Goal: Task Accomplishment & Management: Manage account settings

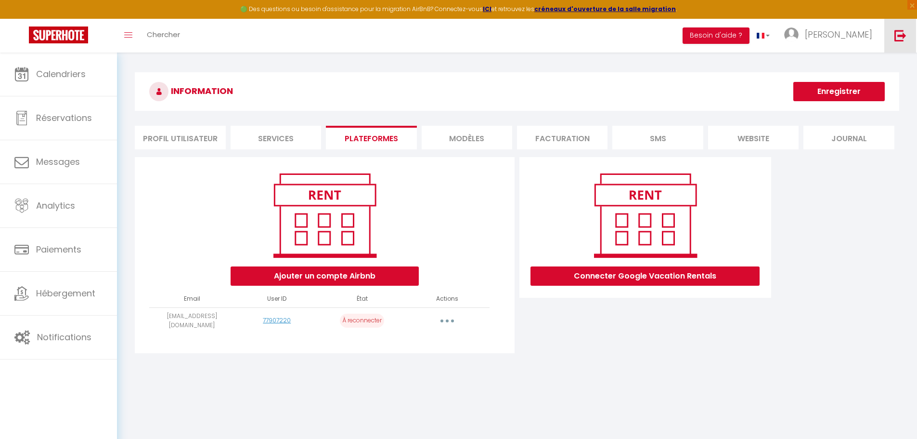
click at [904, 35] on img at bounding box center [901, 35] width 12 height 12
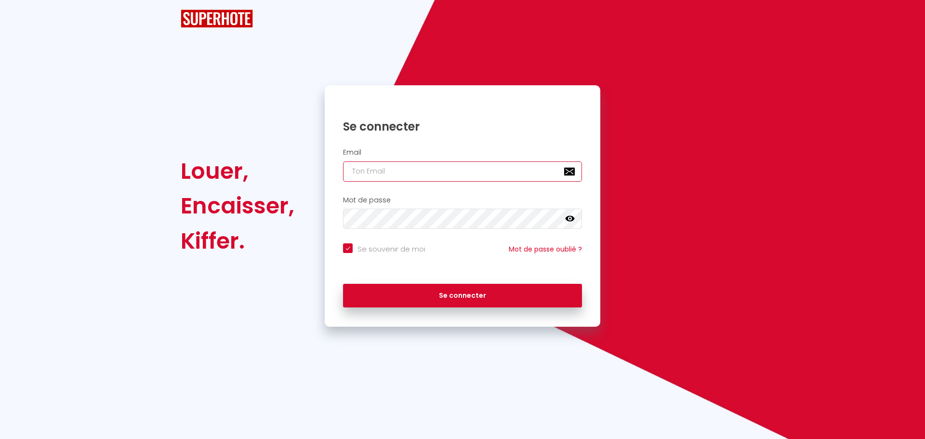
type input "charpentier.shane@gmail.com"
checkbox input "true"
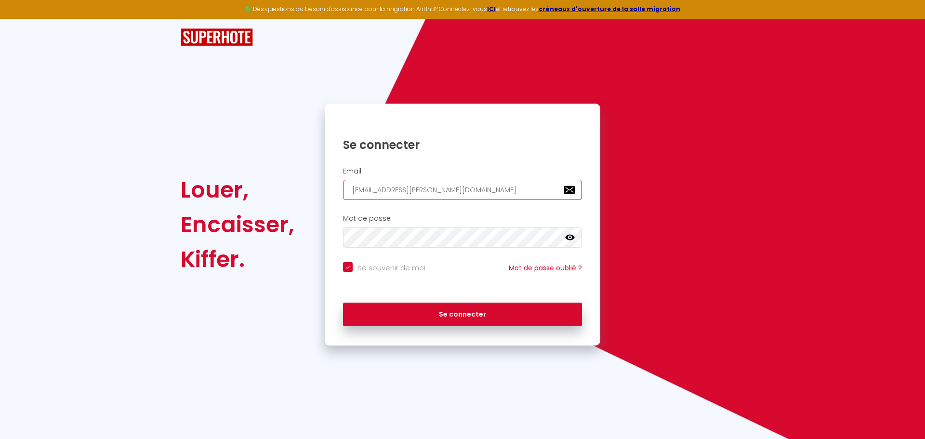
drag, startPoint x: 446, startPoint y: 189, endPoint x: 291, endPoint y: 189, distance: 155.1
click at [291, 189] on div "Louer, Encaisser, Kiffer. Se connecter Email charpentier.shane@gmail.com Mot de…" at bounding box center [462, 225] width 576 height 242
paste input "gomis.temanie@outlook.fr"
type input "gomis.temanie@outlook.fr"
checkbox input "true"
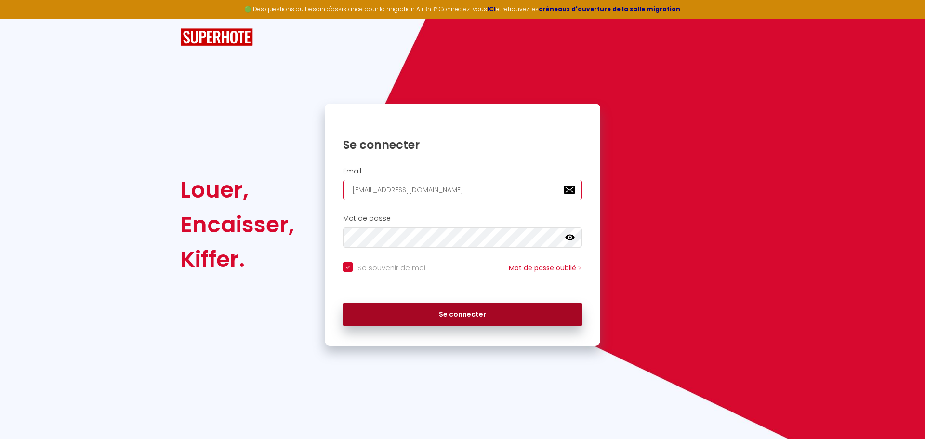
type input "gomis.temanie@outlook.fr"
click at [414, 323] on button "Se connecter" at bounding box center [462, 314] width 239 height 24
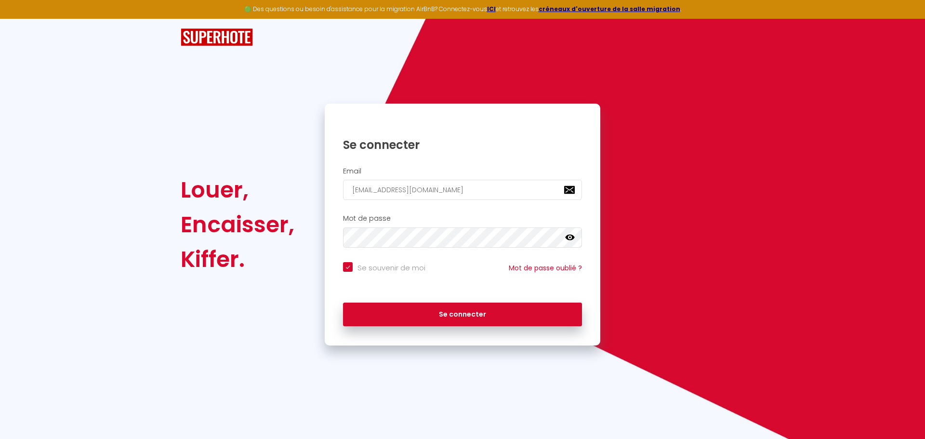
checkbox input "true"
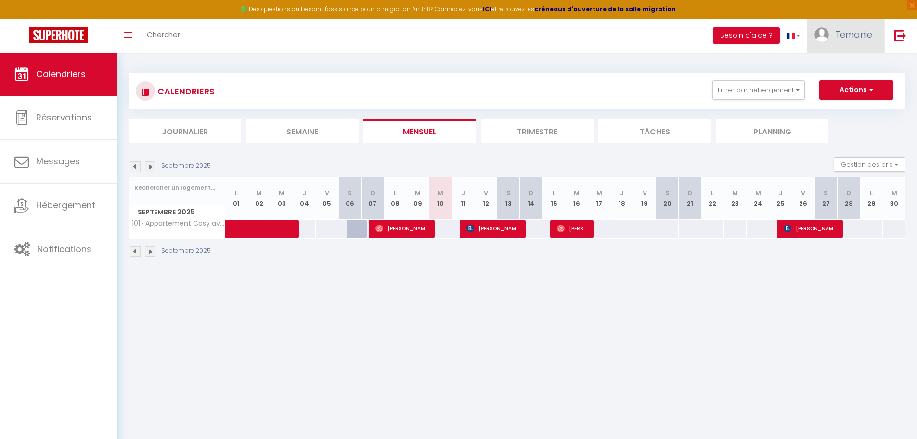
click at [827, 33] on img at bounding box center [822, 34] width 14 height 14
click at [837, 63] on link "Paramètres" at bounding box center [846, 67] width 71 height 16
select select "fr"
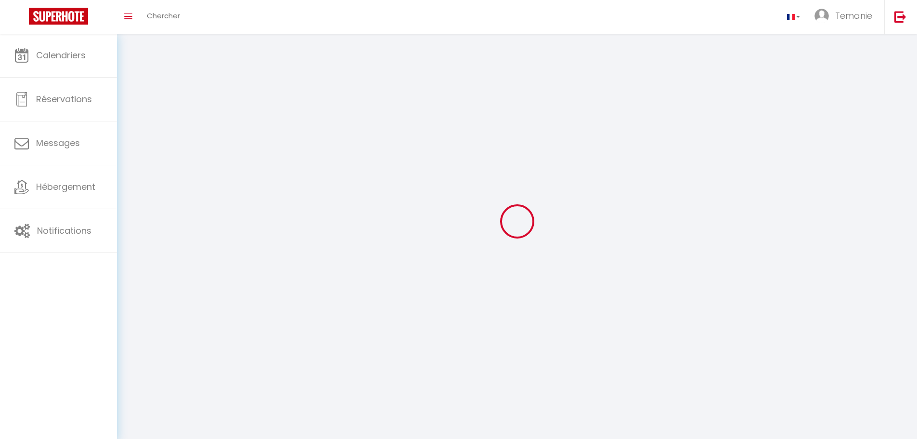
select select
type input "Temanie"
type input "GOMIS"
select select
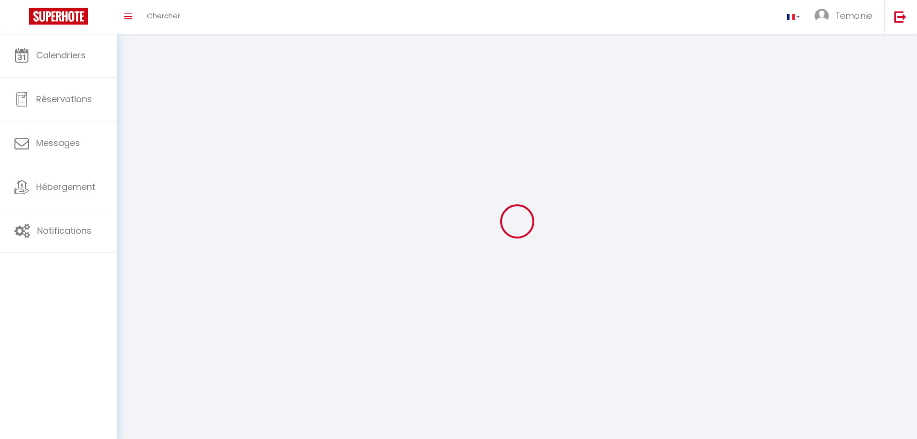
select select "28"
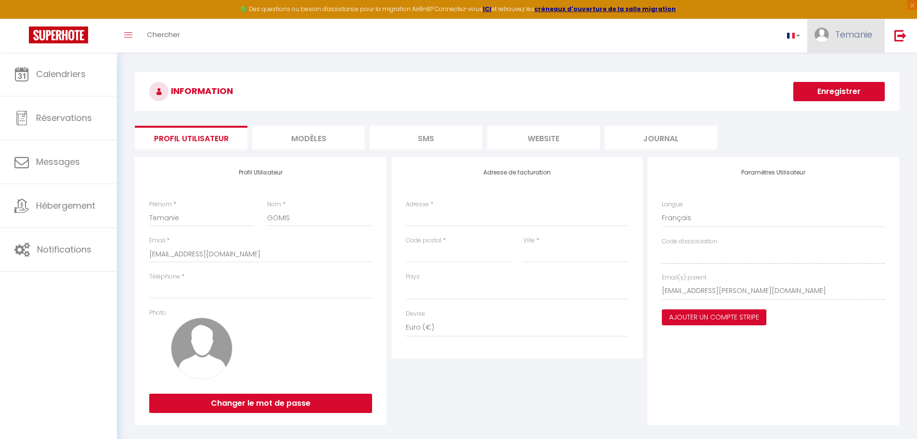
select select
click at [658, 290] on div "Paramètres Utilisateur Langue Anglais Français Portugais Espagnol Code d'associ…" at bounding box center [774, 291] width 252 height 268
click at [906, 36] on img at bounding box center [901, 35] width 12 height 12
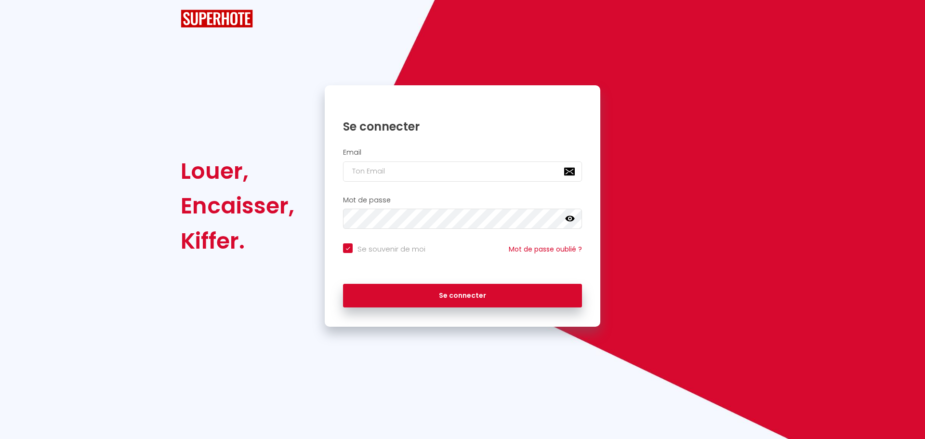
checkbox input "true"
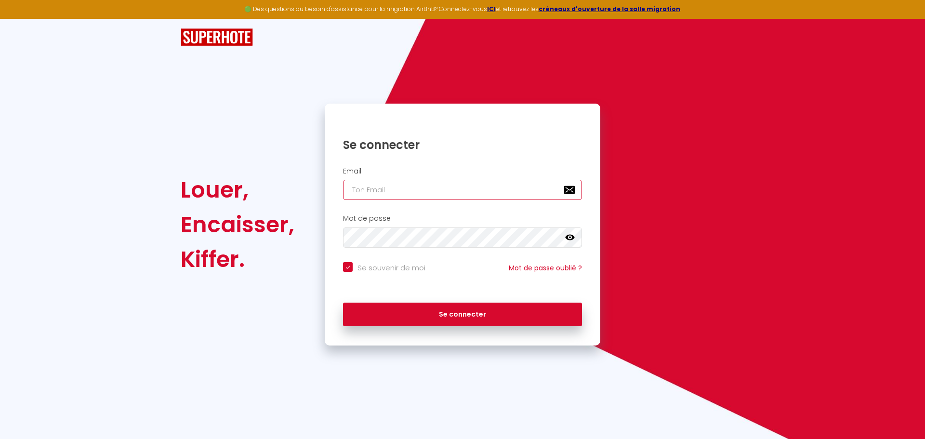
type input "charpentier.shane@gmail.com"
checkbox input "true"
drag, startPoint x: 491, startPoint y: 189, endPoint x: 289, endPoint y: 193, distance: 201.4
click at [289, 193] on div "Louer, Encaisser, Kiffer. Se connecter Email charpentier.shane@gmail.com Mot de…" at bounding box center [462, 225] width 576 height 242
paste input "serenimmo72"
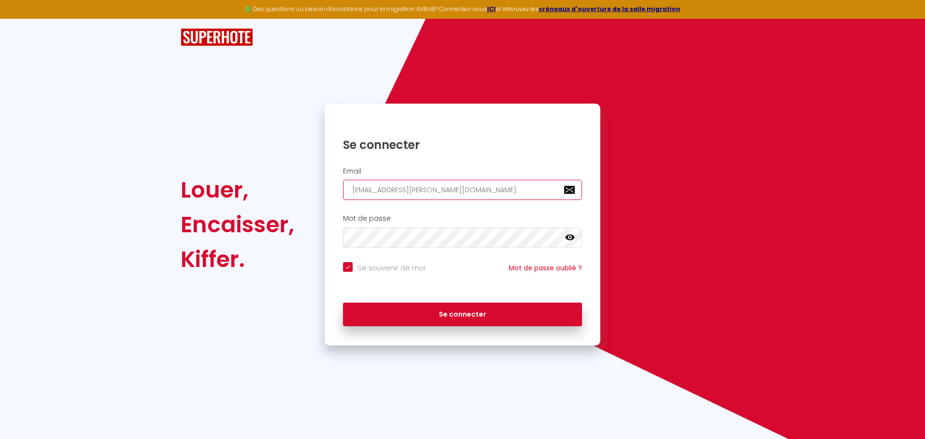
type input "serenimmo72@gmail.com"
checkbox input "true"
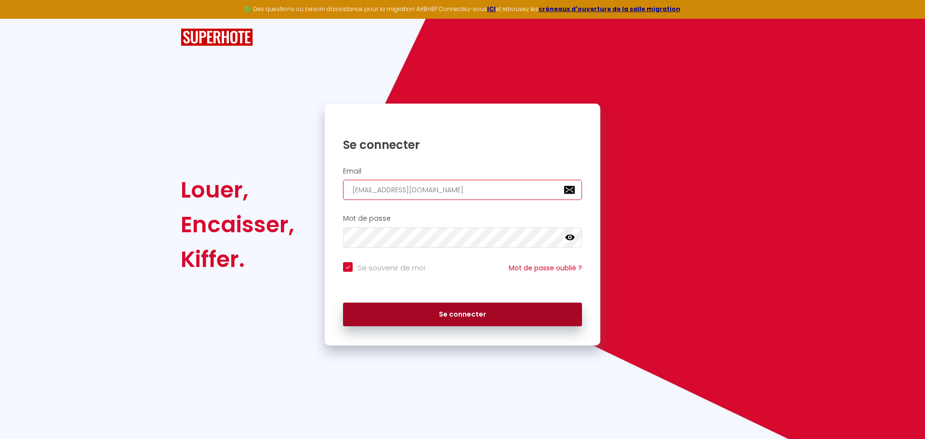
type input "serenimmo72@gmail.com"
click at [413, 312] on button "Se connecter" at bounding box center [462, 314] width 239 height 24
checkbox input "true"
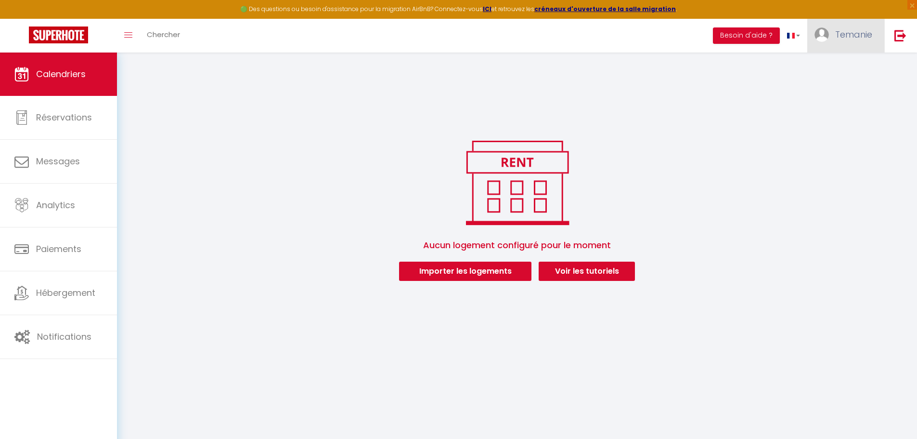
click at [838, 32] on span "Temanie" at bounding box center [854, 34] width 37 height 12
click at [842, 69] on link "Paramètres" at bounding box center [846, 67] width 71 height 16
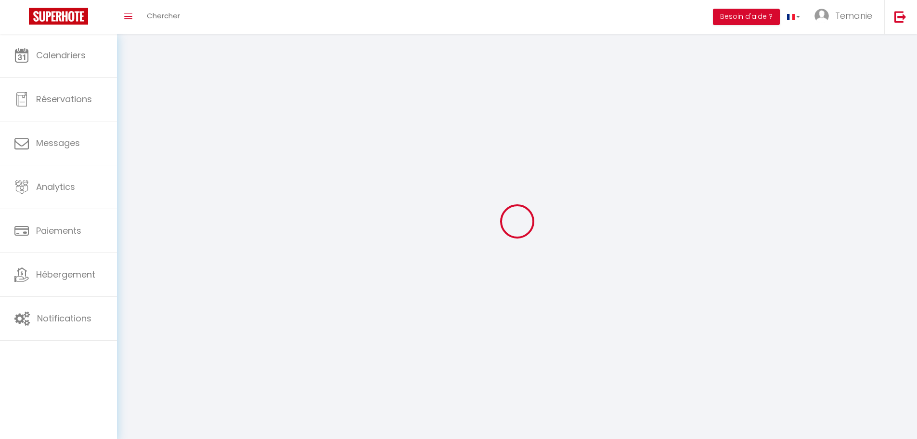
type input "Temanie"
type input "GOMIS"
type input "+33651393867"
type input "42 RUE DU GRAND PIN"
type input "72560"
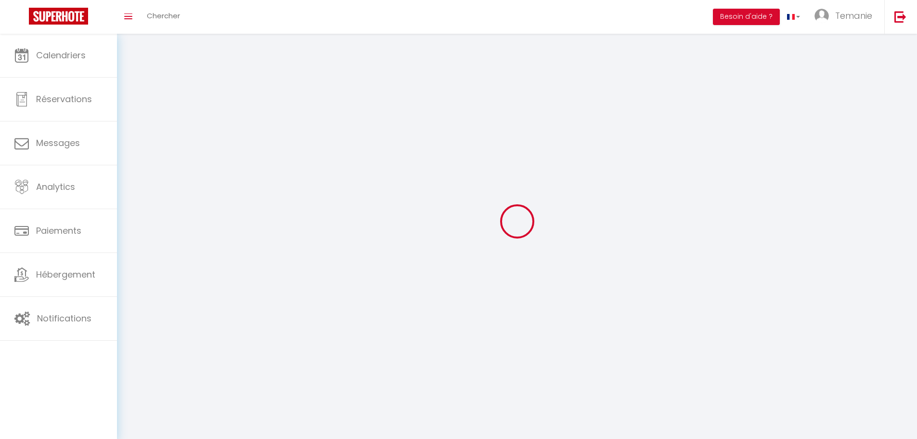
type input "Changé"
type input "SpxjWKj910OtNLUBOEwG60YNI"
type input "ZIWiitFFfzkPJr8oZJsG5eyUG"
type input "SpxjWKj910OtNLUBOEwG60YNI"
type input "ZIWiitFFfzkPJr8oZJsG5eyUG"
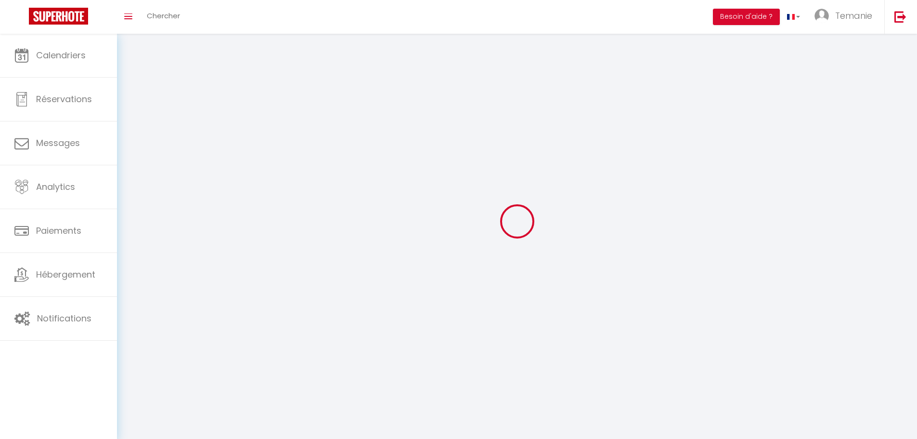
type input "https://app.superhote.com/#/get-available-rentals/ZIWiitFFfzkPJr8oZJsG5eyUG"
select select "28"
select select "fr"
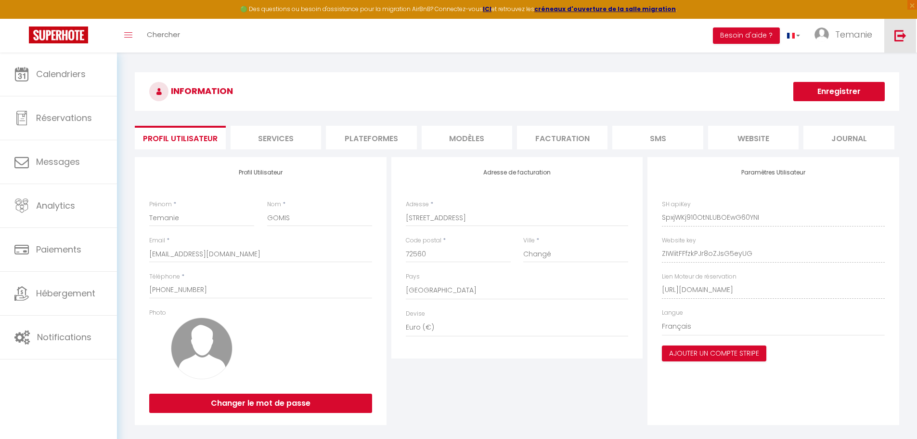
click at [906, 39] on img at bounding box center [901, 35] width 12 height 12
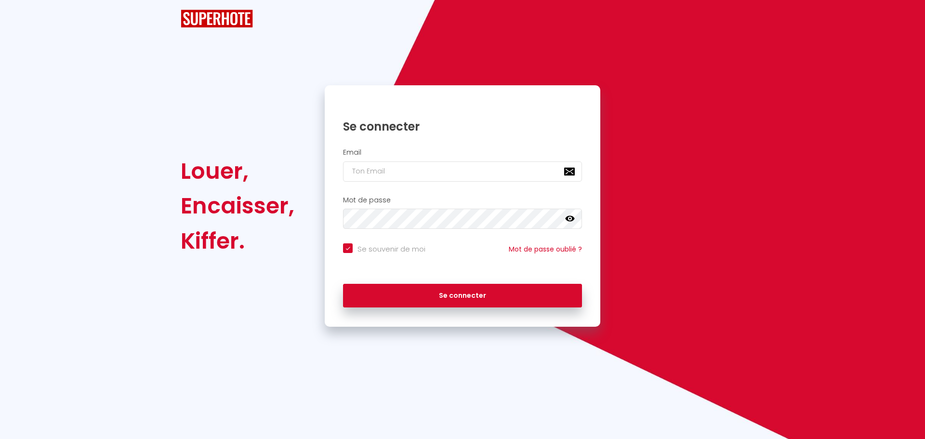
checkbox input "true"
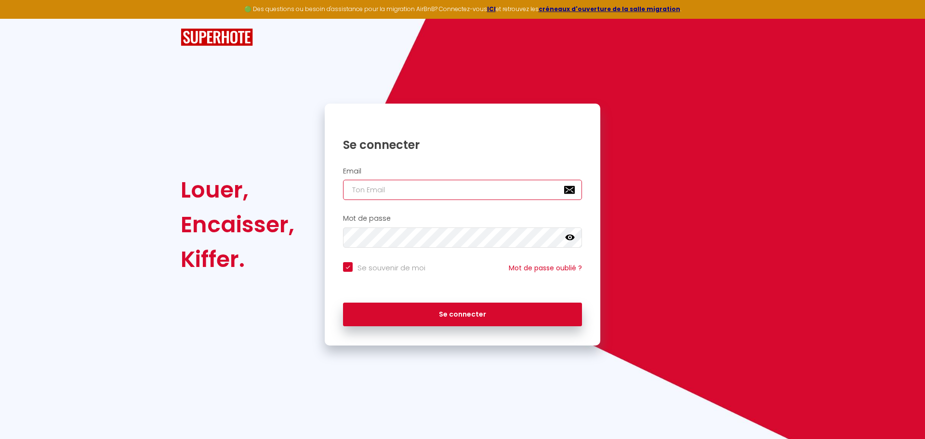
type input "charpentier.shane@gmail.com"
checkbox input "true"
drag, startPoint x: 474, startPoint y: 187, endPoint x: 274, endPoint y: 192, distance: 200.4
click at [278, 192] on div "Louer, Encaisser, Kiffer. Se connecter Email charpentier.shane@gmail.com Mot de…" at bounding box center [462, 225] width 576 height 242
paste input "greenhorizhom"
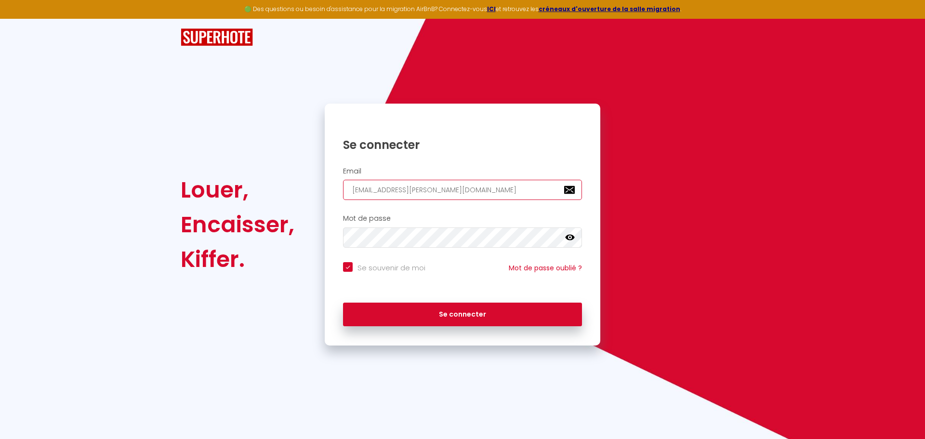
type input "[EMAIL_ADDRESS][DOMAIN_NAME]"
checkbox input "true"
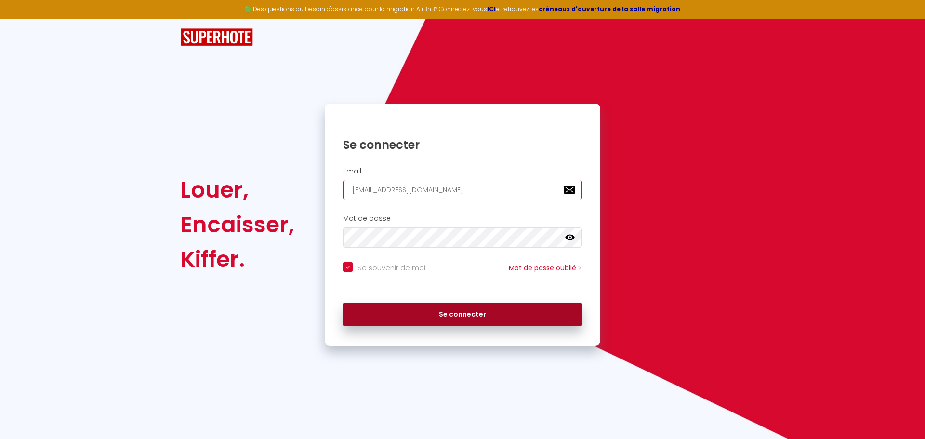
type input "[EMAIL_ADDRESS][DOMAIN_NAME]"
click at [407, 313] on button "Se connecter" at bounding box center [462, 314] width 239 height 24
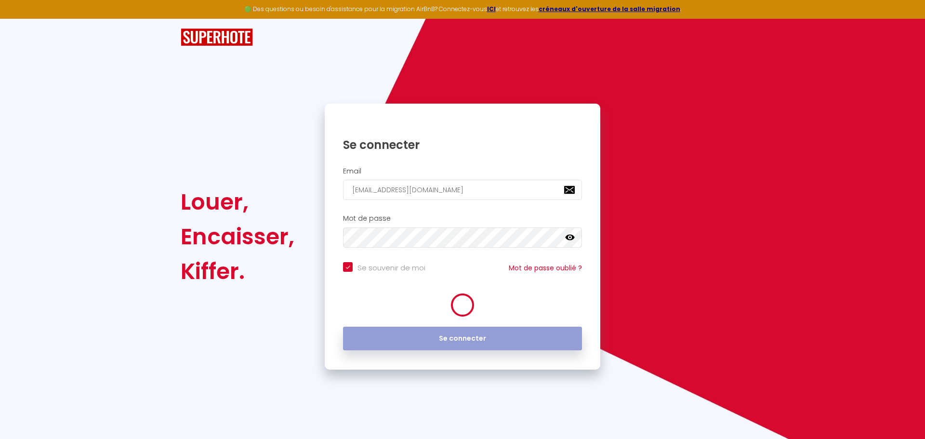
checkbox input "true"
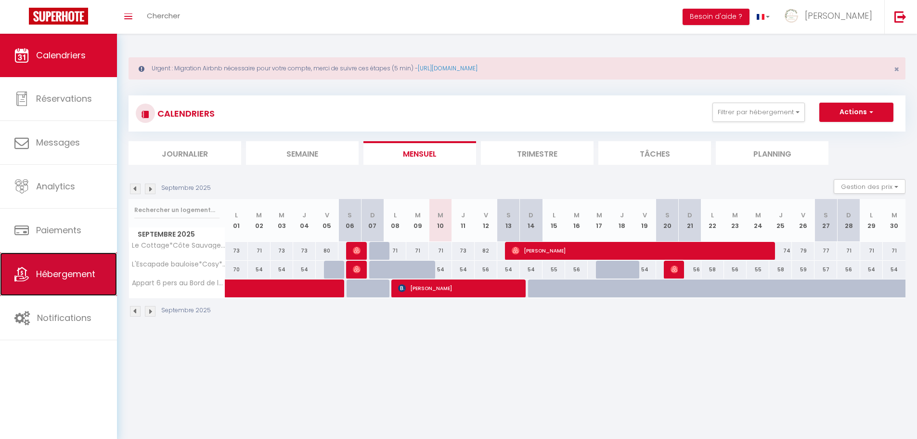
click at [78, 275] on span "Hébergement" at bounding box center [65, 274] width 59 height 12
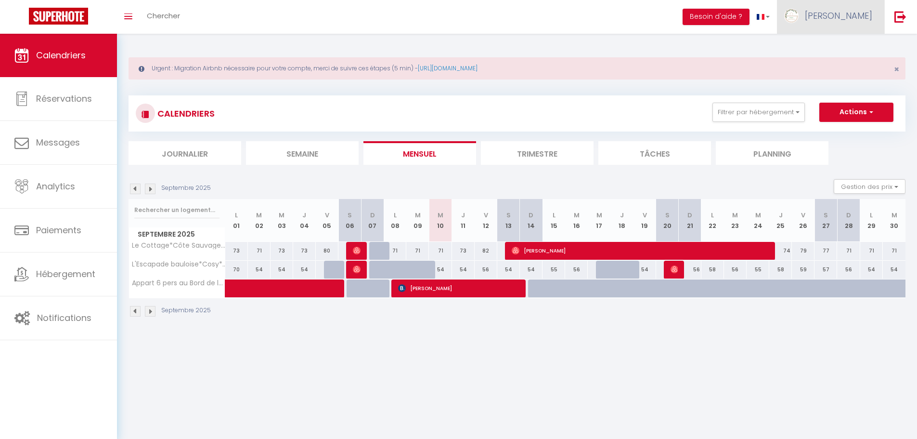
click at [853, 12] on span "[PERSON_NAME]" at bounding box center [838, 16] width 67 height 12
click at [834, 43] on link "Paramètres" at bounding box center [846, 48] width 71 height 16
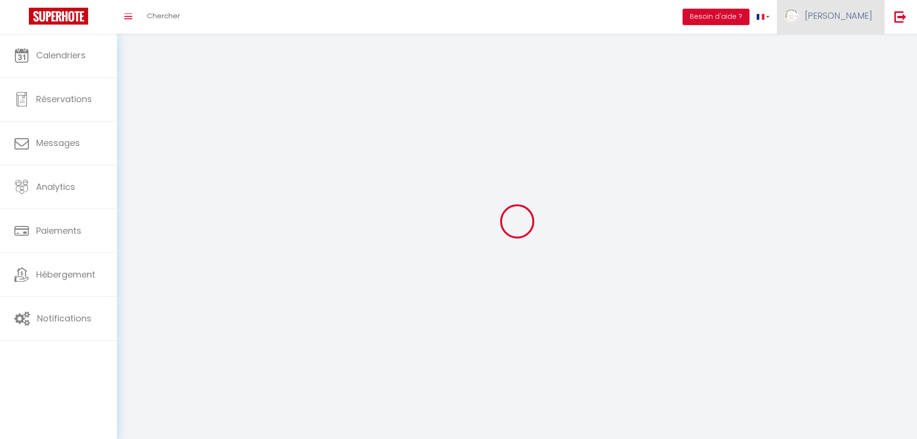
type input "7duSgl1qfMV4xgliccaug6tnA"
type input "JkzN5egqQhbOsWEMrdYv6NK5b"
type input "https://app.superhote.com/#/get-available-rentals/JkzN5egqQhbOsWEMrdYv6NK5b"
select select "28"
select select "fr"
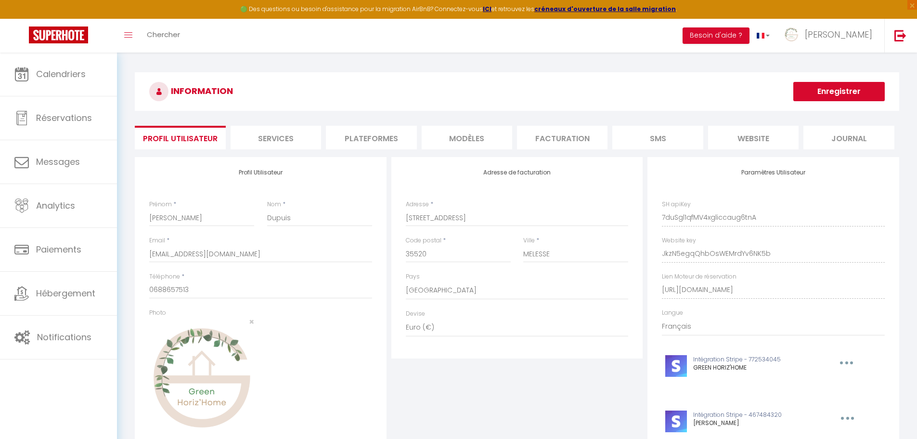
click at [348, 142] on li "Plateformes" at bounding box center [371, 138] width 91 height 24
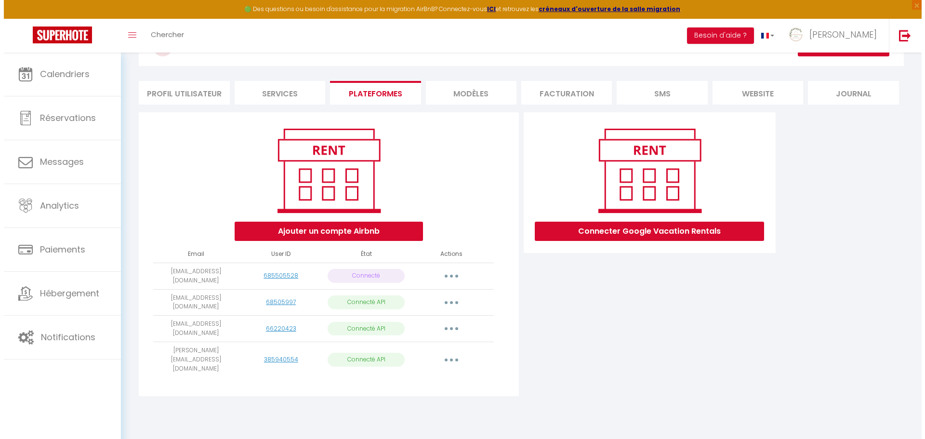
scroll to position [48, 0]
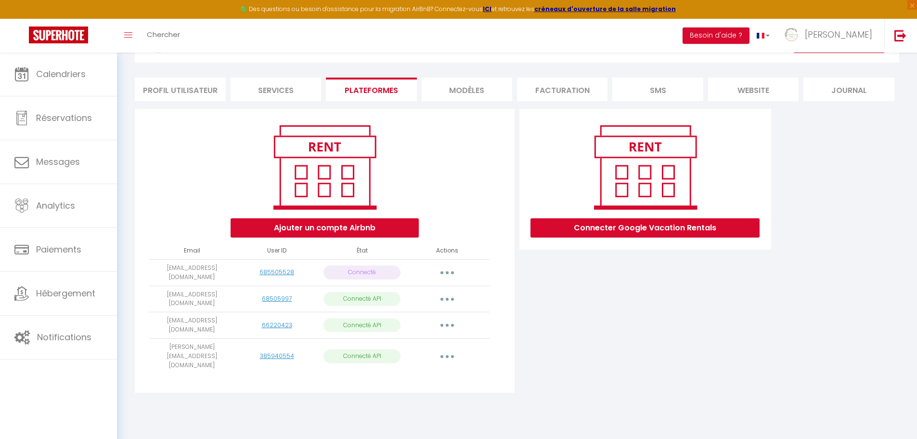
click at [446, 299] on button "button" at bounding box center [447, 298] width 27 height 15
click at [407, 317] on link "Importer les appartements" at bounding box center [405, 321] width 106 height 16
select select "65290"
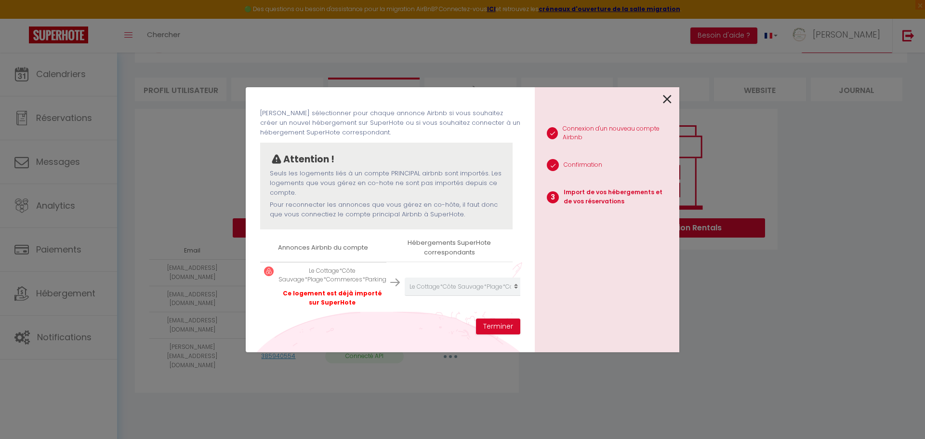
scroll to position [45, 0]
click at [668, 93] on icon at bounding box center [667, 99] width 9 height 14
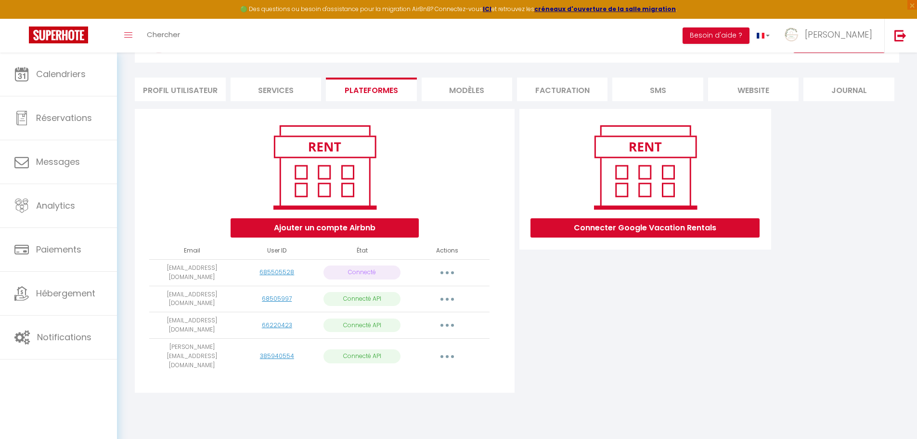
click at [450, 296] on button "button" at bounding box center [447, 298] width 27 height 15
click at [422, 321] on link "Importer les appartements" at bounding box center [405, 321] width 106 height 16
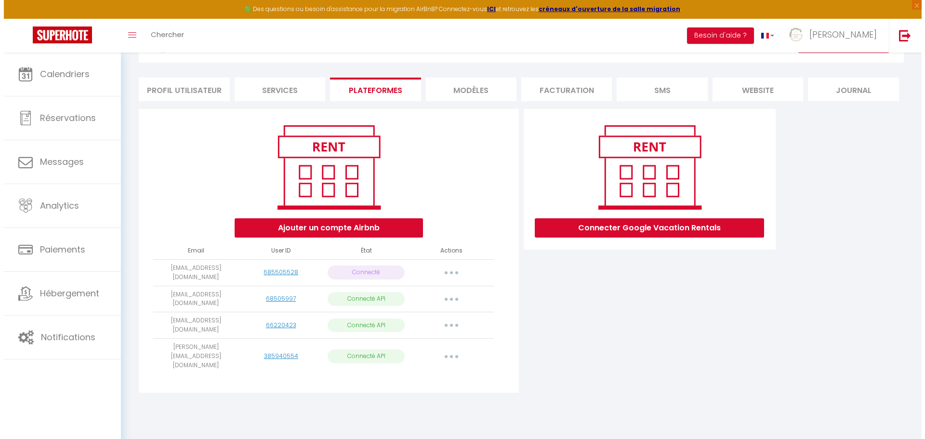
scroll to position [22, 0]
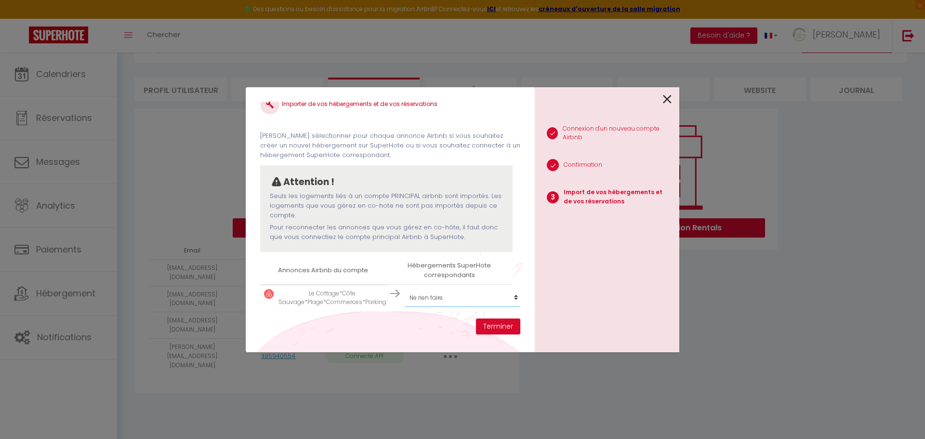
click at [447, 292] on select "Créer un nouvel hébergement Ne rien faire Le Cottage*Côte Sauvage*Plage*Commerc…" at bounding box center [464, 297] width 118 height 18
select select "65290"
click at [405, 288] on select "Créer un nouvel hébergement Ne rien faire Le Cottage*Côte Sauvage*Plage*Commerc…" at bounding box center [464, 297] width 118 height 18
click at [496, 325] on button "Terminer" at bounding box center [498, 326] width 44 height 16
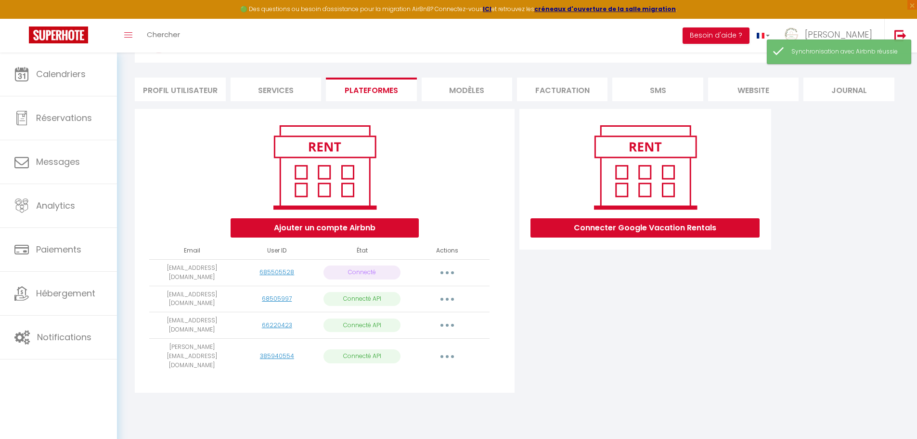
click at [450, 348] on button "button" at bounding box center [447, 355] width 27 height 15
click at [406, 371] on link "Importer les appartements" at bounding box center [405, 378] width 106 height 16
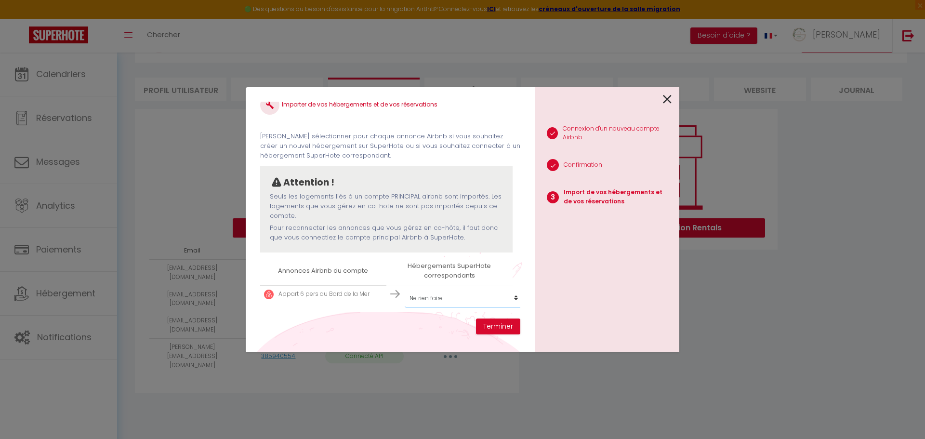
click at [434, 293] on select "Créer un nouvel hébergement Ne rien faire Le Cottage*Côte Sauvage*Plage*Commerc…" at bounding box center [464, 298] width 118 height 18
select select "76226"
click at [405, 289] on select "Créer un nouvel hébergement Ne rien faire Le Cottage*Côte Sauvage*Plage*Commerc…" at bounding box center [464, 298] width 118 height 18
click at [494, 326] on button "Terminer" at bounding box center [498, 326] width 44 height 16
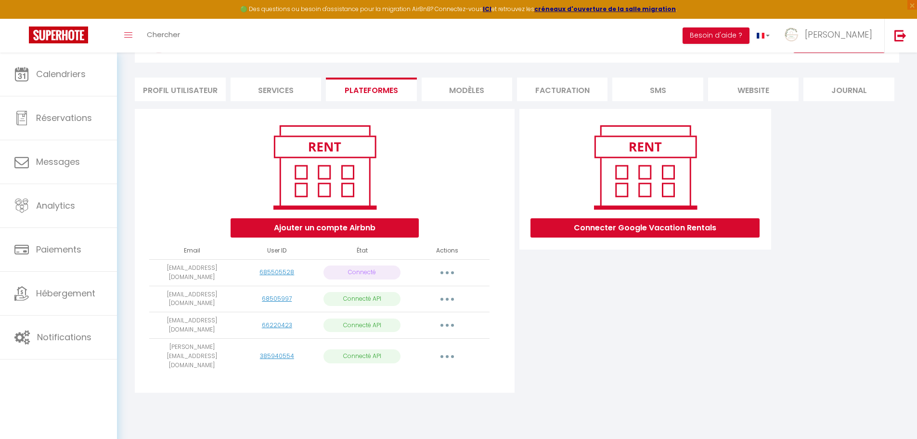
drag, startPoint x: 155, startPoint y: 268, endPoint x: 218, endPoint y: 276, distance: 63.1
click at [218, 276] on td "[EMAIL_ADDRESS][DOMAIN_NAME]" at bounding box center [191, 272] width 85 height 26
copy td "[EMAIL_ADDRESS][DOMAIN_NAME]"
click at [905, 37] on img at bounding box center [901, 35] width 12 height 12
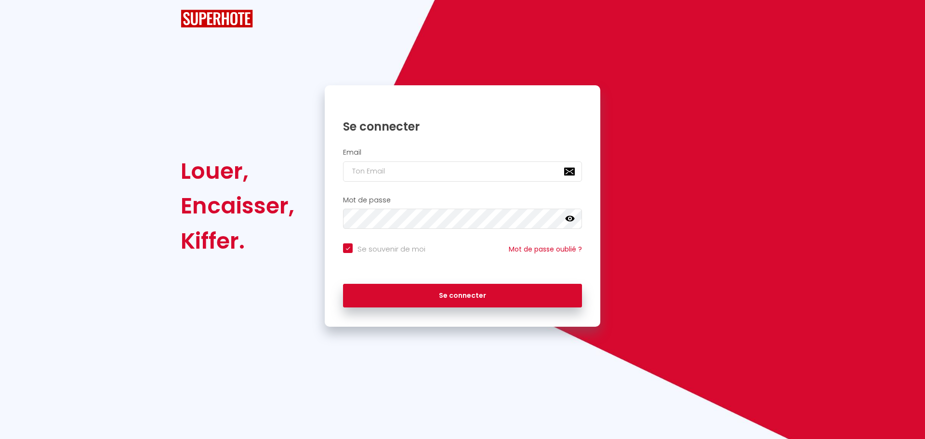
checkbox input "true"
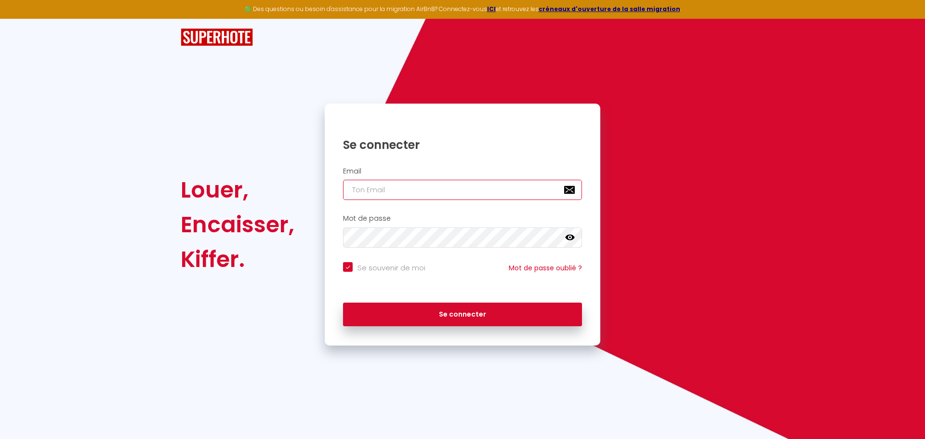
type input "charpentier.shane@gmail.com"
checkbox input "true"
drag, startPoint x: 469, startPoint y: 191, endPoint x: 316, endPoint y: 189, distance: 152.7
click at [317, 189] on div "Louer, Encaisser, Kiffer. Se connecter Email charpentier.shane@gmail.com Mot de…" at bounding box center [462, 225] width 576 height 242
paste input "forcethemps@orange.fr"
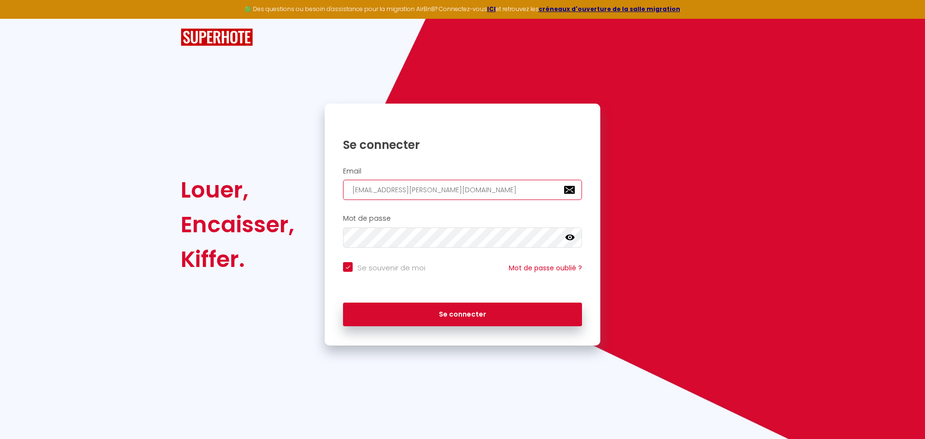
type input "forcethemps@orange.fr"
checkbox input "true"
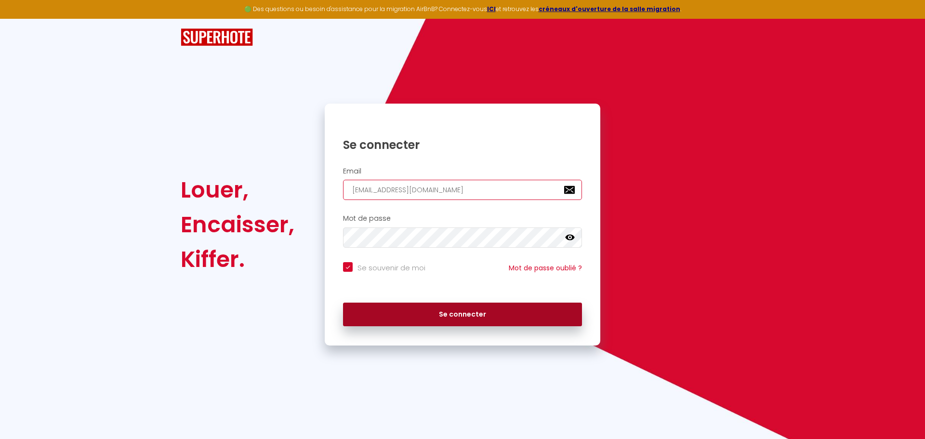
type input "forcethemps@orange.fr"
click at [419, 314] on button "Se connecter" at bounding box center [462, 314] width 239 height 24
checkbox input "true"
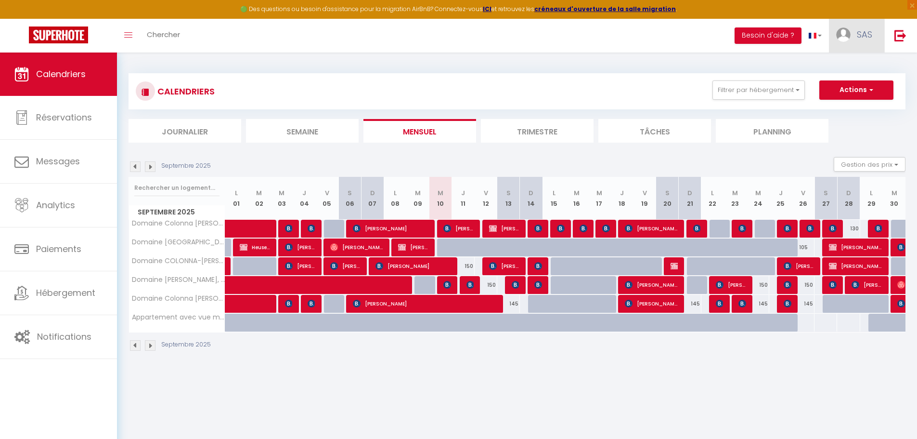
click at [845, 34] on img at bounding box center [844, 34] width 14 height 14
click at [852, 63] on link "Paramètres" at bounding box center [846, 67] width 71 height 16
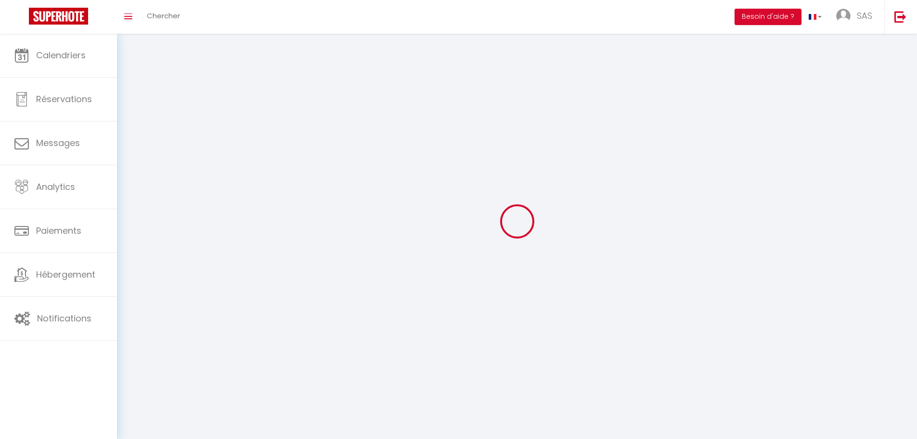
select select "28"
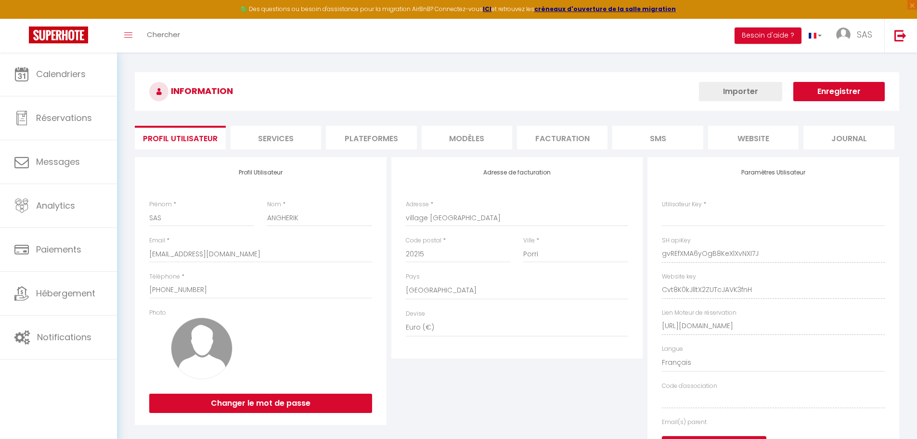
type input "gvREfXMA6yOgB8KeXlXvNXI7J"
type input "Cvt8K0kJlltX2ZUTcJAVK3fnH"
type input "https://app.superhote.com/#/get-available-rentals/Cvt8K0kJlltX2ZUTcJAVK3fnH"
select select "fr"
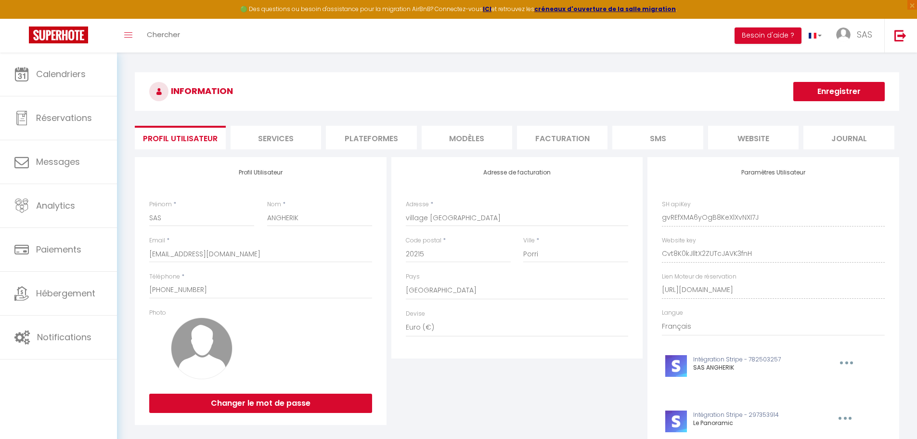
click at [378, 136] on li "Plateformes" at bounding box center [371, 138] width 91 height 24
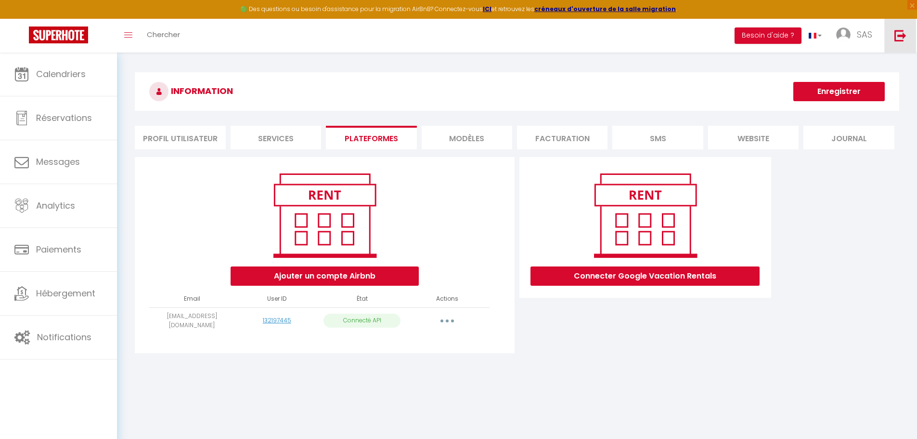
click at [894, 39] on link at bounding box center [901, 36] width 32 height 34
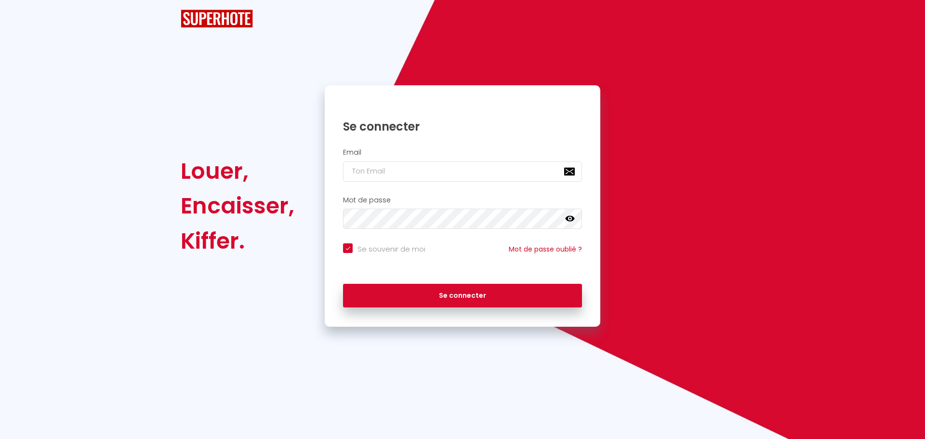
checkbox input "true"
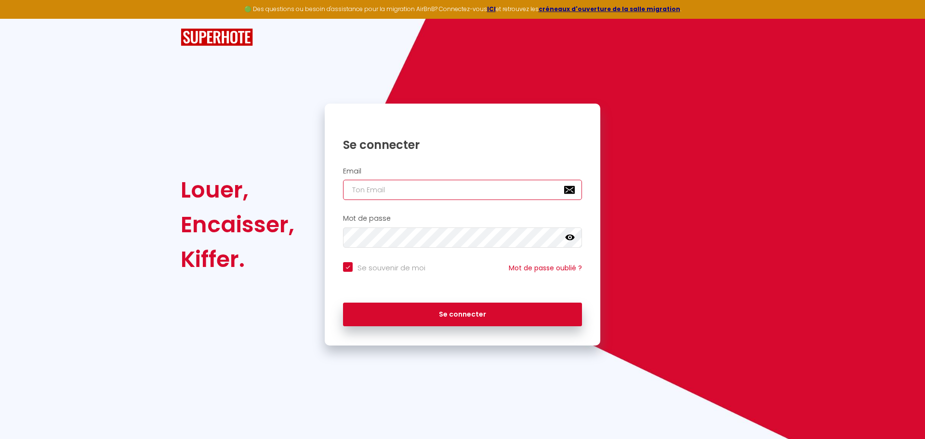
type input "charpentier.shane@gmail.com"
checkbox input "true"
drag, startPoint x: 495, startPoint y: 192, endPoint x: 271, endPoint y: 191, distance: 224.0
click at [271, 191] on div "Louer, Encaisser, Kiffer. Se connecter Email charpentier.shane@gmail.com Mot de…" at bounding box center [462, 225] width 576 height 242
paste input "a2pconciergeri"
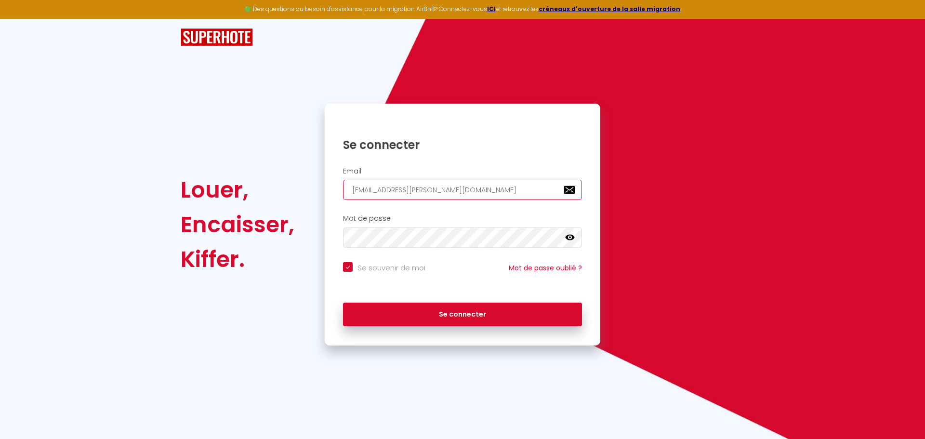
type input "[EMAIL_ADDRESS][DOMAIN_NAME]"
checkbox input "true"
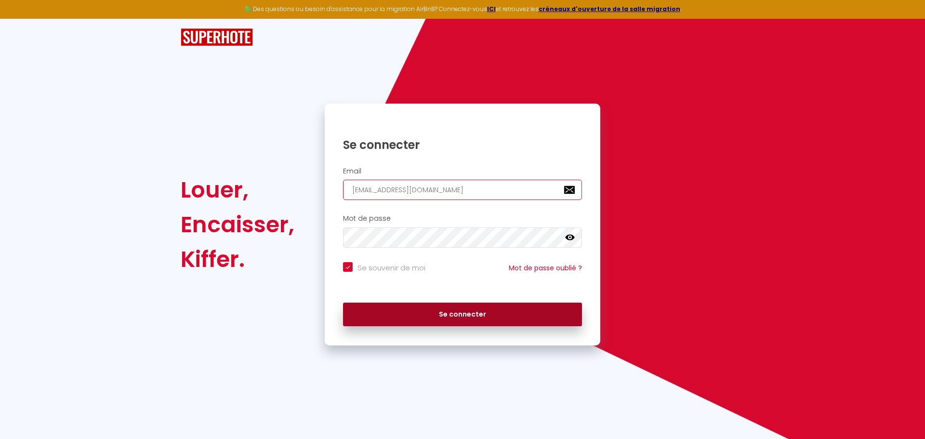
type input "[EMAIL_ADDRESS][DOMAIN_NAME]"
click at [443, 311] on button "Se connecter" at bounding box center [462, 314] width 239 height 24
checkbox input "true"
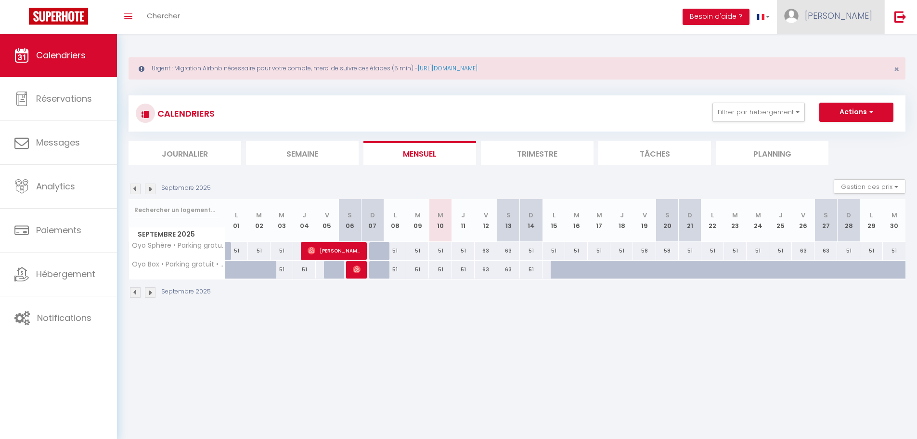
click at [873, 8] on link "[PERSON_NAME]" at bounding box center [830, 17] width 107 height 34
click at [841, 40] on link "Paramètres" at bounding box center [846, 48] width 71 height 16
select select "fr"
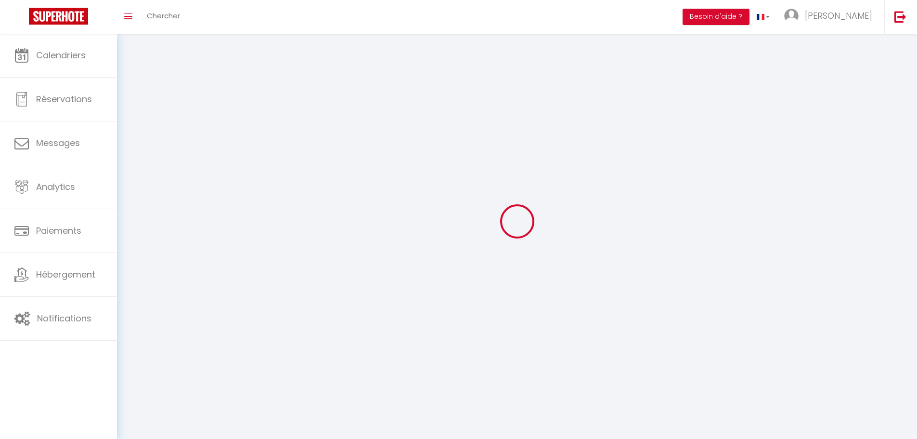
type input "[PERSON_NAME]"
type input "0651154091"
type input "[STREET_ADDRESS][PERSON_NAME]"
type input "01100"
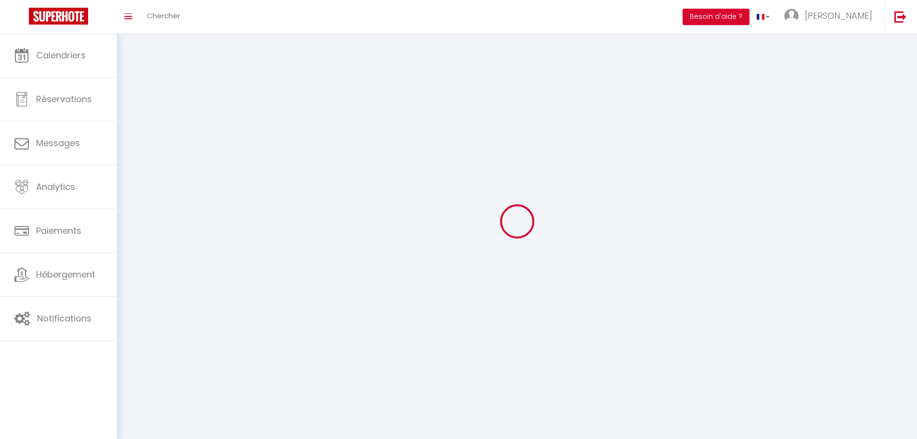
type input "Oyonnax"
type input "TH2ba9pNIu8st6VZDJLeoyzEU"
type input "RwHONgtEc7fJ7q2dlJaUWA1ne"
type input "[URL][DOMAIN_NAME]"
type input "TH2ba9pNIu8st6VZDJLeoyzEU"
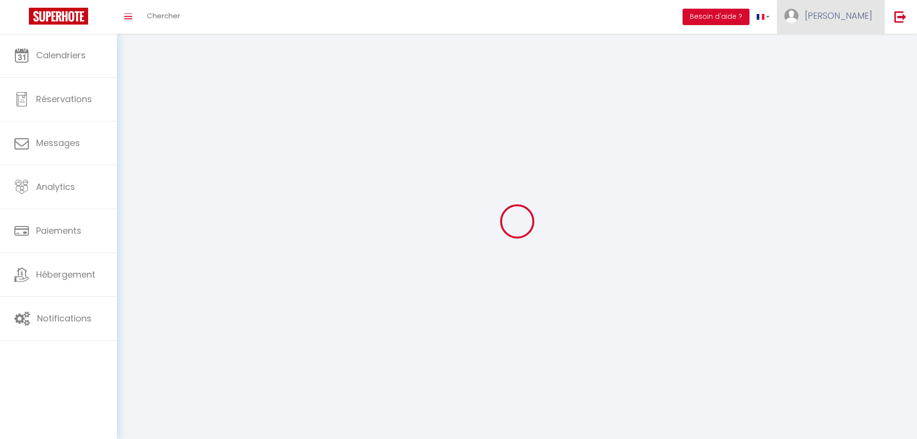
type input "RwHONgtEc7fJ7q2dlJaUWA1ne"
type input "[URL][DOMAIN_NAME]"
select select "1"
select select "28"
select select "fr"
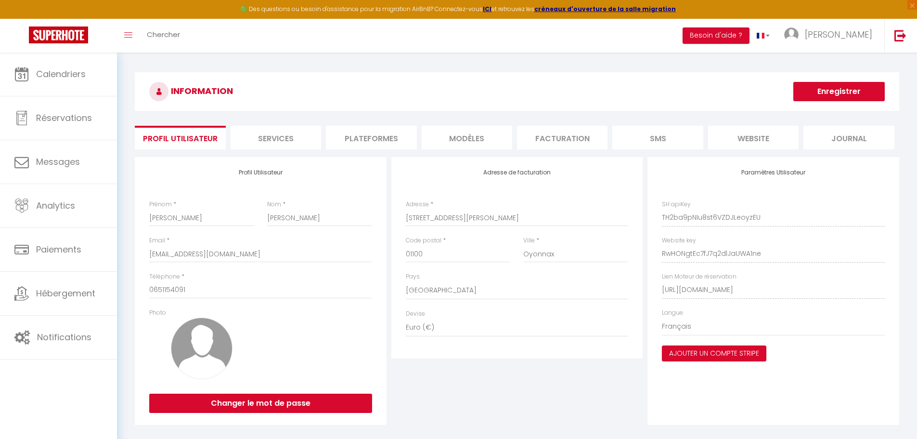
click at [348, 137] on li "Plateformes" at bounding box center [371, 138] width 91 height 24
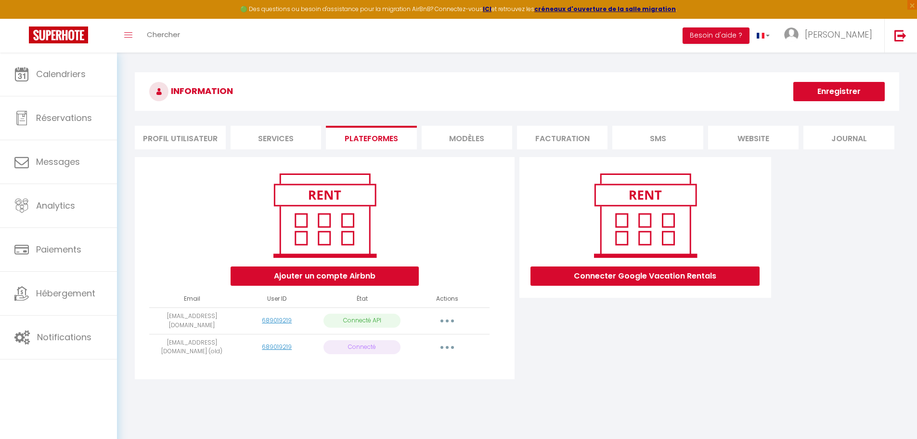
click at [443, 320] on button "button" at bounding box center [447, 320] width 27 height 15
click at [436, 347] on link "Importer les appartements" at bounding box center [405, 342] width 106 height 16
select select "67454"
select select "67455"
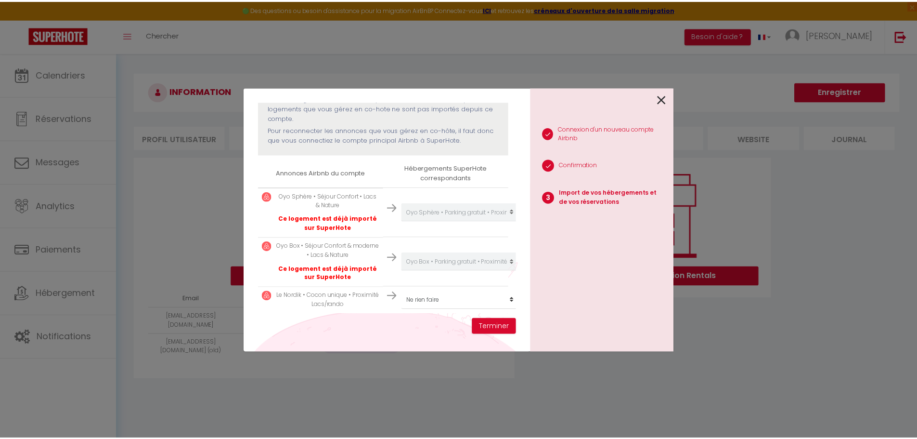
scroll to position [121, 0]
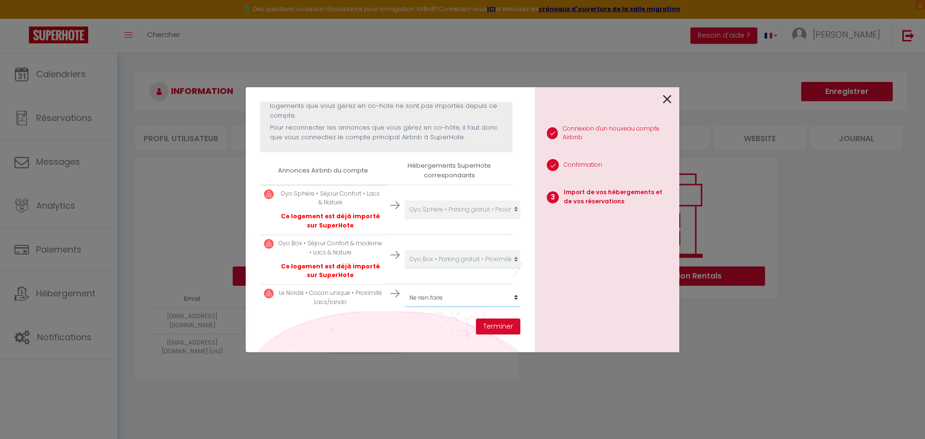
click at [445, 293] on select "Créer un nouvel hébergement Ne rien faire Oyo Sphère • Parking gratuit • Proxim…" at bounding box center [464, 297] width 118 height 18
select select "create_new"
click at [405, 288] on select "Créer un nouvel hébergement Ne rien faire Oyo Sphère • Parking gratuit • Proxim…" at bounding box center [464, 297] width 118 height 18
click at [498, 323] on button "Terminer" at bounding box center [498, 326] width 44 height 16
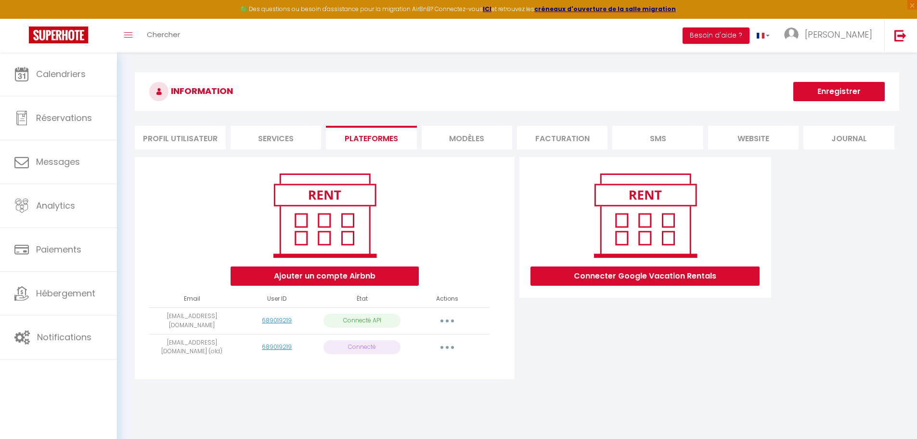
click at [451, 321] on button "button" at bounding box center [447, 320] width 27 height 15
click at [421, 341] on link "Importer les appartements" at bounding box center [405, 342] width 106 height 16
select select "67454"
select select "67455"
select select
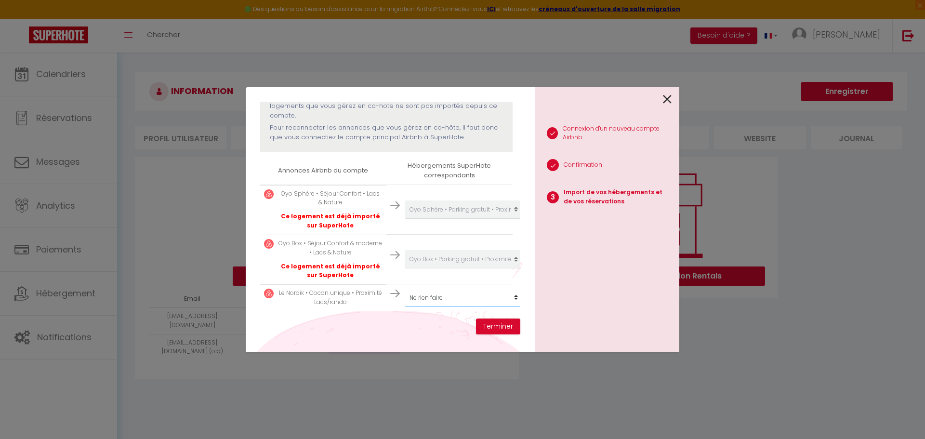
click at [458, 292] on select "Créer un nouvel hébergement Ne rien faire Oyo Sphère • Parking gratuit • Proxim…" at bounding box center [464, 297] width 118 height 18
click at [664, 98] on icon at bounding box center [667, 99] width 9 height 14
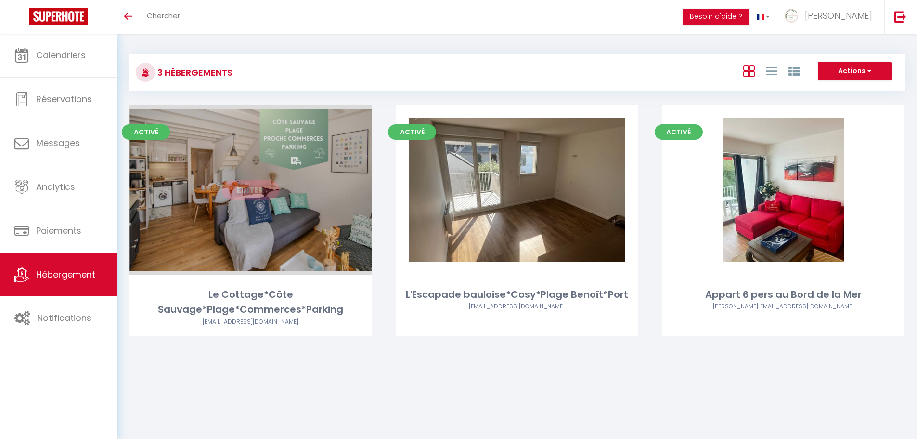
click at [235, 194] on link "Editer" at bounding box center [251, 189] width 58 height 19
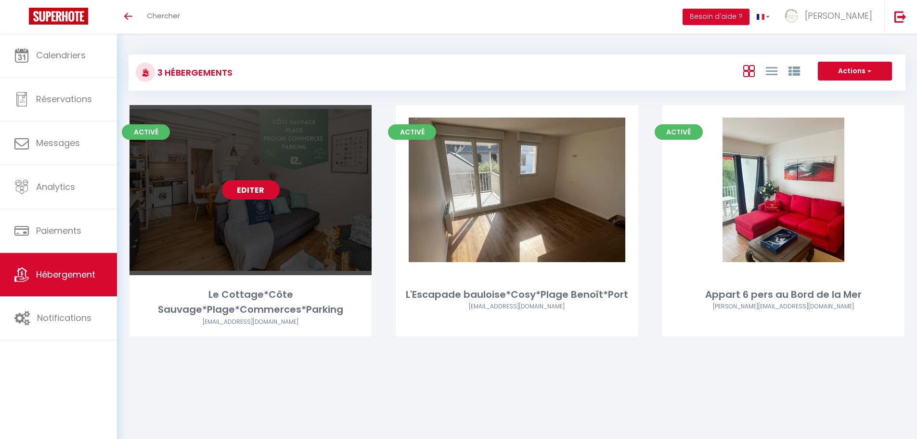
click at [248, 191] on link "Editer" at bounding box center [251, 189] width 58 height 19
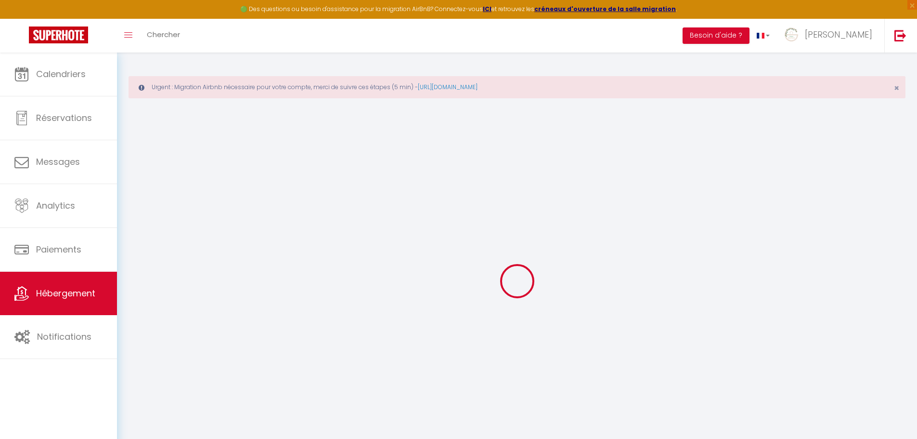
select select
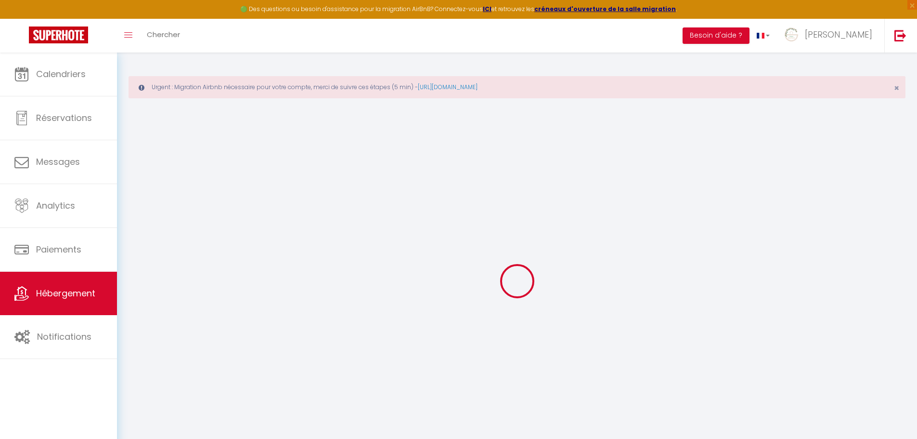
select select
checkbox input "false"
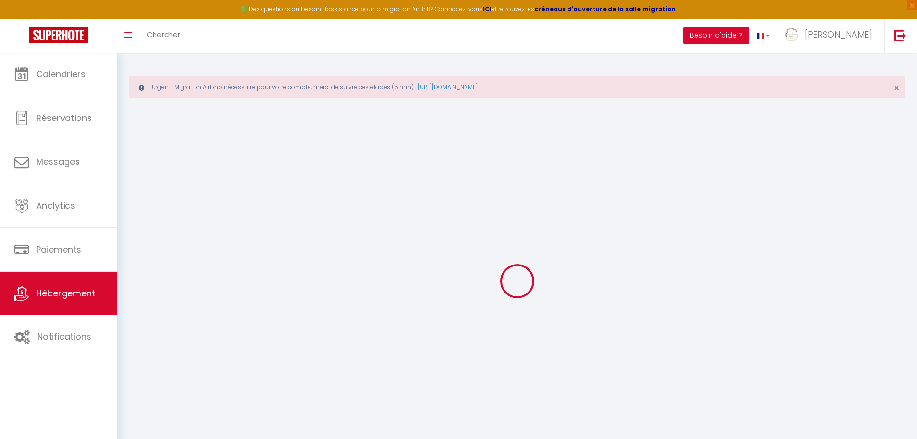
select select
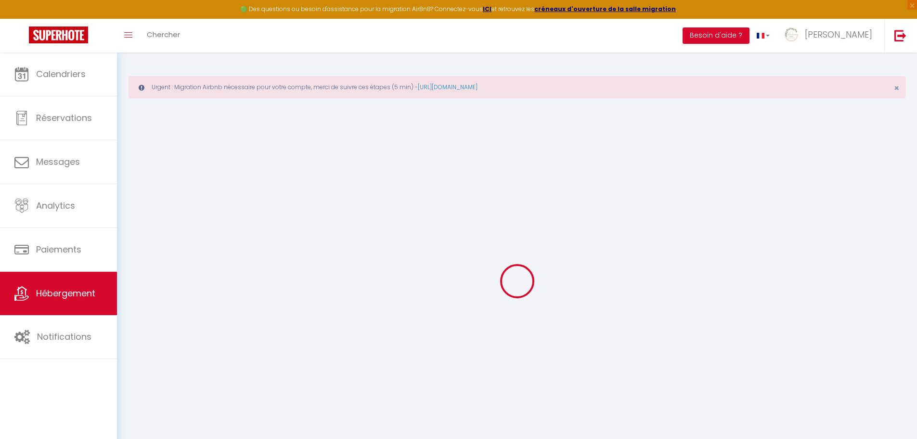
select select
checkbox input "false"
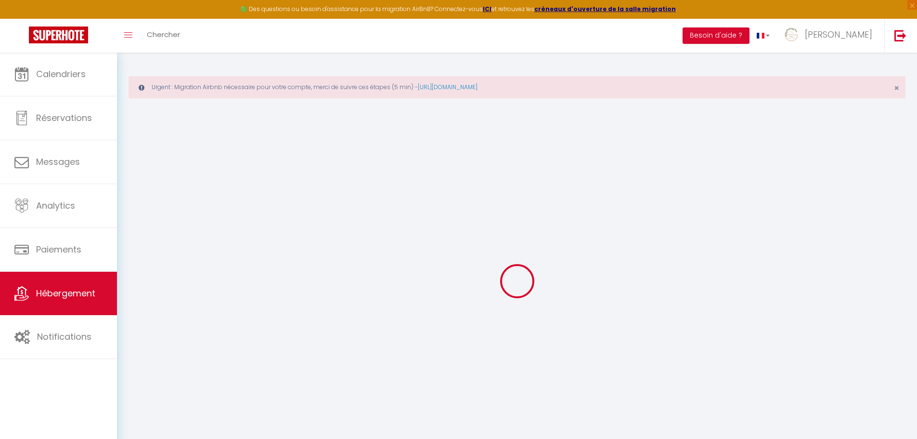
checkbox input "false"
select select
type input "Le Cottage*Côte Sauvage*Plage*Commerces*Parking"
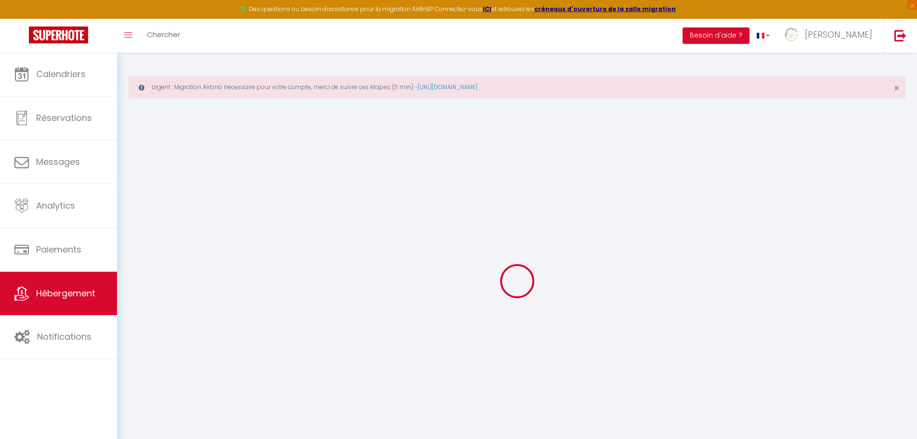
type input "Adrien"
type input "Mauny"
type input "6 Route de Kerhon"
type input "56250"
type input "ST NOLFF"
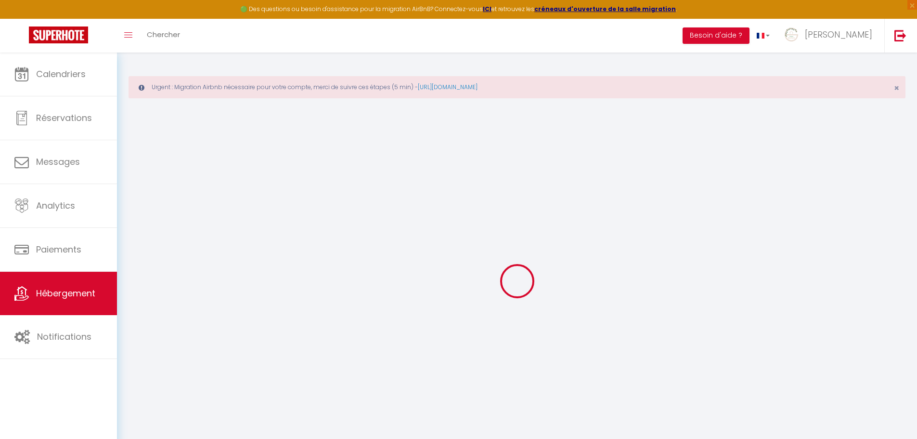
select select "5"
select select "2"
type input "67"
type input "70"
type input "5.5"
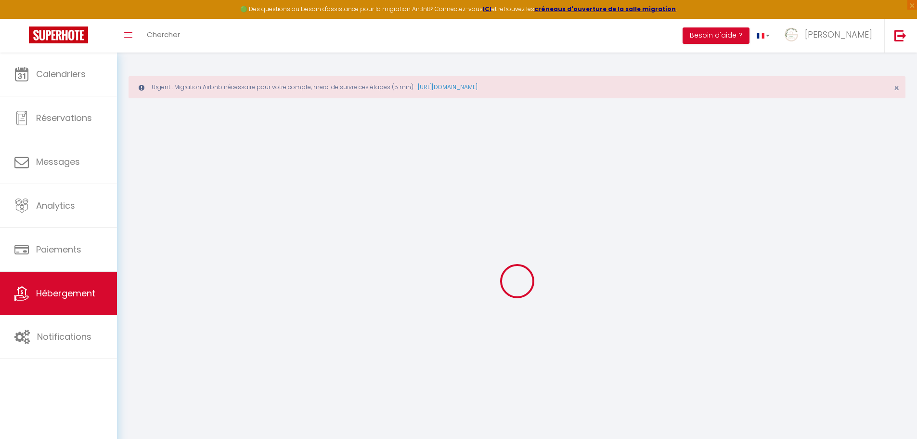
type input "2.75"
type input "300"
select select
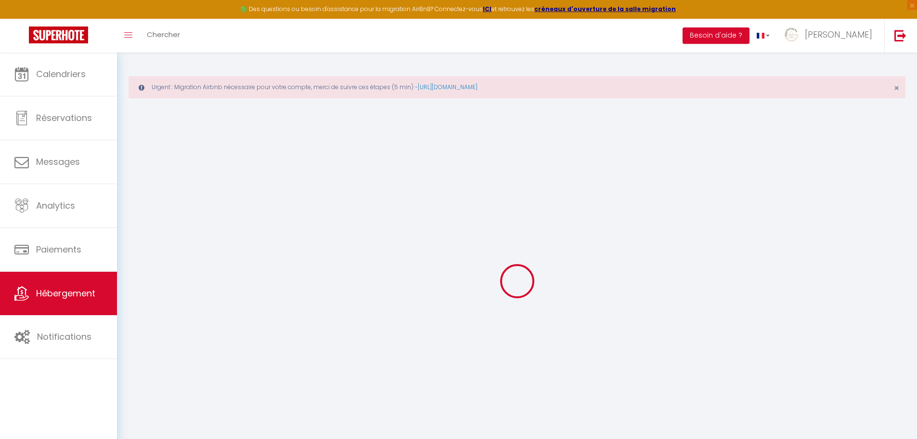
select select
type input "16 Avenue Henri Becquerel"
type input "44490"
type input "Le Croisic"
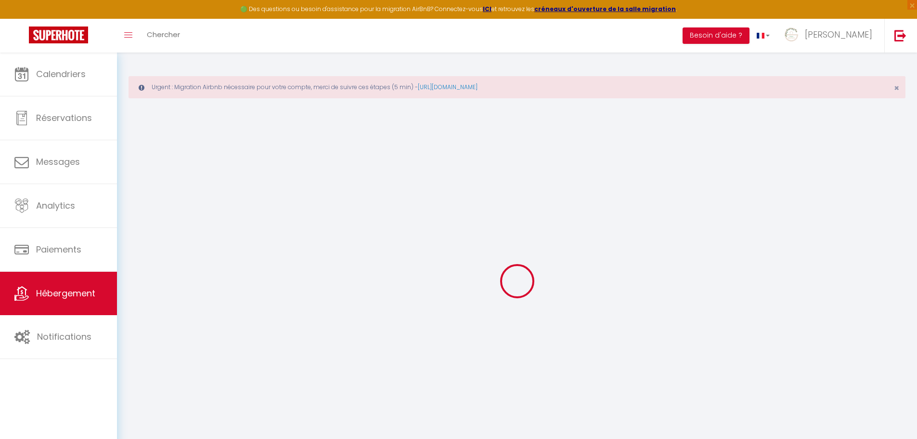
type input "[EMAIL_ADDRESS][DOMAIN_NAME]"
select select "14650"
checkbox input "false"
checkbox input "true"
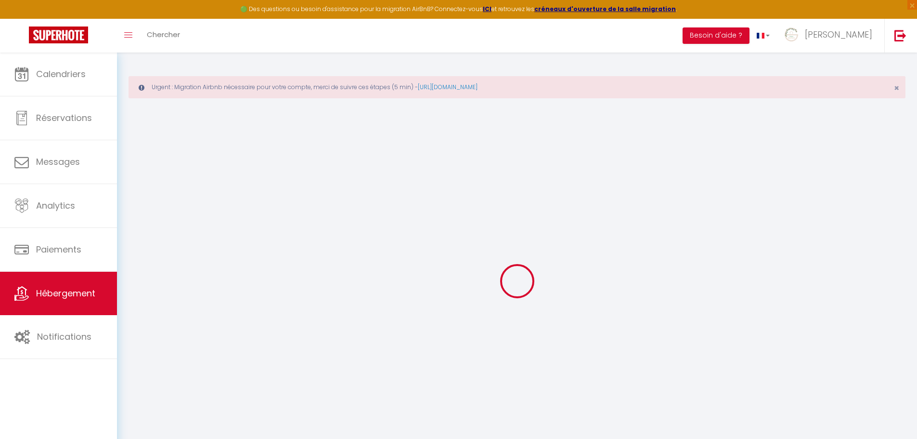
checkbox input "true"
radio input "true"
type input "70"
type input "0"
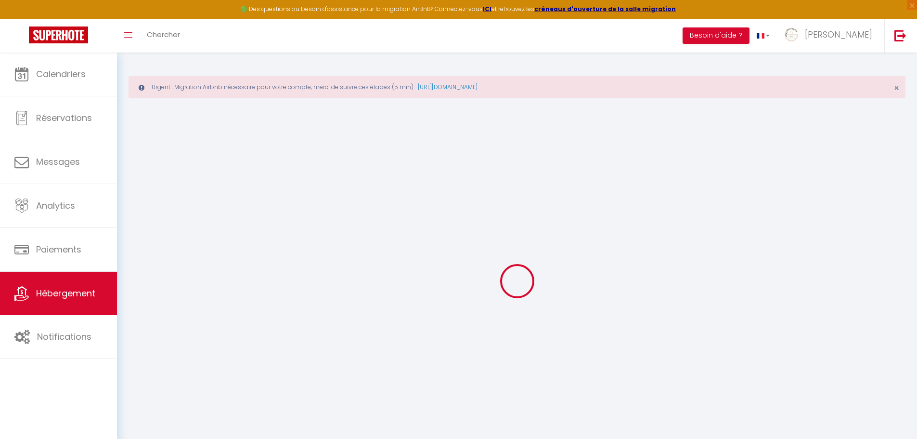
type input "0"
select select "43983"
select select
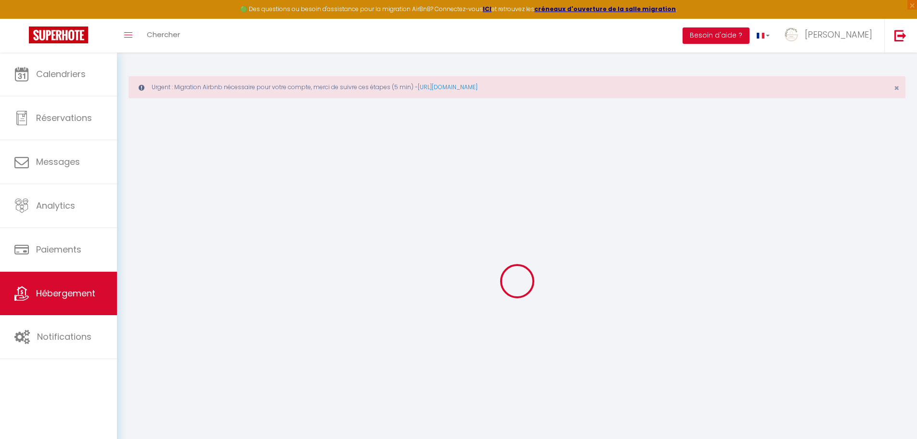
select select
checkbox input "false"
checkbox input "true"
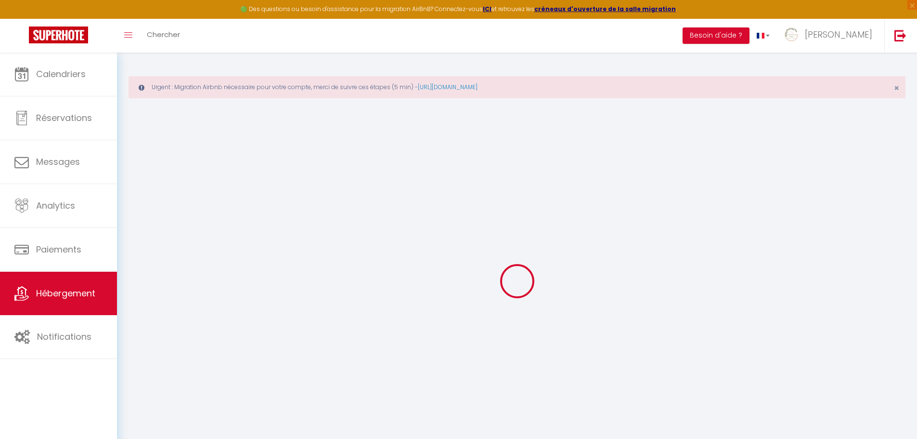
checkbox input "true"
select select
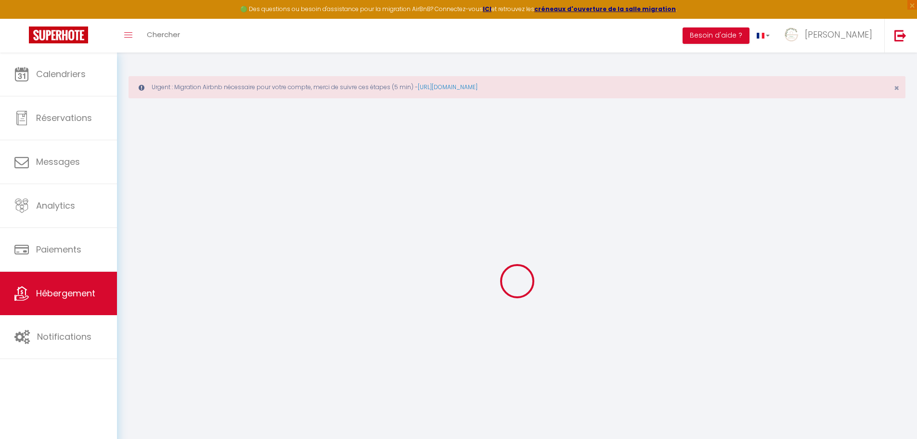
select select
checkbox input "false"
checkbox input "true"
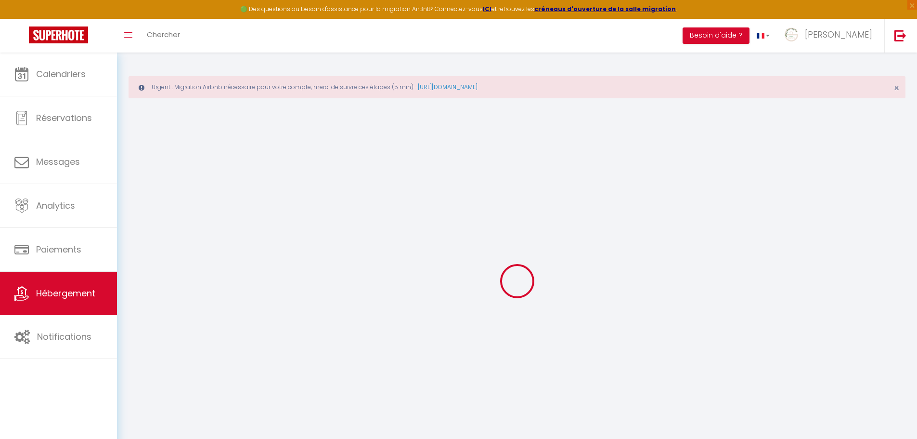
checkbox input "false"
checkbox input "true"
select select "16:00"
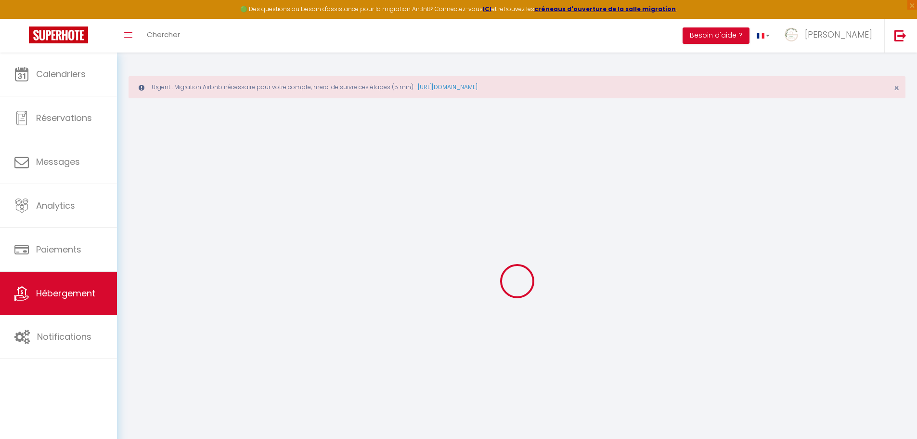
select select
select select "10:00"
select select "30"
select select "120"
select select
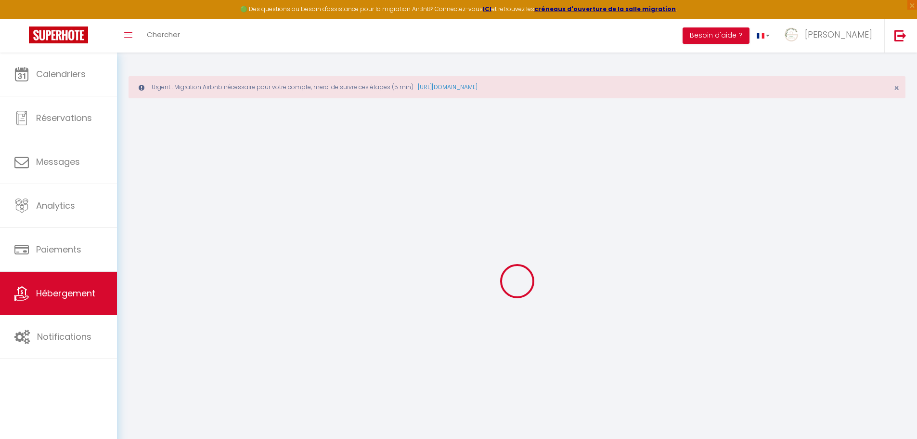
checkbox input "false"
checkbox input "true"
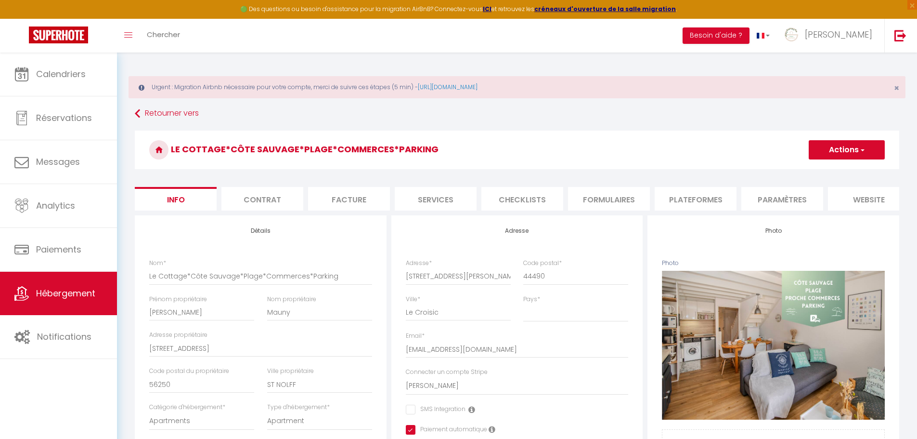
click at [682, 193] on li "Plateformes" at bounding box center [696, 199] width 82 height 24
select select
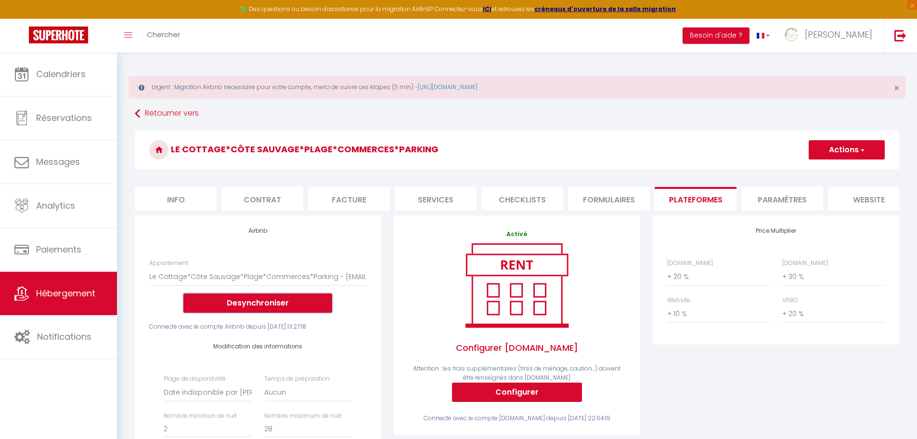
click at [281, 310] on button "Desynchroniser" at bounding box center [257, 302] width 149 height 19
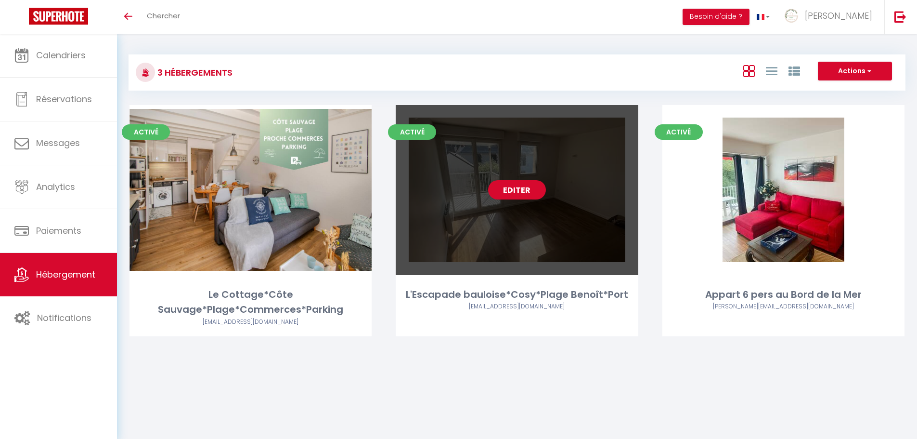
click at [515, 192] on link "Editer" at bounding box center [517, 189] width 58 height 19
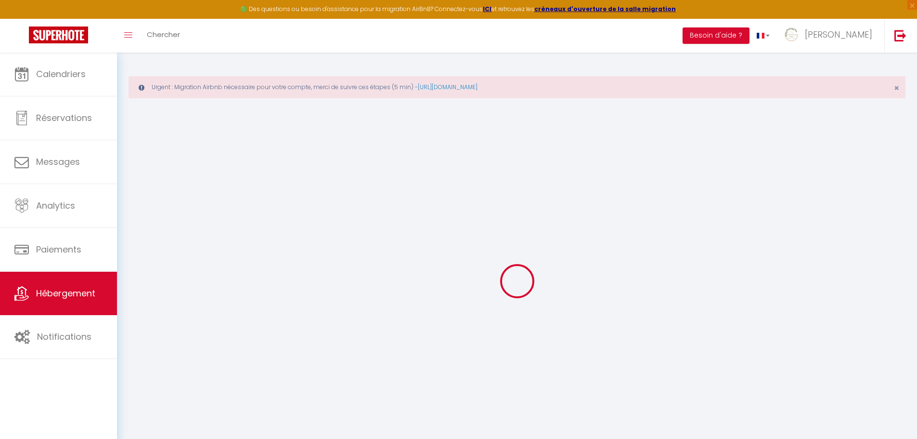
select select
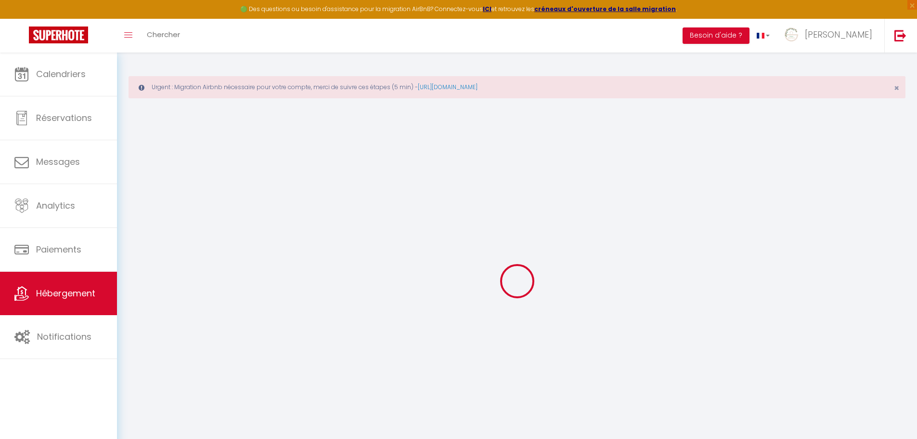
select select
checkbox input "false"
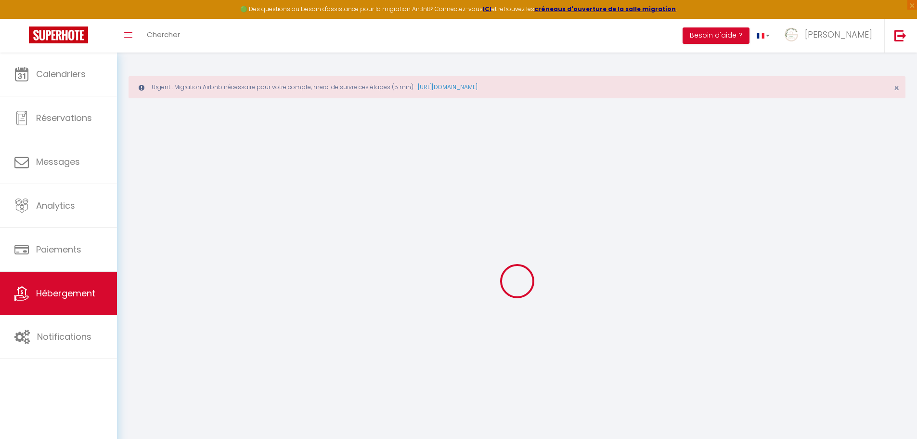
select select
type input "L'Escapade bauloise*Cosy*Plage Benoît*Port"
type input "Pascal"
type input "Guillot"
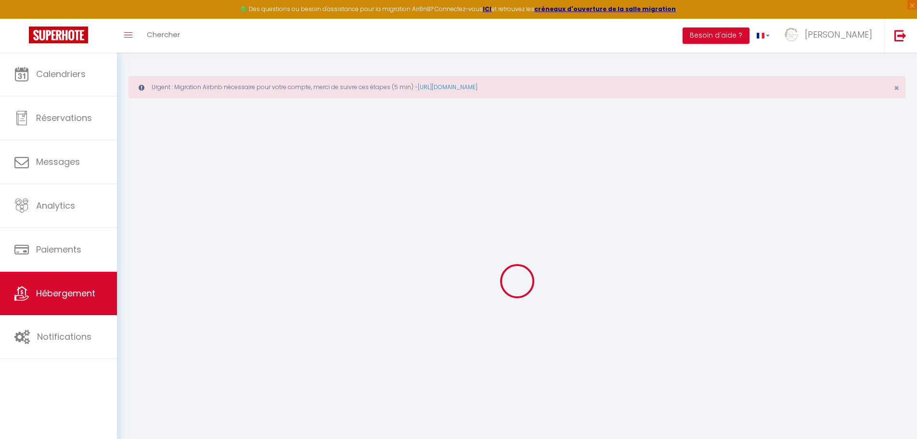
type input "45 rue Clos des Roseaux"
type input "63170"
type input "Pérignat-lès-Sarliève"
type input "60"
type input "48"
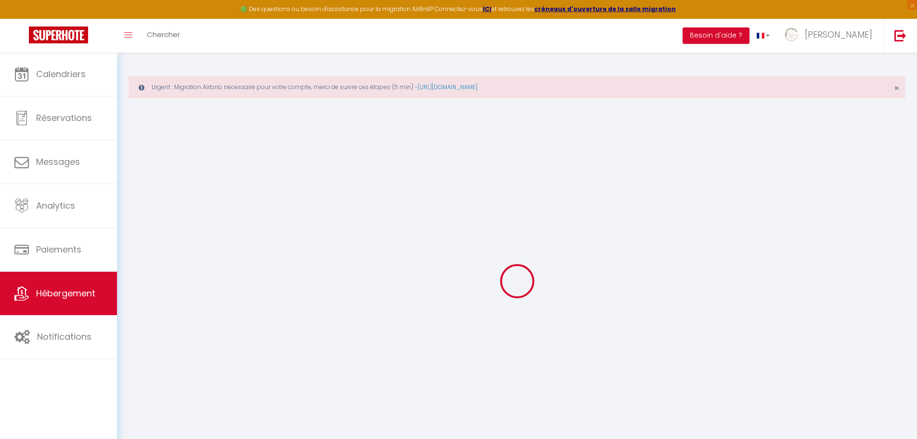
type input "0"
type input "300"
select select
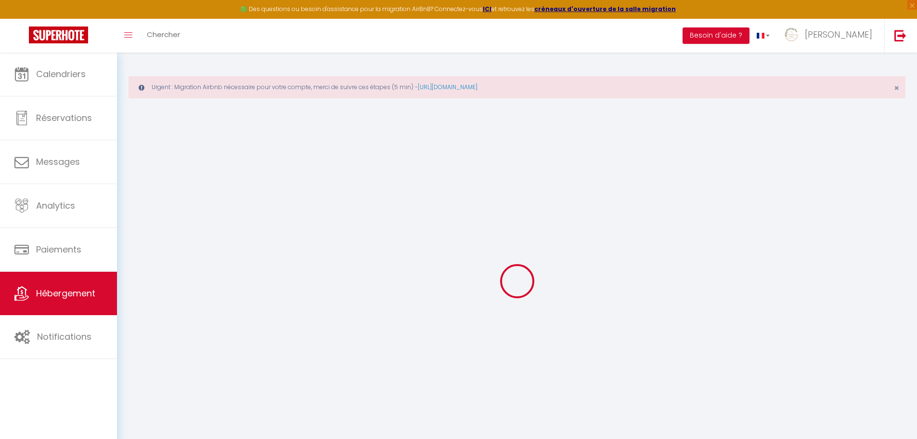
select select
type input "32 Avenue des Lilas"
type input "44500"
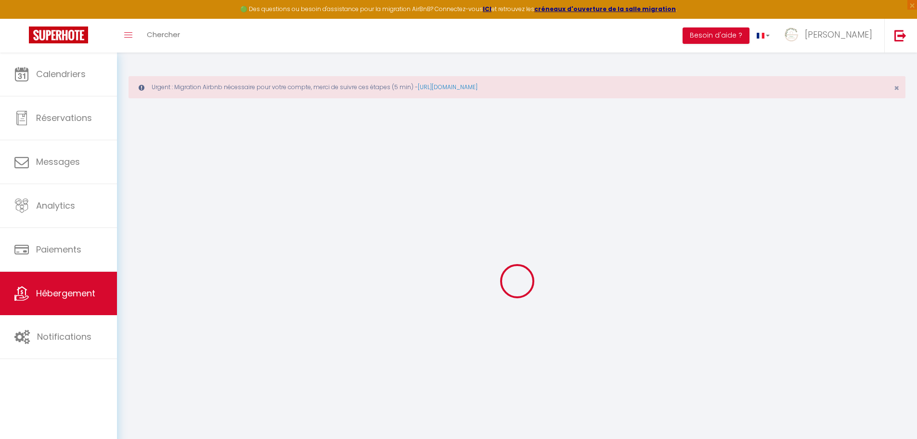
type input "La Baule-Escoublac"
type input "[EMAIL_ADDRESS][DOMAIN_NAME]"
select select
checkbox input "false"
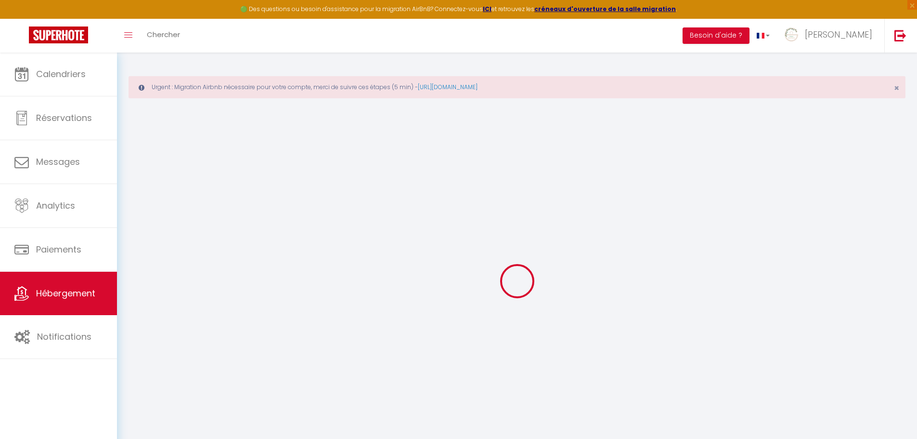
checkbox input "false"
radio input "true"
type input "48"
type input "0"
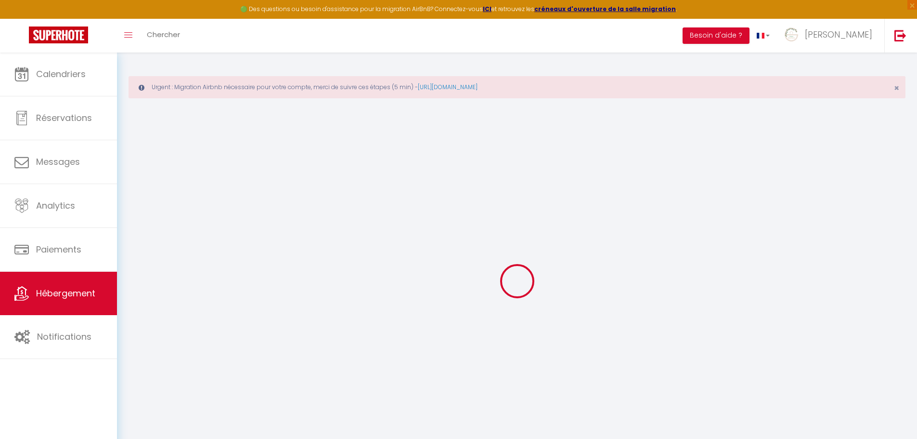
type input "0"
select select
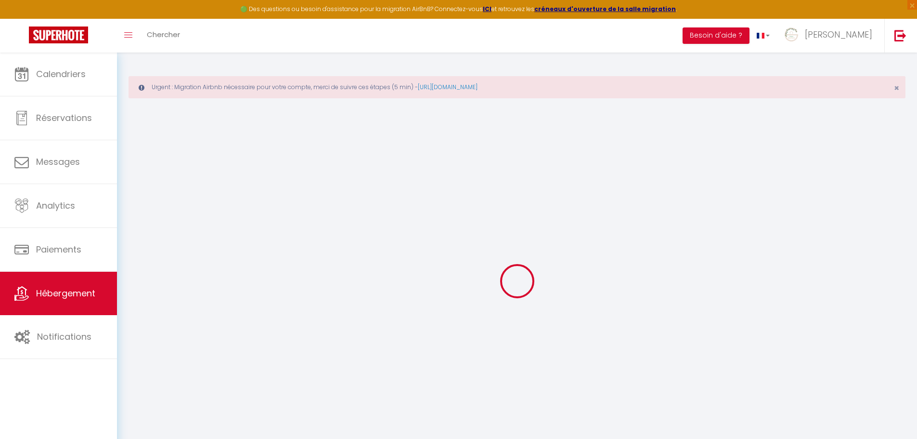
select select
checkbox input "false"
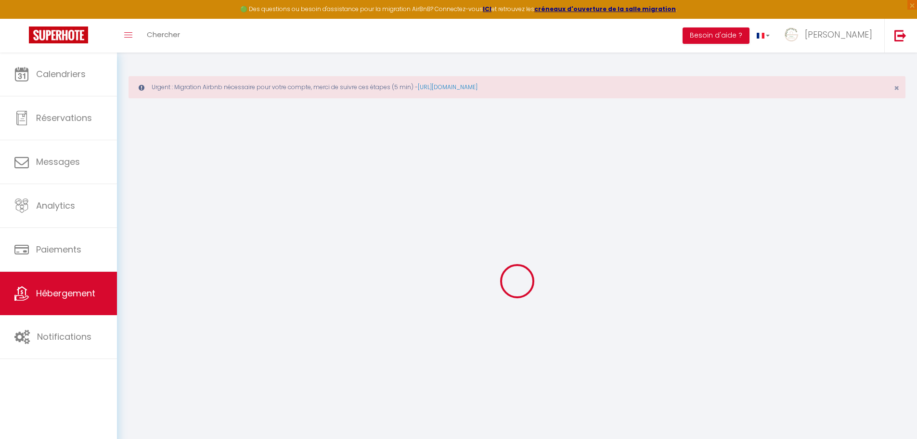
checkbox input "false"
select select
checkbox input "false"
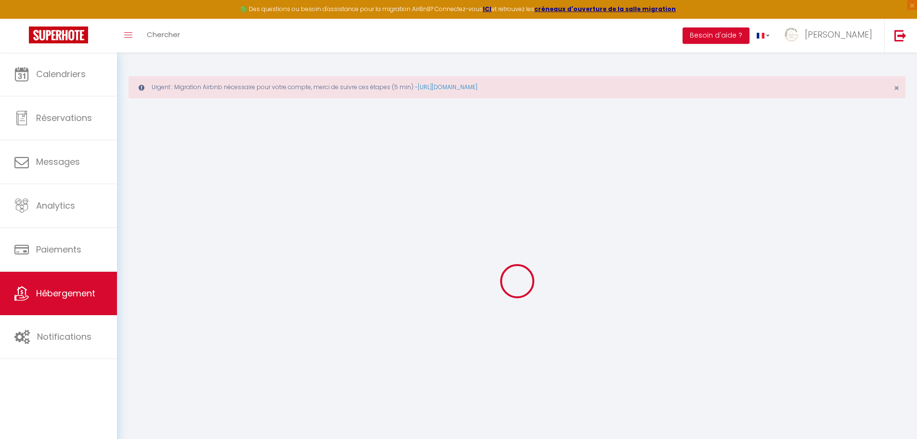
checkbox input "false"
select select "16:00"
select select "23:45"
select select "10:00"
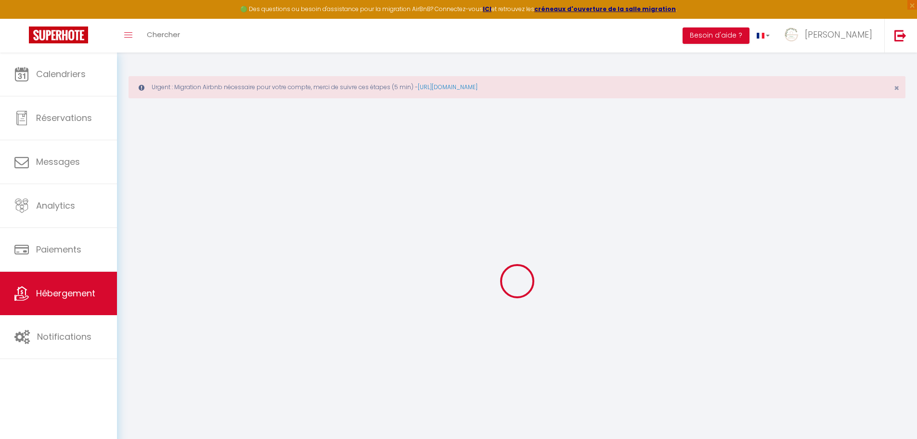
select select "30"
select select "120"
select select "43983"
select select
checkbox input "false"
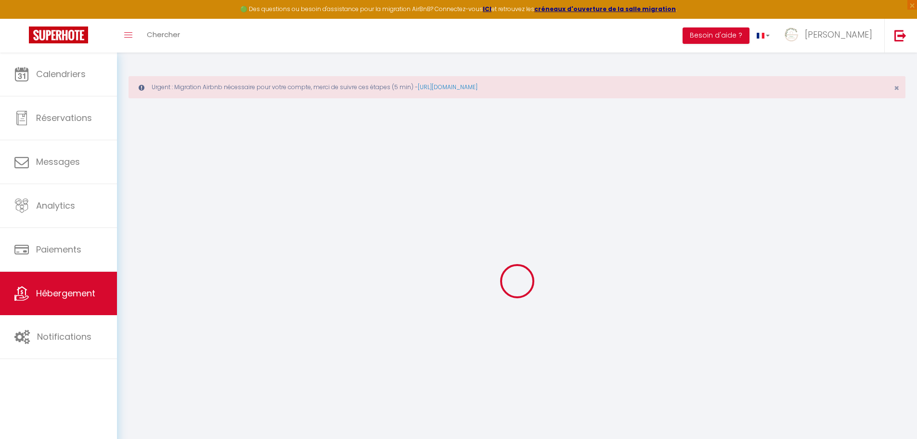
checkbox input "false"
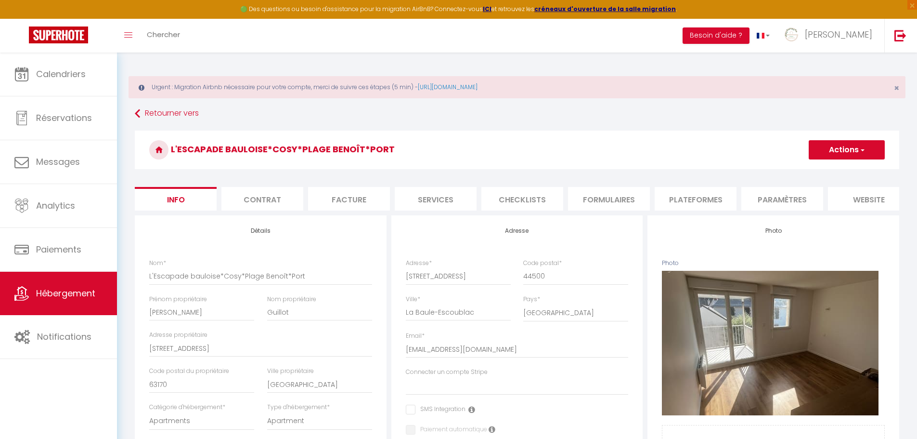
select select
checkbox input "false"
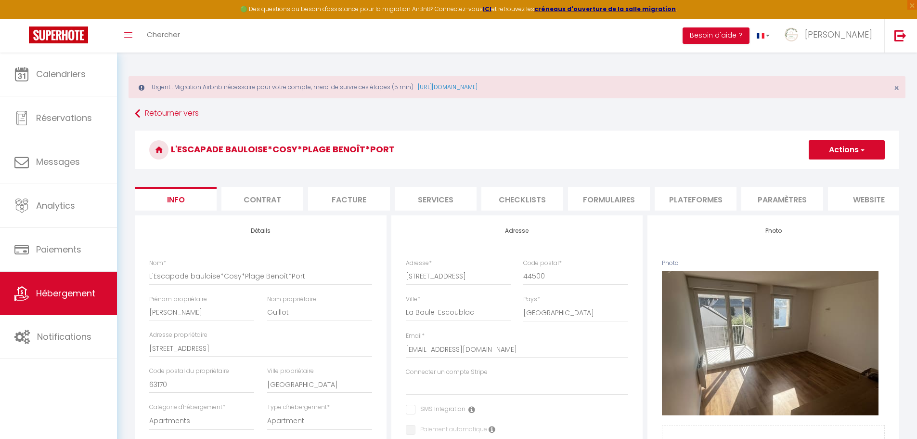
click at [678, 193] on li "Plateformes" at bounding box center [696, 199] width 82 height 24
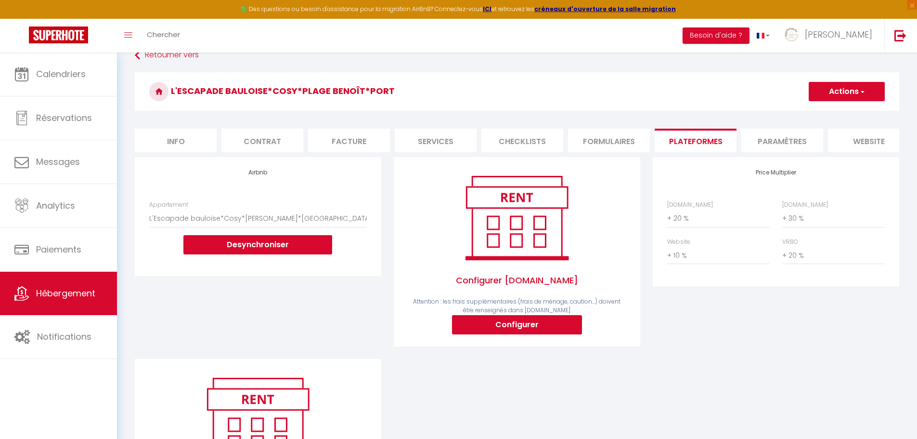
scroll to position [48, 0]
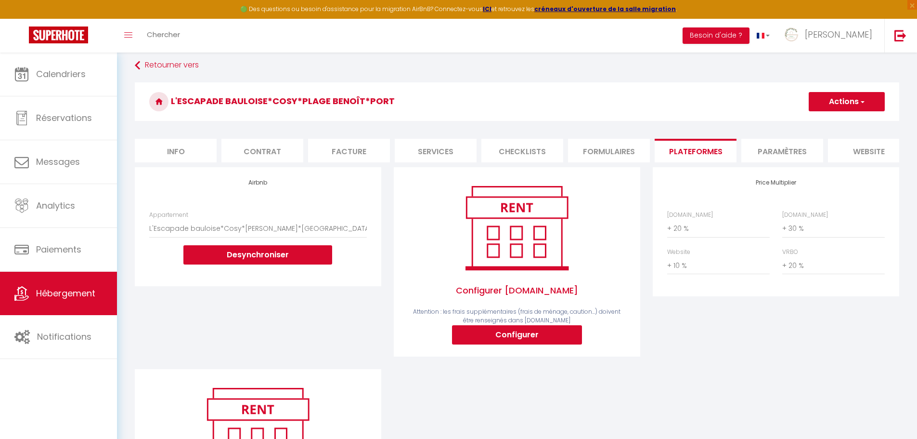
drag, startPoint x: 174, startPoint y: 99, endPoint x: 427, endPoint y: 94, distance: 253.4
click at [427, 94] on h3 "L'Escapade bauloise*Cosy*Plage Benoît*Port" at bounding box center [517, 101] width 765 height 39
copy h3 "L'Escapade bauloise*Cosy*Plage Benoît*Port"
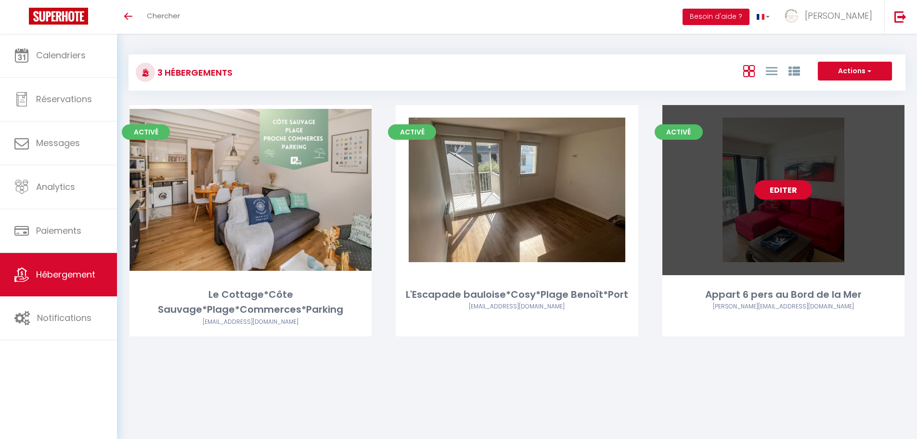
click at [777, 186] on link "Editer" at bounding box center [784, 189] width 58 height 19
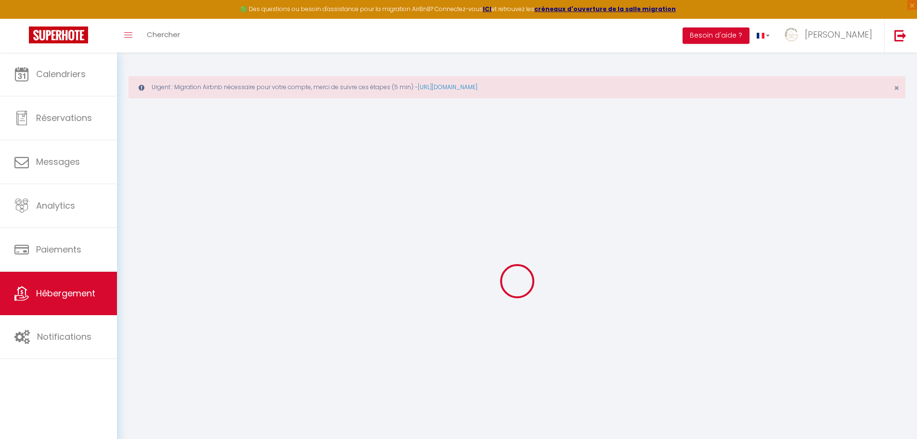
select select "15:00"
select select "23:45"
select select "11:00"
select select "30"
select select "120"
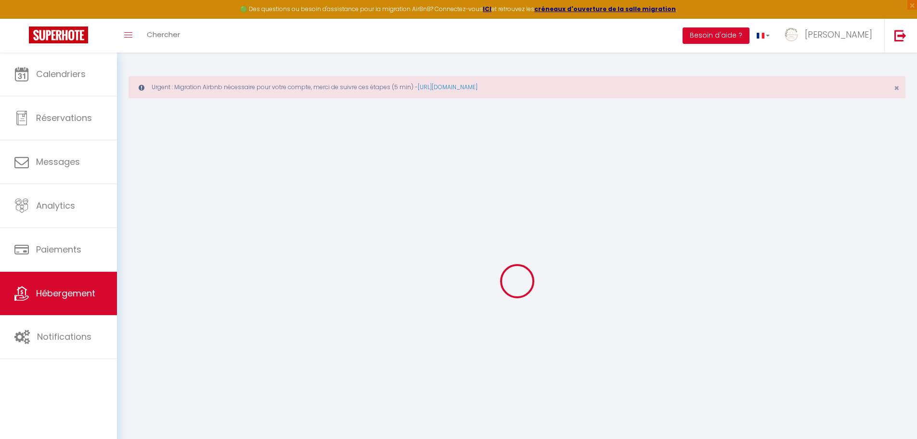
select select
checkbox input "false"
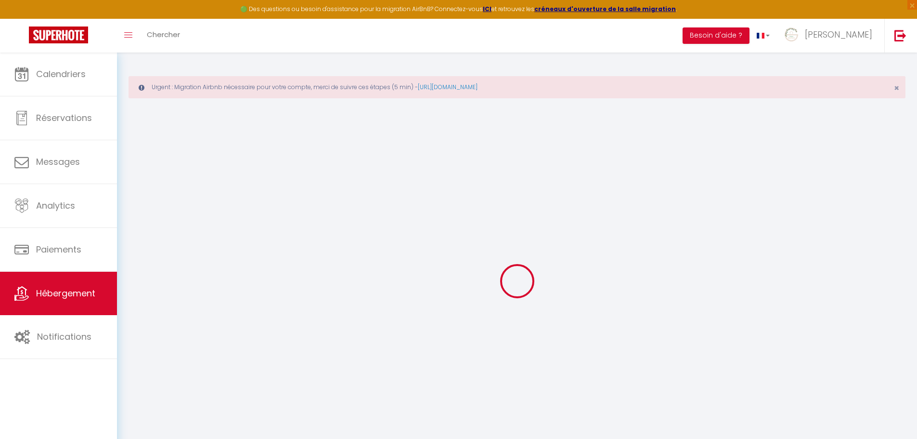
select select
checkbox input "false"
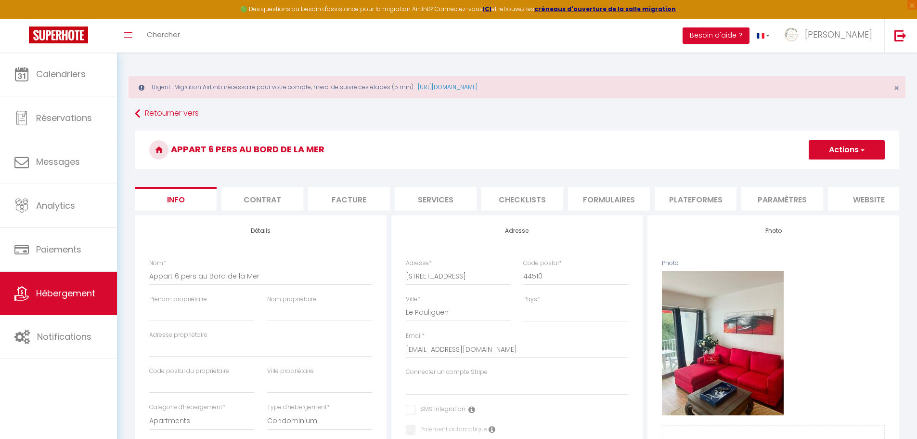
select select
checkbox input "false"
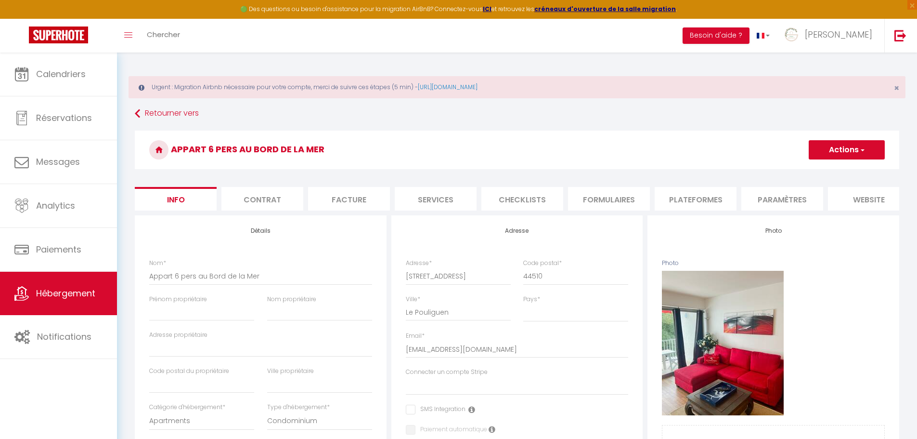
click at [713, 196] on li "Plateformes" at bounding box center [696, 199] width 82 height 24
select select
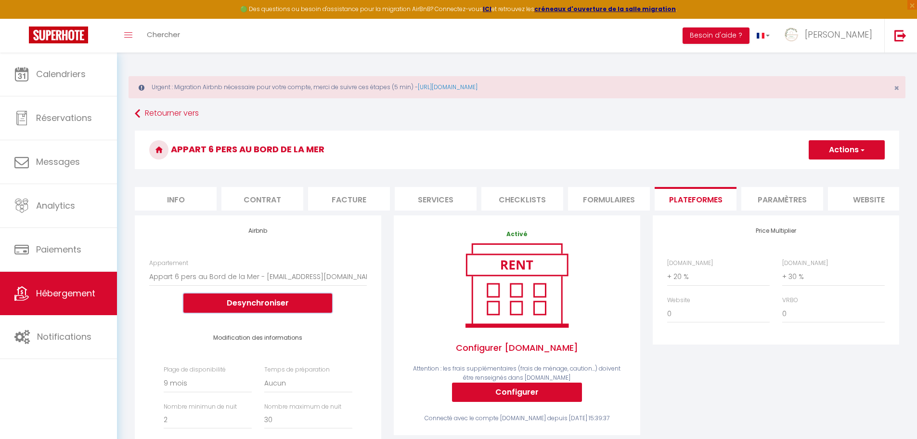
click at [263, 313] on button "Desynchroniser" at bounding box center [257, 302] width 149 height 19
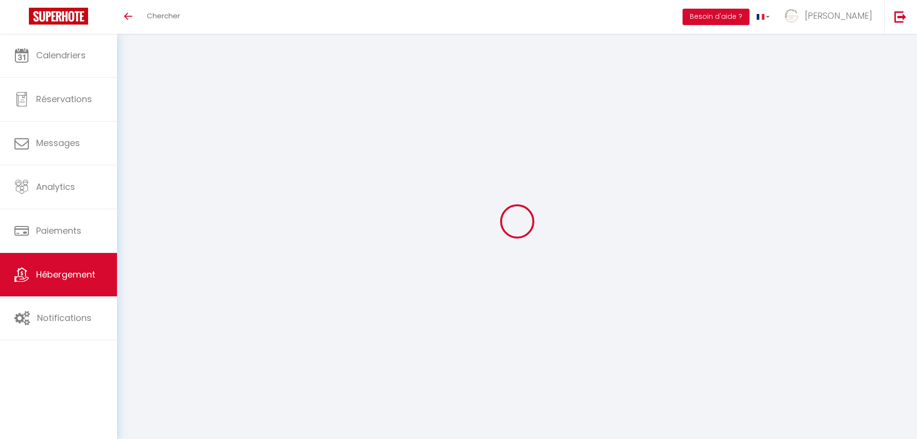
select select "+ 20 %"
select select "+ 30 %"
select select "+ 10 %"
select select "+ 20 %"
select select "9493-43394637"
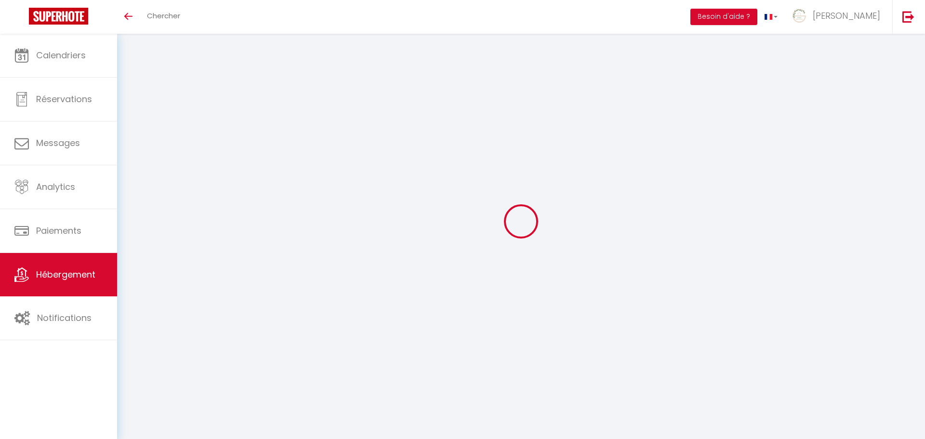
select select "+ 20 %"
select select "+ 30 %"
select select "+ 10 %"
select select "+ 20 %"
select select "well_reviewed_guests"
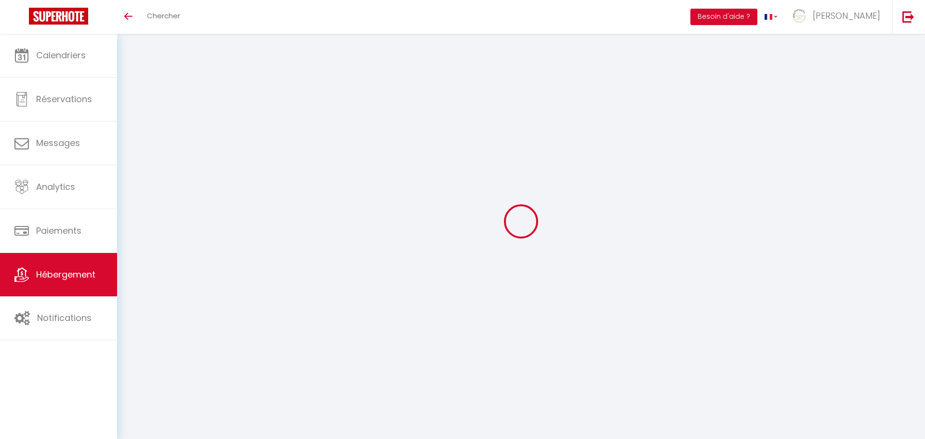
select select "EUR"
select select
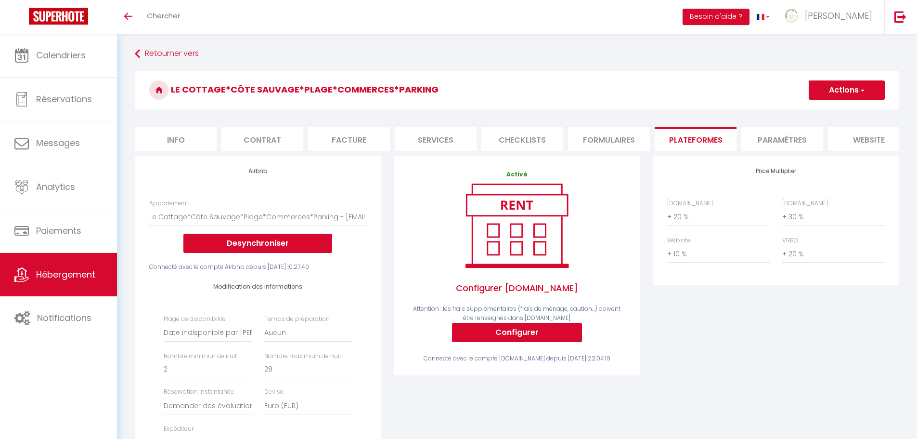
drag, startPoint x: 174, startPoint y: 89, endPoint x: 452, endPoint y: 93, distance: 277.5
click at [452, 93] on h3 "Le Cottage*Côte Sauvage*Plage*Commerces*Parking" at bounding box center [517, 90] width 765 height 39
copy h3 "Le Cottage*Côte Sauvage*Plage*Commerces*Parking"
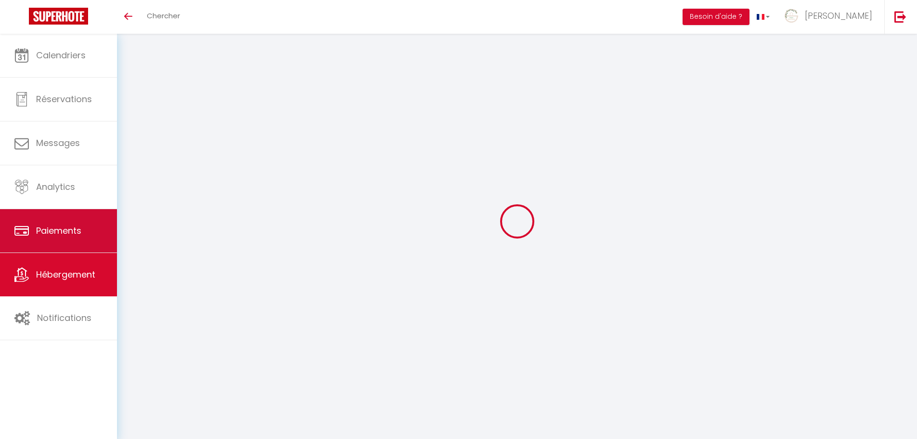
select select "17200-47877370"
select select "+ 20 %"
select select "+ 30 %"
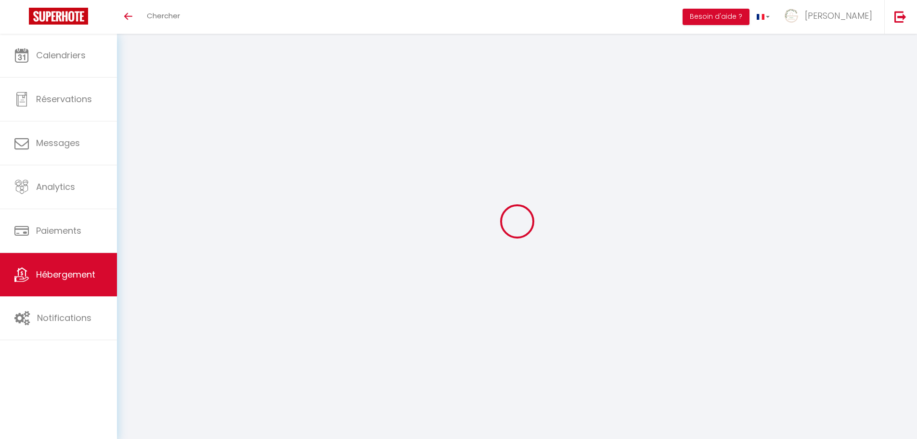
select select "270"
select select "EUR"
select select
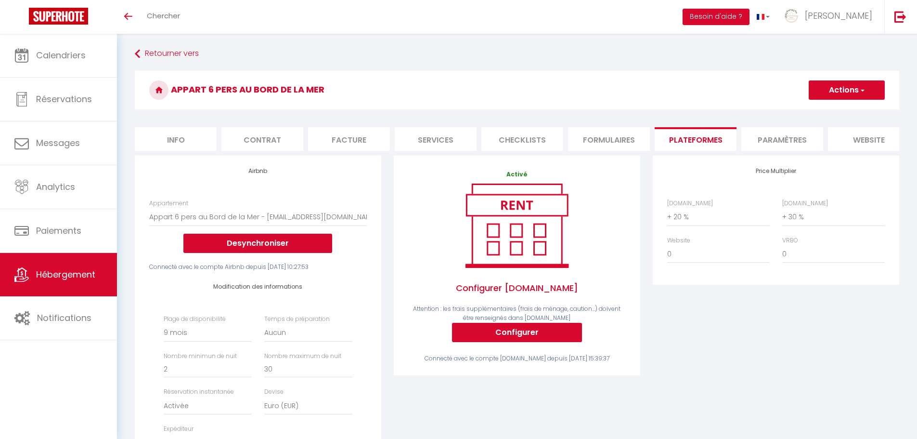
drag, startPoint x: 176, startPoint y: 87, endPoint x: 397, endPoint y: 88, distance: 221.6
click at [397, 88] on h3 "Appart 6 pers au Bord de la Mer" at bounding box center [517, 90] width 765 height 39
copy h3 "Appart 6 pers au Bord de la Mer"
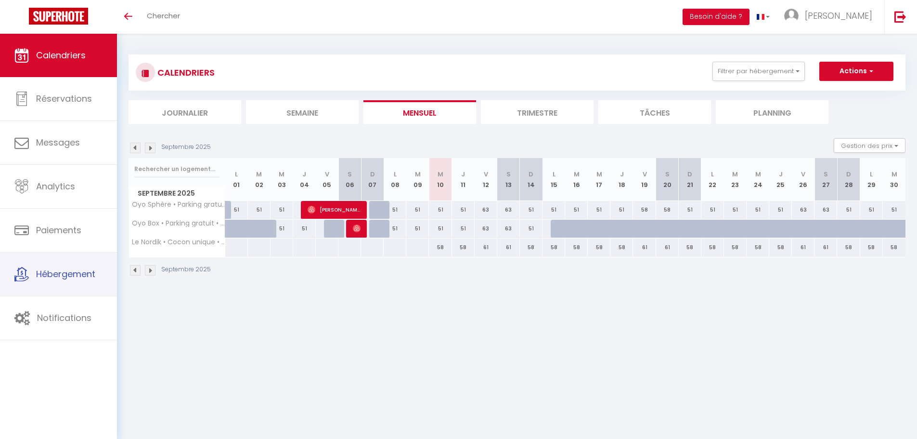
drag, startPoint x: 74, startPoint y: 286, endPoint x: 120, endPoint y: 290, distance: 46.4
click at [120, 290] on div "CALENDRIERS Filtrer par hébergement Tous Le Nordik • Cocon unique • Proximité L…" at bounding box center [517, 165] width 800 height 263
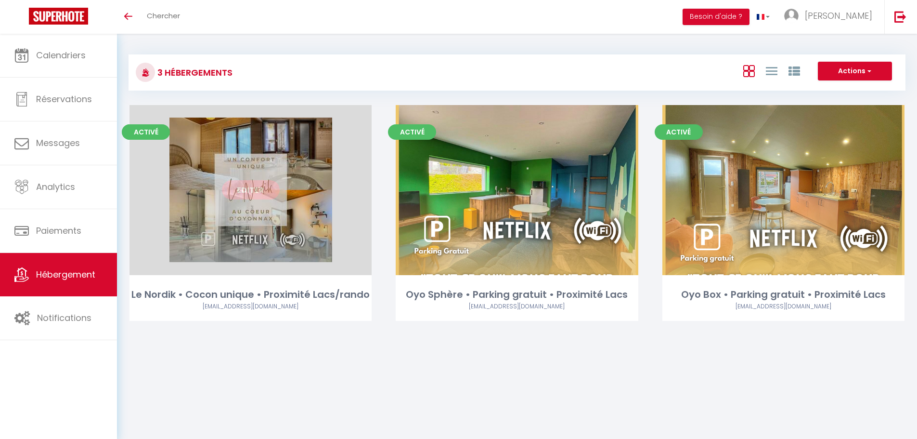
click at [250, 190] on link "Editer" at bounding box center [251, 189] width 58 height 19
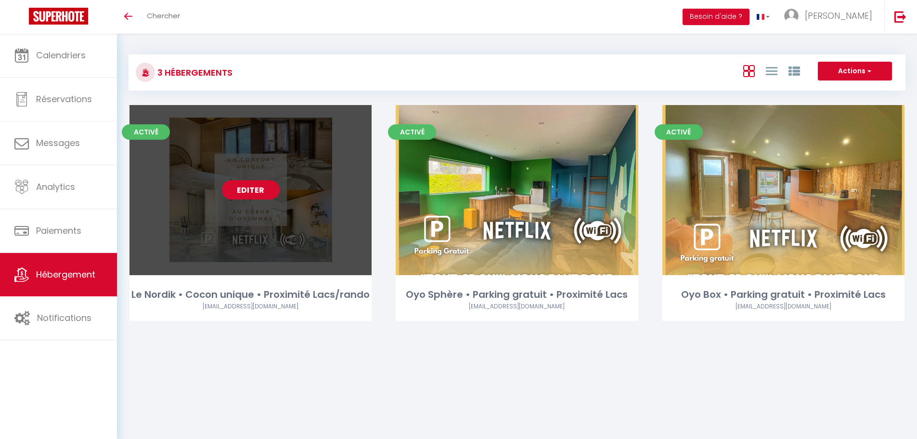
click at [250, 190] on link "Editer" at bounding box center [251, 189] width 58 height 19
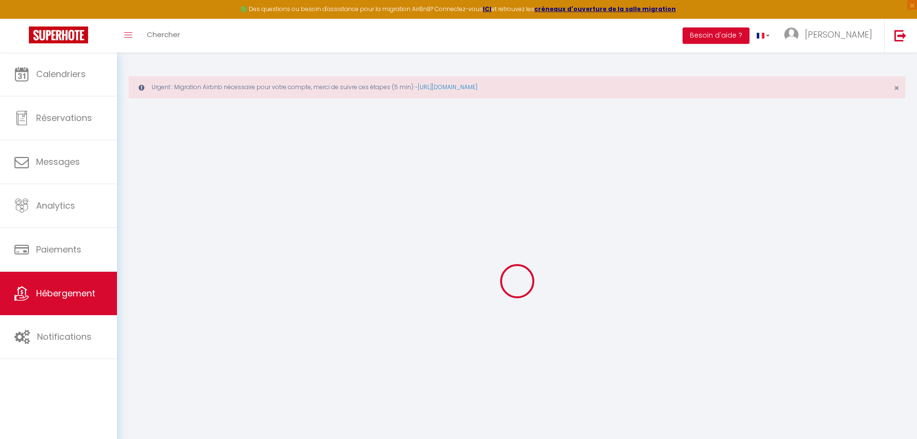
select select
checkbox input "false"
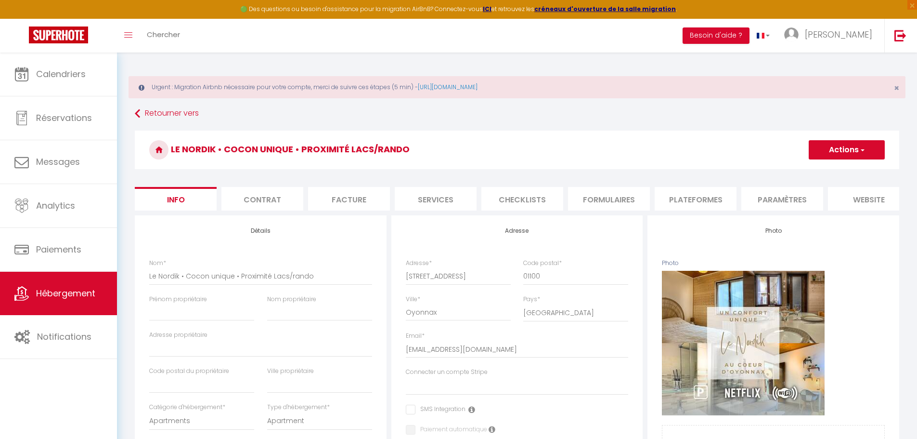
click at [670, 196] on li "Plateformes" at bounding box center [696, 199] width 82 height 24
select select "365"
select select "EUR"
select select
select select "8198-1501418778801197779"
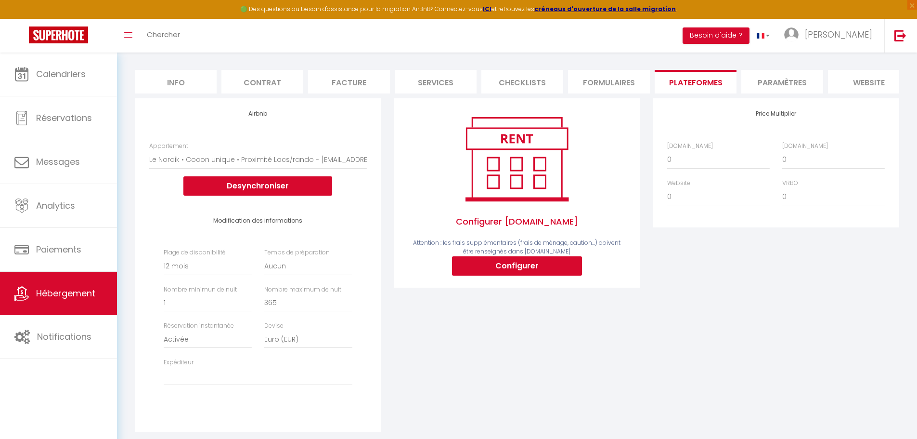
scroll to position [105, 0]
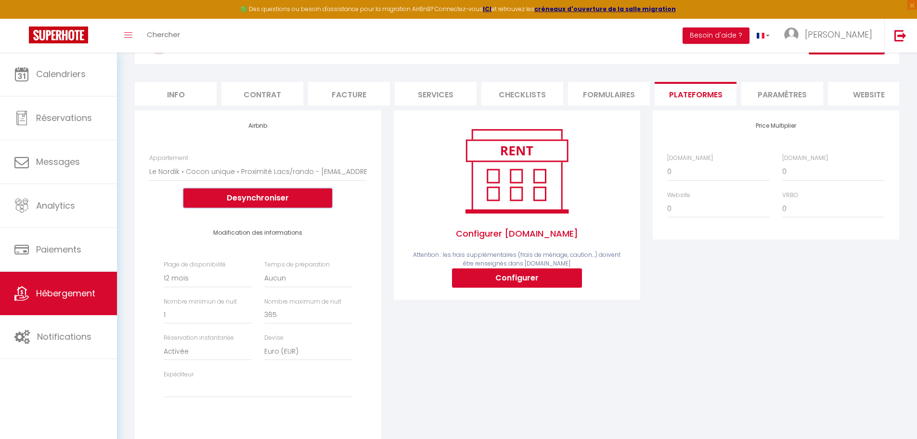
click at [265, 205] on button "Desynchroniser" at bounding box center [257, 197] width 149 height 19
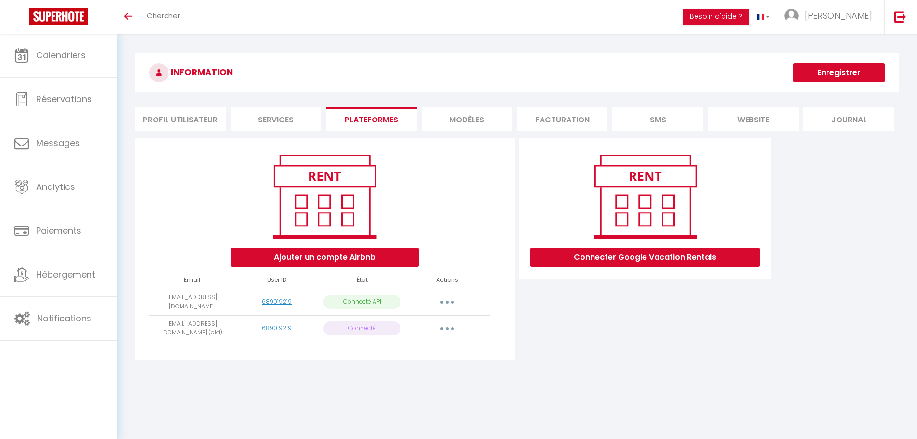
click at [452, 301] on button "button" at bounding box center [447, 301] width 27 height 15
click at [407, 322] on link "Importer les appartements" at bounding box center [405, 323] width 106 height 16
select select "67454"
select select "67455"
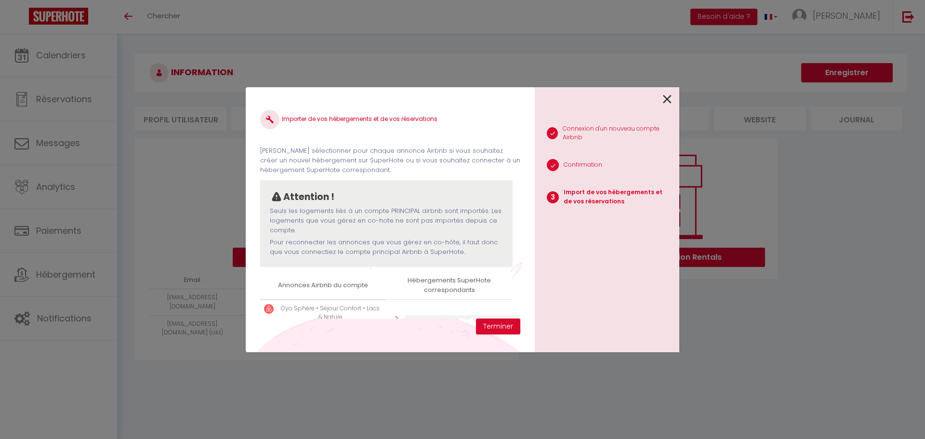
scroll to position [121, 0]
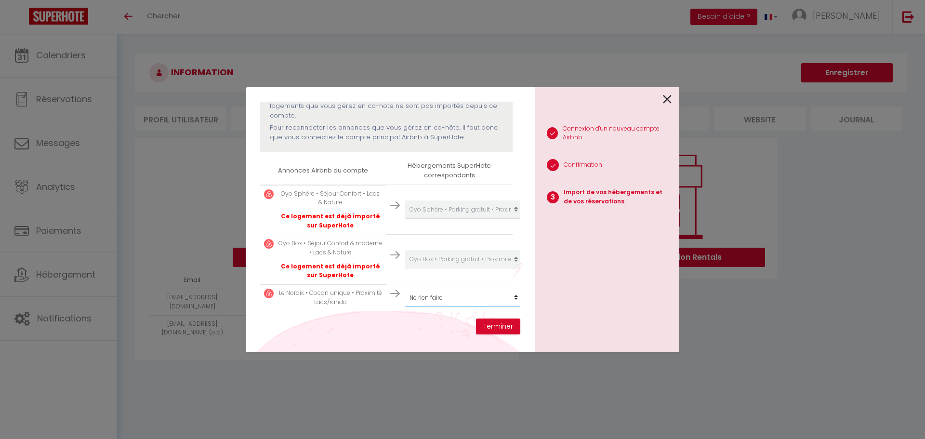
click at [466, 292] on select "Créer un nouvel hébergement Ne rien faire Le Nordik • Cocon unique • Proximité …" at bounding box center [464, 297] width 118 height 18
select select "76864"
click at [405, 288] on select "Créer un nouvel hébergement Ne rien faire Le Nordik • Cocon unique • Proximité …" at bounding box center [464, 297] width 118 height 18
click at [495, 330] on button "Terminer" at bounding box center [498, 326] width 44 height 16
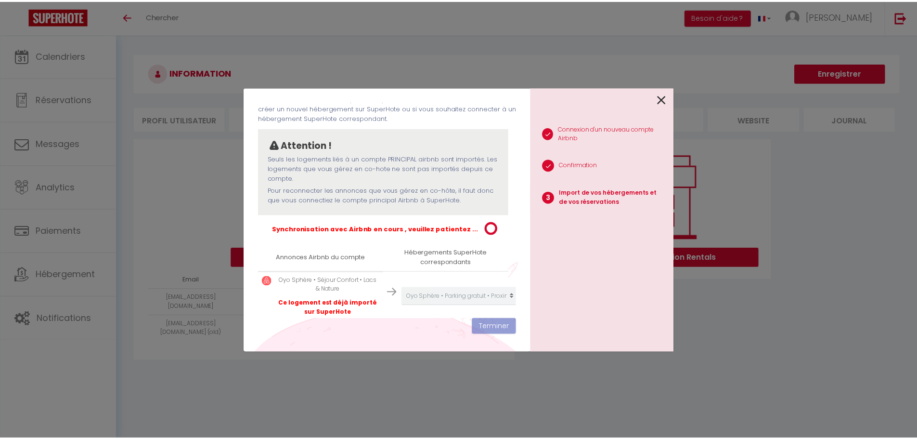
scroll to position [49, 0]
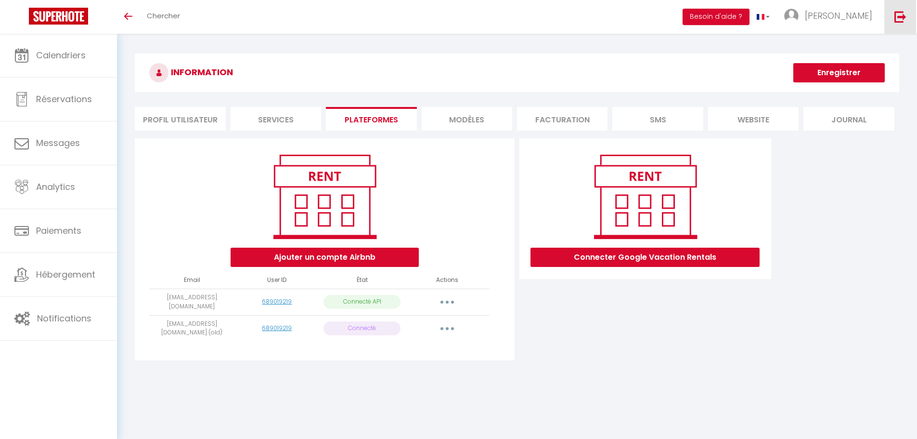
click at [893, 18] on link at bounding box center [901, 17] width 32 height 34
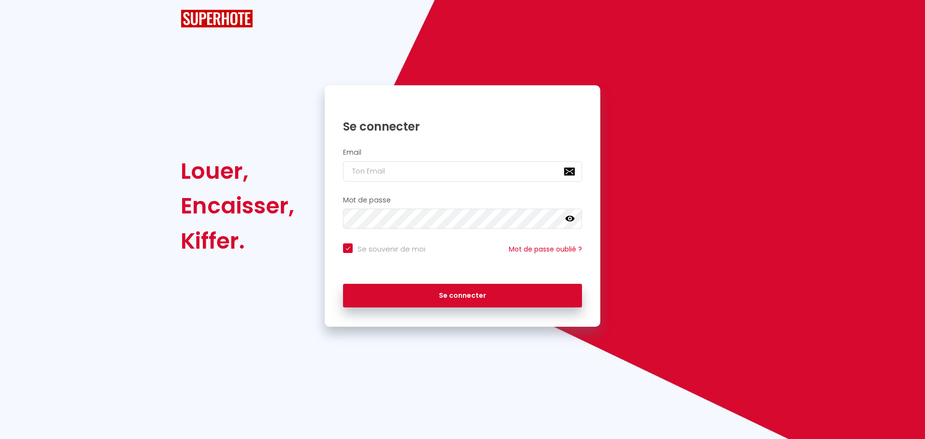
checkbox input "true"
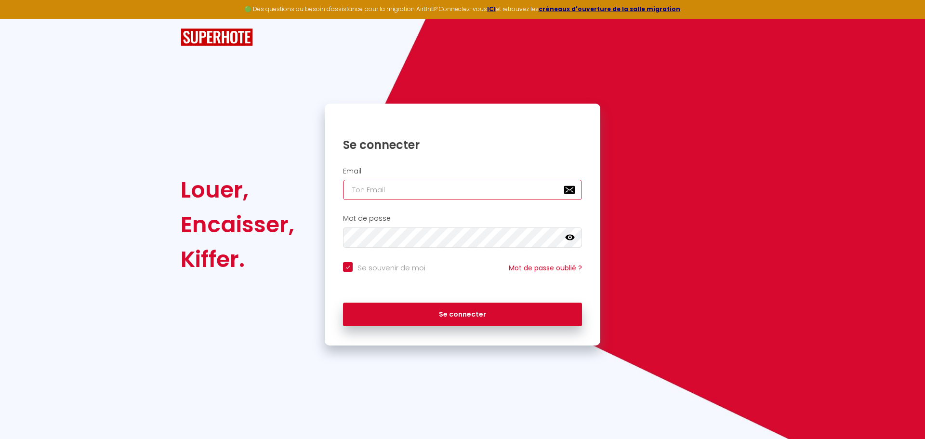
type input "charpentier.shane@gmail.com"
checkbox input "true"
drag, startPoint x: 382, startPoint y: 192, endPoint x: 325, endPoint y: 191, distance: 57.3
click at [332, 191] on div "Email charpentier.shane@gmail.com" at bounding box center [462, 183] width 263 height 33
paste input "[EMAIL_ADDRESS][DOMAIN_NAME]"
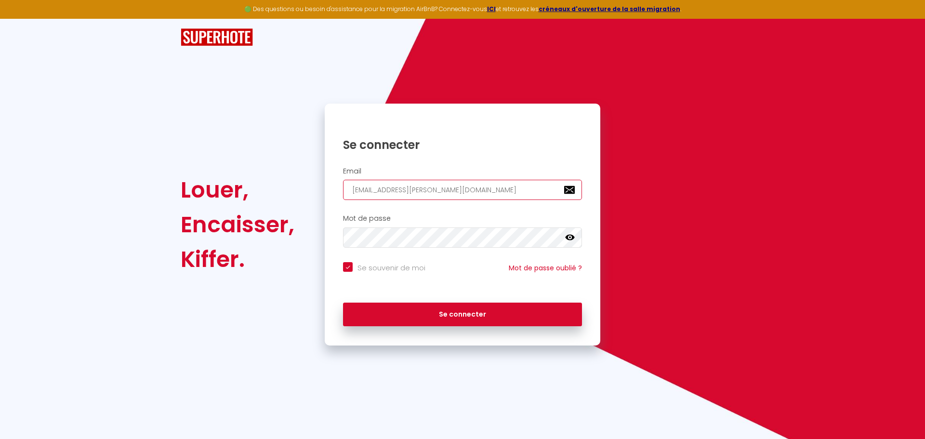
type input "[EMAIL_ADDRESS][DOMAIN_NAME]"
checkbox input "true"
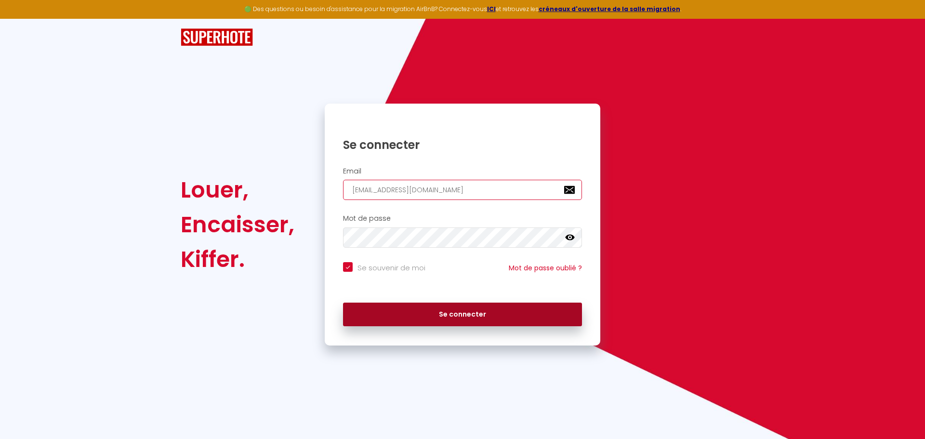
type input "[EMAIL_ADDRESS][DOMAIN_NAME]"
click at [427, 307] on button "Se connecter" at bounding box center [462, 314] width 239 height 24
checkbox input "true"
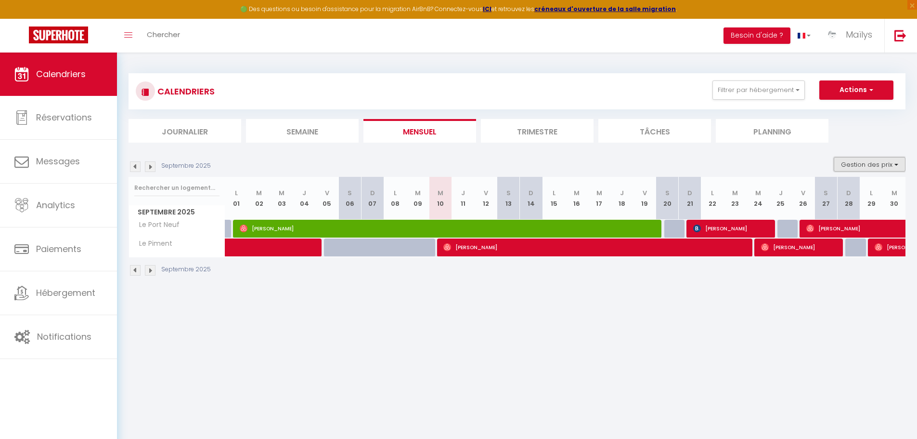
click at [856, 160] on button "Gestion des prix" at bounding box center [870, 164] width 72 height 14
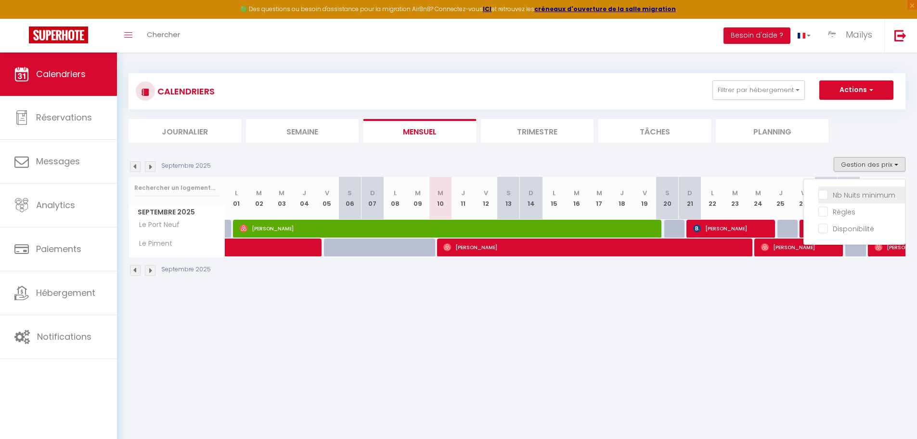
click at [837, 191] on input "Nb Nuits minimum" at bounding box center [862, 194] width 87 height 10
checkbox input "true"
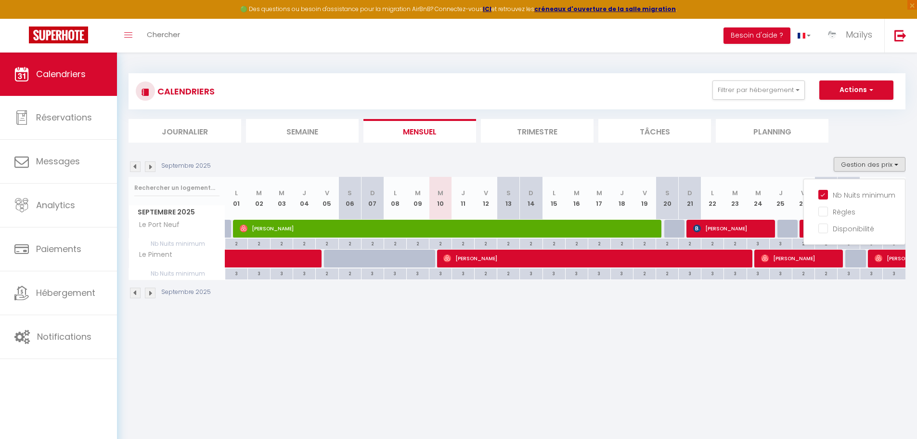
click at [783, 317] on div "CALENDRIERS Filtrer par hébergement Tous Le Piment Le Port Neuf Effacer Sauvega…" at bounding box center [517, 185] width 800 height 267
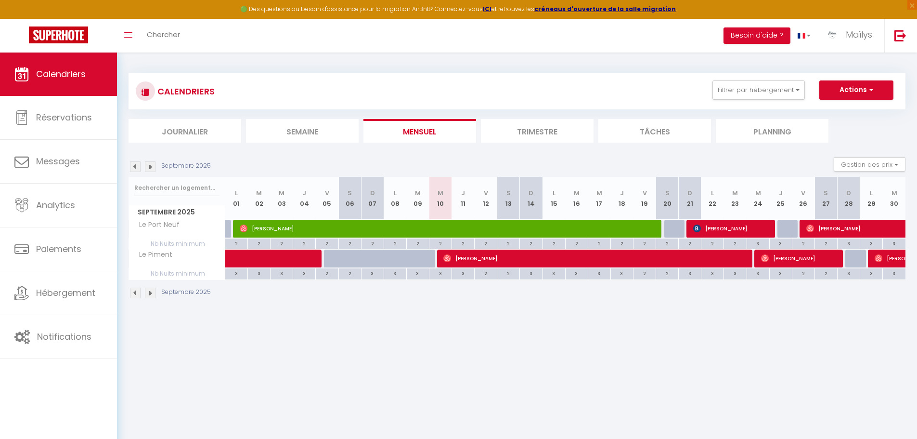
click at [150, 166] on img at bounding box center [150, 166] width 11 height 11
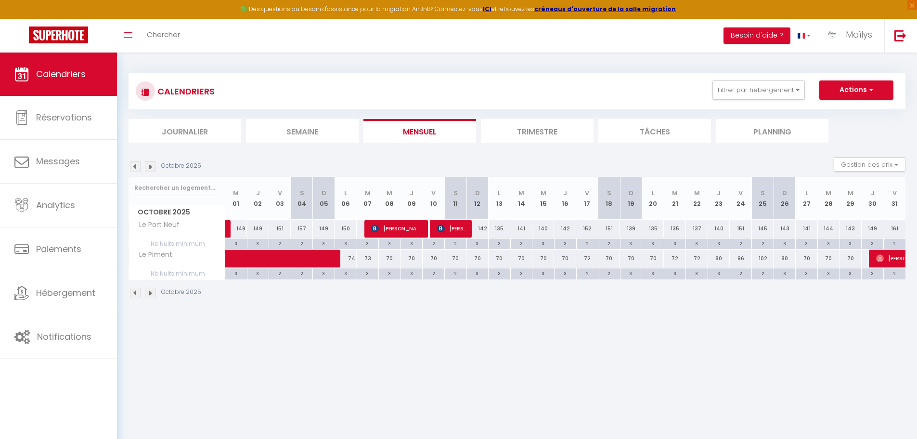
click at [150, 166] on img at bounding box center [150, 166] width 11 height 11
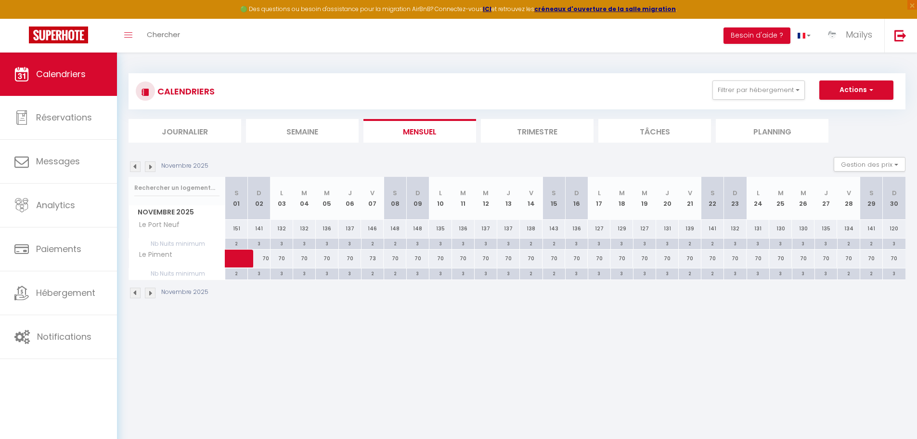
click at [150, 166] on img at bounding box center [150, 166] width 11 height 11
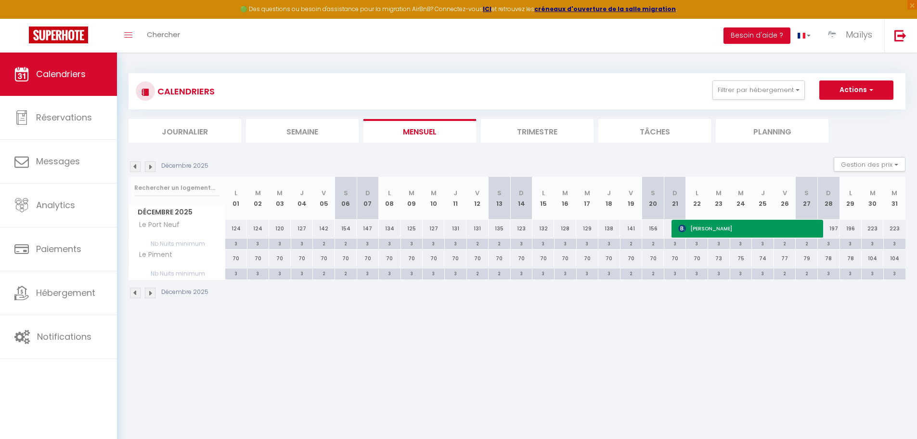
click at [150, 166] on img at bounding box center [150, 166] width 11 height 11
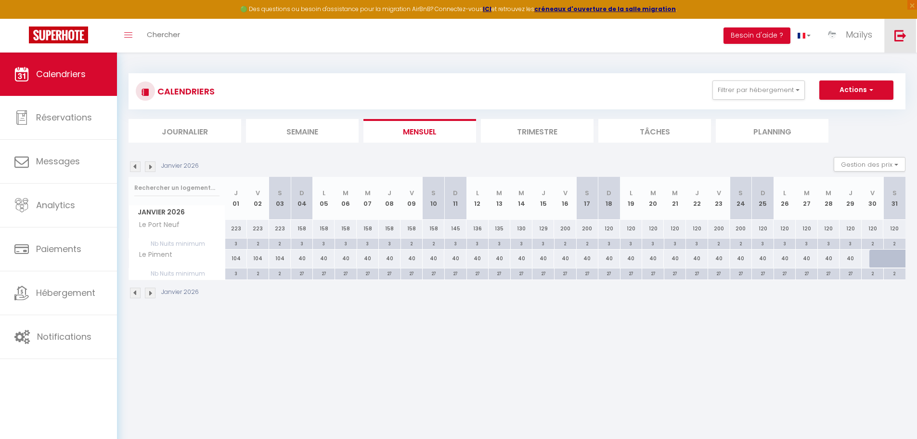
click at [908, 40] on link at bounding box center [901, 36] width 32 height 34
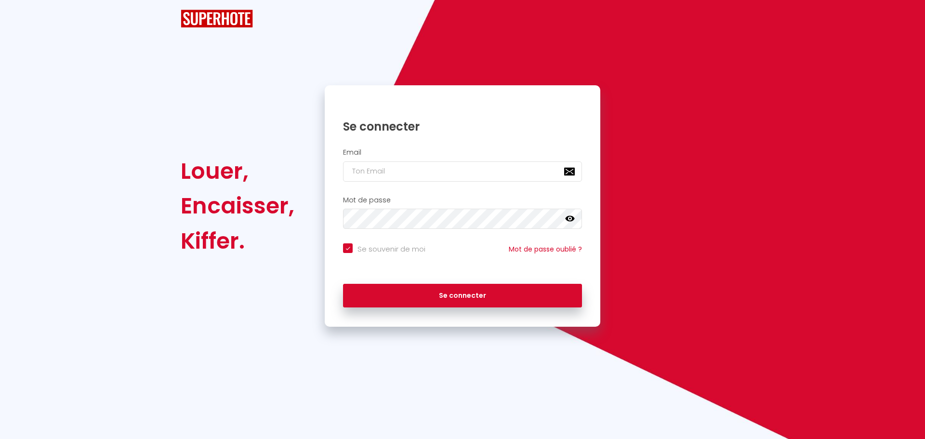
checkbox input "true"
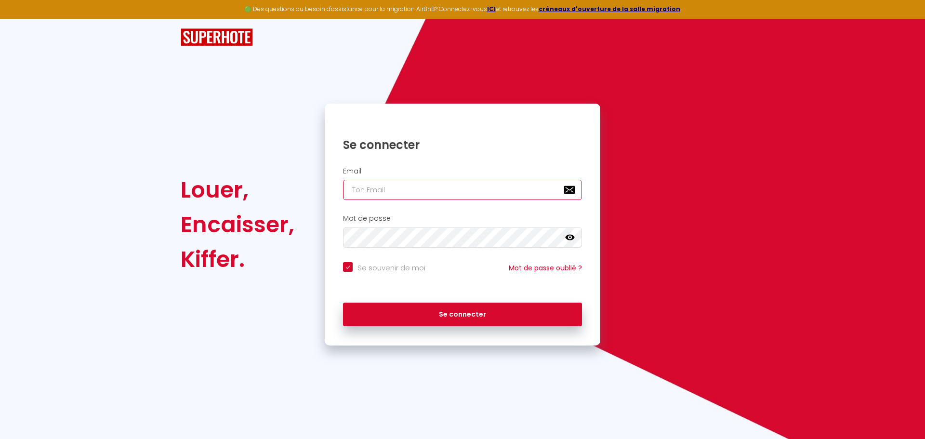
type input "charpentier.shane@gmail.com"
checkbox input "true"
drag, startPoint x: 474, startPoint y: 189, endPoint x: 243, endPoint y: 188, distance: 231.7
click at [249, 189] on div "Louer, Encaisser, Kiffer. Se connecter Email charpentier.shane@gmail.com Mot de…" at bounding box center [462, 225] width 576 height 242
paste input "onciergerie-montpellier@outlook"
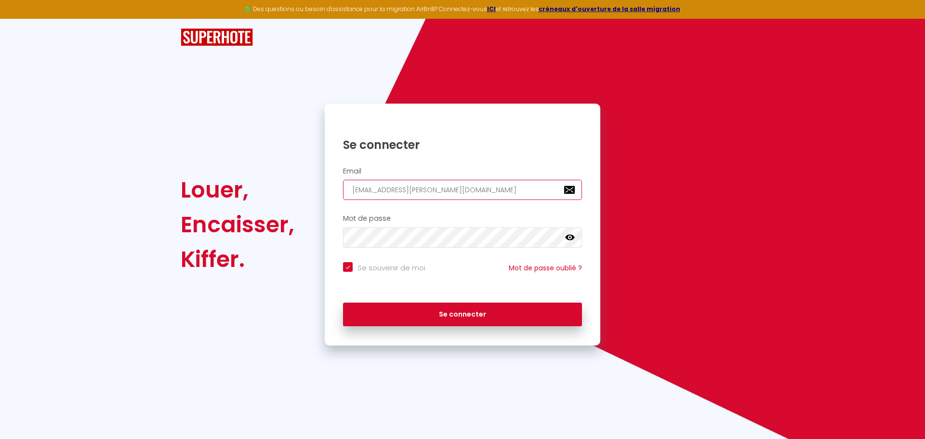
type input "conciergerie-montpellier@outlook.com"
checkbox input "true"
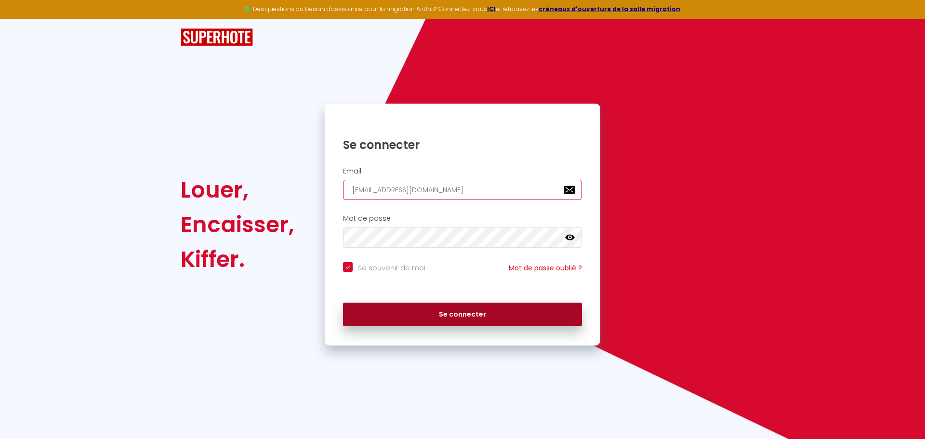
type input "conciergerie-montpellier@outlook.com"
click at [421, 306] on button "Se connecter" at bounding box center [462, 314] width 239 height 24
checkbox input "true"
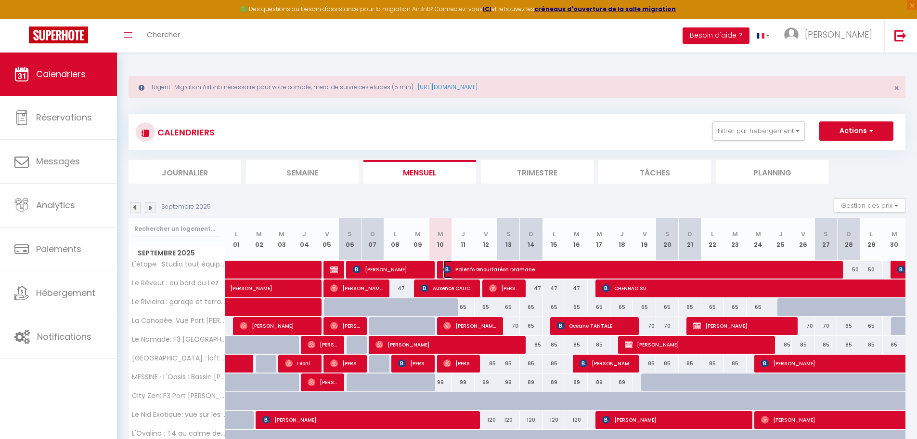
click at [507, 272] on span "Palenfo Gnourfatéon Dramane" at bounding box center [640, 269] width 393 height 18
select select "OK"
select select "KO"
select select "0"
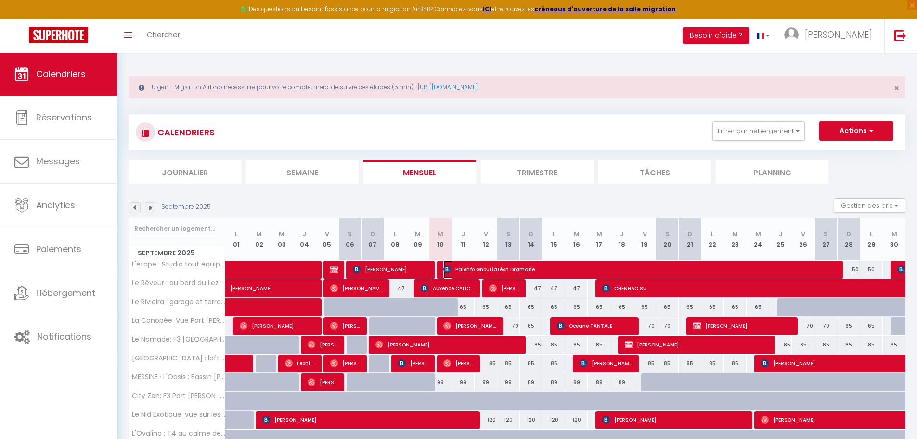
select select "1"
select select
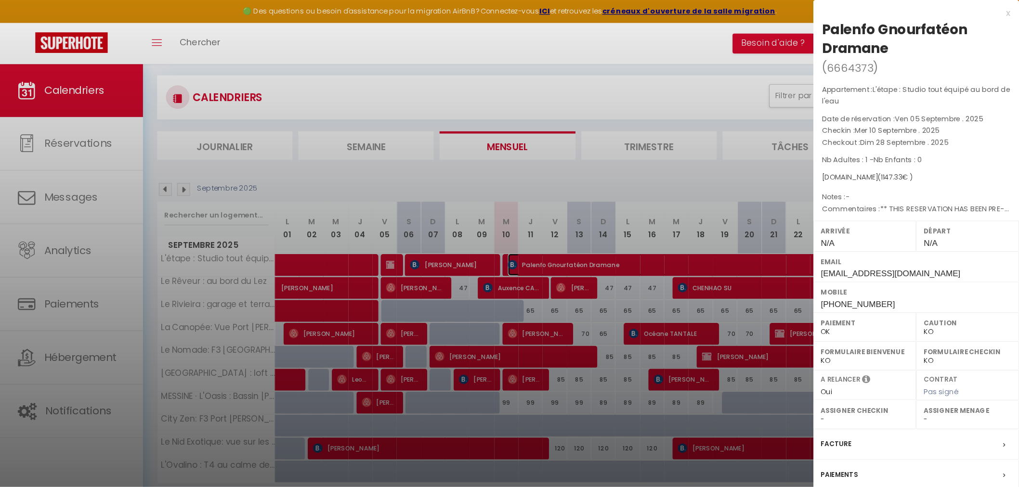
scroll to position [52, 0]
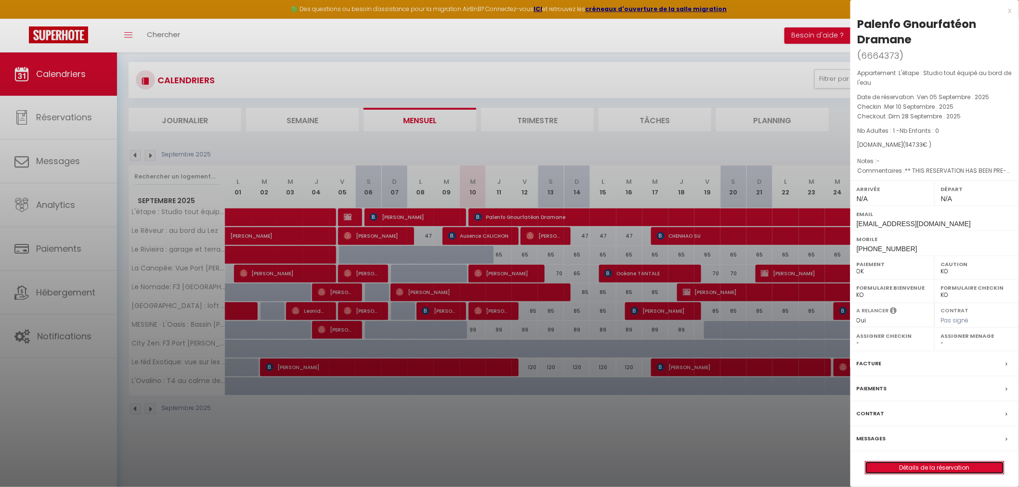
click at [906, 438] on link "Détails de la réservation" at bounding box center [934, 468] width 139 height 13
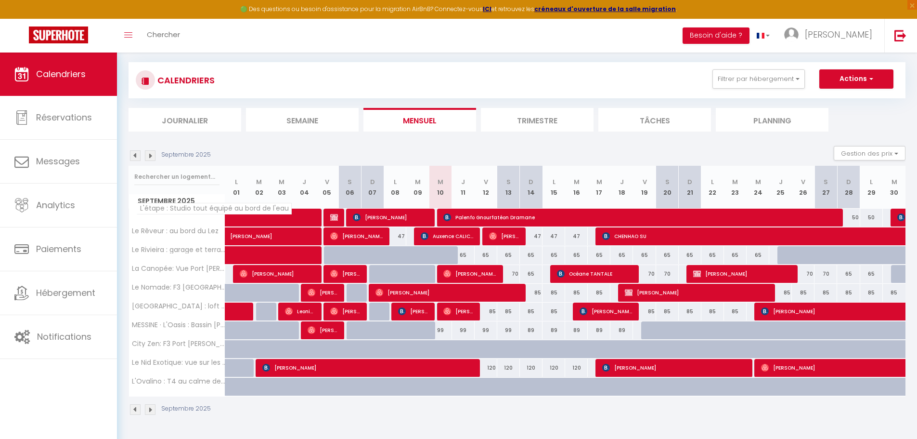
click at [143, 213] on span "L'étape : Studio tout équipé au bord de l'eau" at bounding box center [214, 209] width 156 height 12
click at [150, 209] on span "L'étape : Studio tout équipé au bord de l'eau" at bounding box center [214, 209] width 156 height 12
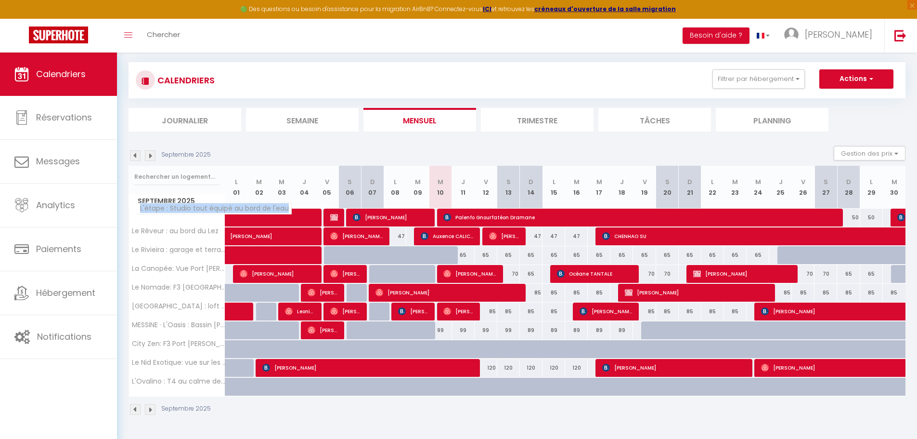
click at [150, 209] on span "L'étape : Studio tout équipé au bord de l'eau" at bounding box center [214, 209] width 156 height 12
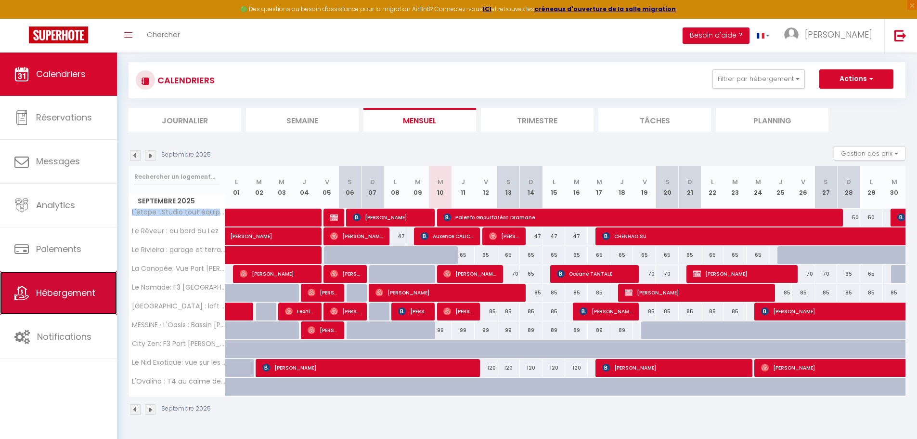
click at [17, 293] on icon at bounding box center [21, 293] width 14 height 14
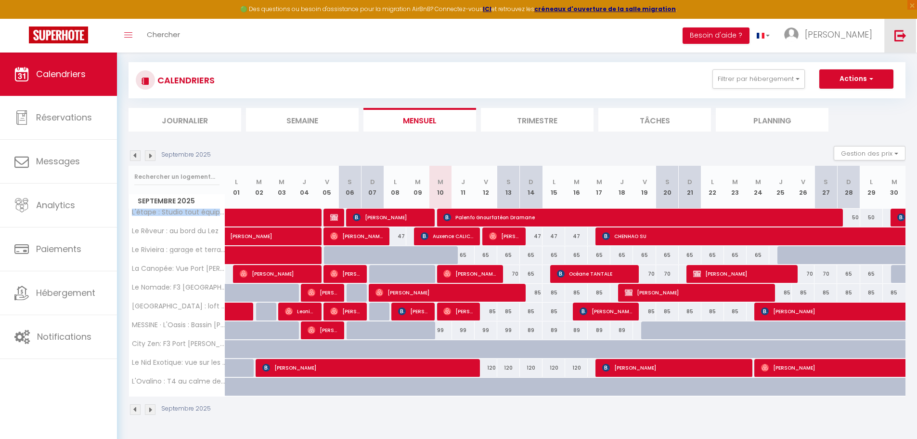
click at [897, 36] on img at bounding box center [901, 35] width 12 height 12
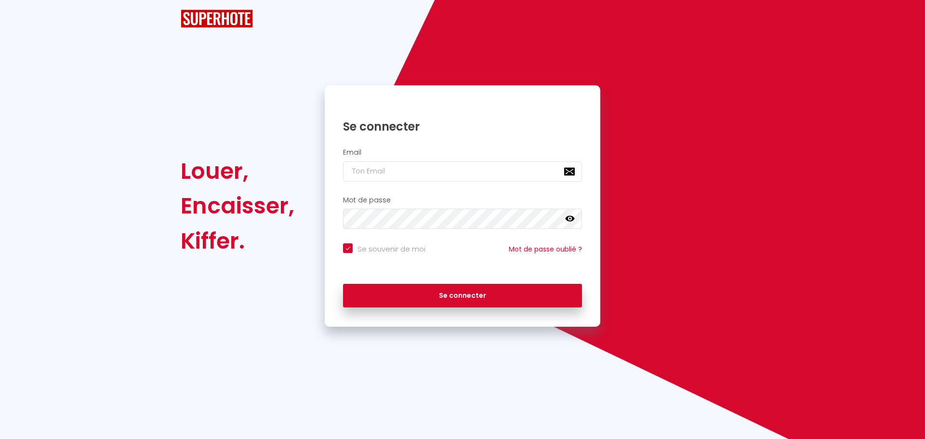
checkbox input "true"
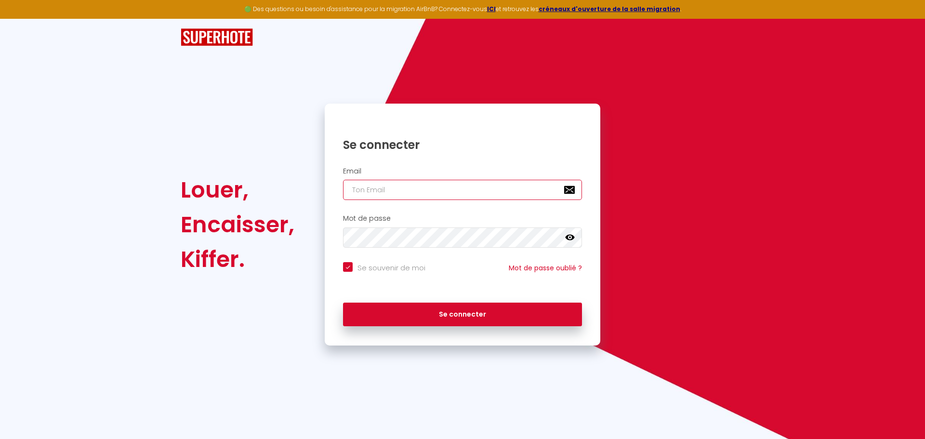
type input "charpentier.shane@gmail.com"
checkbox input "true"
drag, startPoint x: 490, startPoint y: 185, endPoint x: 286, endPoint y: 172, distance: 204.7
click at [286, 172] on div "Louer, Encaisser, Kiffer. Se connecter Email charpentier.shane@gmail.com Mot de…" at bounding box center [462, 225] width 576 height 242
paste input "lclocation"
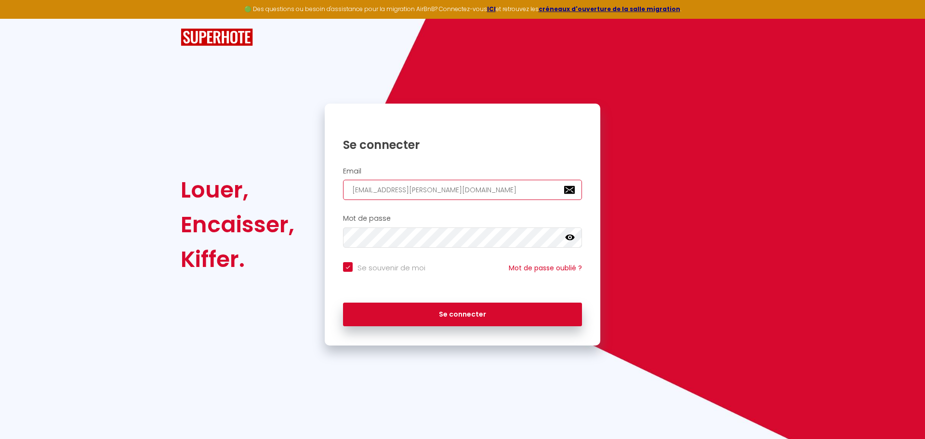
type input "lclocation@gmail.com"
checkbox input "true"
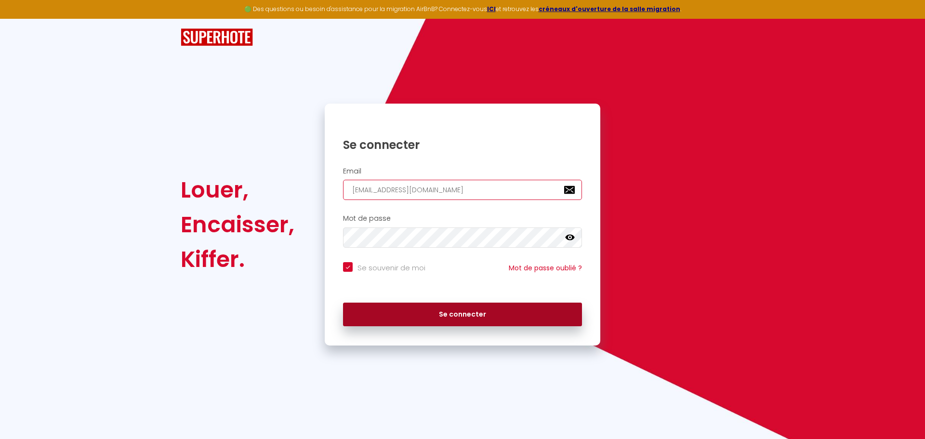
type input "lclocation@gmail.com"
click at [441, 313] on button "Se connecter" at bounding box center [462, 314] width 239 height 24
checkbox input "true"
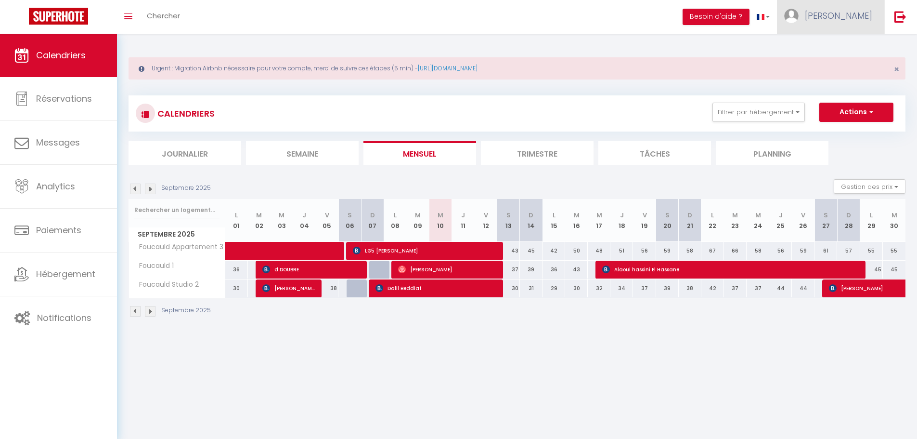
click at [874, 14] on link "laurent" at bounding box center [830, 17] width 107 height 34
click at [848, 48] on link "Paramètres" at bounding box center [846, 48] width 71 height 16
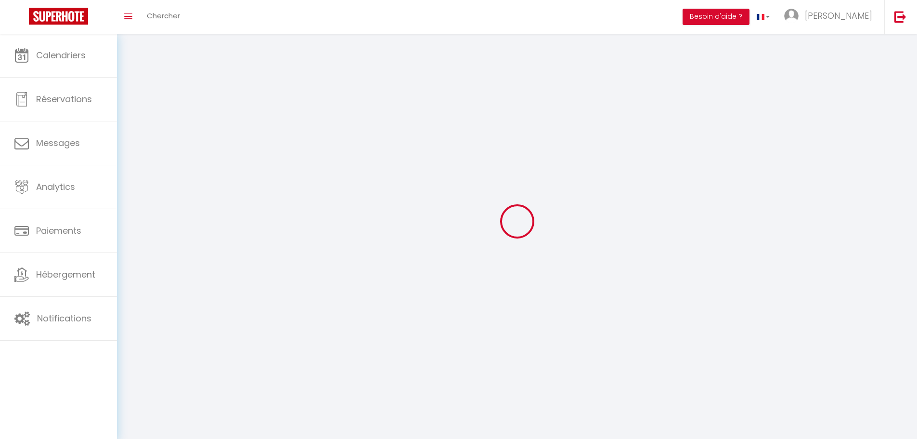
type input "ALFgngNbS3i2XQ5Ql9wMyXksi"
type input "th2f9zrEdL1gOfQ3pxrVyvD4Z"
type input "https://app.superhote.com/#/get-available-rentals/th2f9zrEdL1gOfQ3pxrVyvD4Z"
select select "28"
select select "fr"
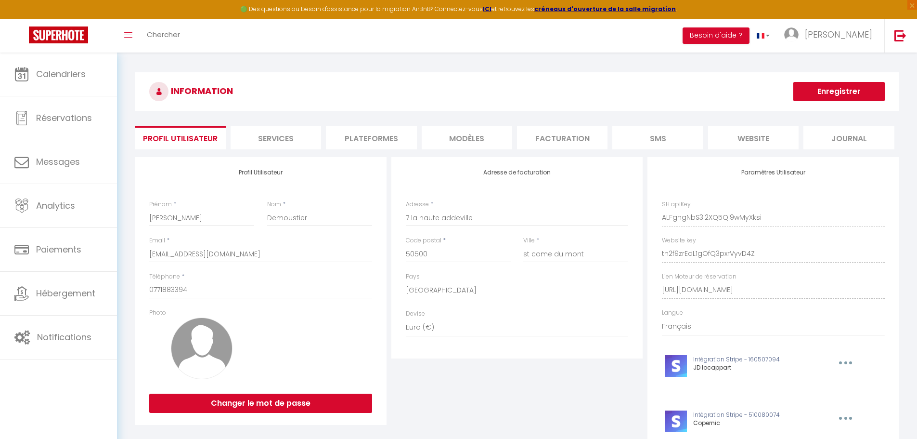
click at [377, 137] on li "Plateformes" at bounding box center [371, 138] width 91 height 24
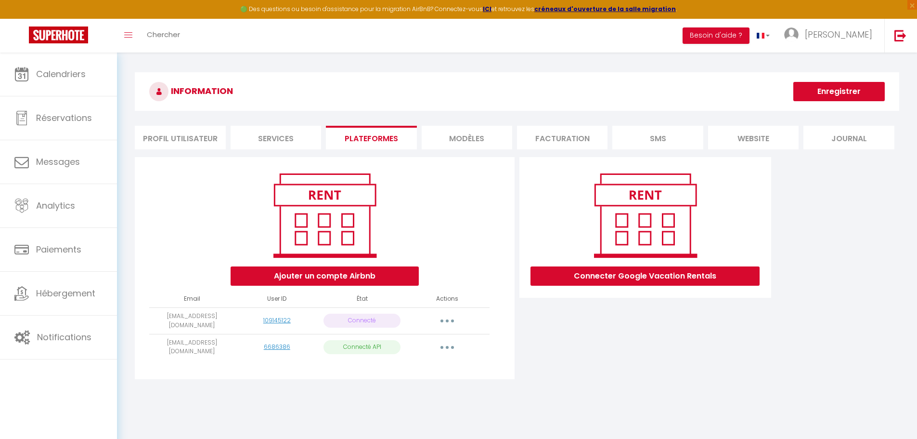
click at [446, 344] on button "button" at bounding box center [447, 347] width 27 height 15
click at [427, 364] on link "Importer les appartements" at bounding box center [405, 369] width 106 height 16
select select "2694"
select select "2695"
select select "2696"
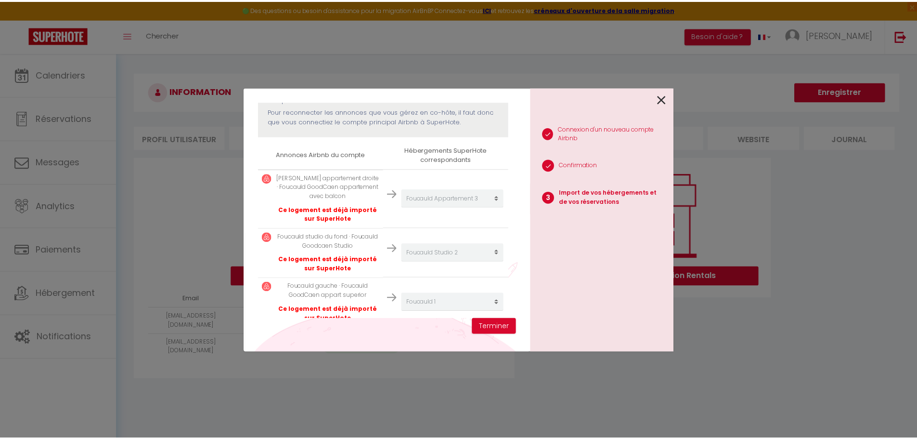
scroll to position [146, 0]
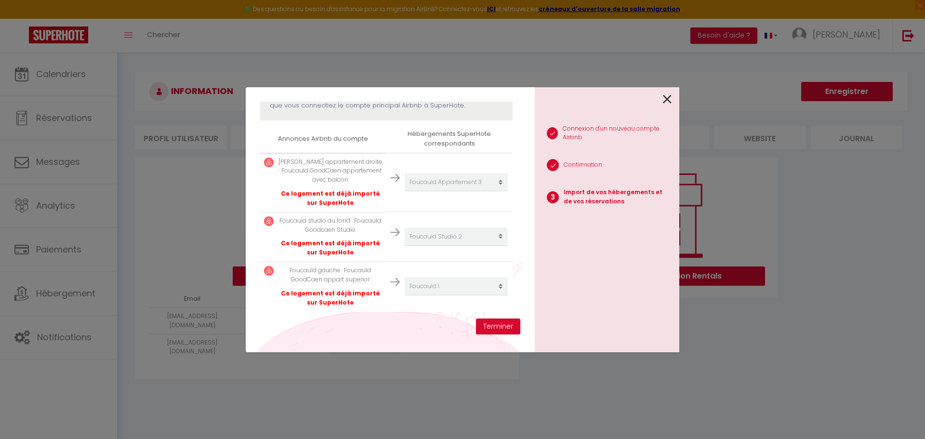
click at [665, 95] on icon at bounding box center [667, 99] width 9 height 14
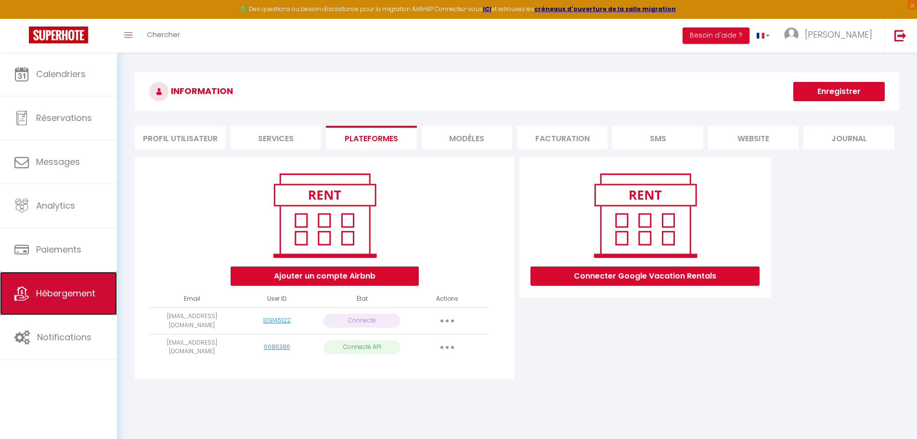
click at [62, 290] on span "Hébergement" at bounding box center [65, 293] width 59 height 12
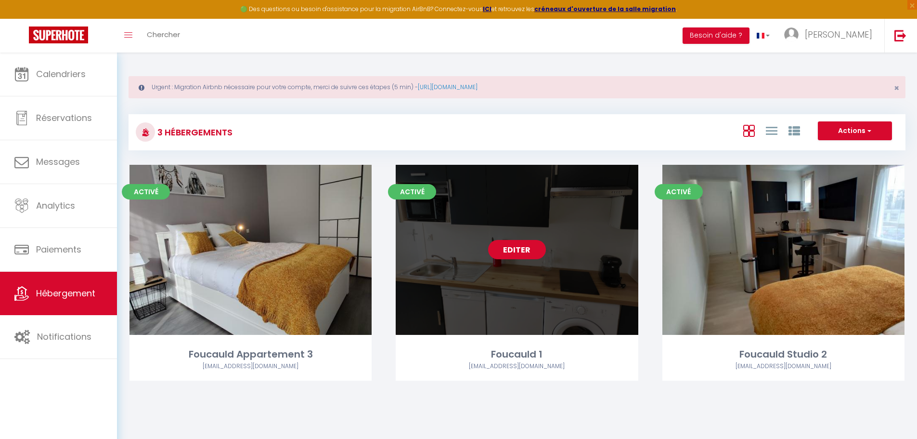
click at [502, 252] on link "Editer" at bounding box center [517, 249] width 58 height 19
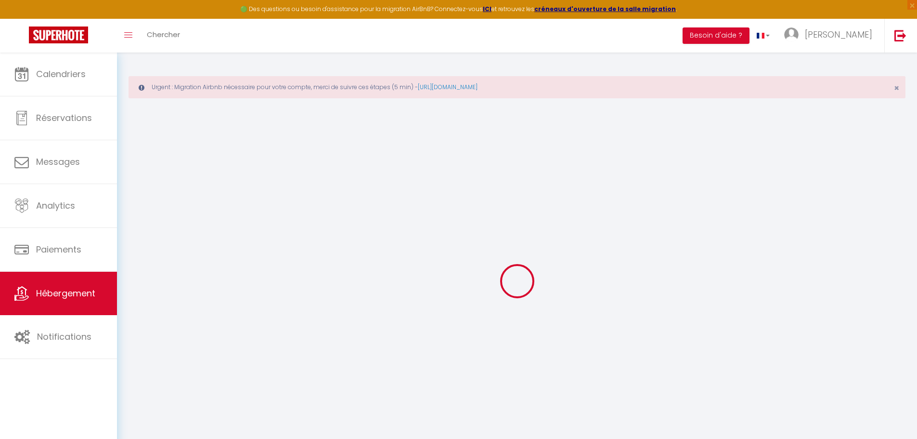
type input "Foucauld 1"
select select "2"
type input "30"
type input "50"
type input "0.90"
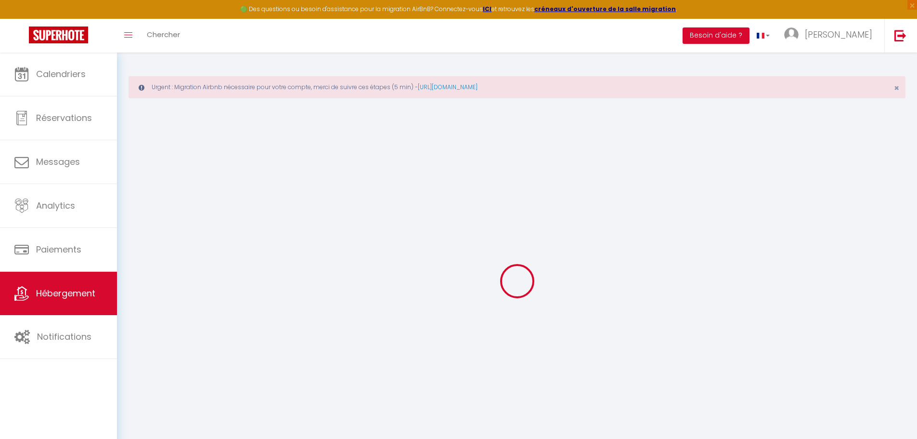
type input "300"
select select
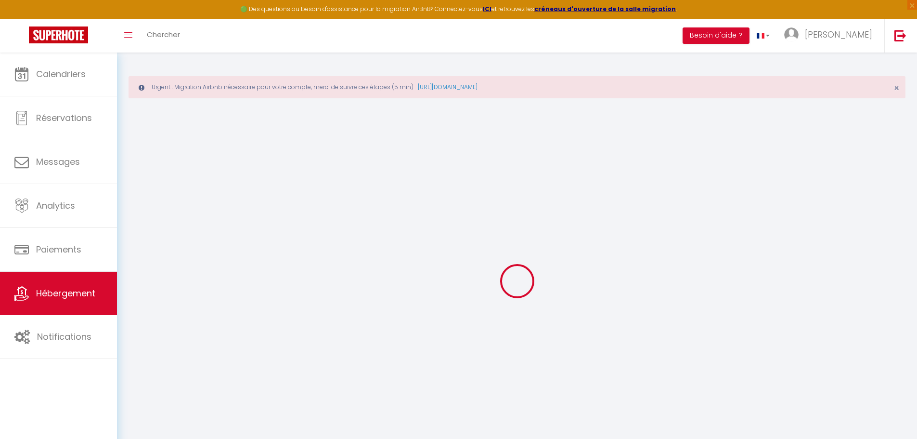
select select
type input "11 avenue peres charles de foucauld"
type input "14000"
type input "caen"
type input "lclocation@gmail.com"
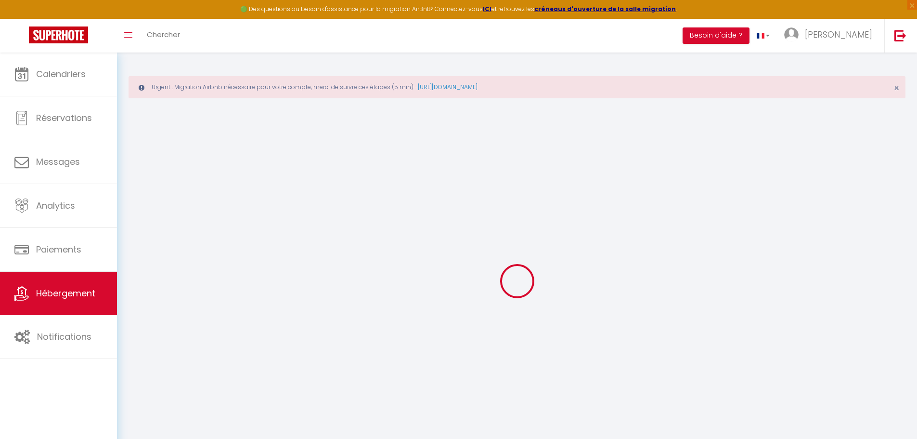
select select "869"
checkbox input "false"
checkbox input "true"
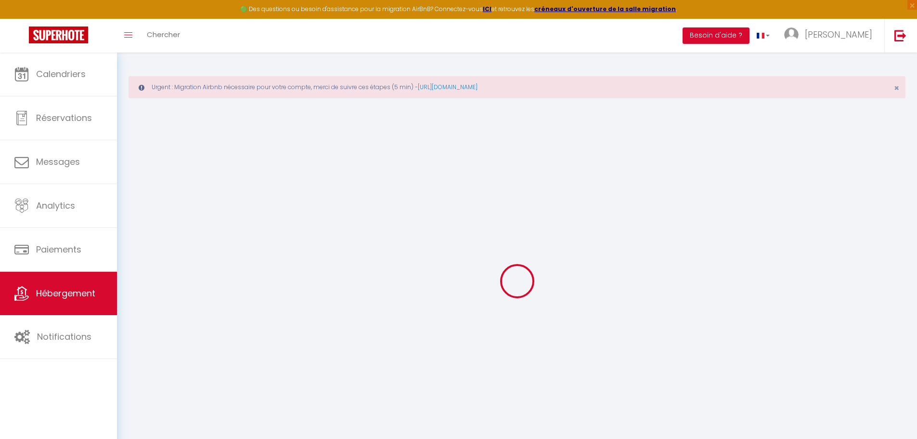
type input "0"
select select
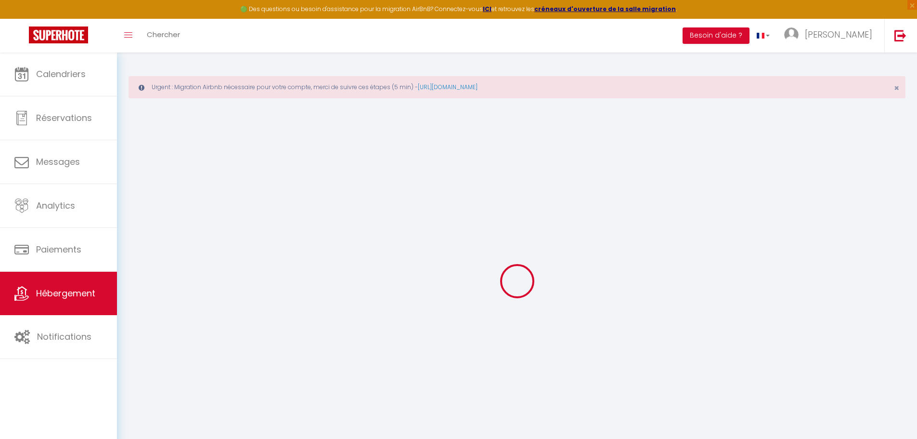
select select
checkbox input "false"
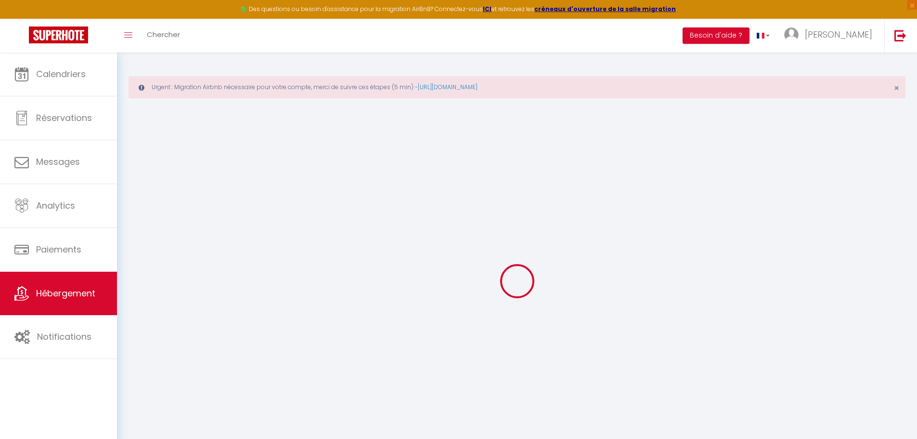
checkbox input "false"
checkbox input "true"
select select
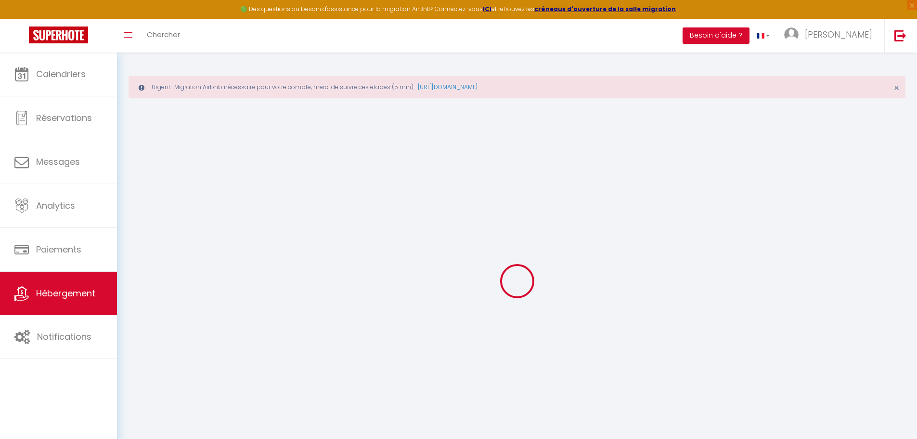
select select
checkbox input "false"
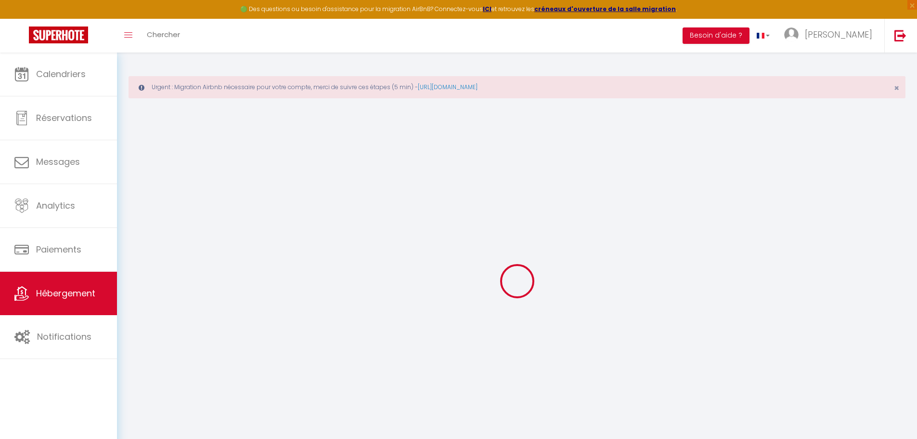
checkbox input "true"
select select
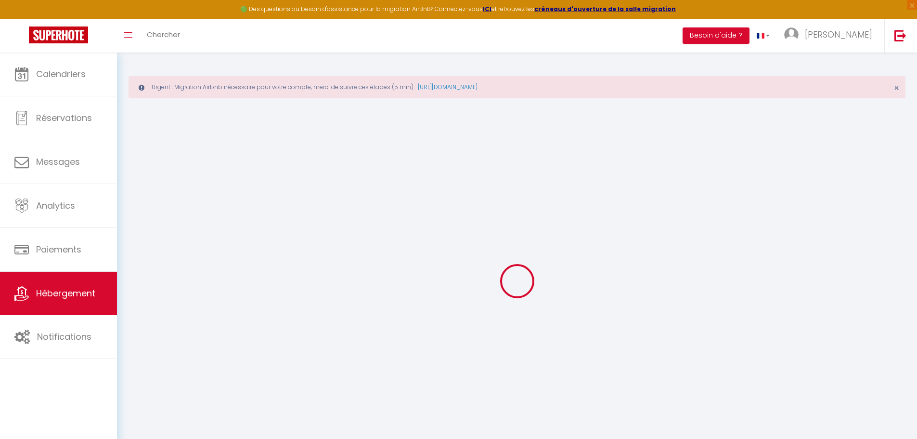
select select
checkbox input "false"
checkbox input "true"
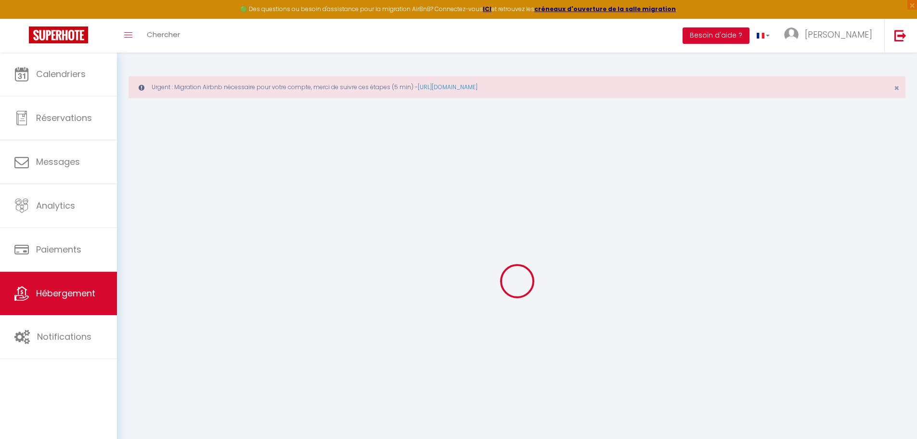
checkbox input "true"
checkbox input "false"
checkbox input "true"
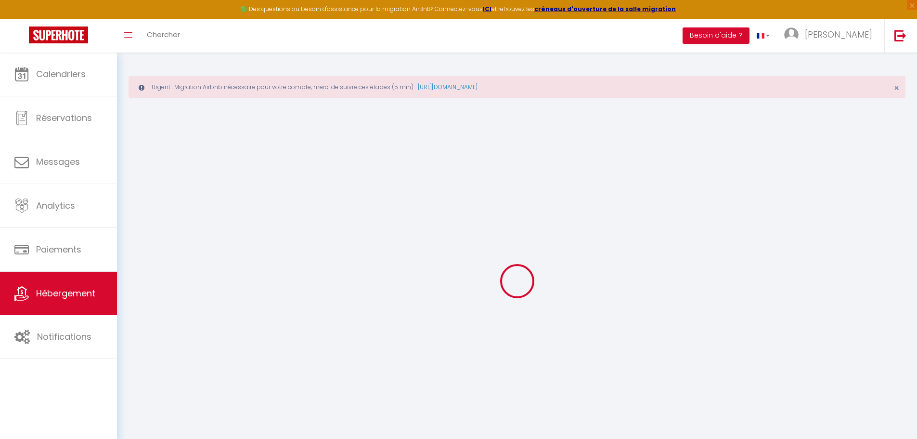
select select "15:00"
select select "23:00"
select select "10:00"
select select "30"
select select "120"
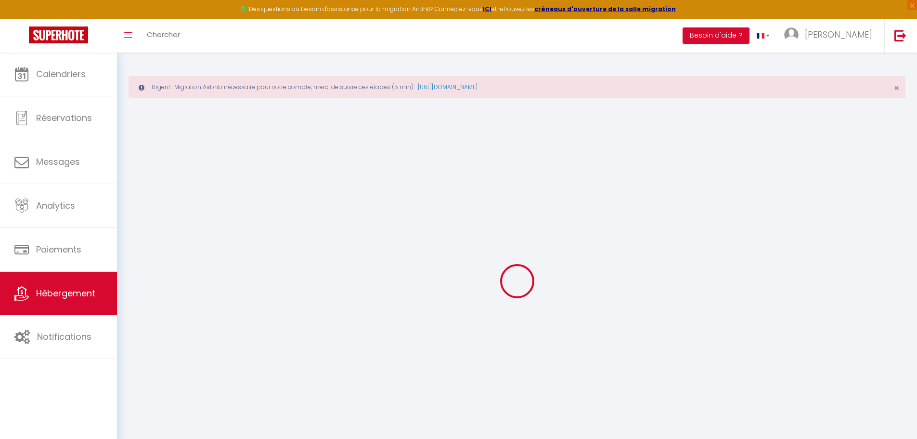
checkbox input "false"
checkbox input "true"
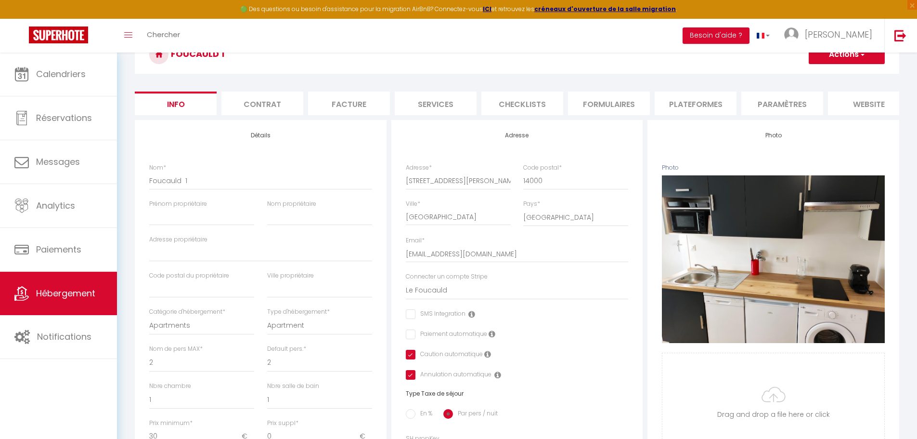
scroll to position [93, 0]
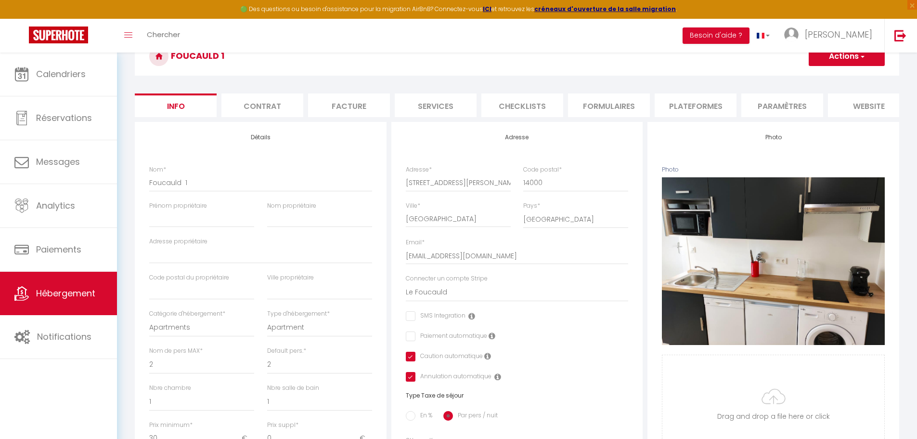
click at [681, 102] on li "Plateformes" at bounding box center [696, 105] width 82 height 24
select select
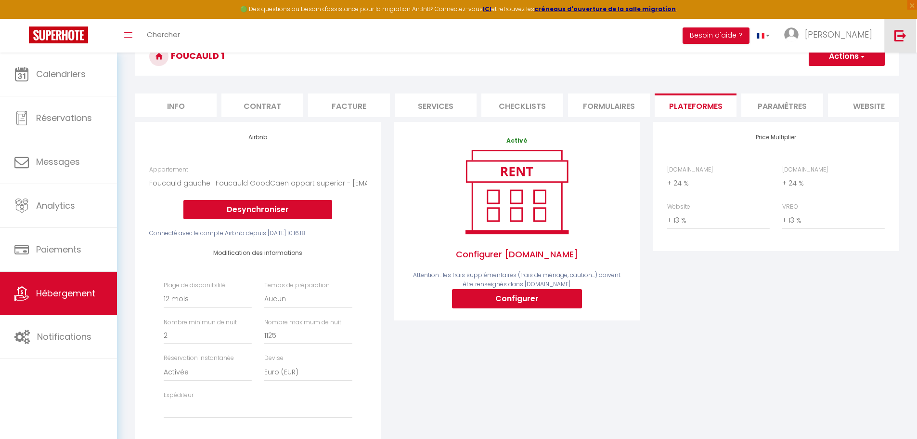
click at [892, 41] on link at bounding box center [901, 36] width 32 height 34
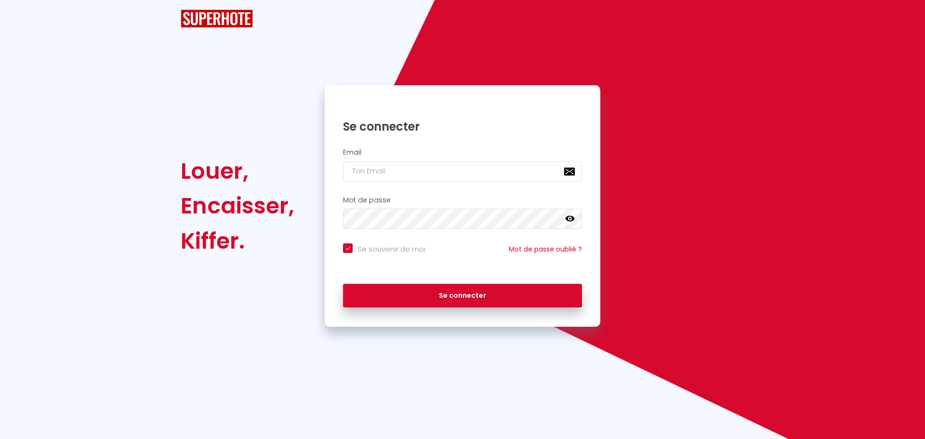
checkbox input "true"
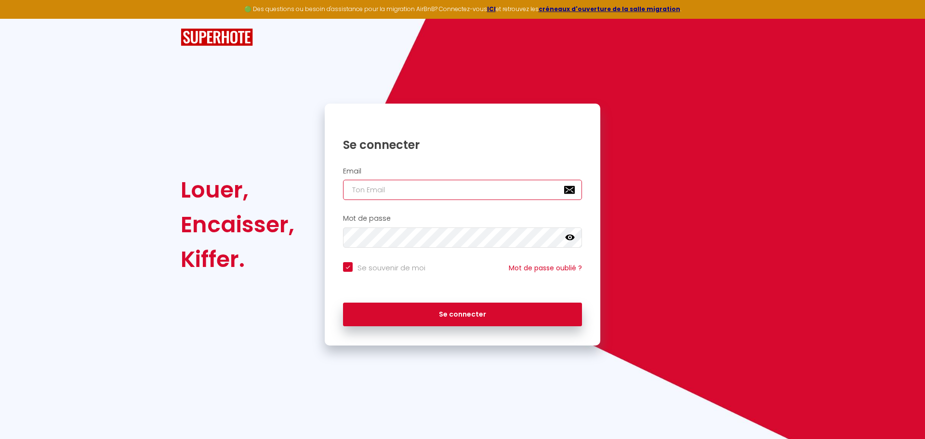
type input "charpentier.shane@gmail.com"
checkbox input "true"
drag, startPoint x: 484, startPoint y: 190, endPoint x: 239, endPoint y: 183, distance: 244.7
click at [239, 183] on div "Louer, Encaisser, Kiffer. Se connecter Email charpentier.shane@gmail.com Mot de…" at bounding box center [462, 225] width 576 height 242
paste input "richelme.associes@gmail.com."
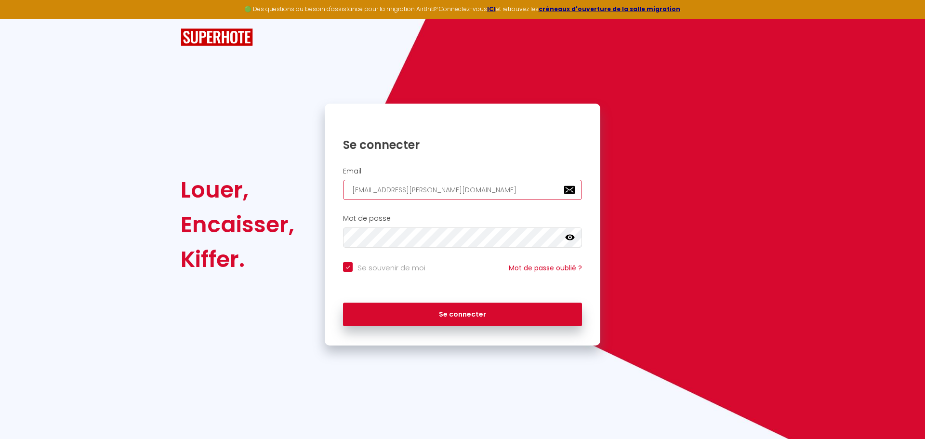
type input "richelme.associes@gmail.com."
checkbox input "true"
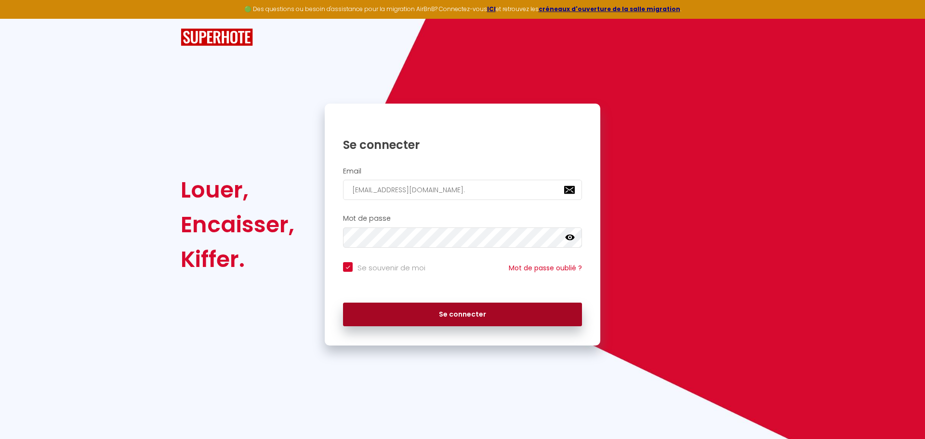
click at [393, 318] on button "Se connecter" at bounding box center [462, 314] width 239 height 24
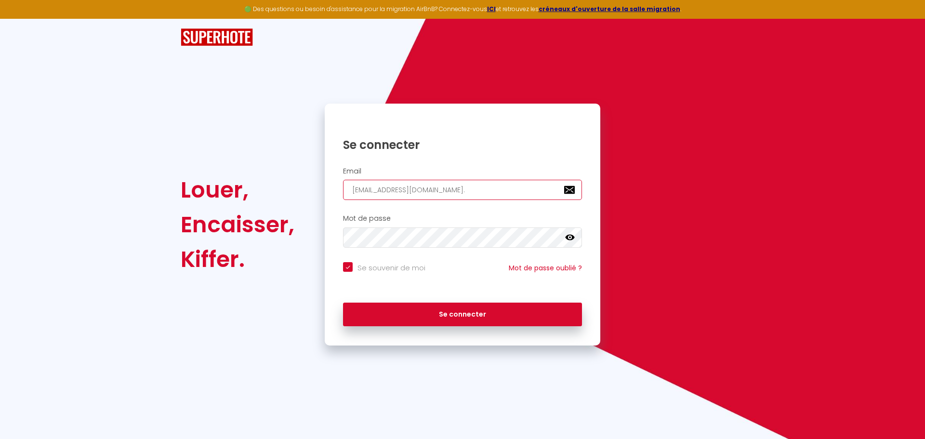
type input "richelme.associes@gmail.com"
checkbox input "true"
type input "richelme.associes@gmail.com"
click at [343, 302] on button "Se connecter" at bounding box center [462, 314] width 239 height 24
checkbox input "true"
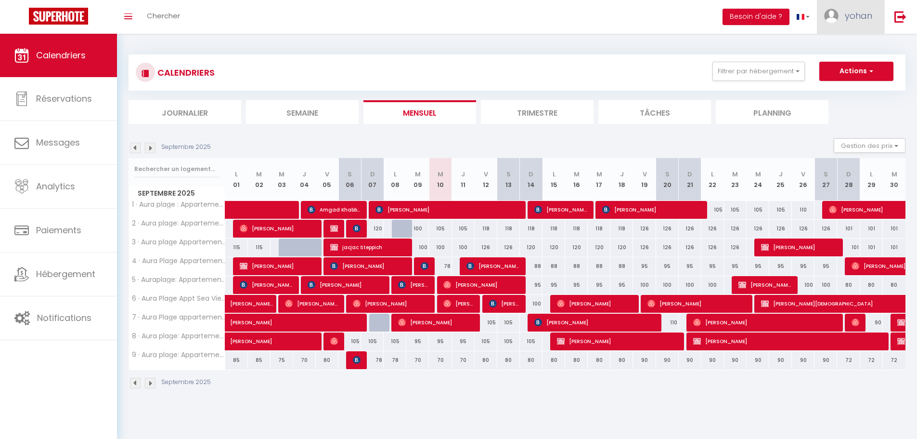
click at [857, 18] on span "yohan" at bounding box center [858, 16] width 27 height 12
click at [848, 49] on link "Paramètres" at bounding box center [846, 48] width 71 height 16
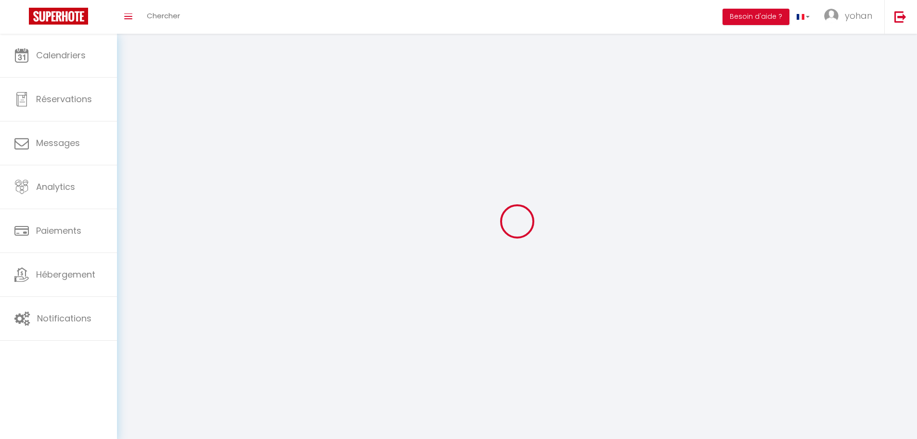
select select
type input "yohan"
type input "fhal"
type input "0634414588"
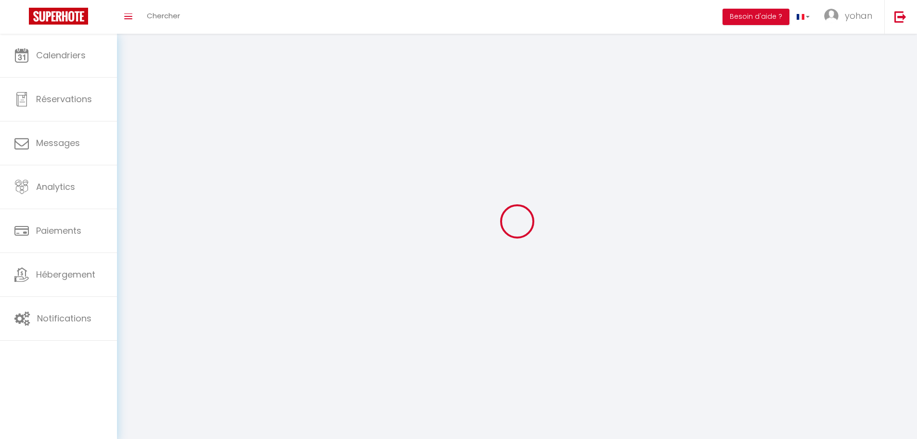
type input "98 Boulevard Notre Dame"
type input "13006"
type input "Marseille"
type input "cJlCBxez5OhdbHoMGvbpeNO1m"
type input "KFGtb8VmUjGEljvipJ4Al4I0B"
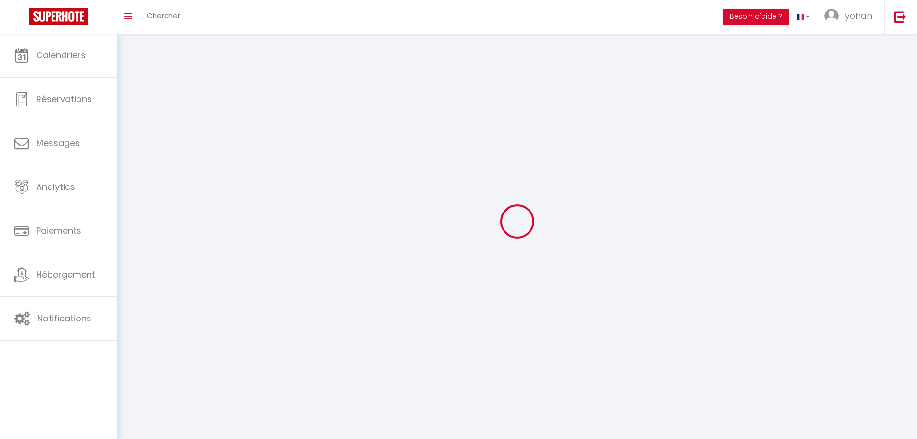
type input "https://app.superhote.com/#/get-available-rentals/KFGtb8VmUjGEljvipJ4Al4I0B"
select select "28"
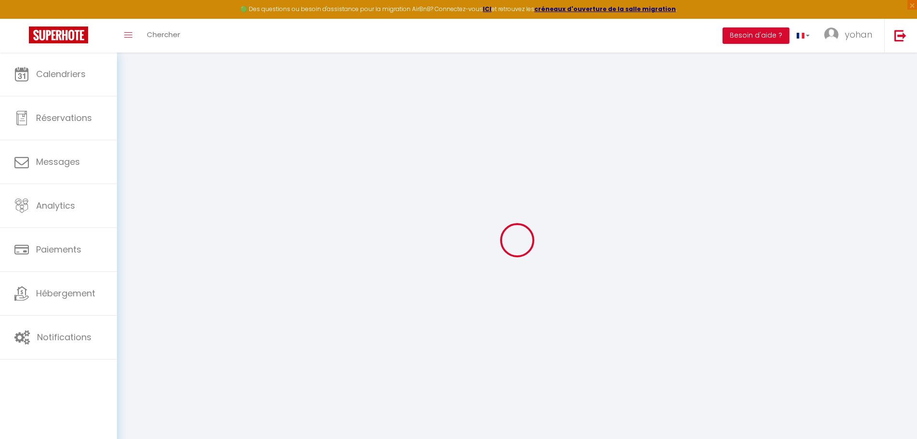
type input "cJlCBxez5OhdbHoMGvbpeNO1m"
type input "KFGtb8VmUjGEljvipJ4Al4I0B"
type input "https://app.superhote.com/#/get-available-rentals/KFGtb8VmUjGEljvipJ4Al4I0B"
select select "fr"
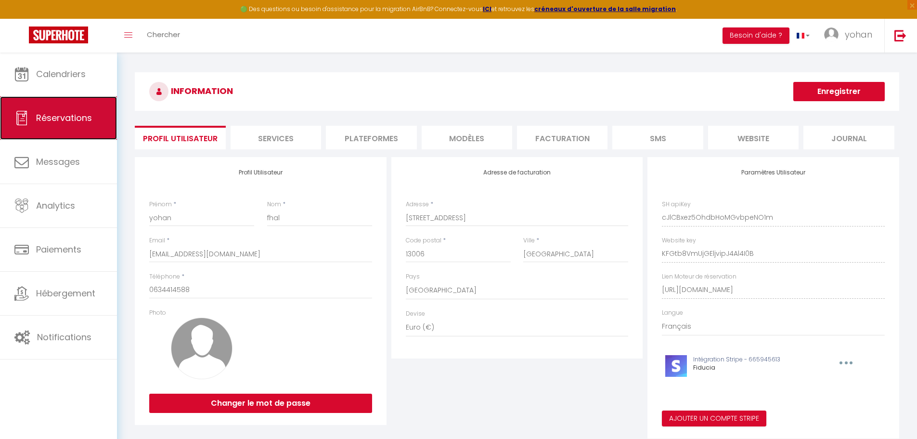
click at [58, 130] on link "Réservations" at bounding box center [58, 117] width 117 height 43
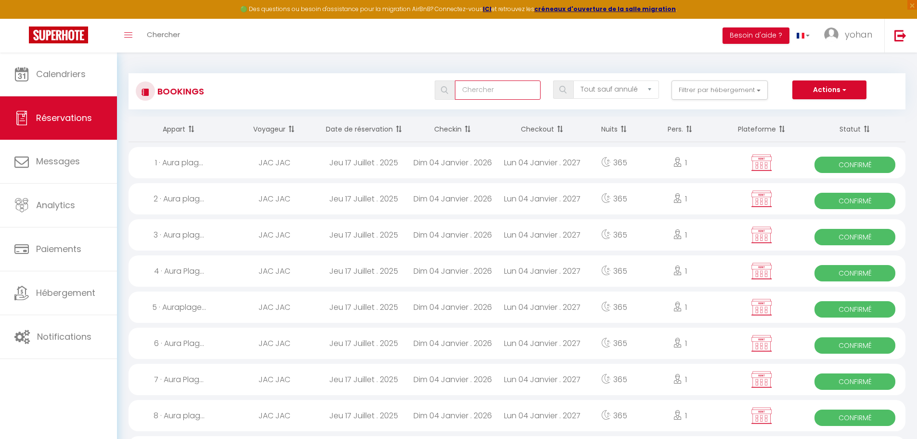
click at [524, 90] on input "text" at bounding box center [498, 89] width 86 height 19
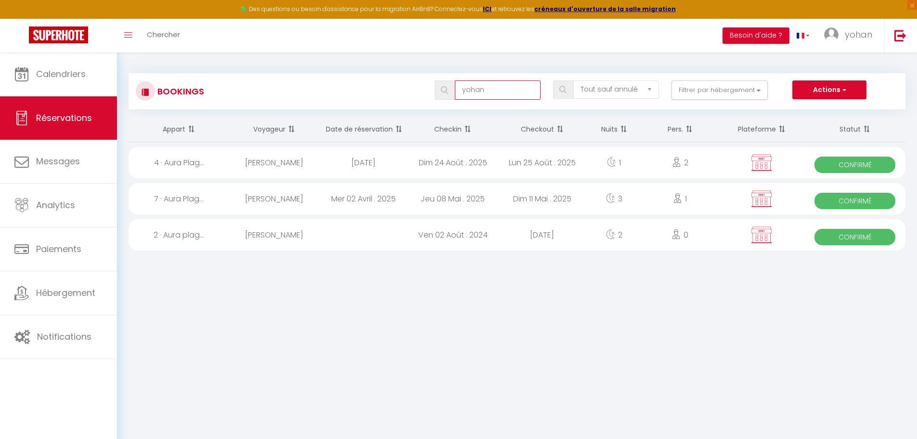
type input "yohan"
click at [440, 169] on div "Dim 24 Août . 2025" at bounding box center [453, 162] width 90 height 31
select select "OK"
select select "KO"
select select "0"
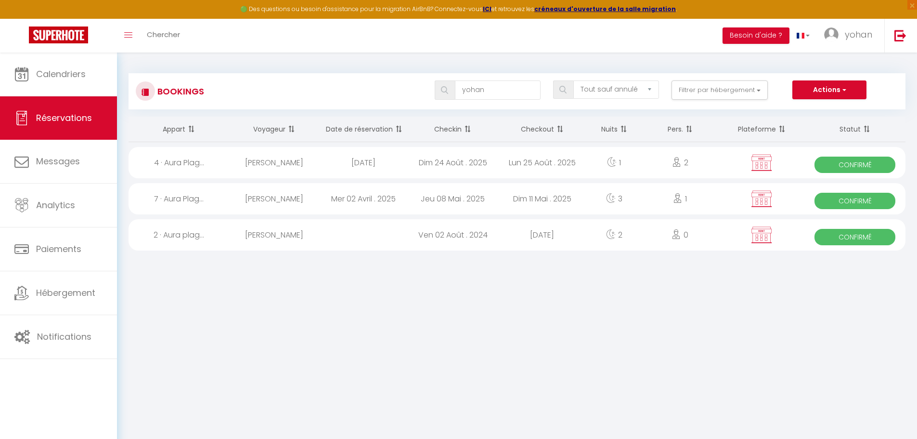
select select "0"
select select "1"
select select
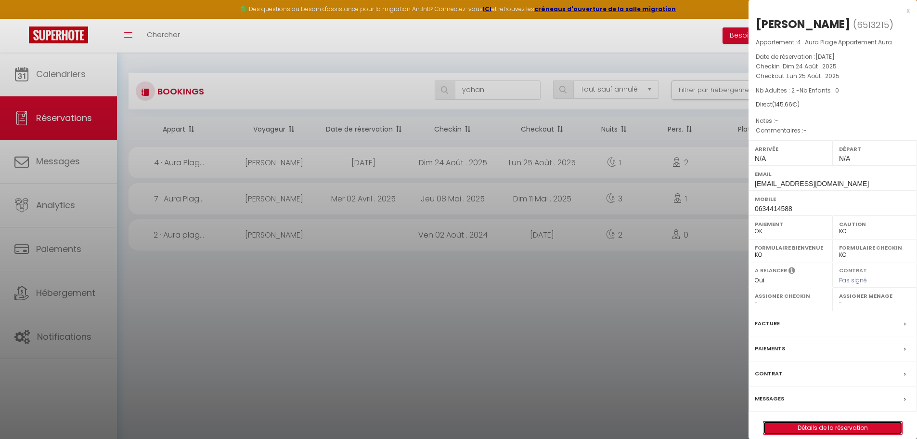
click at [801, 429] on link "Détails de la réservation" at bounding box center [833, 427] width 139 height 13
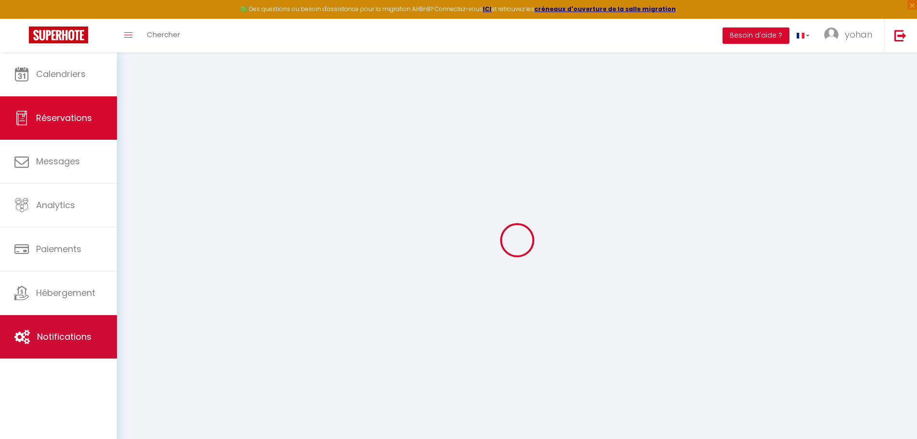
type input "yohan"
type input "Fhal"
type input "conciergerie.sunservice@gmail.com"
type input "0634414588"
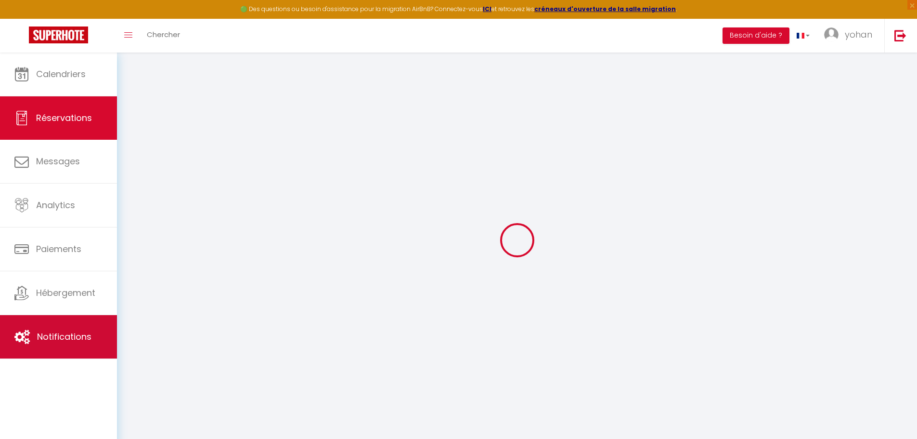
type input "83520"
type input "1 Avenue du General de Gaulle"
type input "Roquebrune sur Argens"
select select "FR"
select select "56055"
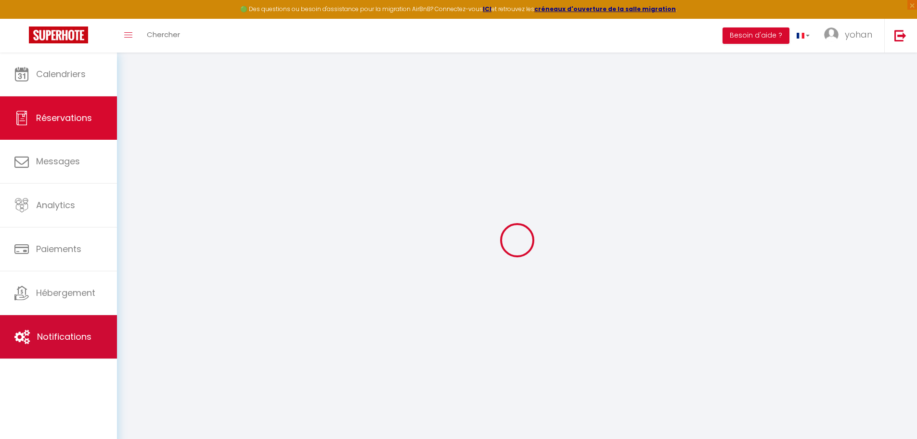
select select "1"
type input "Dim 24 Août 2025"
select select
type input "Lun 25 Août 2025"
select select
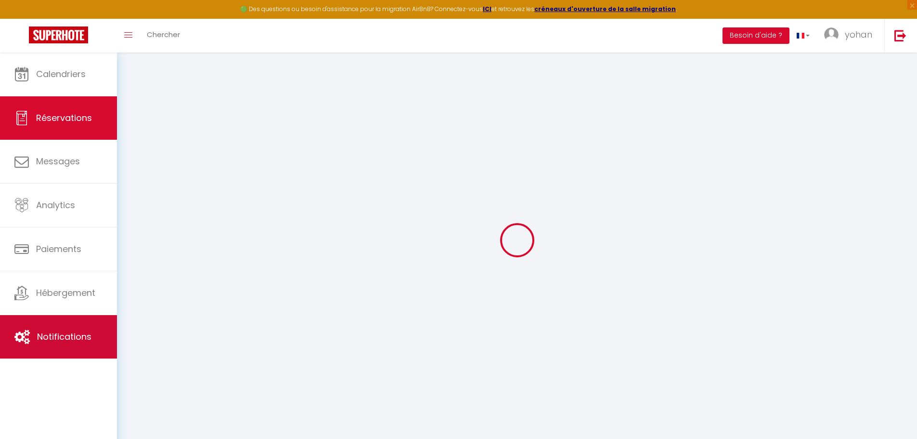
type input "2"
select select "12"
select select
type input "73.5"
checkbox input "false"
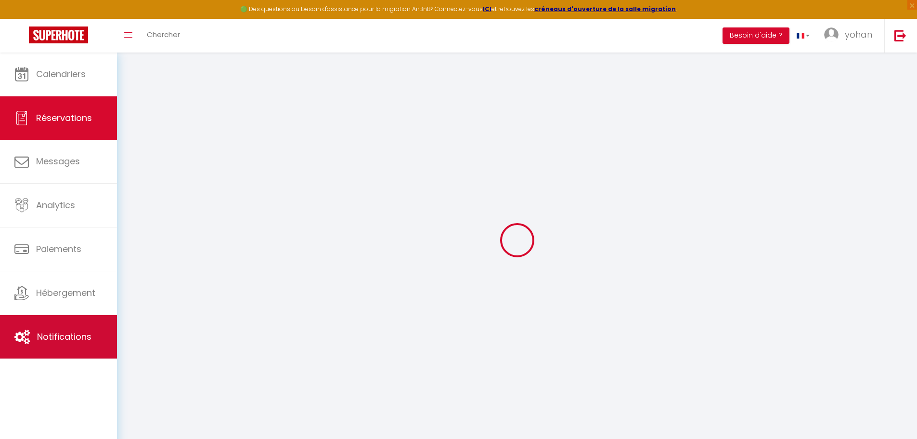
type input "72.16"
type input "0"
select select
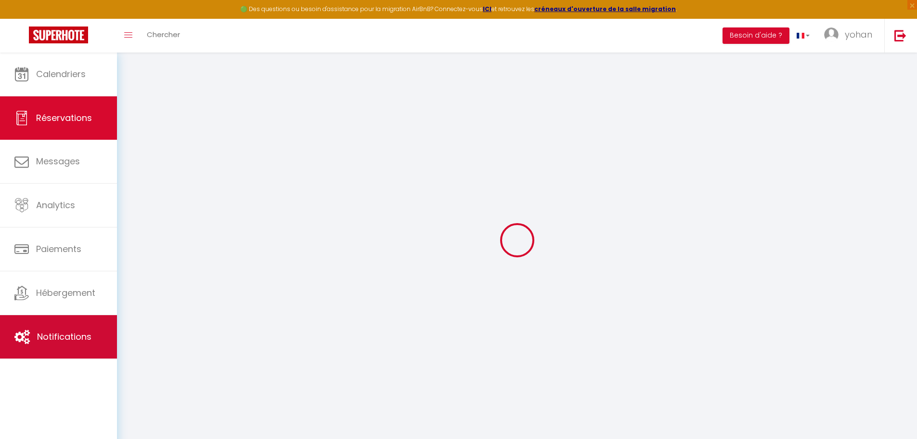
select select
select select "14"
checkbox input "false"
select select
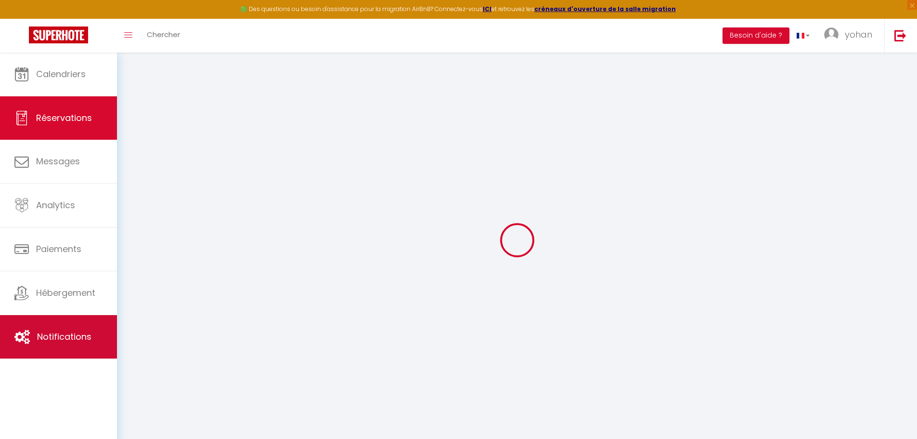
checkbox input "false"
select select
checkbox input "false"
select select
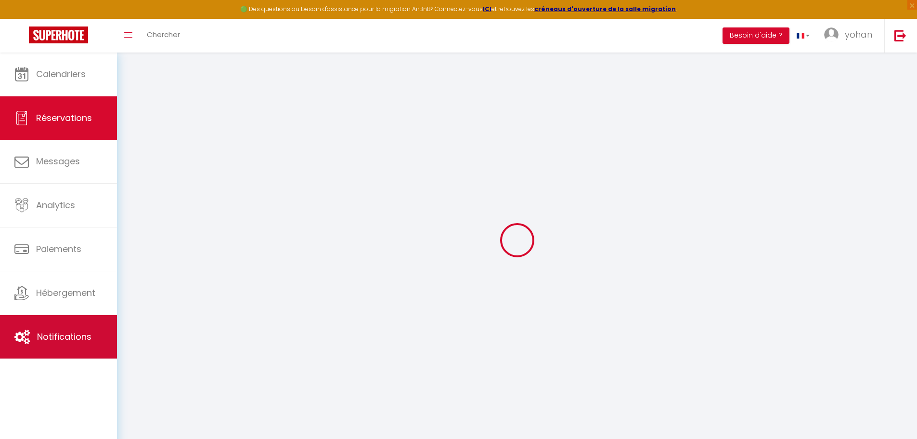
select select
checkbox input "false"
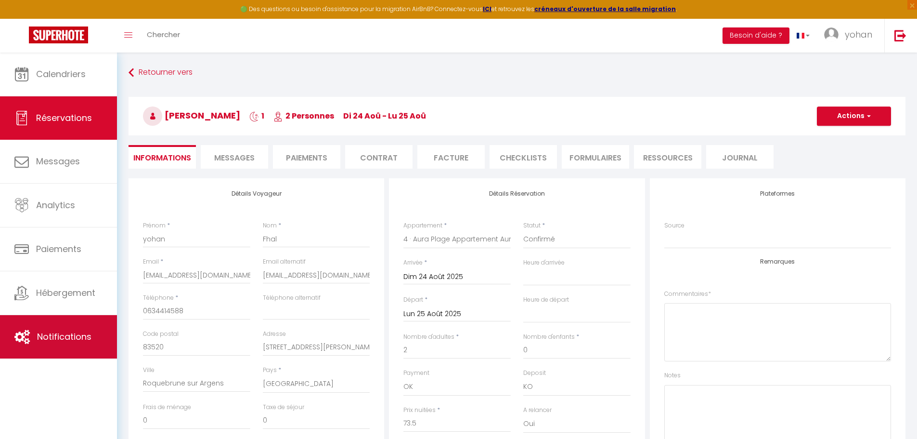
type input "70"
type input "2.16"
select select
checkbox input "false"
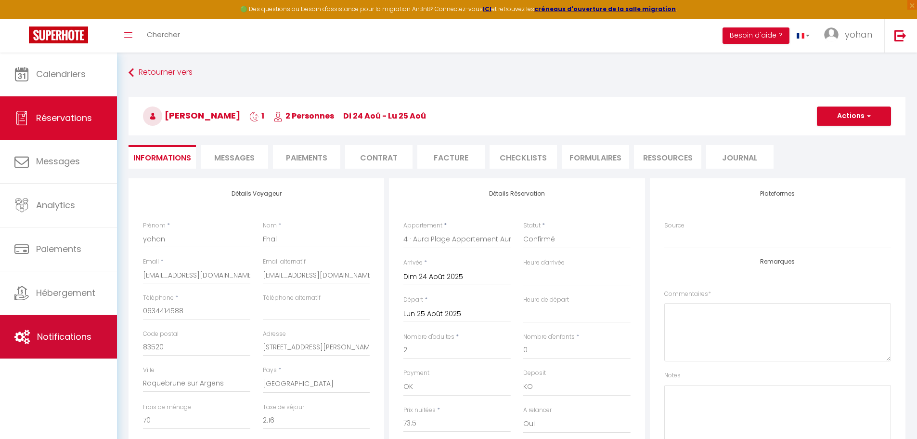
select select
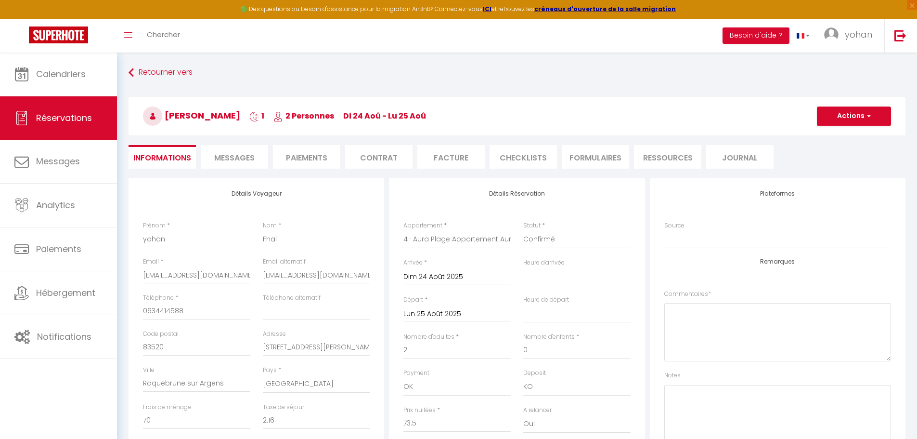
click at [315, 153] on li "Paiements" at bounding box center [306, 157] width 67 height 24
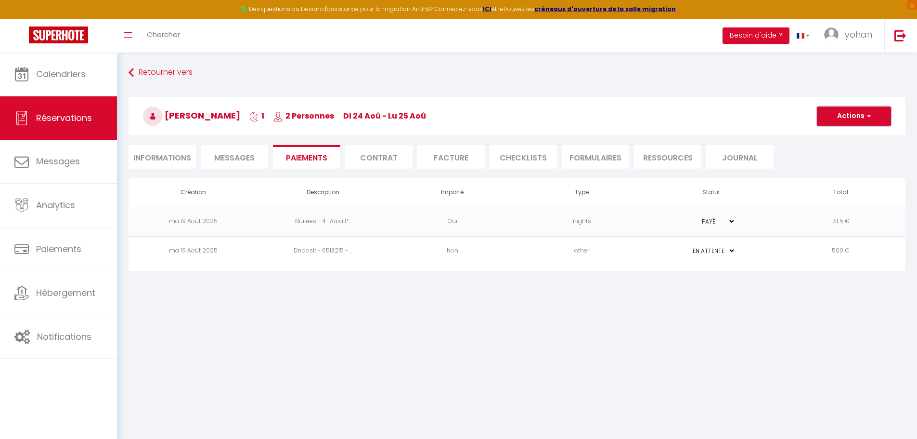
click at [860, 117] on button "Actions" at bounding box center [854, 115] width 74 height 19
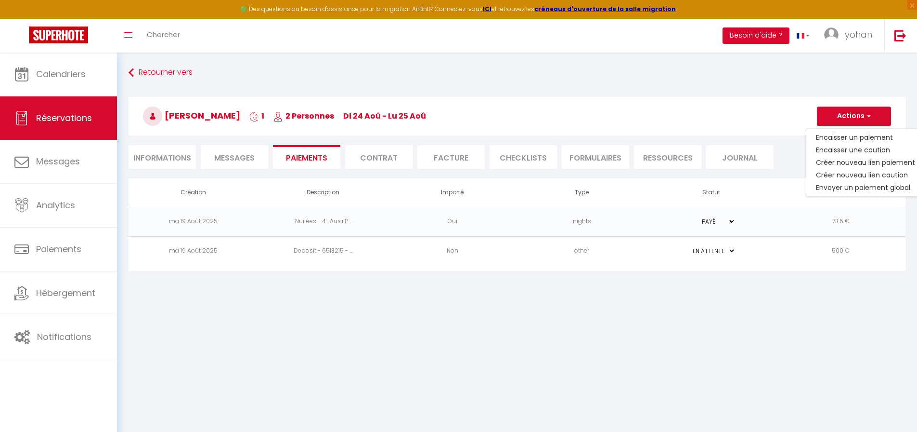
click at [805, 109] on h3 "yohan Fhal 1 2 Personnes di 24 Aoû - lu 25 Aoû" at bounding box center [517, 116] width 777 height 39
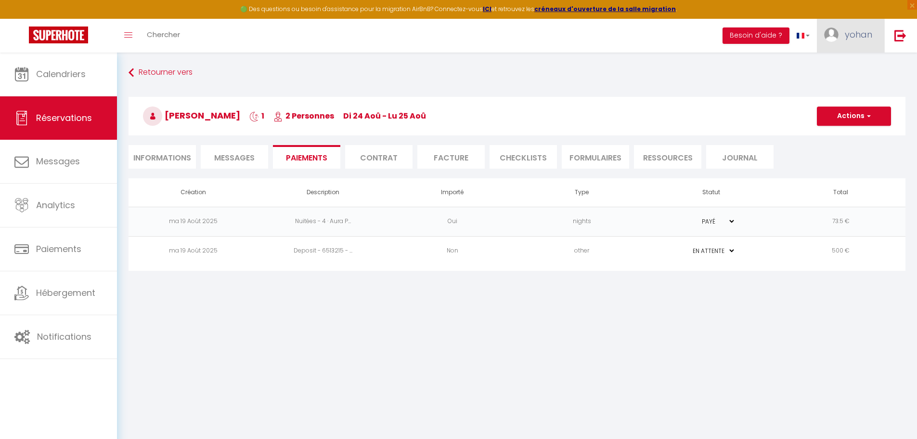
click at [863, 42] on link "yohan" at bounding box center [850, 36] width 67 height 34
click at [851, 66] on link "Paramètres" at bounding box center [846, 67] width 71 height 16
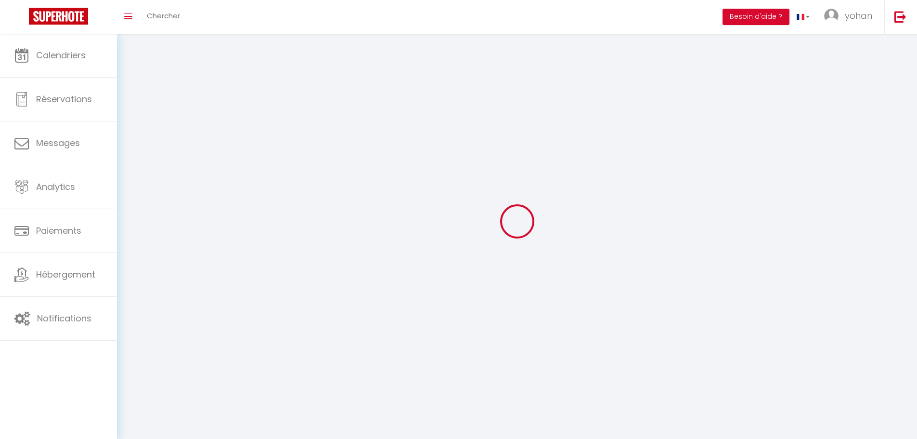
select select
type input "yohan"
type input "fhal"
type input "0634414588"
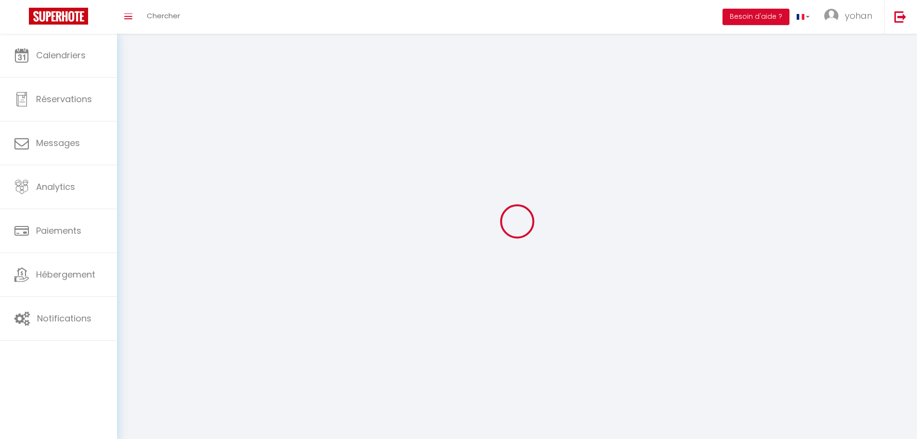
type input "98 Boulevard Notre Dame"
type input "13006"
type input "Marseille"
type input "cJlCBxez5OhdbHoMGvbpeNO1m"
type input "KFGtb8VmUjGEljvipJ4Al4I0B"
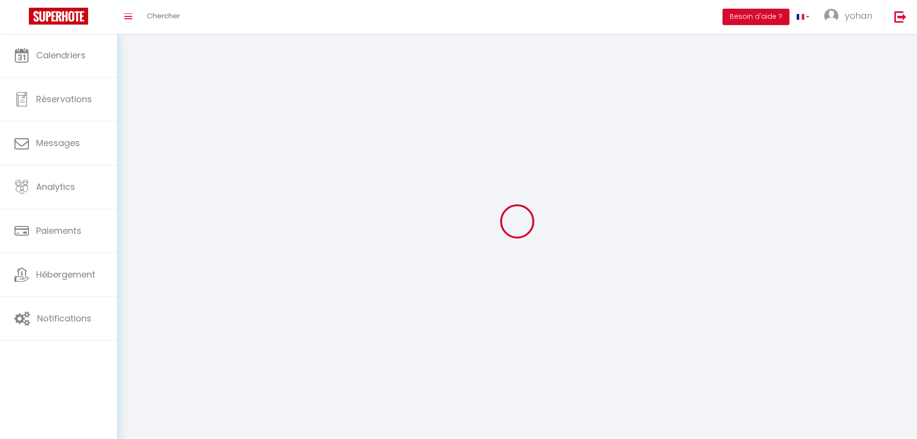
select select "28"
type input "cJlCBxez5OhdbHoMGvbpeNO1m"
type input "KFGtb8VmUjGEljvipJ4Al4I0B"
type input "https://app.superhote.com/#/get-available-rentals/KFGtb8VmUjGEljvipJ4Al4I0B"
select select "fr"
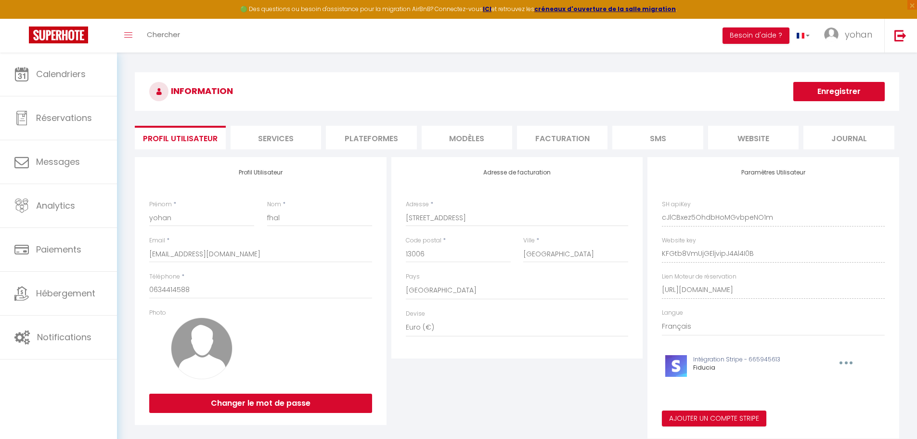
click at [380, 140] on li "Plateformes" at bounding box center [371, 138] width 91 height 24
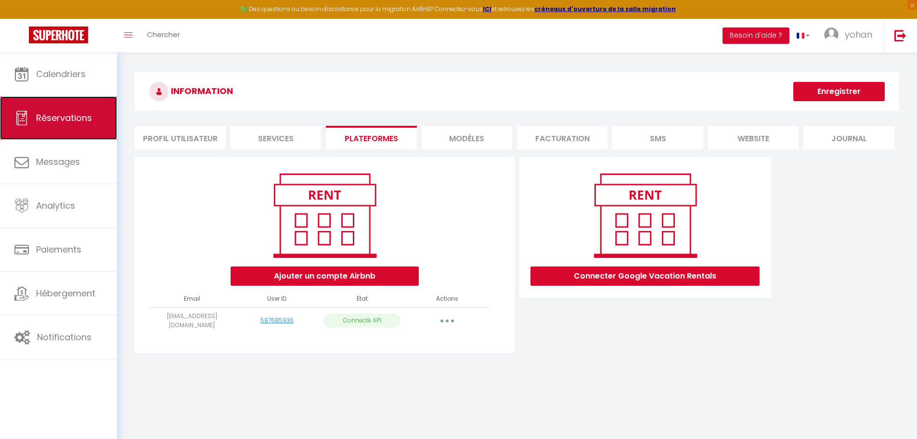
click at [83, 120] on span "Réservations" at bounding box center [64, 118] width 56 height 12
select select "not_cancelled"
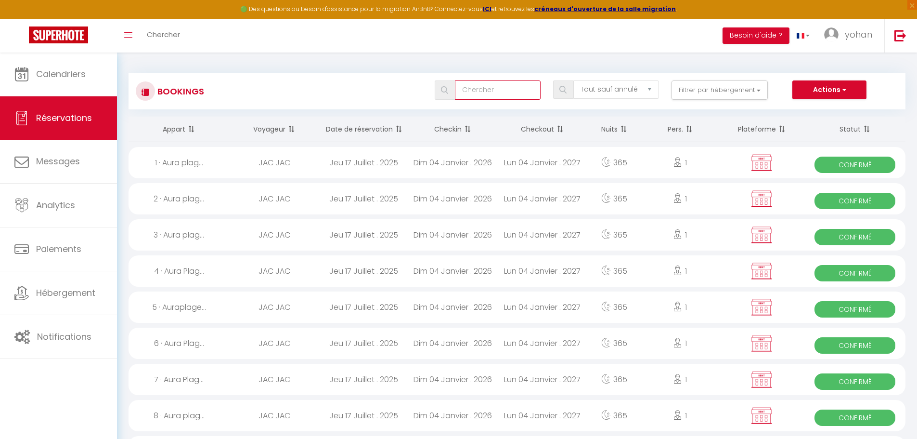
click at [496, 92] on input "text" at bounding box center [498, 89] width 86 height 19
type input "y"
select select
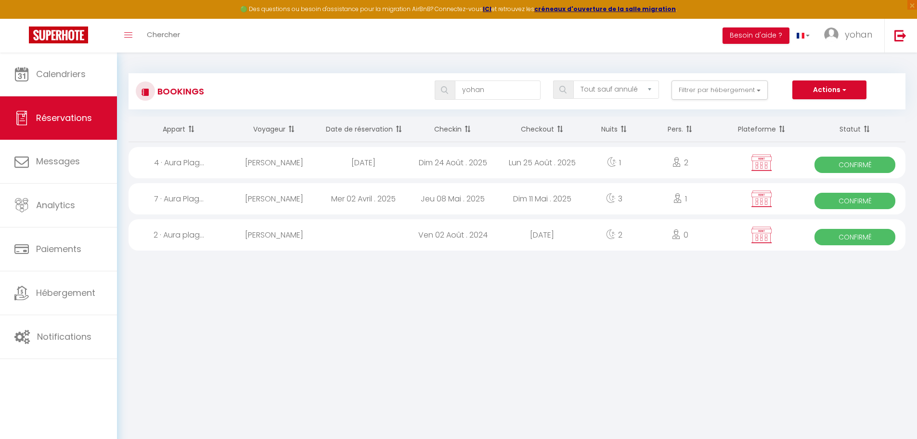
click at [463, 160] on div "Dim 24 Août . 2025" at bounding box center [453, 162] width 90 height 31
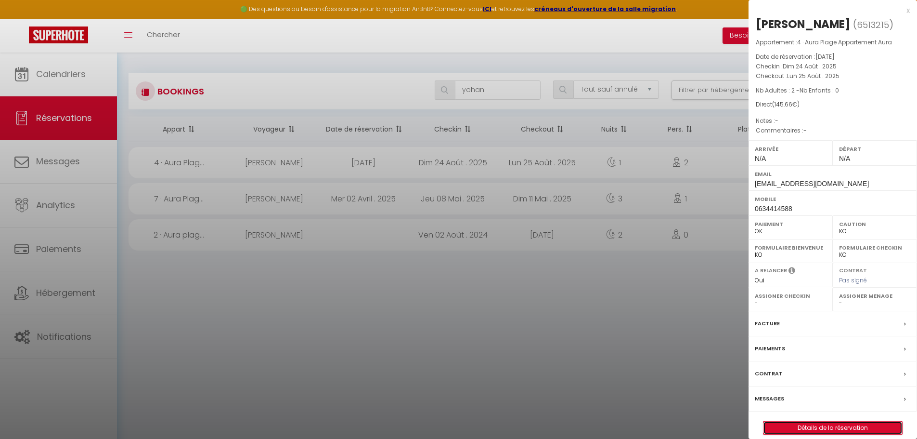
click at [801, 424] on link "Détails de la réservation" at bounding box center [833, 427] width 139 height 13
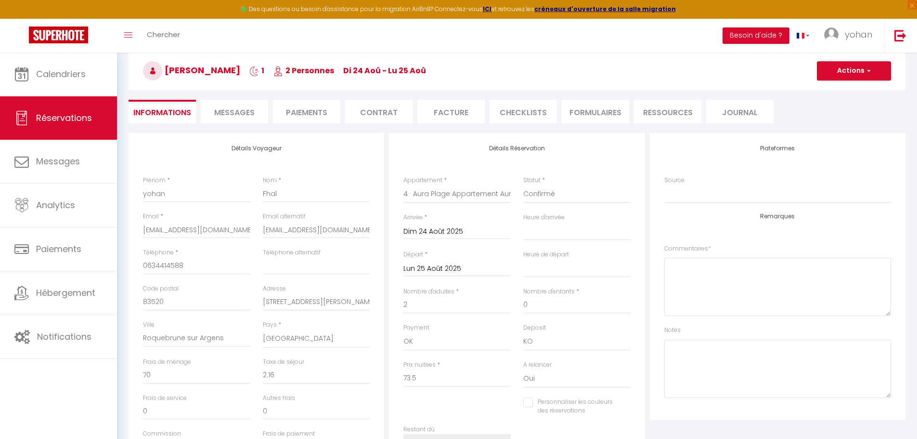
scroll to position [48, 0]
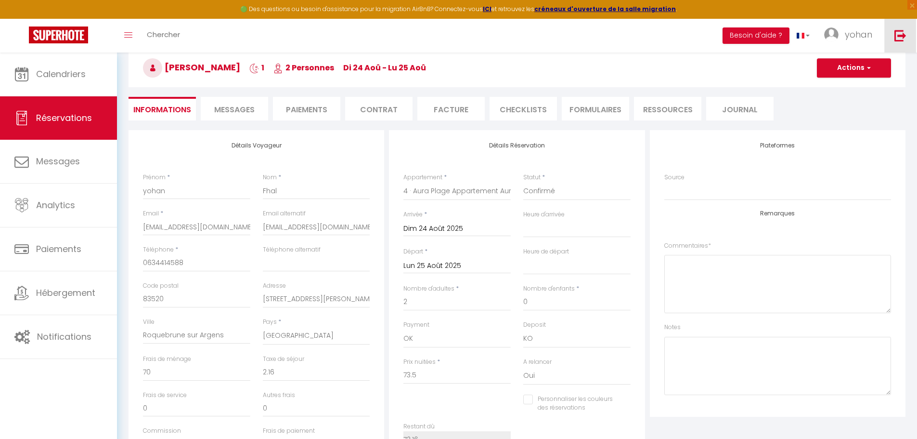
click at [902, 27] on link at bounding box center [901, 36] width 32 height 34
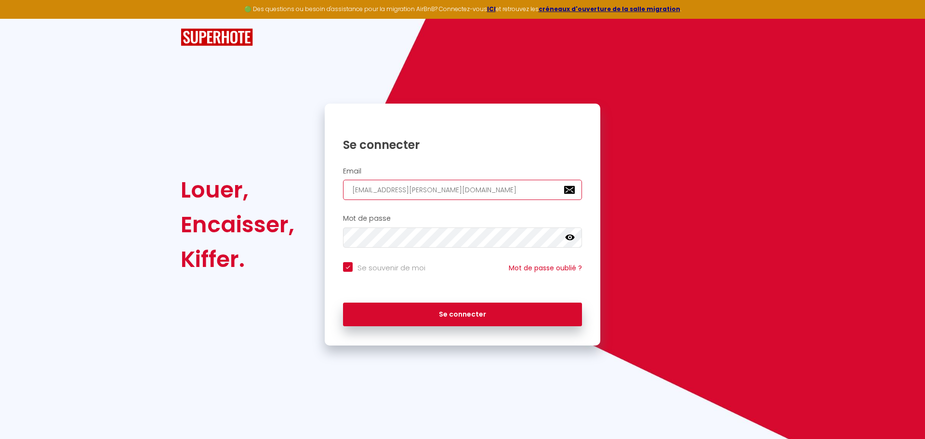
drag, startPoint x: 461, startPoint y: 187, endPoint x: 313, endPoint y: 187, distance: 147.9
click at [315, 187] on div "Louer, Encaisser, Kiffer. Se connecter Email charpentier.shane@gmail.com Mot de…" at bounding box center [462, 225] width 576 height 242
paste input "stephanie@maxirev.be"
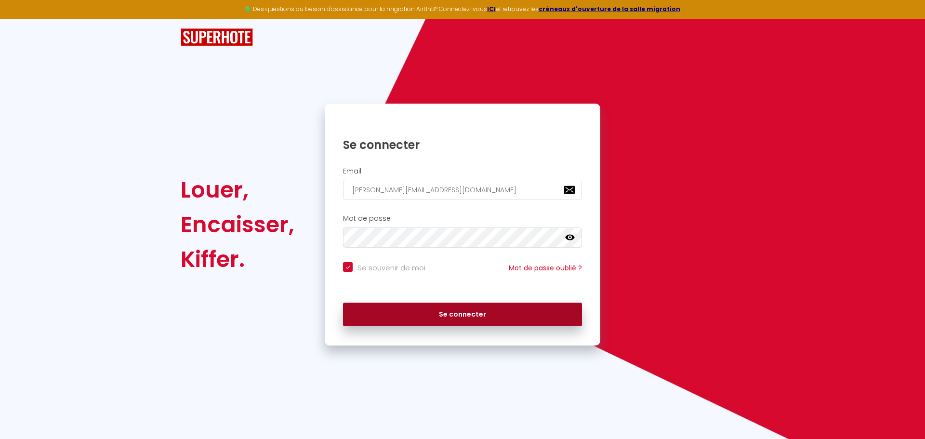
click at [434, 309] on button "Se connecter" at bounding box center [462, 314] width 239 height 24
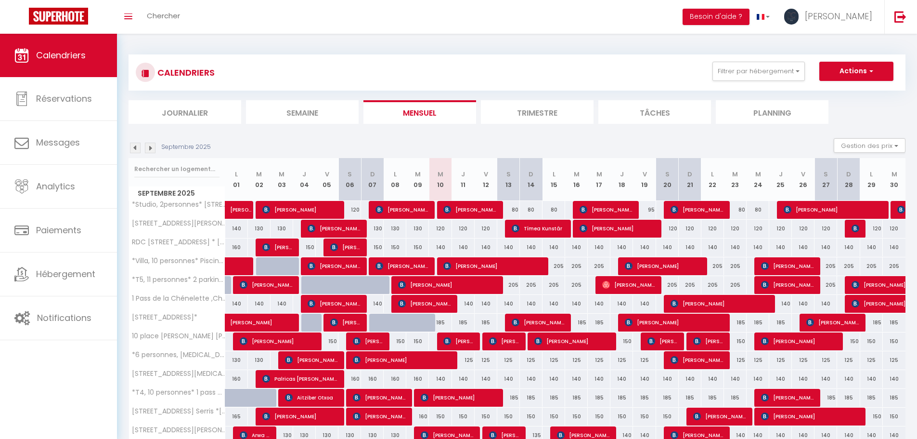
click at [597, 249] on div "140" at bounding box center [599, 247] width 23 height 18
click at [597, 247] on div "140" at bounding box center [599, 247] width 23 height 18
click at [598, 247] on div "140" at bounding box center [599, 247] width 23 height 18
click at [718, 248] on div "140" at bounding box center [713, 247] width 23 height 18
click at [721, 246] on div "140" at bounding box center [713, 247] width 23 height 18
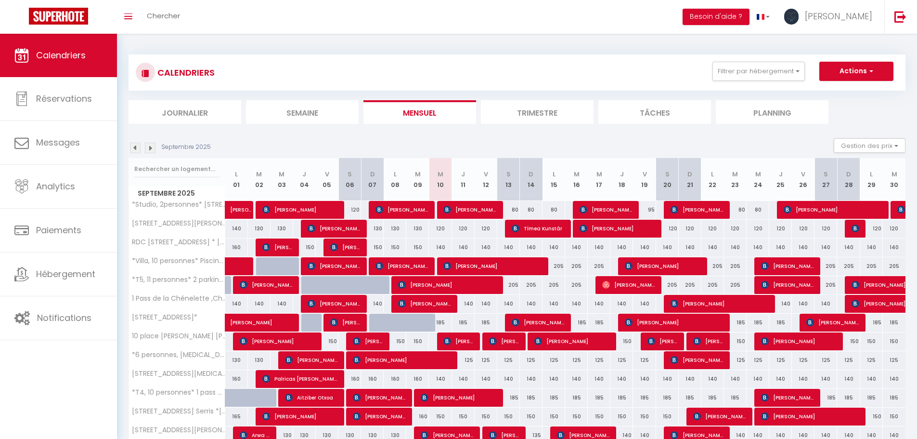
click at [707, 247] on div "140" at bounding box center [713, 247] width 23 height 18
click at [719, 246] on div "140" at bounding box center [713, 247] width 23 height 18
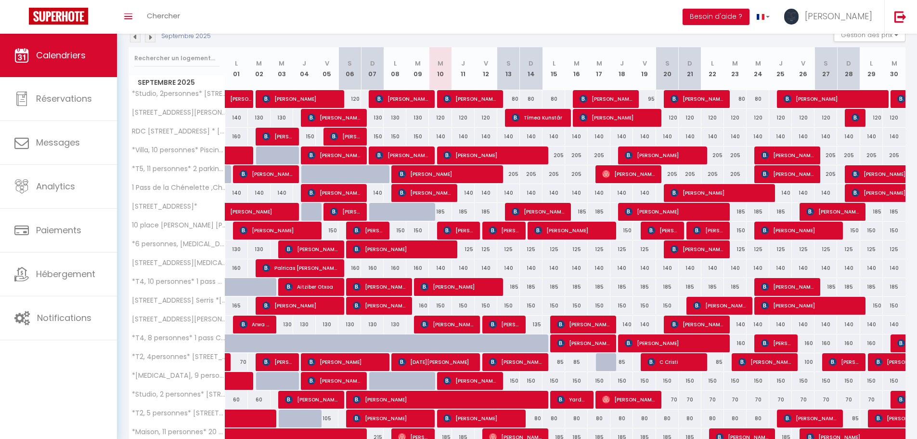
scroll to position [114, 0]
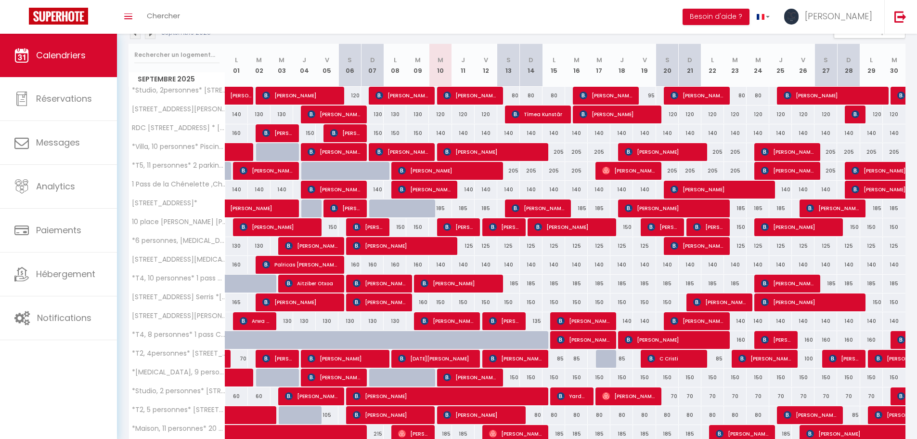
click at [741, 96] on div "80" at bounding box center [735, 96] width 23 height 18
click at [735, 113] on div "120" at bounding box center [735, 114] width 23 height 18
click at [735, 133] on div "140" at bounding box center [735, 133] width 23 height 18
click at [735, 152] on div "205" at bounding box center [735, 152] width 23 height 18
click at [738, 170] on div "205" at bounding box center [735, 171] width 23 height 18
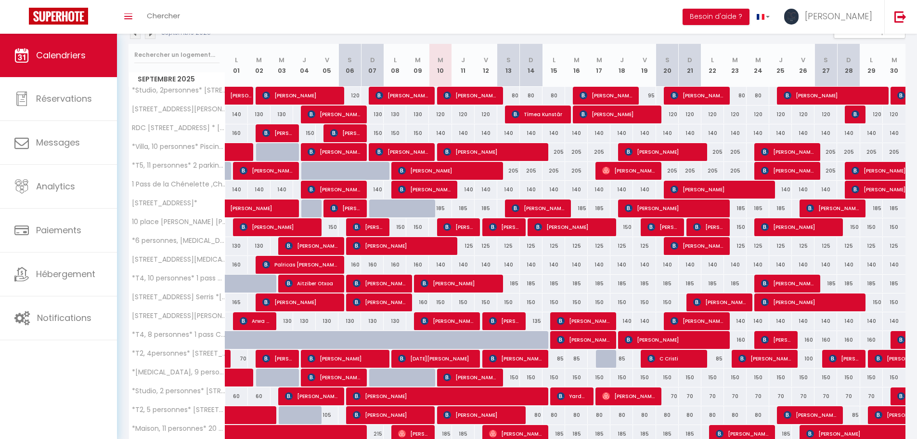
click at [740, 208] on div "185" at bounding box center [735, 208] width 23 height 18
click at [624, 188] on div "140" at bounding box center [622, 190] width 23 height 18
click at [627, 226] on div "150" at bounding box center [622, 227] width 23 height 18
click at [621, 248] on div "125" at bounding box center [622, 246] width 23 height 18
click at [622, 262] on div "140" at bounding box center [622, 265] width 23 height 18
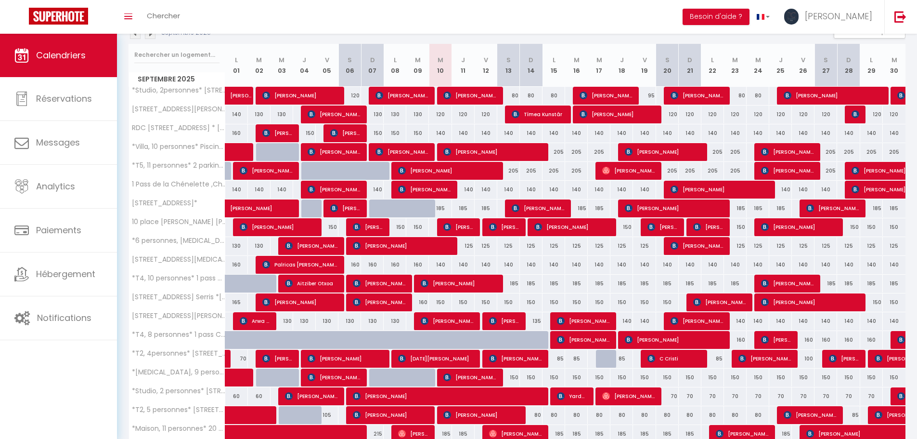
click at [622, 280] on div "185" at bounding box center [622, 284] width 23 height 18
click at [623, 298] on div "150" at bounding box center [622, 302] width 23 height 18
click at [623, 302] on div "150" at bounding box center [622, 302] width 23 height 18
click at [628, 322] on div "140" at bounding box center [622, 321] width 23 height 18
click at [562, 360] on div "85" at bounding box center [554, 359] width 23 height 18
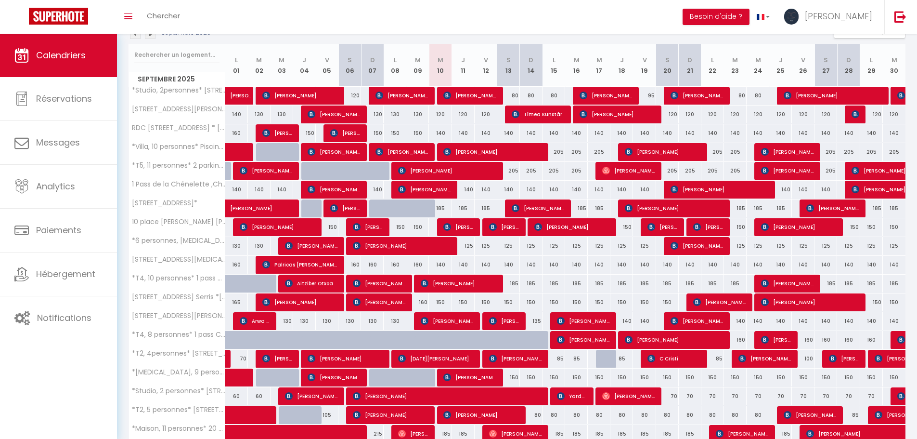
click at [578, 375] on div "150" at bounding box center [576, 377] width 23 height 18
click at [674, 395] on div "70" at bounding box center [667, 396] width 23 height 18
click at [578, 412] on div "80" at bounding box center [576, 415] width 23 height 18
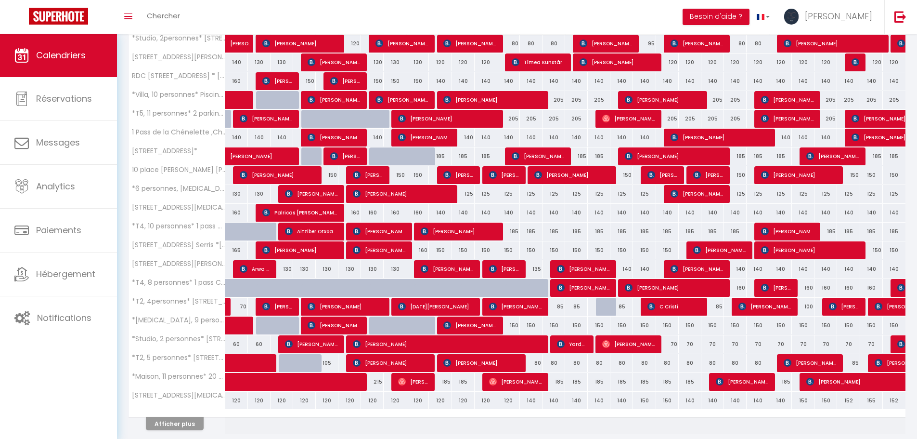
scroll to position [201, 0]
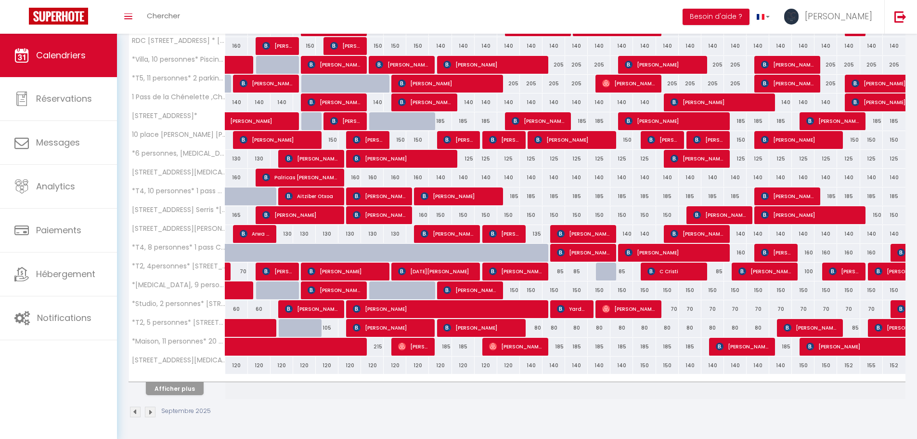
click at [600, 347] on div "185" at bounding box center [599, 347] width 23 height 18
click at [602, 367] on div "140" at bounding box center [599, 365] width 23 height 18
click at [178, 391] on button "Afficher plus" at bounding box center [175, 388] width 58 height 13
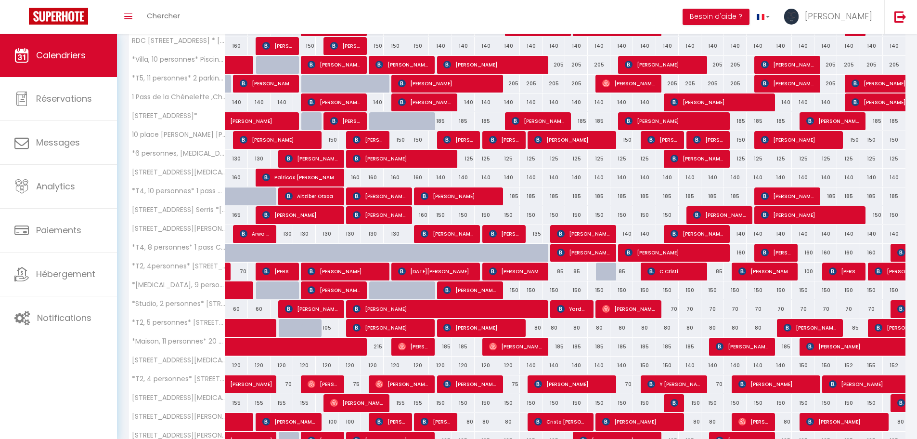
click at [625, 366] on div "140" at bounding box center [622, 365] width 23 height 18
click at [626, 384] on div "70" at bounding box center [622, 384] width 23 height 18
click at [620, 406] on div "150" at bounding box center [622, 403] width 23 height 18
click at [620, 405] on div "150" at bounding box center [622, 403] width 23 height 18
click at [620, 404] on div "150" at bounding box center [622, 403] width 23 height 18
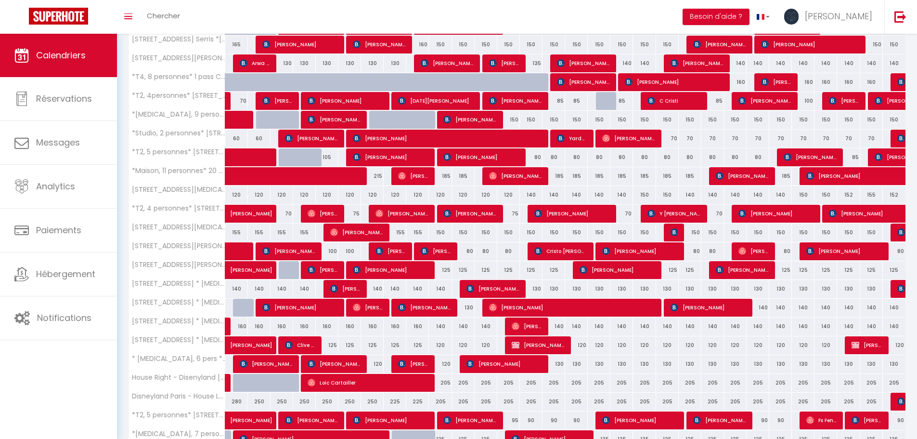
scroll to position [577, 0]
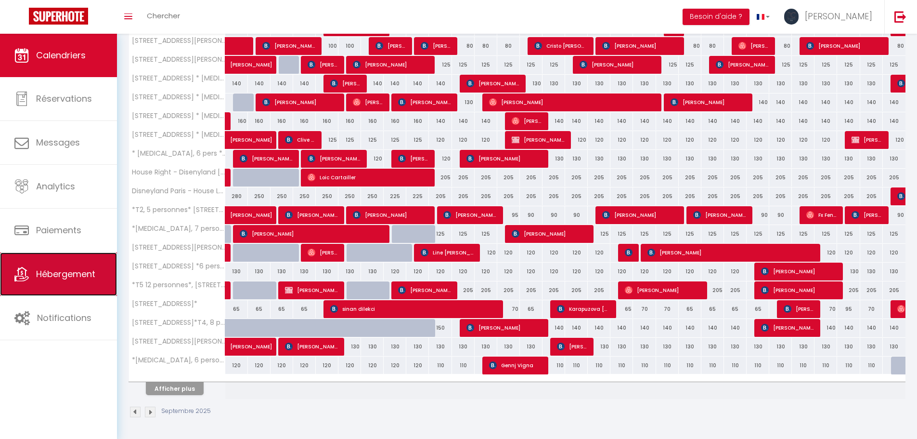
click at [67, 271] on span "Hébergement" at bounding box center [65, 274] width 59 height 12
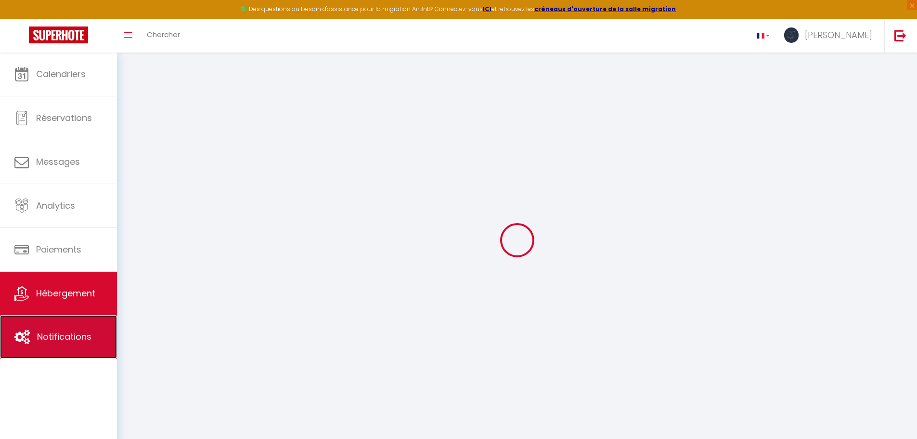
click at [61, 337] on span "Notifications" at bounding box center [64, 336] width 54 height 12
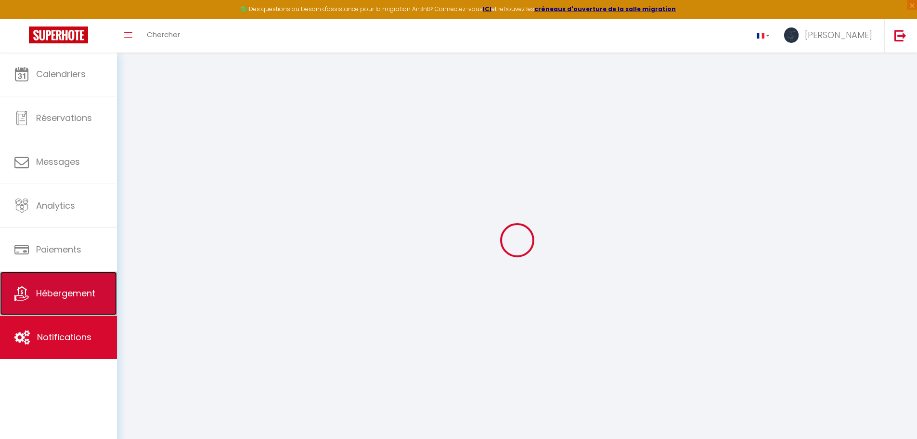
click at [69, 301] on link "Hébergement" at bounding box center [58, 293] width 117 height 43
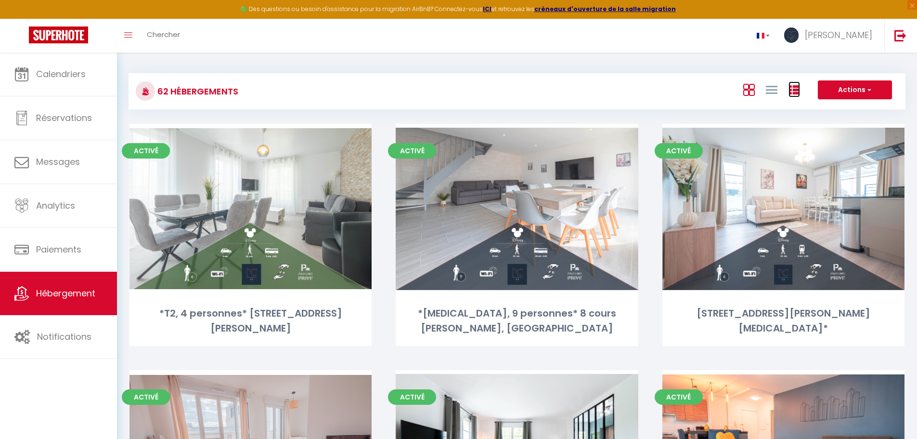
click at [795, 84] on link at bounding box center [795, 89] width 12 height 16
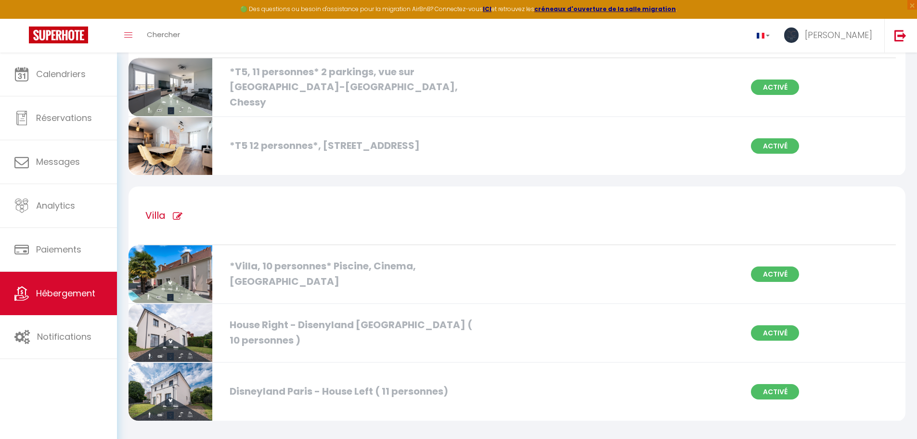
scroll to position [3894, 0]
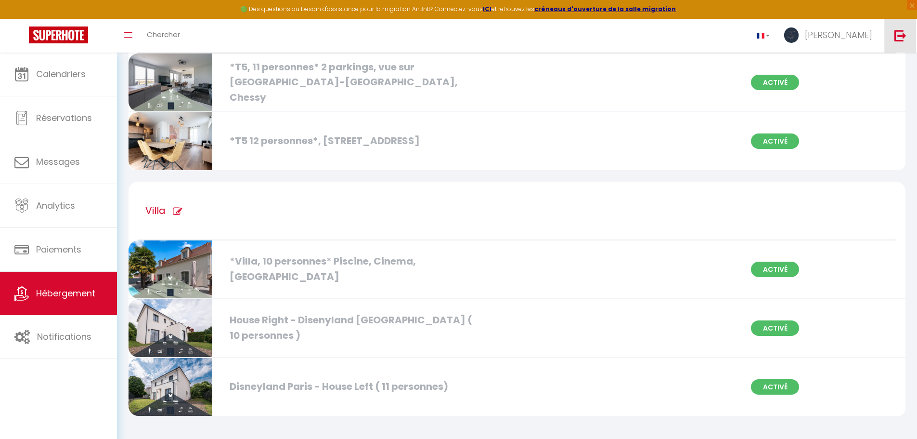
click at [908, 26] on link at bounding box center [901, 36] width 32 height 34
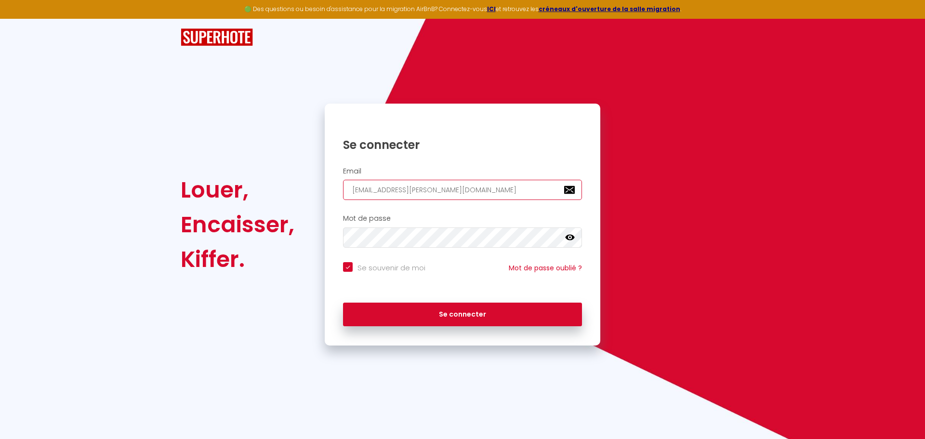
drag, startPoint x: 462, startPoint y: 188, endPoint x: 297, endPoint y: 183, distance: 165.8
click at [304, 183] on div "Louer, Encaisser, Kiffer. Se connecter Email charpentier.shane@gmail.com Mot de…" at bounding box center [462, 225] width 576 height 242
paste input "emilievitaux@yahoo.fr"
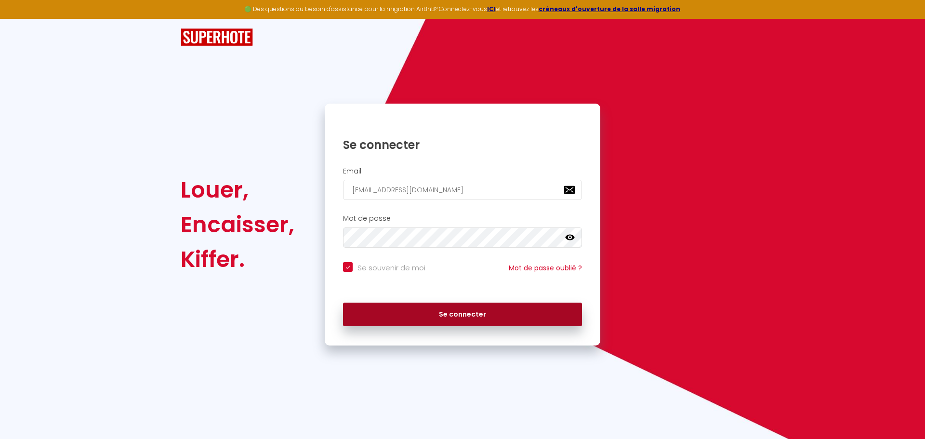
click at [420, 307] on button "Se connecter" at bounding box center [462, 314] width 239 height 24
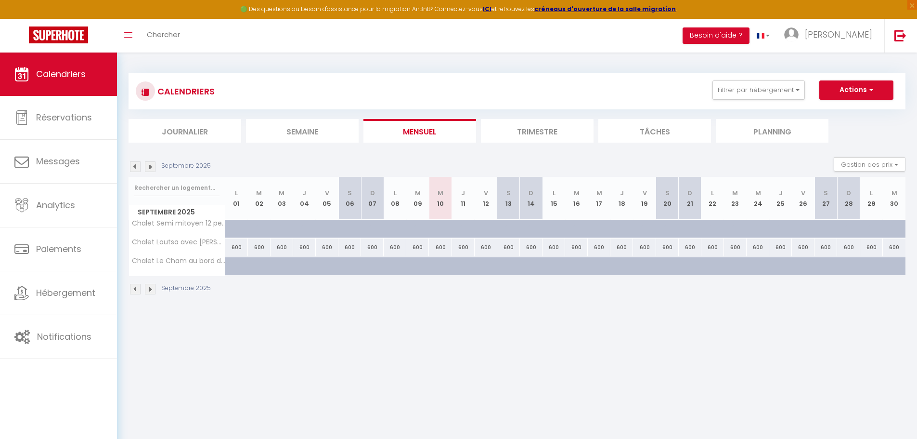
click at [150, 166] on img at bounding box center [150, 166] width 11 height 11
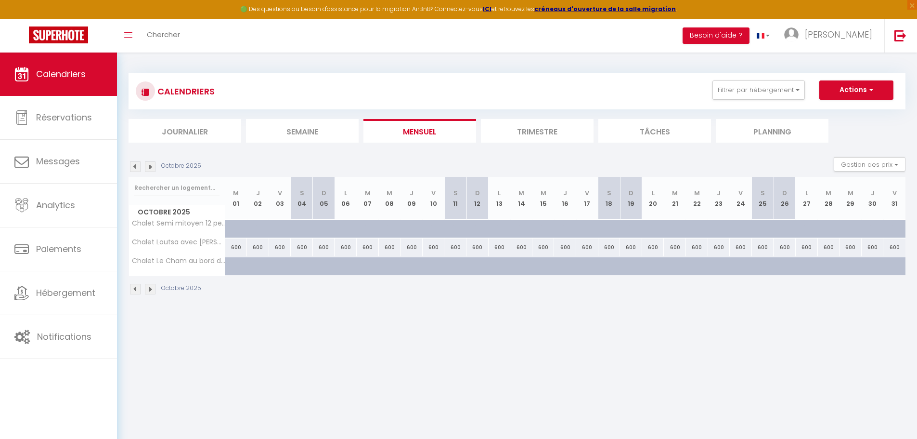
click at [150, 166] on img at bounding box center [150, 166] width 11 height 11
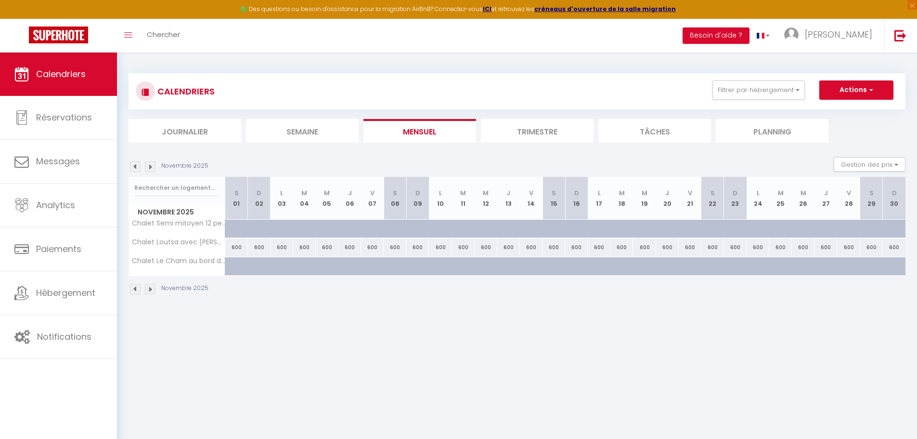
click at [150, 166] on img at bounding box center [150, 166] width 11 height 11
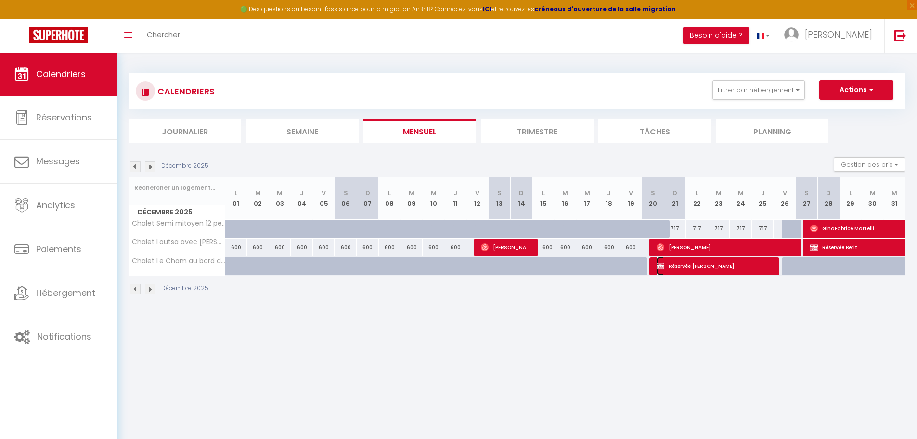
click at [707, 267] on span "Réservée Corinne" at bounding box center [716, 266] width 118 height 18
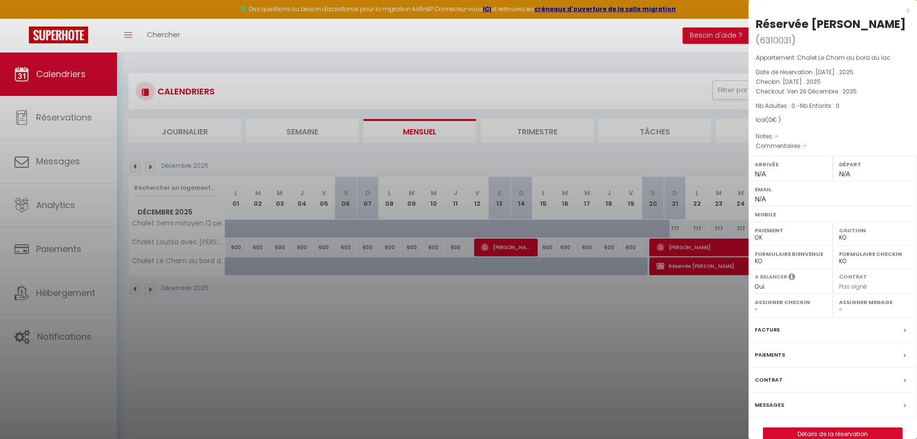
click at [691, 300] on div at bounding box center [458, 219] width 917 height 439
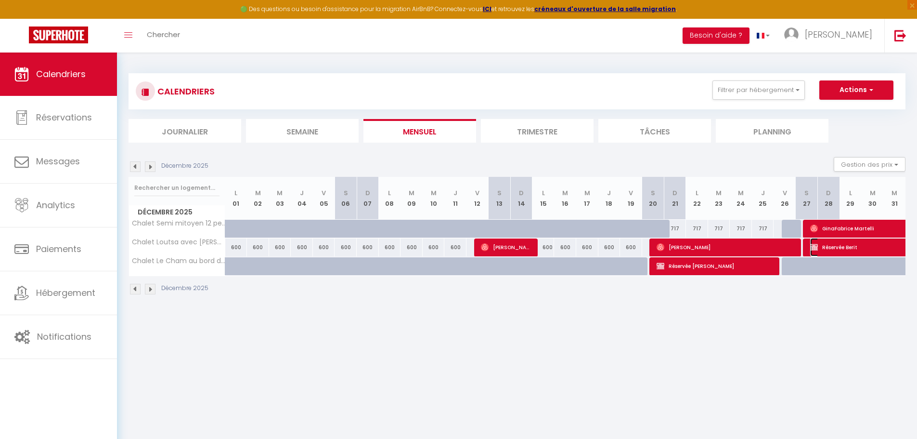
click at [836, 244] on span "Réservée Berit" at bounding box center [877, 247] width 133 height 18
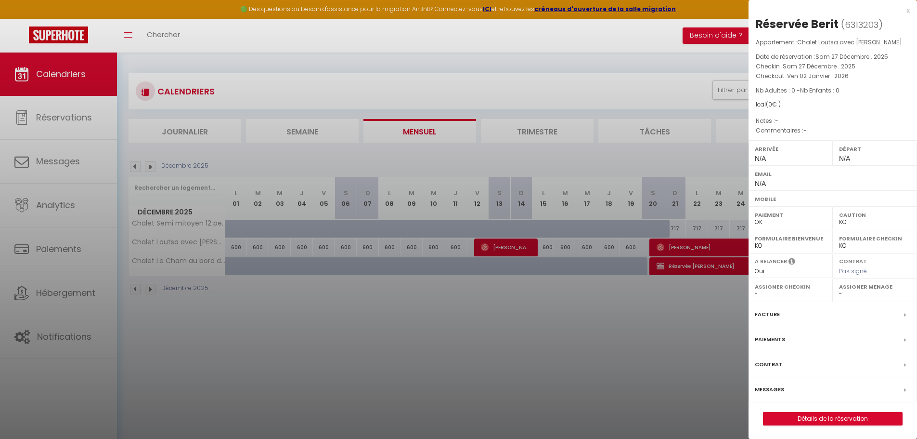
click at [640, 322] on div at bounding box center [458, 219] width 917 height 439
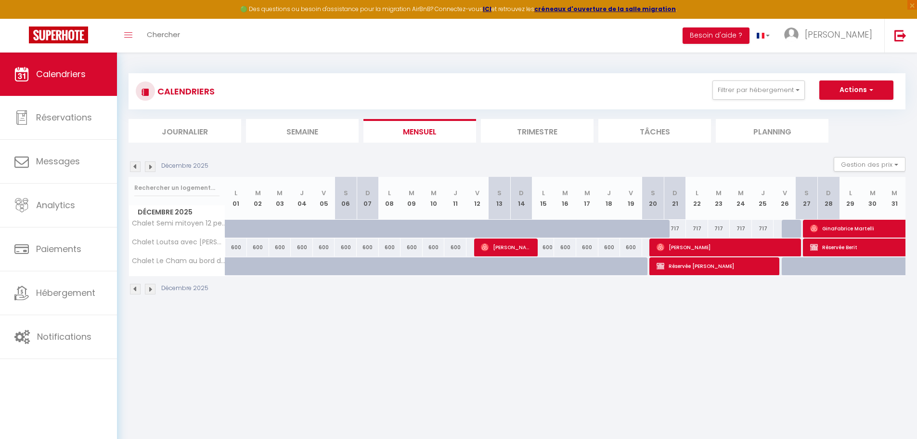
click at [148, 168] on img at bounding box center [150, 166] width 11 height 11
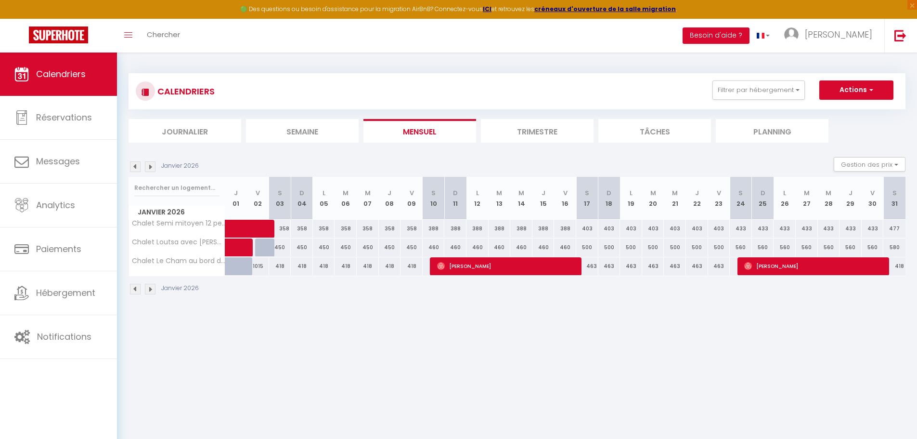
click at [148, 168] on img at bounding box center [150, 166] width 11 height 11
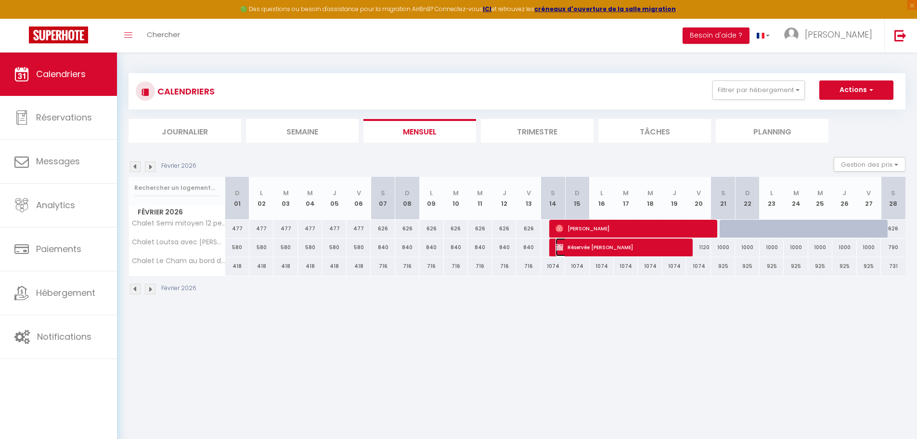
click at [562, 250] on img at bounding box center [560, 247] width 8 height 8
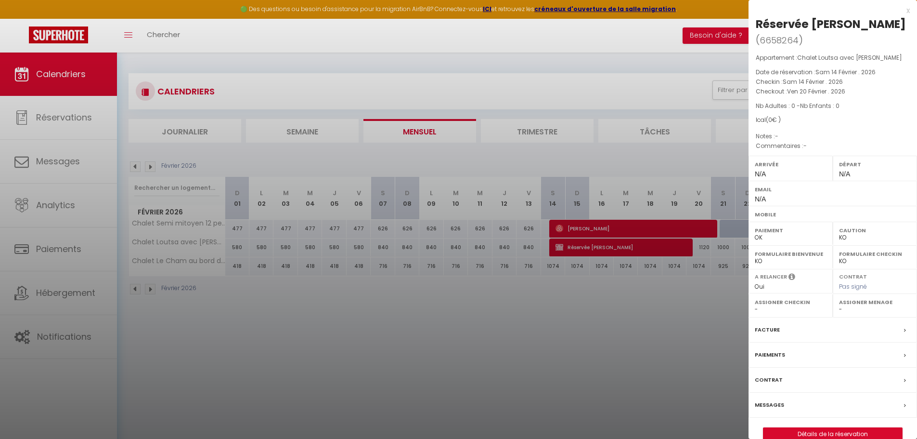
drag, startPoint x: 561, startPoint y: 312, endPoint x: 551, endPoint y: 310, distance: 9.7
click at [561, 312] on div at bounding box center [458, 219] width 917 height 439
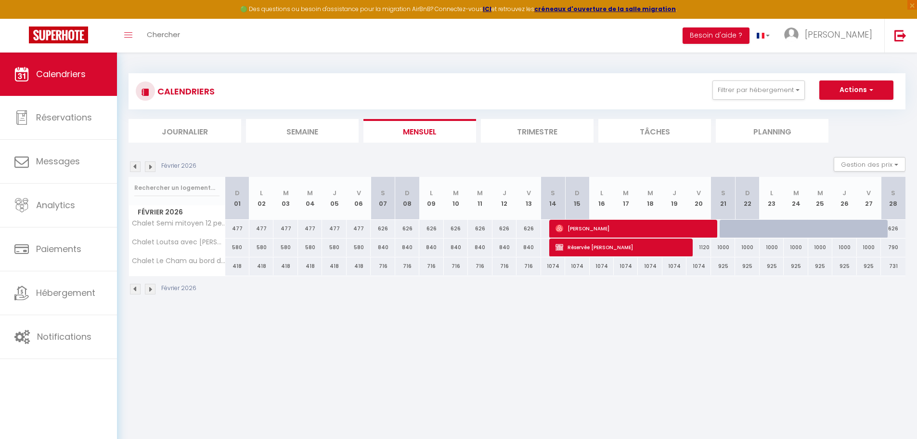
click at [131, 165] on img at bounding box center [135, 166] width 11 height 11
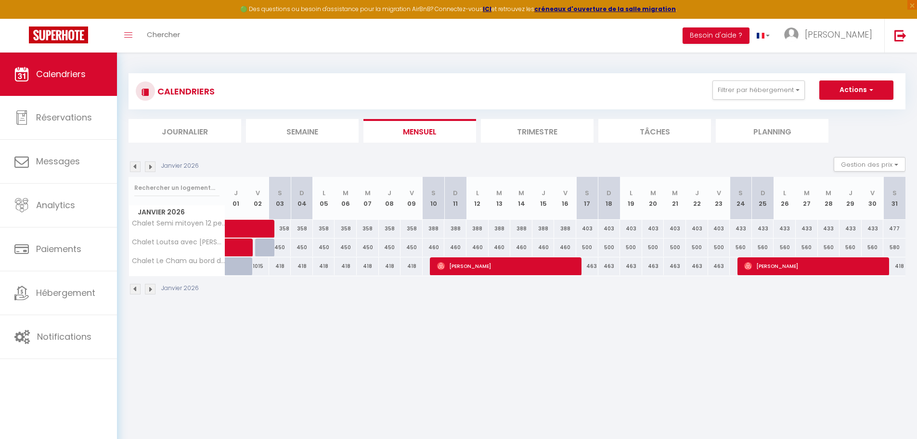
click at [128, 165] on div "CALENDRIERS Filtrer par hébergement Tous Chalet Semi mitoyen 12 pers en face du…" at bounding box center [517, 183] width 800 height 263
click at [132, 166] on img at bounding box center [135, 166] width 11 height 11
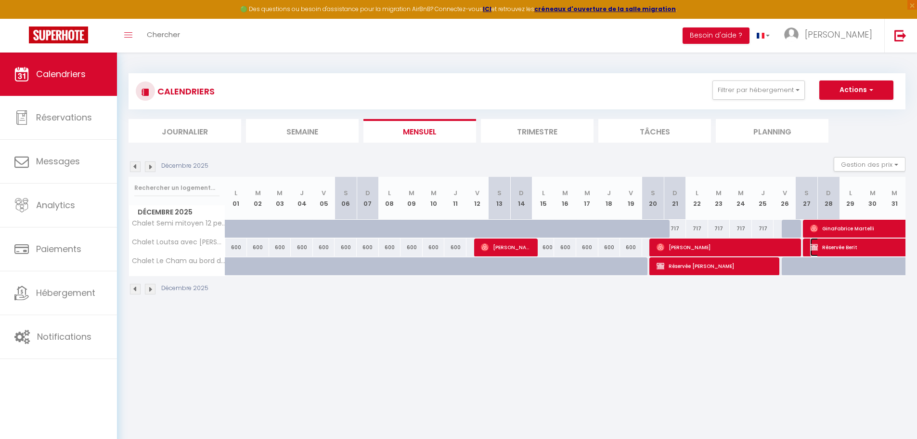
click at [820, 246] on span "Réservée Berit" at bounding box center [877, 247] width 133 height 18
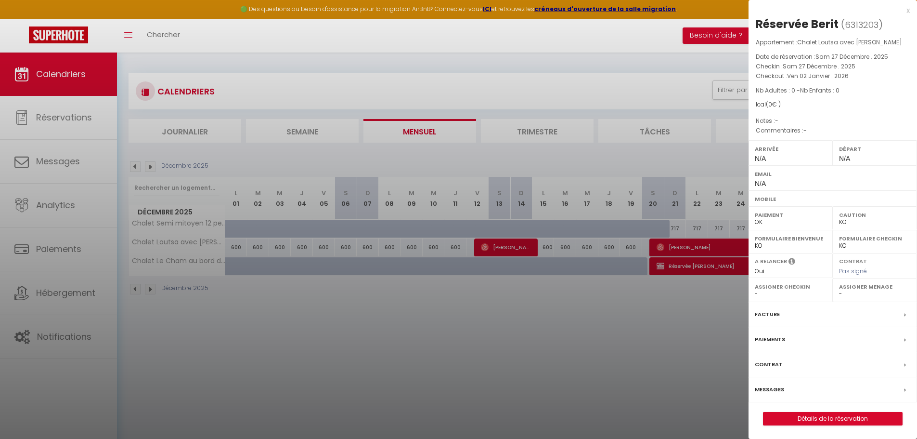
drag, startPoint x: 886, startPoint y: 24, endPoint x: 757, endPoint y: 19, distance: 129.2
click at [757, 19] on h2 "Réservée Berit ( 6313203 )" at bounding box center [833, 24] width 154 height 16
copy h2 "Réservée Berit ( 6313203 )"
click at [423, 315] on div at bounding box center [458, 219] width 917 height 439
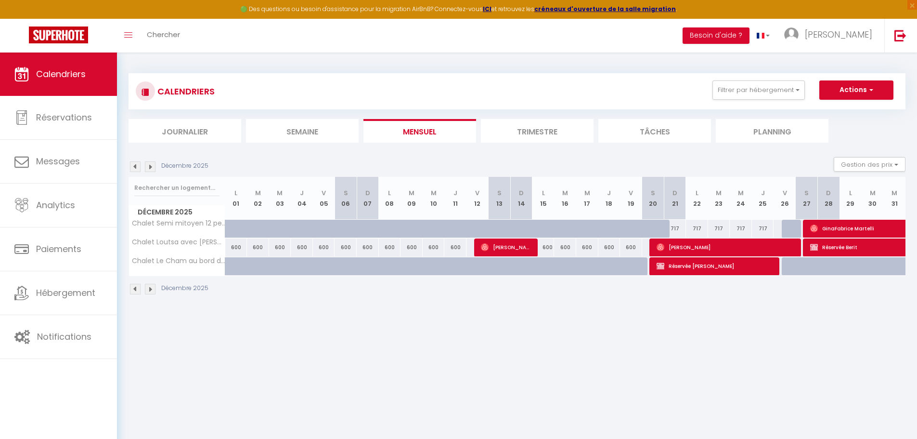
click at [150, 168] on img at bounding box center [150, 166] width 11 height 11
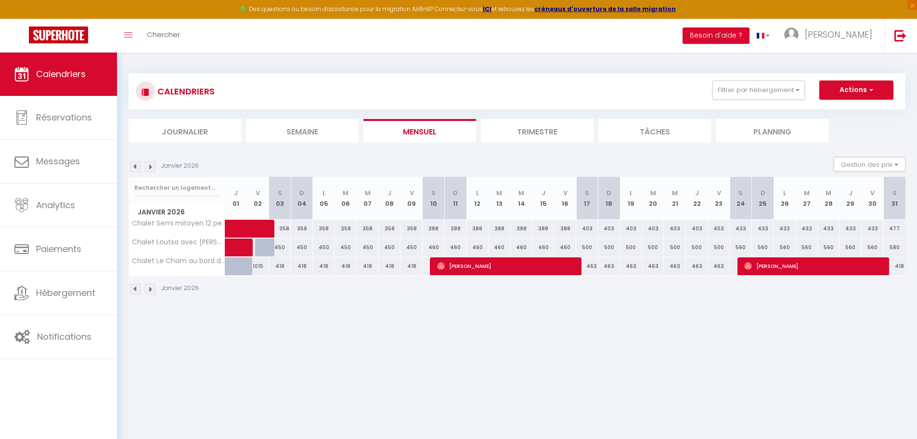
click at [150, 168] on img at bounding box center [150, 166] width 11 height 11
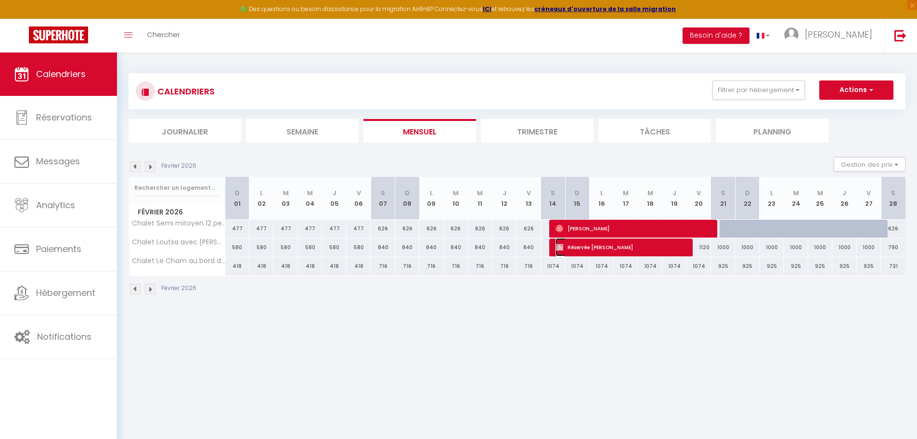
click at [599, 247] on span "Réservée Hanneke" at bounding box center [620, 247] width 129 height 18
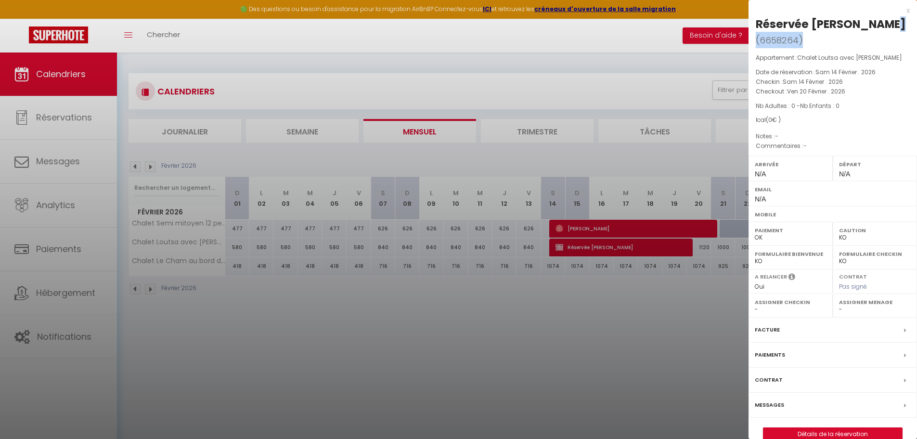
drag, startPoint x: 810, startPoint y: 37, endPoint x: 751, endPoint y: 20, distance: 61.0
click at [751, 20] on div "Réservée Hanneke ( 6658264 ) Appartement : Chalet Loutsa avec jacuzzi Date de r…" at bounding box center [833, 228] width 169 height 424
copy h2 "Réservée Hanneke ( 6658264 )"
drag, startPoint x: 880, startPoint y: 52, endPoint x: 799, endPoint y: 56, distance: 81.5
click at [799, 56] on div "Réservée Hanneke ( 6658264 ) Appartement : Chalet Loutsa avec jacuzzi Date de r…" at bounding box center [833, 228] width 169 height 424
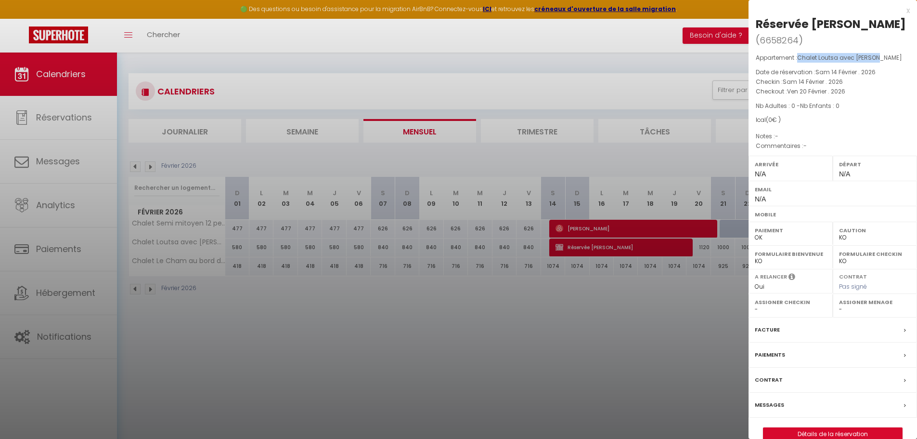
copy span "Chalet Loutsa avec jacuzzi"
click at [591, 261] on div at bounding box center [458, 219] width 917 height 439
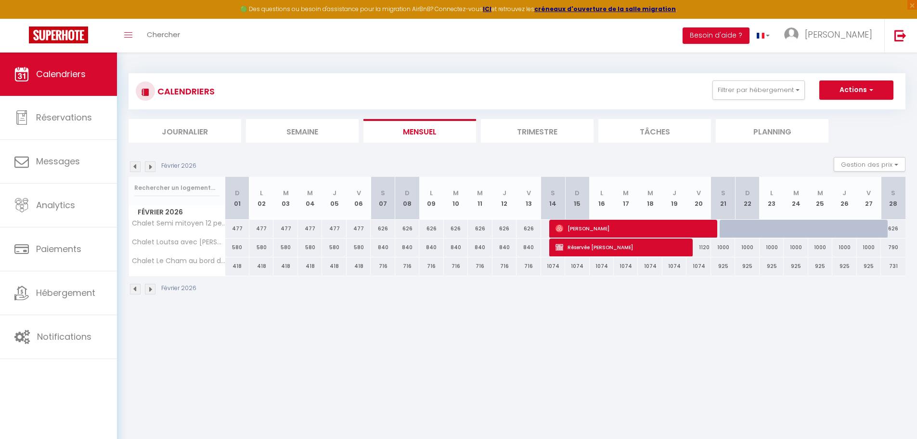
click at [135, 167] on img at bounding box center [135, 166] width 11 height 11
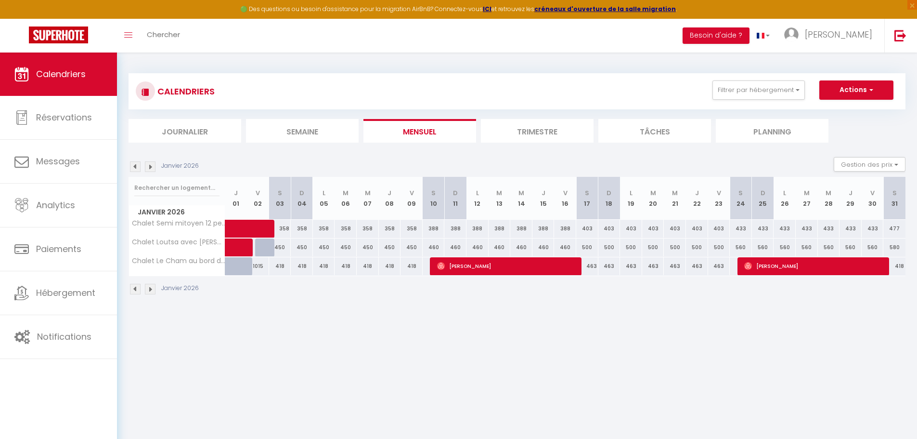
click at [135, 167] on img at bounding box center [135, 166] width 11 height 11
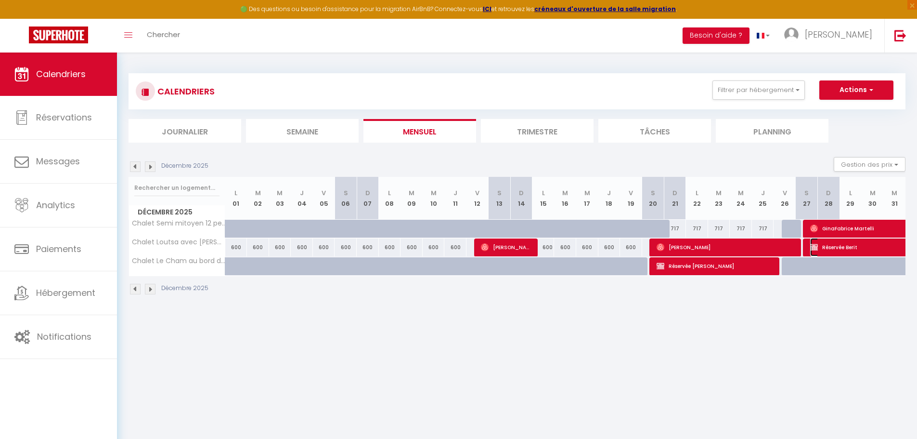
click at [835, 243] on span "Réservée Berit" at bounding box center [877, 247] width 133 height 18
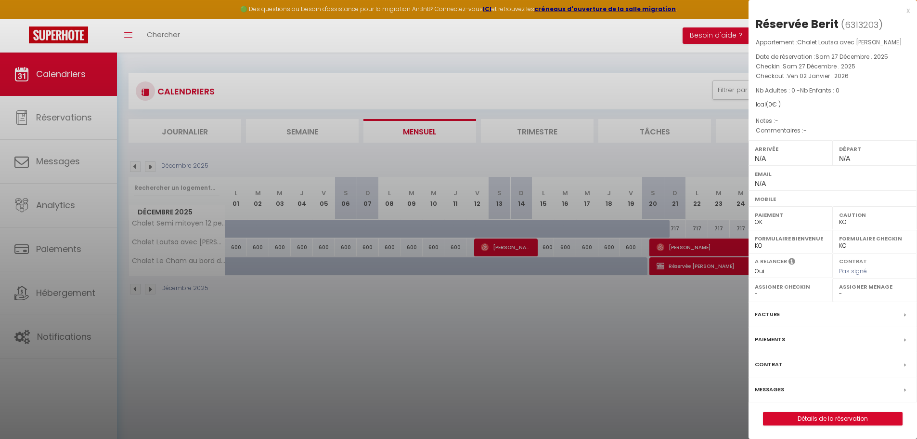
drag, startPoint x: 542, startPoint y: 113, endPoint x: 573, endPoint y: 105, distance: 31.9
click at [542, 113] on div at bounding box center [458, 219] width 917 height 439
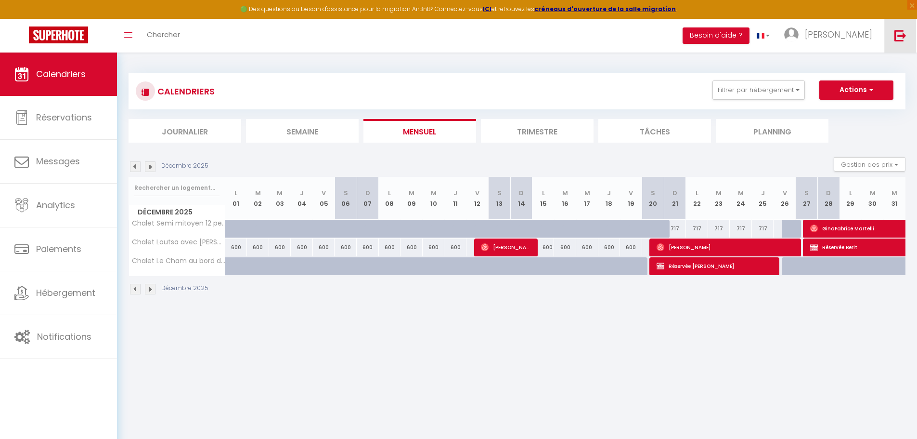
click at [893, 32] on link at bounding box center [901, 36] width 32 height 34
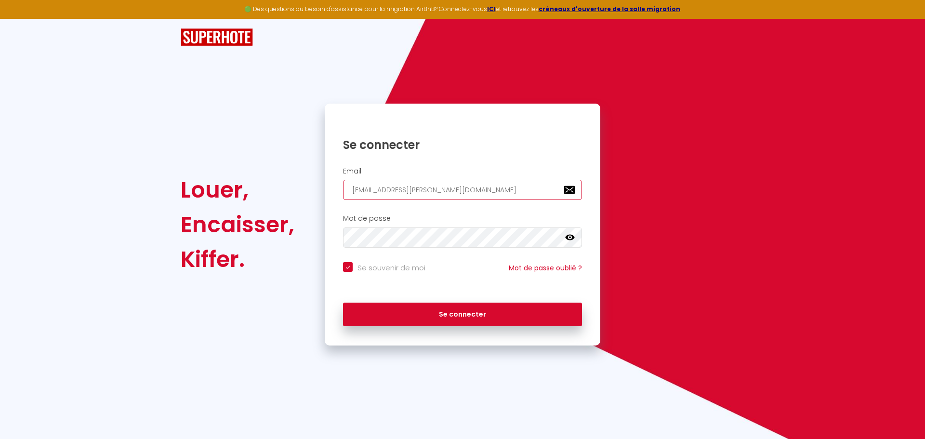
drag, startPoint x: 447, startPoint y: 194, endPoint x: 248, endPoint y: 193, distance: 199.4
click at [286, 193] on div "Louer, Encaisser, Kiffer. Se connecter Email charpentier.shane@gmail.com Mot de…" at bounding box center [462, 225] width 576 height 242
paste input "hello@maison-rita"
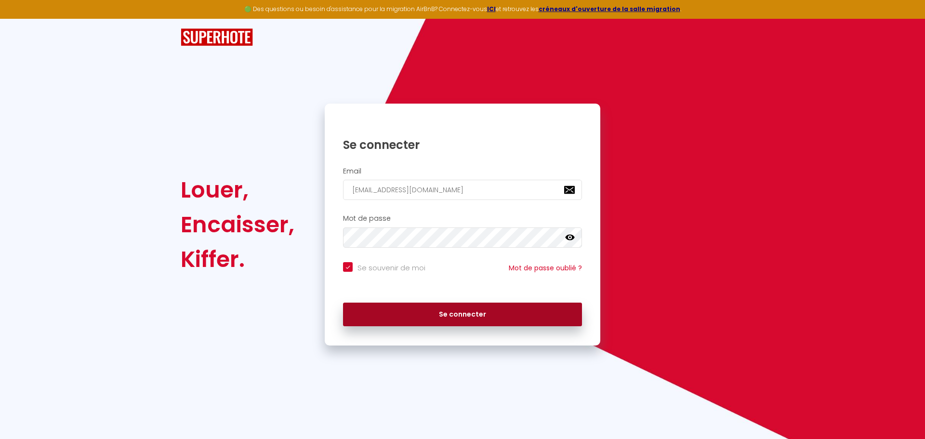
click at [405, 317] on button "Se connecter" at bounding box center [462, 314] width 239 height 24
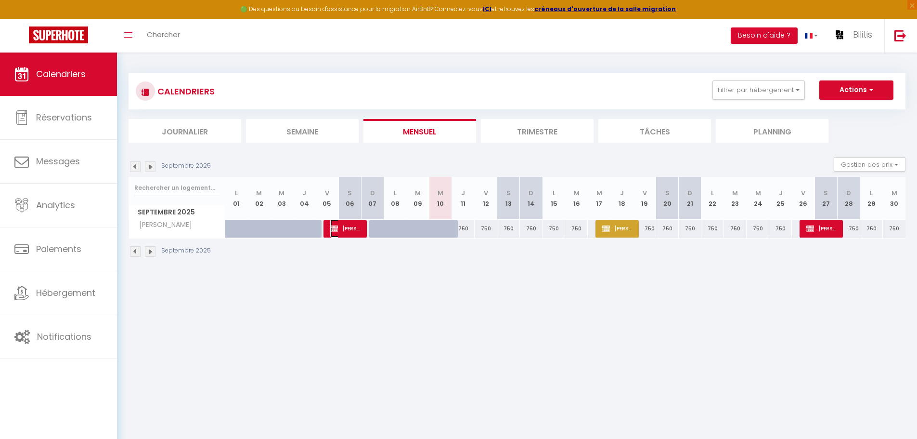
click at [345, 228] on span "Eduardo Sandomingo" at bounding box center [345, 228] width 30 height 18
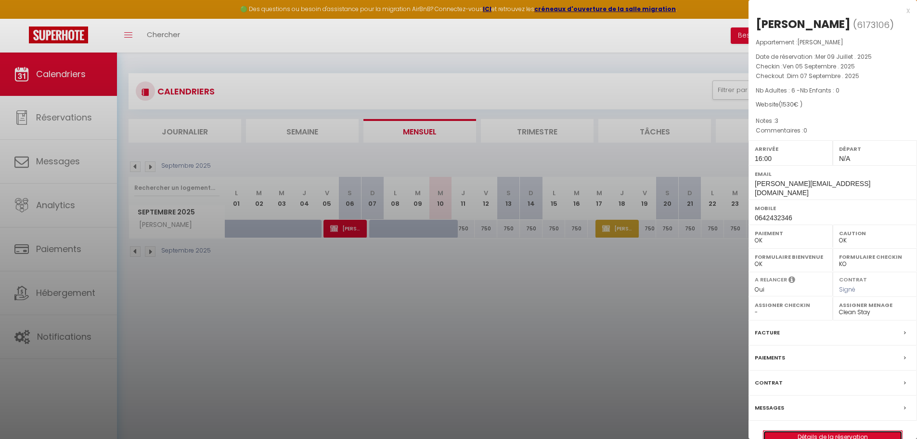
click at [773, 437] on link "Détails de la réservation" at bounding box center [833, 437] width 139 height 13
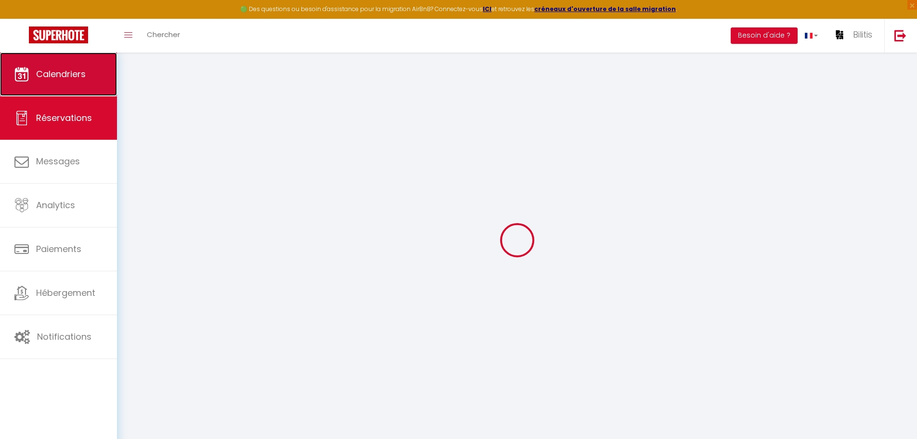
click at [42, 60] on link "Calendriers" at bounding box center [58, 73] width 117 height 43
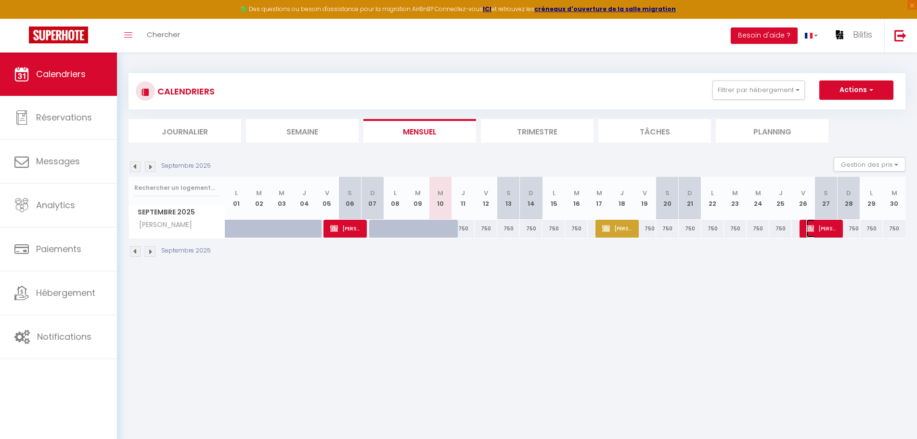
click at [814, 228] on img at bounding box center [811, 228] width 8 height 8
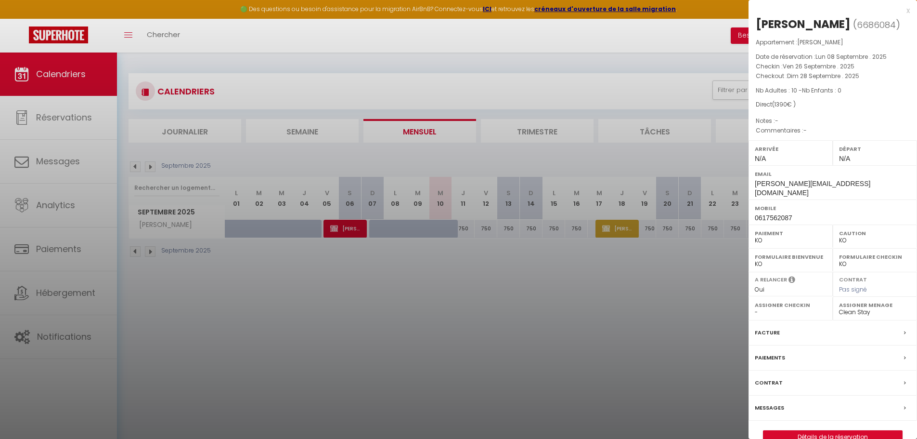
click at [202, 298] on div at bounding box center [458, 219] width 917 height 439
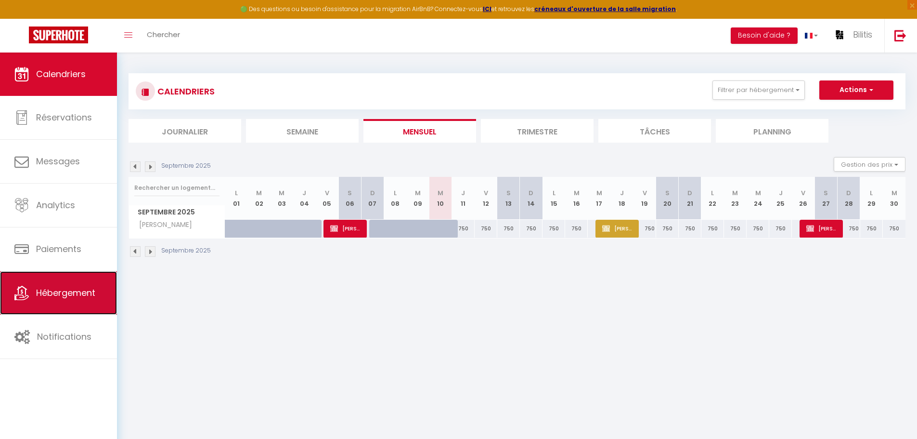
click at [32, 295] on link "Hébergement" at bounding box center [58, 292] width 117 height 43
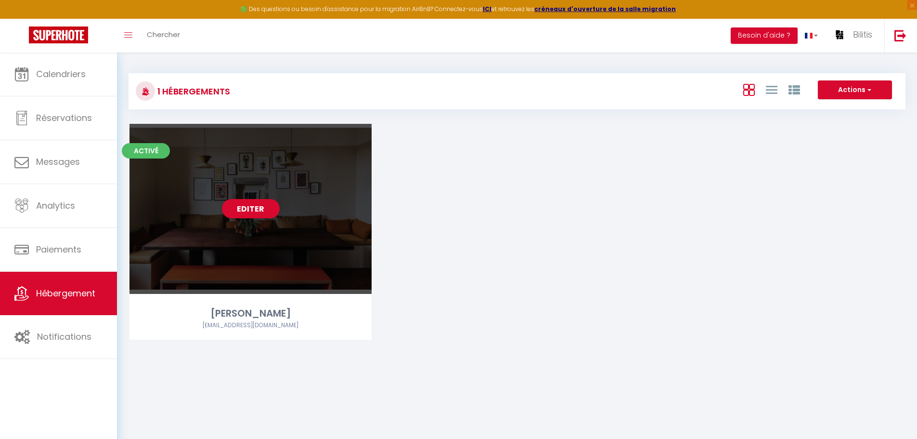
click at [255, 197] on div "Editer" at bounding box center [251, 209] width 242 height 170
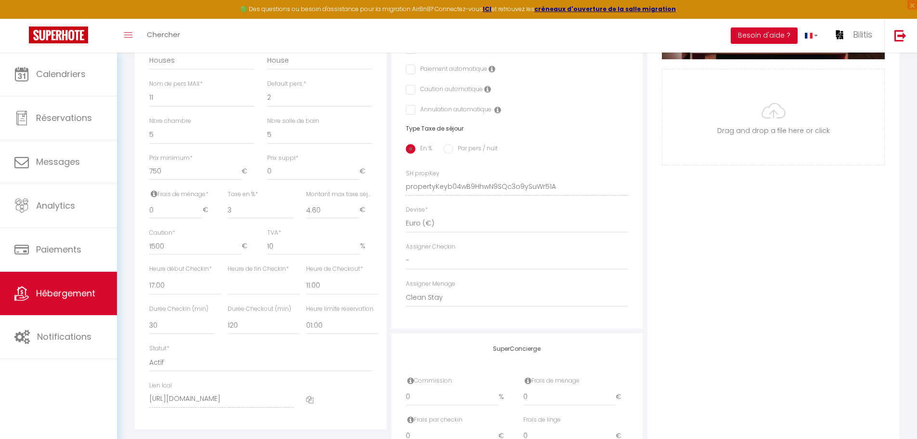
scroll to position [322, 0]
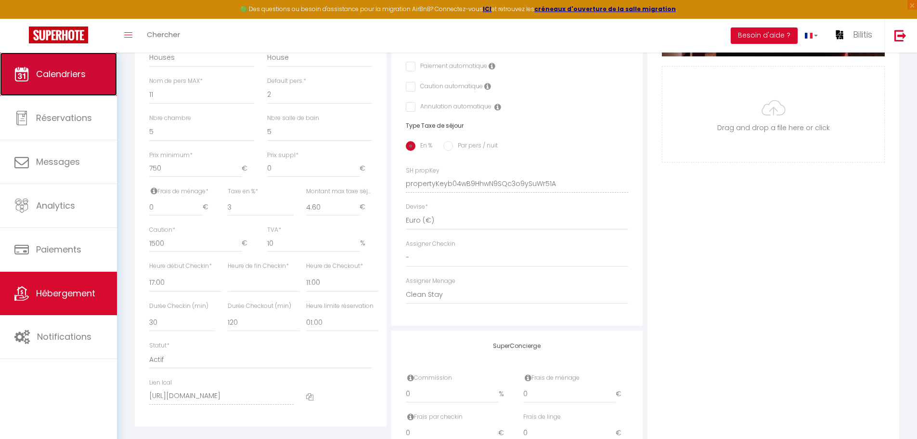
click at [41, 64] on link "Calendriers" at bounding box center [58, 73] width 117 height 43
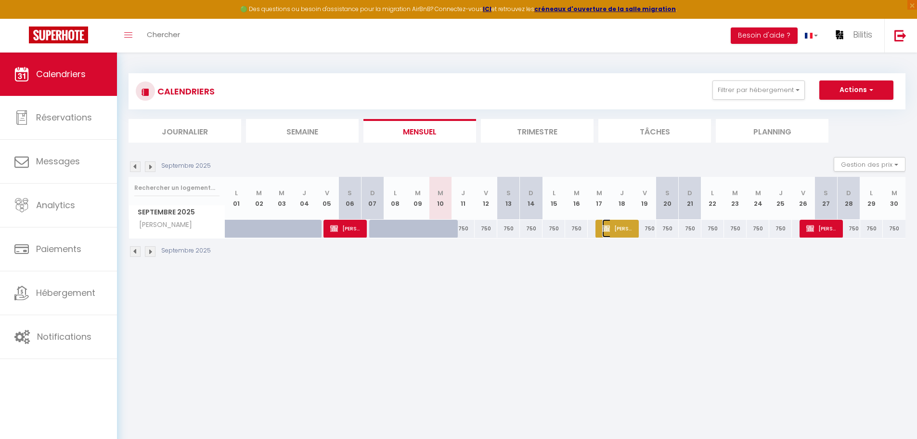
click at [609, 227] on img at bounding box center [607, 228] width 8 height 8
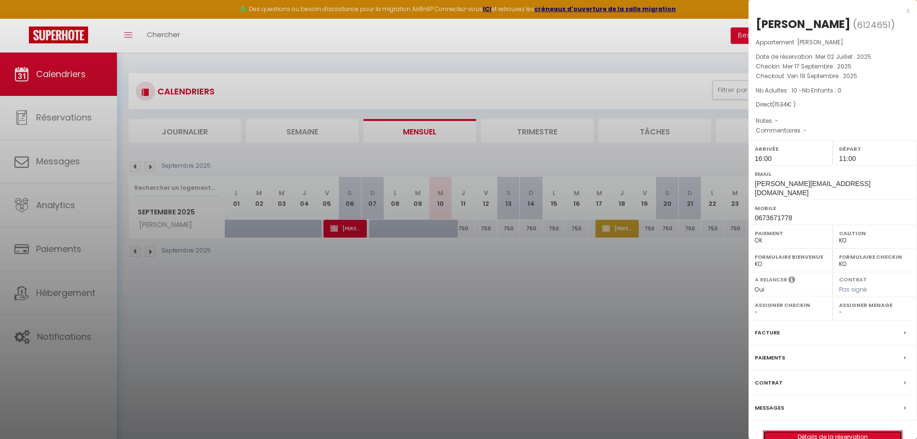
click at [782, 431] on link "Détails de la réservation" at bounding box center [833, 437] width 139 height 13
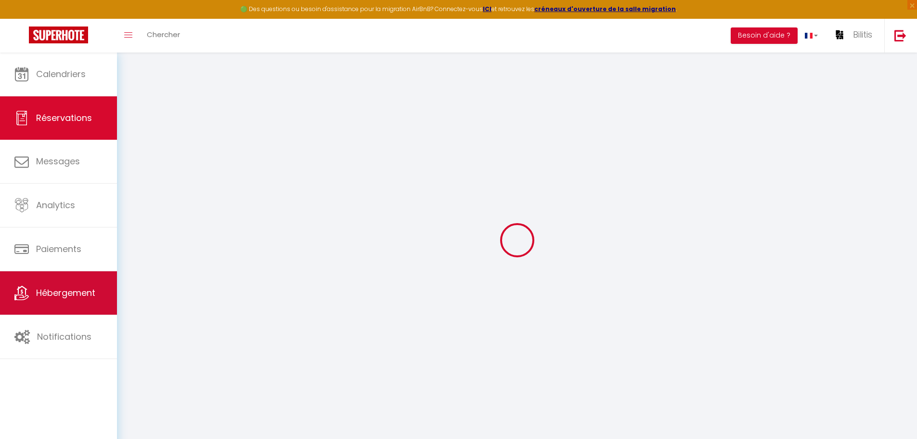
drag, startPoint x: 79, startPoint y: 297, endPoint x: 154, endPoint y: 158, distance: 157.7
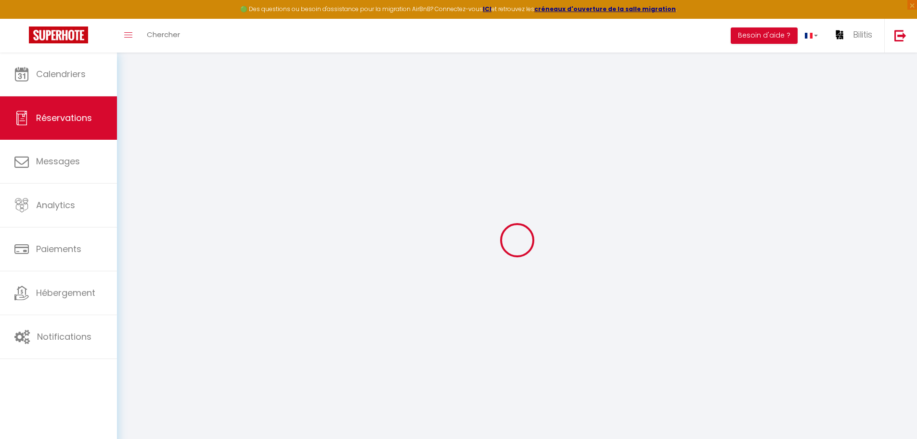
click at [152, 158] on div at bounding box center [517, 240] width 777 height 352
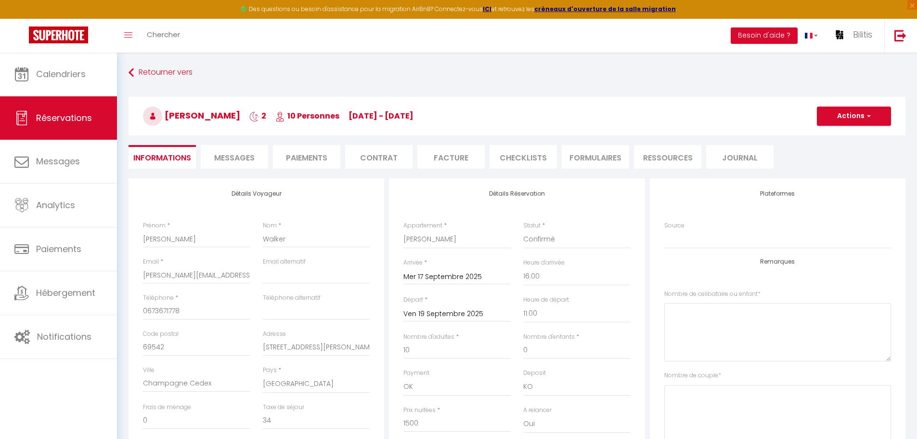
click at [457, 157] on li "Facture" at bounding box center [451, 157] width 67 height 24
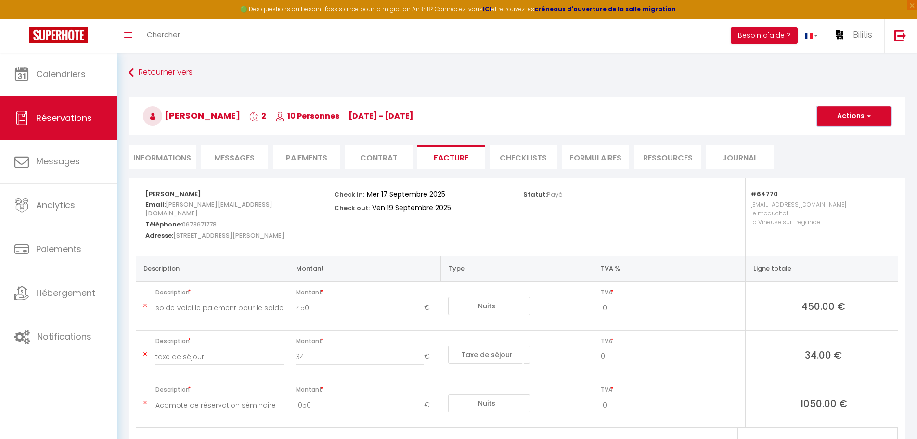
click at [868, 116] on span "button" at bounding box center [868, 116] width 6 height 9
click at [839, 151] on link "Aperçu et éditer" at bounding box center [847, 150] width 81 height 13
drag, startPoint x: 77, startPoint y: 284, endPoint x: 122, endPoint y: 289, distance: 45.6
click at [122, 289] on div "James Walker Email: franck.lechat@jameswalker.biz Téléphone: 0673671778 Adresse…" at bounding box center [517, 329] width 790 height 303
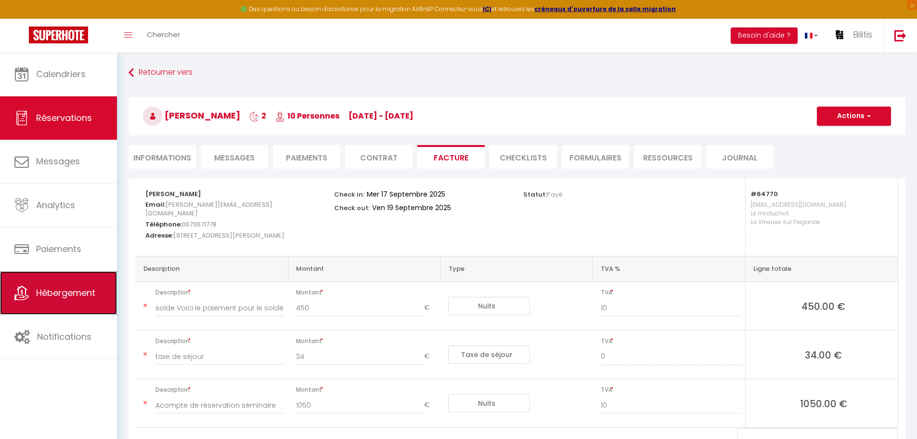
drag, startPoint x: 65, startPoint y: 287, endPoint x: 112, endPoint y: 291, distance: 47.0
click at [112, 291] on link "Hébergement" at bounding box center [58, 292] width 117 height 43
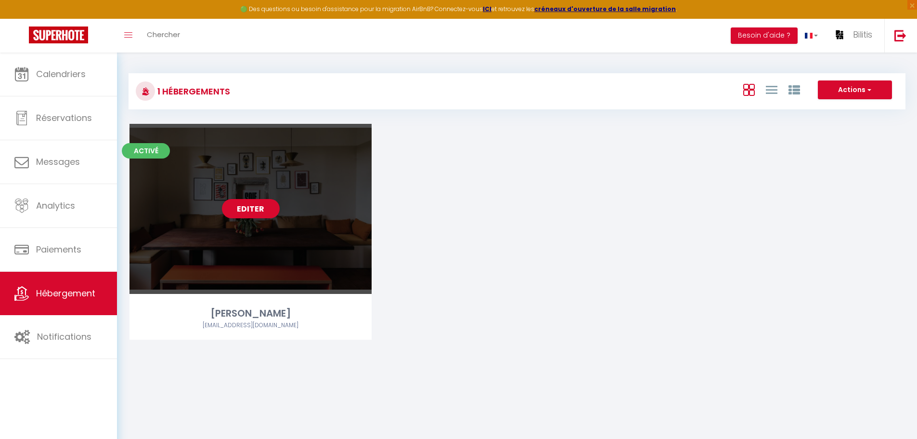
drag, startPoint x: 53, startPoint y: 300, endPoint x: 361, endPoint y: 294, distance: 308.3
click at [510, 340] on div "Activé Editer Rita hello@maison-rita.com" at bounding box center [517, 244] width 799 height 240
click at [238, 202] on link "Editer" at bounding box center [251, 208] width 58 height 19
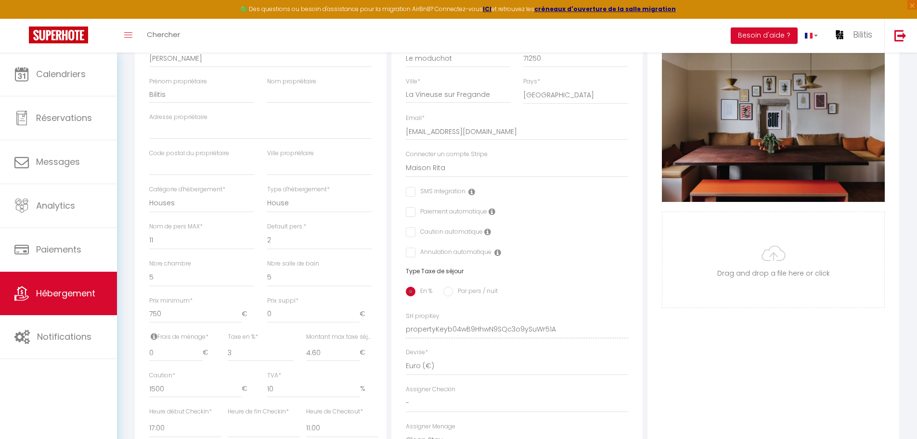
scroll to position [162, 0]
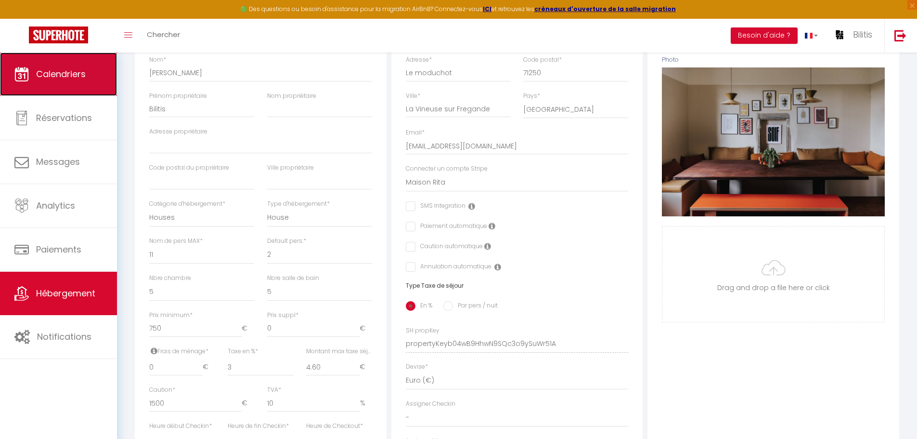
click at [58, 87] on link "Calendriers" at bounding box center [58, 73] width 117 height 43
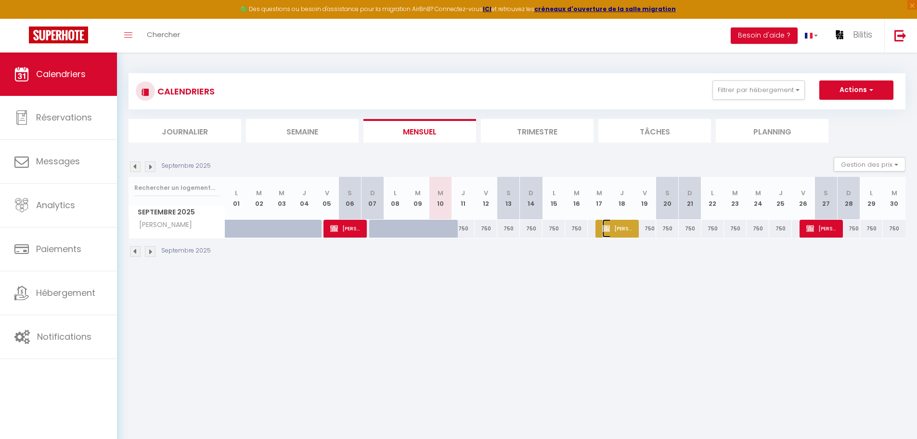
click at [614, 223] on span "James Walker" at bounding box center [618, 228] width 30 height 18
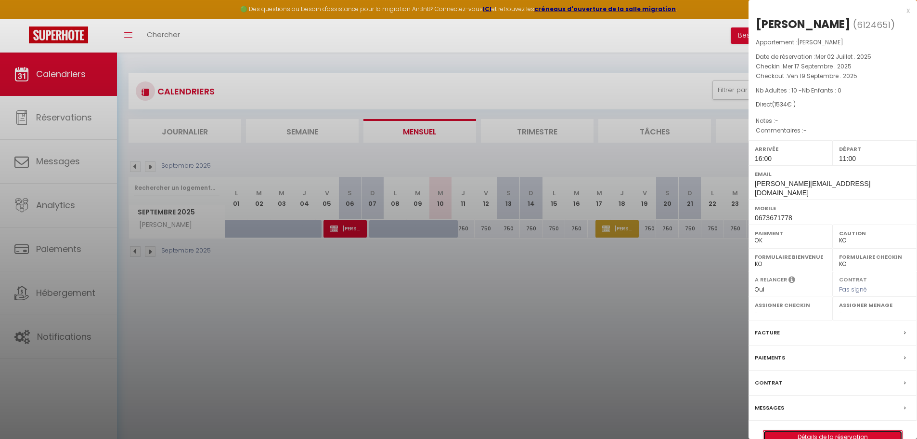
click at [797, 431] on link "Détails de la réservation" at bounding box center [833, 437] width 139 height 13
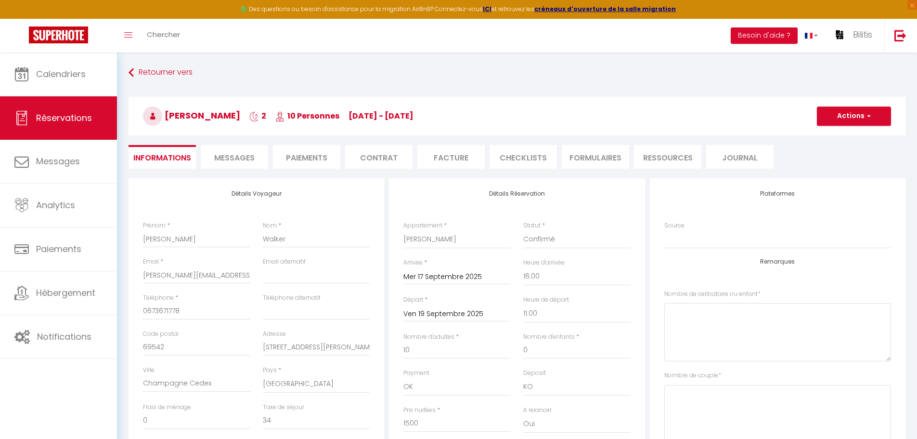
click at [450, 156] on li "Facture" at bounding box center [451, 157] width 67 height 24
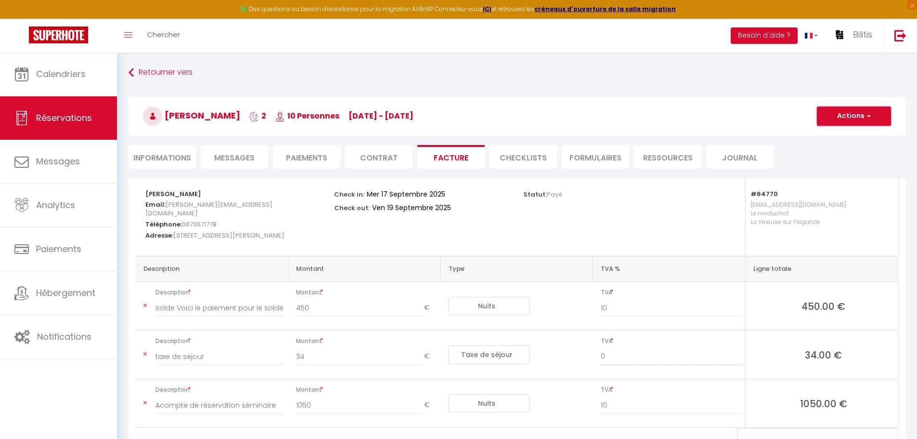
click at [837, 116] on button "Actions" at bounding box center [854, 115] width 74 height 19
click at [837, 146] on link "Aperçu et éditer" at bounding box center [847, 150] width 81 height 13
click at [608, 407] on input "10" at bounding box center [671, 404] width 141 height 17
drag, startPoint x: 611, startPoint y: 407, endPoint x: 582, endPoint y: 406, distance: 28.5
click at [582, 406] on tr "Description Acompte de réservation séminaire Montant 1050 € Nuits Frais de ména…" at bounding box center [517, 403] width 762 height 49
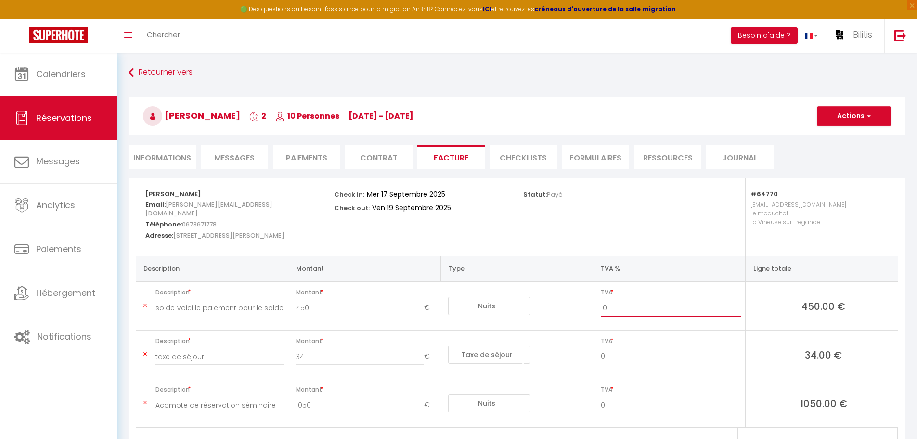
drag, startPoint x: 616, startPoint y: 305, endPoint x: 566, endPoint y: 306, distance: 50.1
click at [571, 306] on tr "Description solde Voici le paiement pour le solde et la taxe de séjour . Montan…" at bounding box center [517, 306] width 762 height 49
click at [675, 231] on div "Statut: Payé" at bounding box center [611, 217] width 189 height 78
click at [845, 122] on button "Actions" at bounding box center [854, 115] width 74 height 19
click at [682, 104] on h3 "James Walker 2 10 Personnes me 17 Sep - ve 19 Sep" at bounding box center [517, 116] width 777 height 39
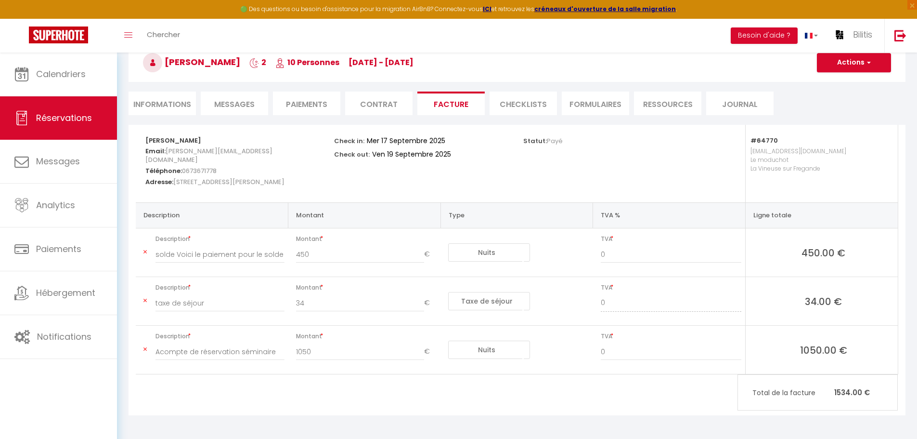
scroll to position [54, 0]
click at [314, 102] on li "Paiements" at bounding box center [306, 103] width 67 height 24
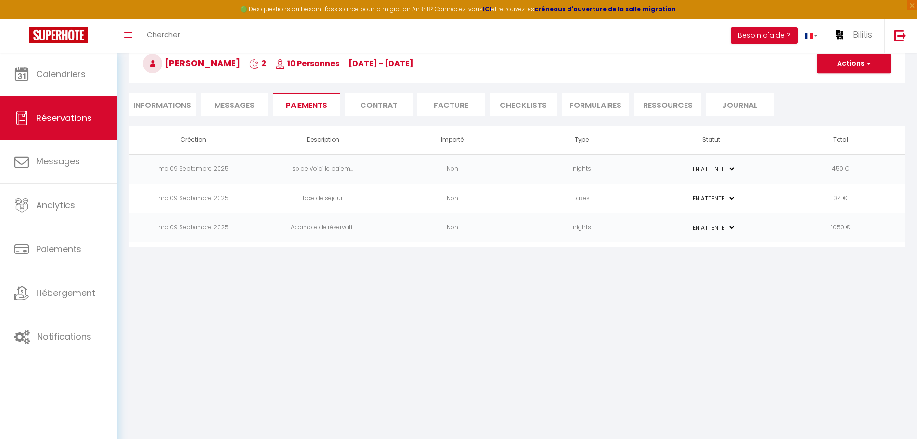
click at [429, 98] on li "Facture" at bounding box center [451, 104] width 67 height 24
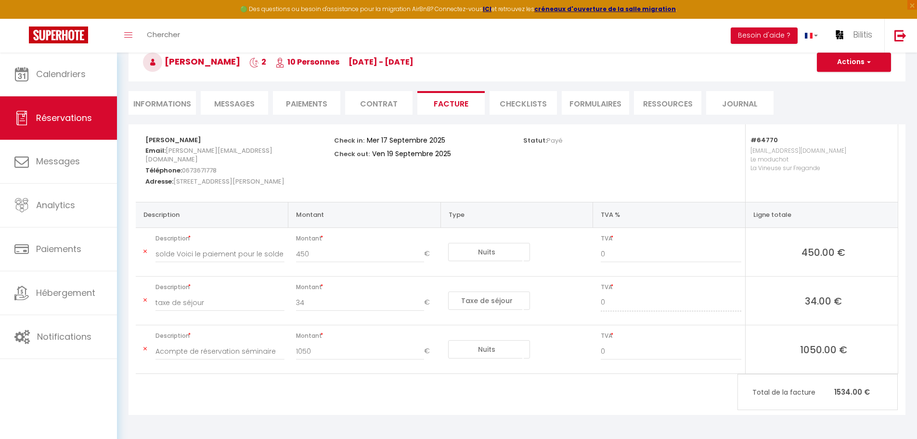
click at [244, 106] on span "Messages" at bounding box center [234, 103] width 40 height 11
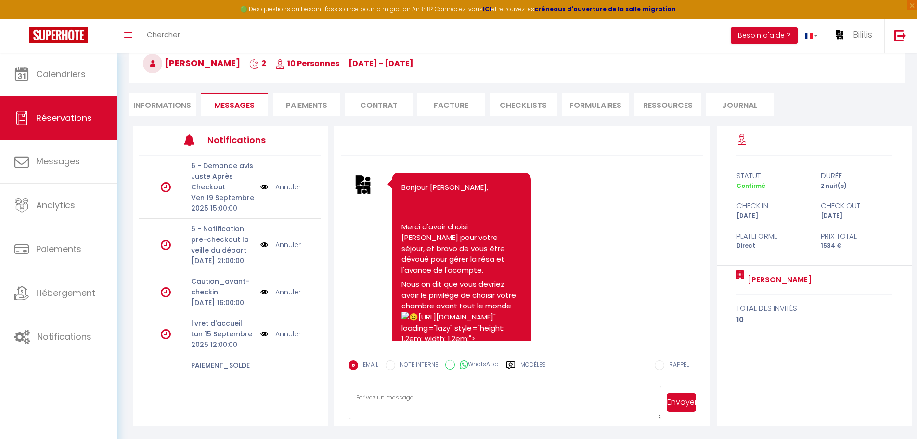
scroll to position [52, 0]
click at [315, 102] on li "Paiements" at bounding box center [306, 104] width 67 height 24
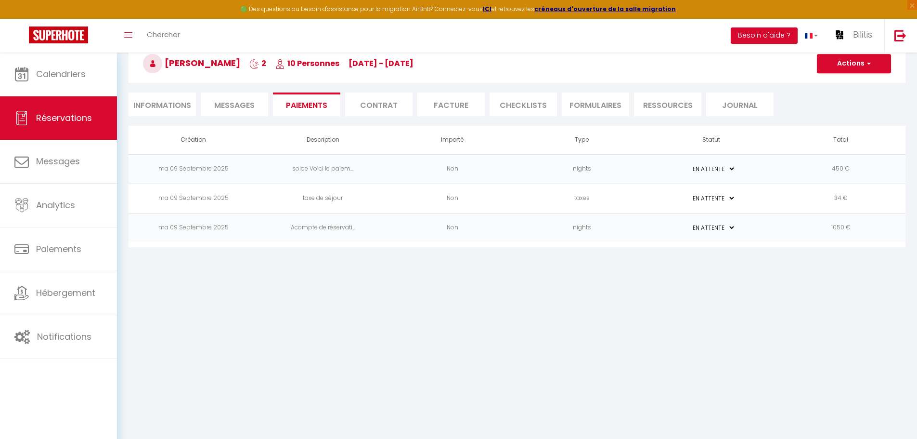
click at [468, 101] on li "Facture" at bounding box center [451, 104] width 67 height 24
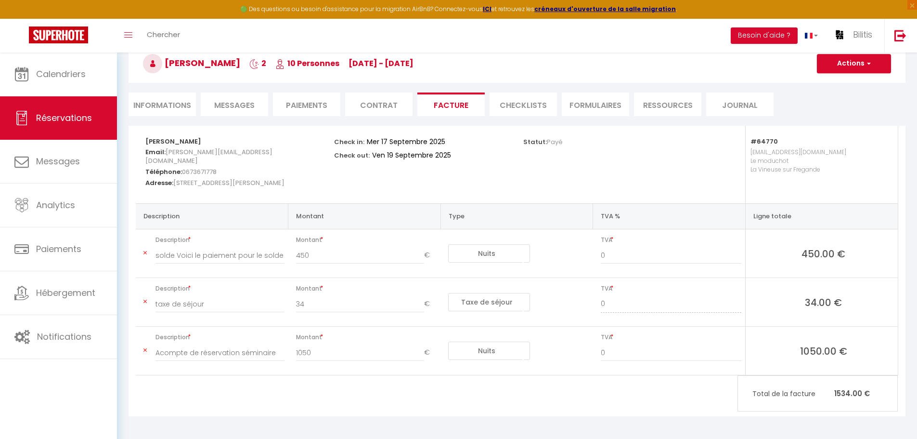
scroll to position [54, 0]
click at [848, 71] on button "Actions" at bounding box center [854, 61] width 74 height 19
click at [844, 92] on link "Aperçu et éditer" at bounding box center [847, 96] width 81 height 13
click at [160, 94] on li "Informations" at bounding box center [162, 103] width 67 height 24
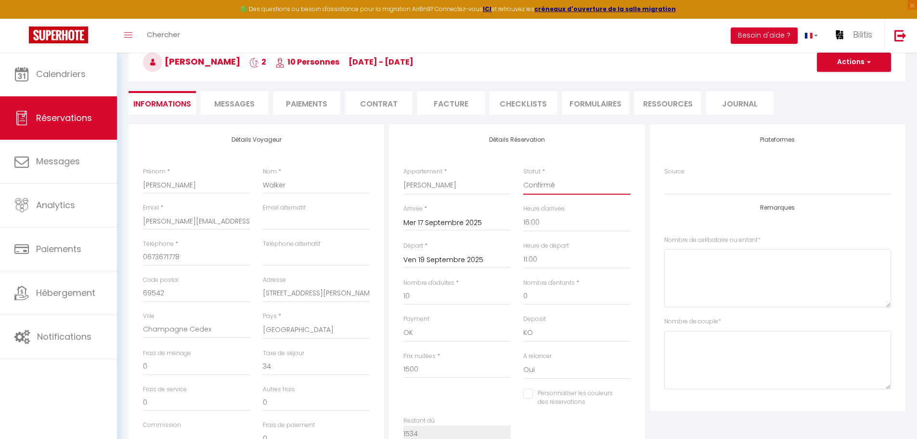
click at [550, 185] on select "Confirmé Non Confirmé Annulé Annulé par le voyageur No Show Request" at bounding box center [577, 185] width 107 height 18
click at [616, 152] on div "Détails Réservation Appartement * Rita Statut * Confirmé Non Confirmé Annulé An…" at bounding box center [517, 294] width 256 height 340
click at [554, 187] on select "Confirmé Non Confirmé Annulé Annulé par le voyageur No Show Request" at bounding box center [577, 185] width 107 height 18
drag, startPoint x: 465, startPoint y: 129, endPoint x: 461, endPoint y: 117, distance: 12.0
click at [465, 129] on div "Détails Réservation Appartement * Rita Statut * Confirmé Non Confirmé Annulé An…" at bounding box center [517, 294] width 256 height 340
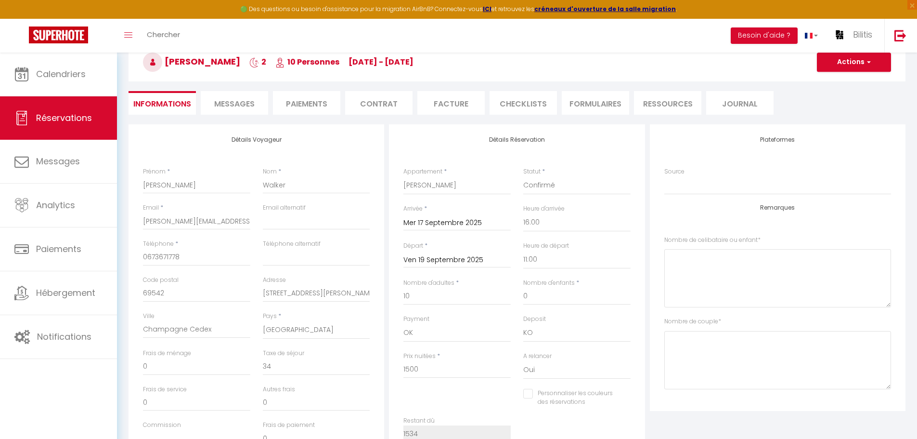
click at [460, 108] on li "Facture" at bounding box center [451, 103] width 67 height 24
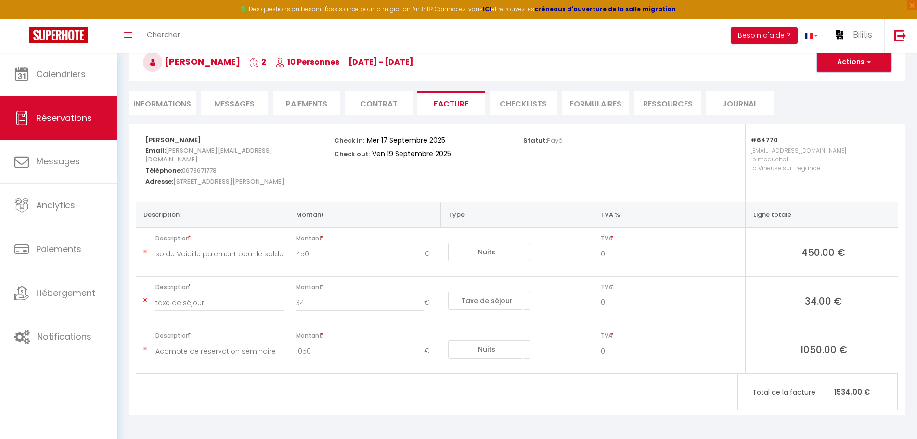
click at [846, 65] on button "Actions" at bounding box center [854, 61] width 74 height 19
click at [837, 95] on link "Aperçu et éditer" at bounding box center [847, 96] width 81 height 13
click at [897, 41] on link at bounding box center [901, 36] width 32 height 34
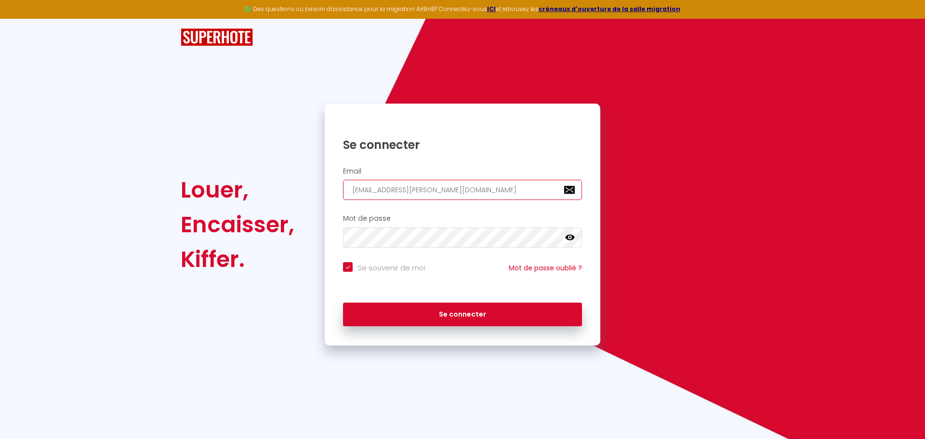
drag, startPoint x: 485, startPoint y: 188, endPoint x: 242, endPoint y: 191, distance: 243.2
click at [245, 191] on div "Louer, Encaisser, Kiffer. Se connecter Email charpentier.shane@gmail.com Mot de…" at bounding box center [462, 225] width 576 height 242
paste input "infinysuites"
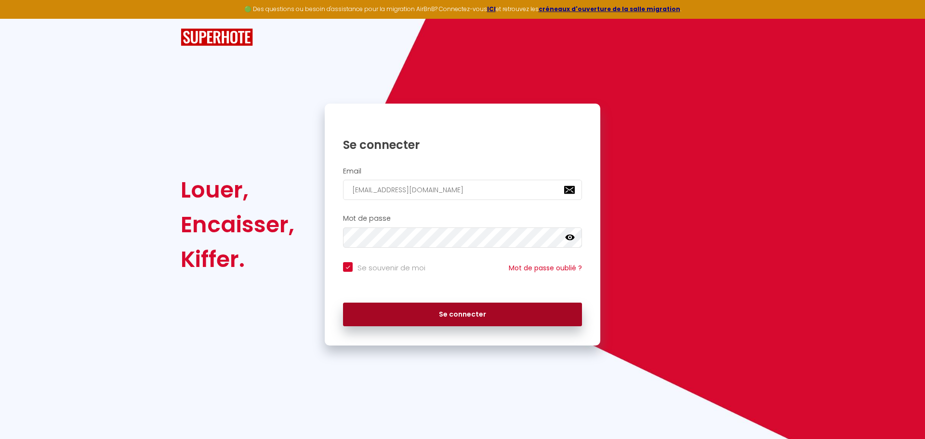
click at [412, 305] on button "Se connecter" at bounding box center [462, 314] width 239 height 24
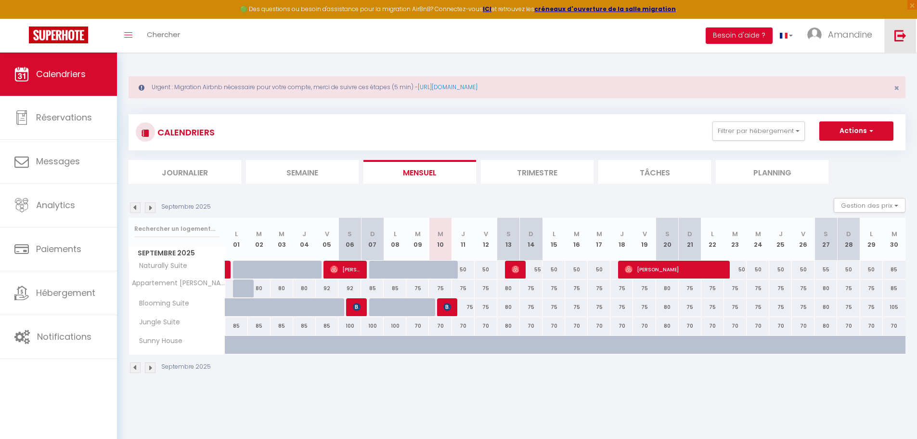
click at [898, 40] on img at bounding box center [901, 35] width 12 height 12
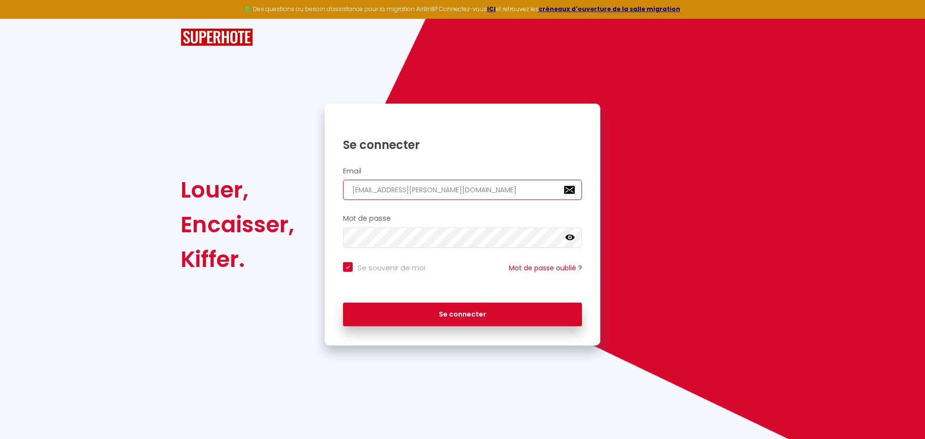
drag, startPoint x: 475, startPoint y: 186, endPoint x: 323, endPoint y: 178, distance: 152.4
click at [325, 177] on div "Email charpentier.shane@gmail.com" at bounding box center [462, 183] width 275 height 33
paste input "secretnighttoulous"
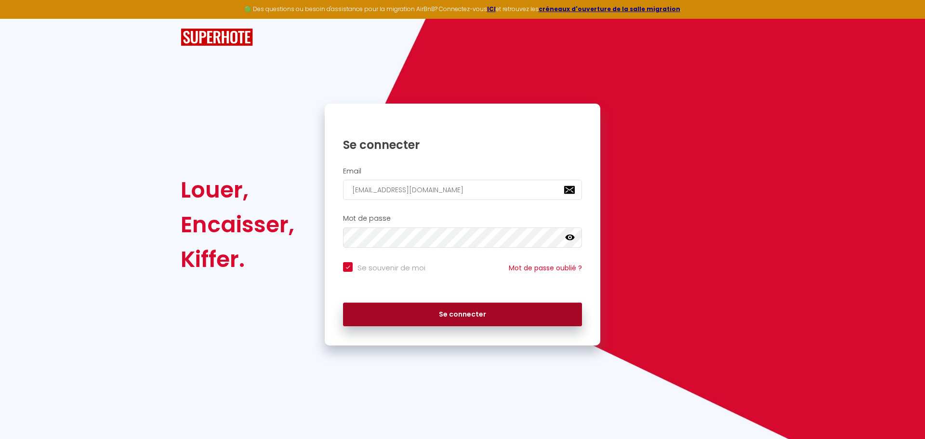
click at [457, 311] on button "Se connecter" at bounding box center [462, 314] width 239 height 24
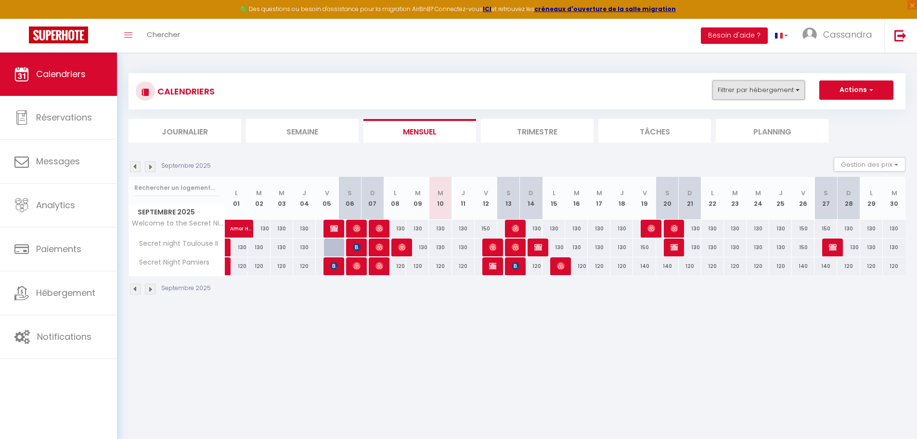
click at [779, 92] on button "Filtrer par hébergement" at bounding box center [759, 89] width 92 height 19
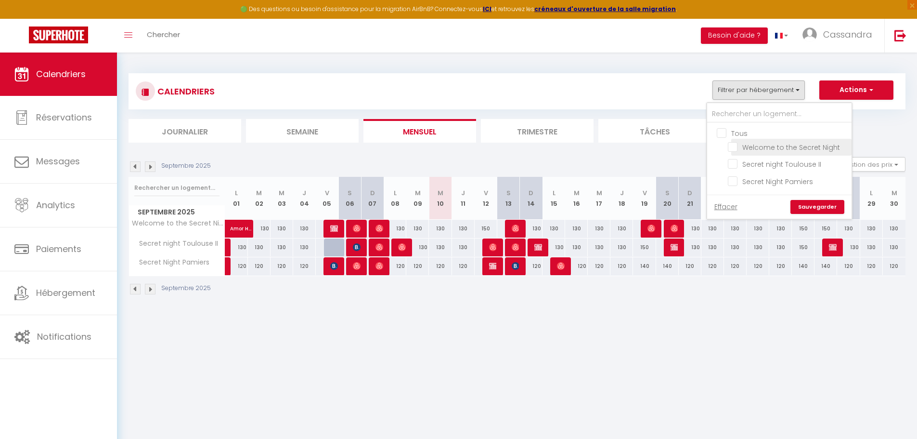
click at [733, 146] on input "Welcome to the Secret Night" at bounding box center [788, 147] width 120 height 10
click at [814, 205] on link "Sauvegarder" at bounding box center [818, 207] width 54 height 14
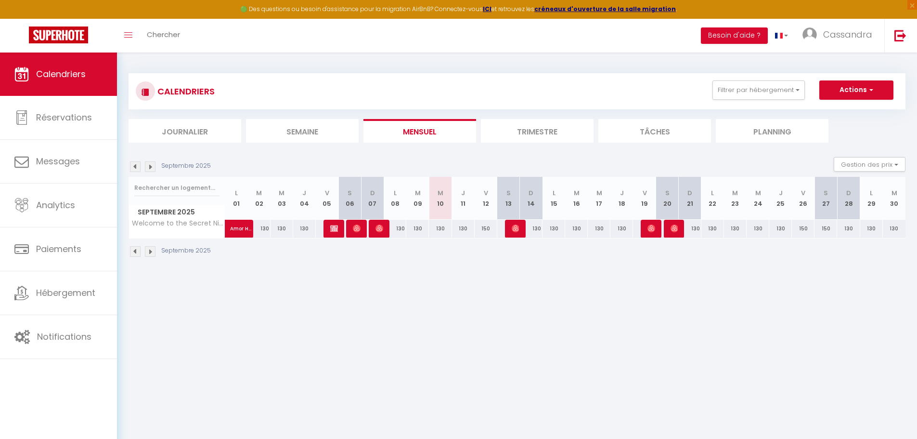
click at [516, 128] on li "Trimestre" at bounding box center [537, 131] width 113 height 24
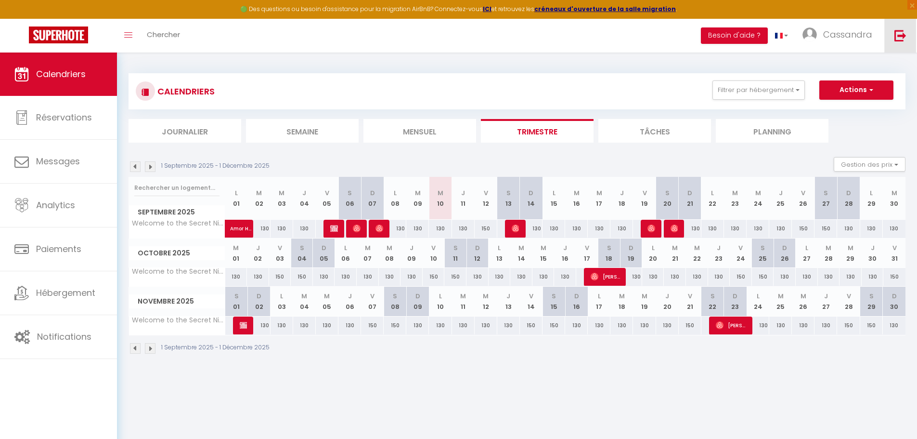
click at [902, 45] on link at bounding box center [901, 36] width 32 height 34
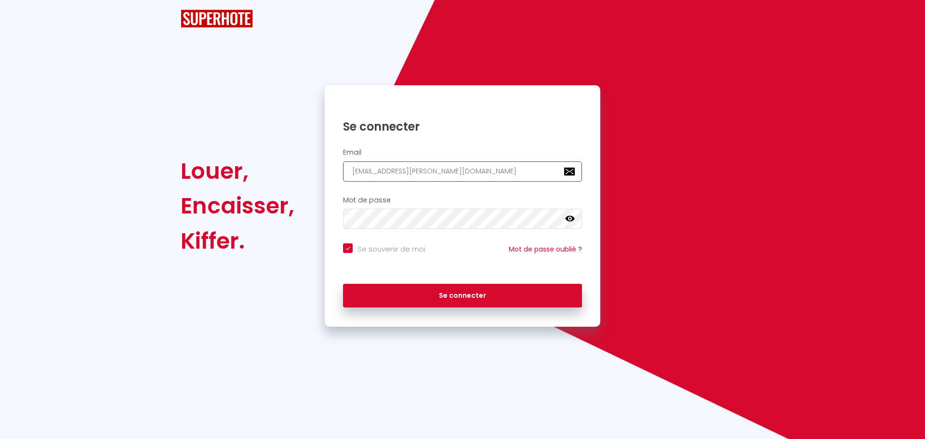
drag, startPoint x: 491, startPoint y: 174, endPoint x: 213, endPoint y: 152, distance: 279.2
click at [226, 152] on div "Louer, Encaisser, Kiffer. Se connecter Email charpentier.shane@gmail.com Mot de…" at bounding box center [462, 206] width 576 height 242
paste input "blowresidences"
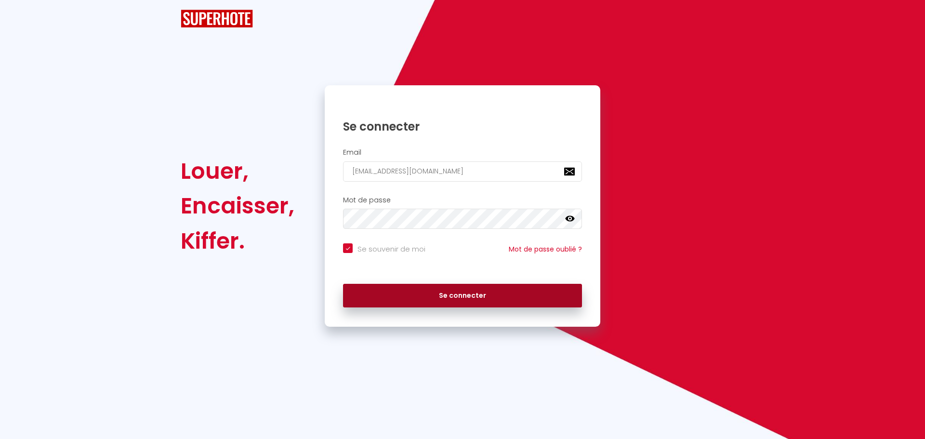
click at [397, 293] on button "Se connecter" at bounding box center [462, 296] width 239 height 24
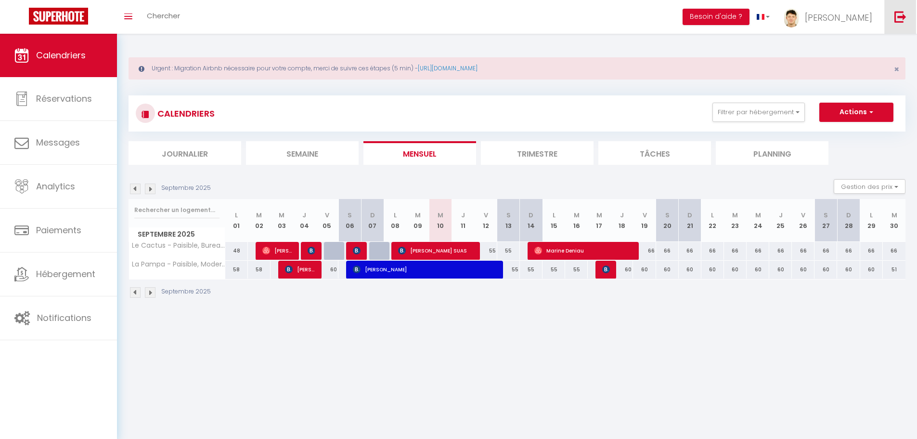
click at [896, 26] on link at bounding box center [901, 17] width 32 height 34
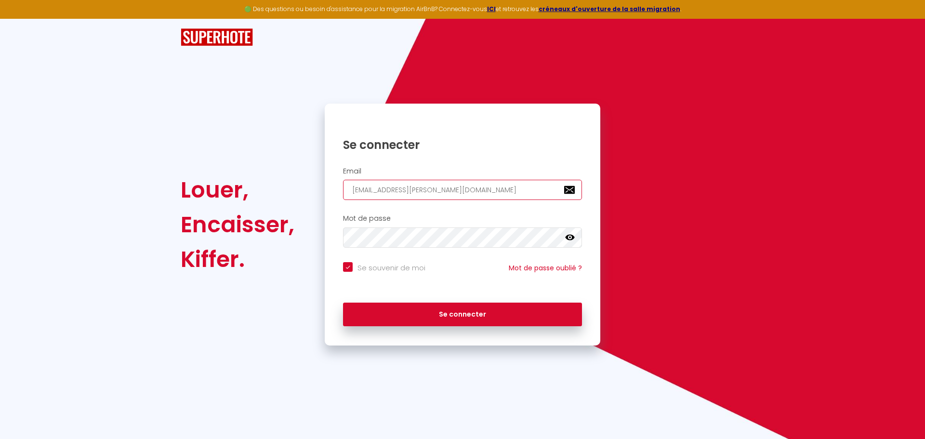
drag, startPoint x: 474, startPoint y: 192, endPoint x: 279, endPoint y: 188, distance: 195.6
click at [282, 188] on div "Louer, Encaisser, Kiffer. Se connecter Email charpentier.shane@gmail.com Mot de…" at bounding box center [462, 225] width 576 height 242
paste input "wandabourgeois33"
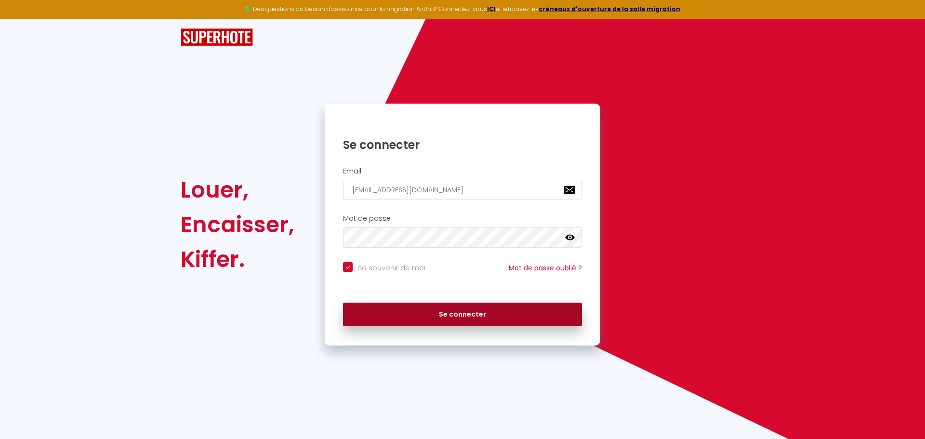
click at [414, 320] on button "Se connecter" at bounding box center [462, 314] width 239 height 24
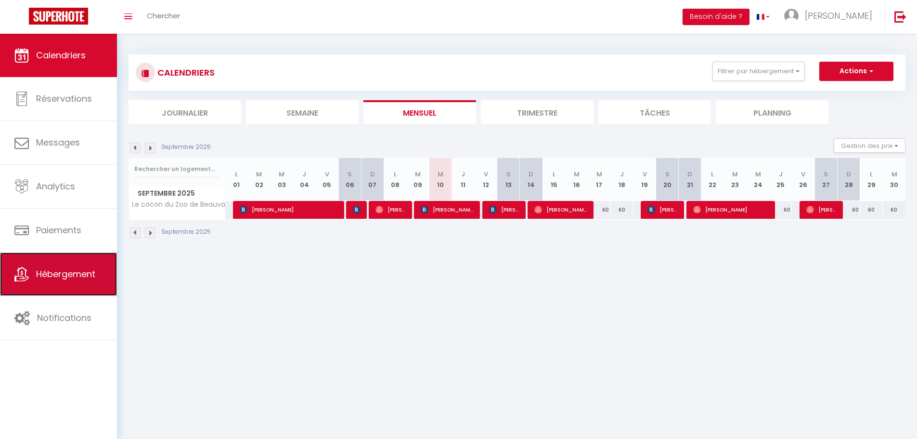
click at [48, 285] on link "Hébergement" at bounding box center [58, 273] width 117 height 43
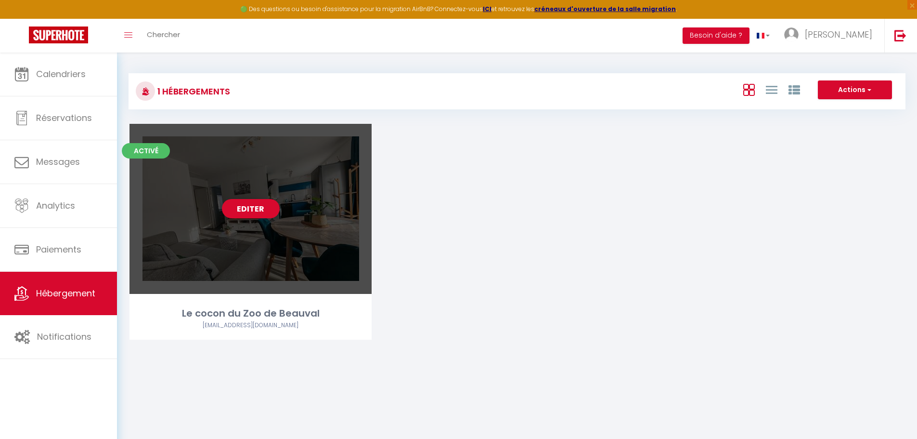
click at [248, 224] on div "Editer" at bounding box center [251, 209] width 242 height 170
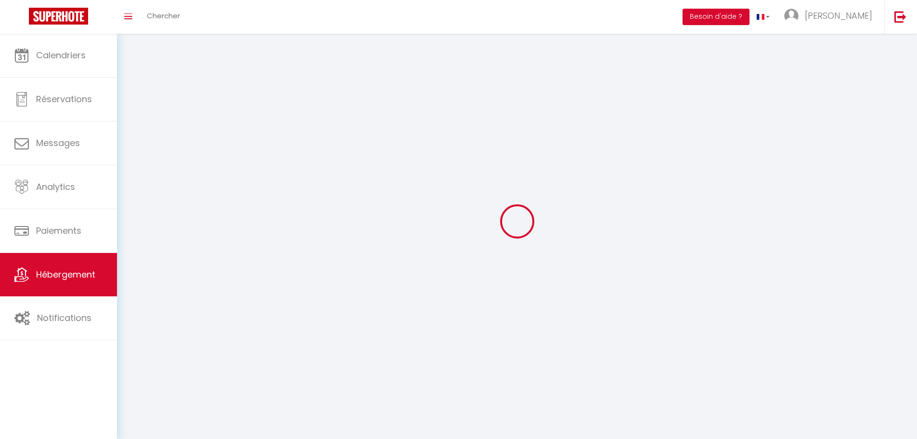
click at [247, 216] on div at bounding box center [517, 221] width 777 height 352
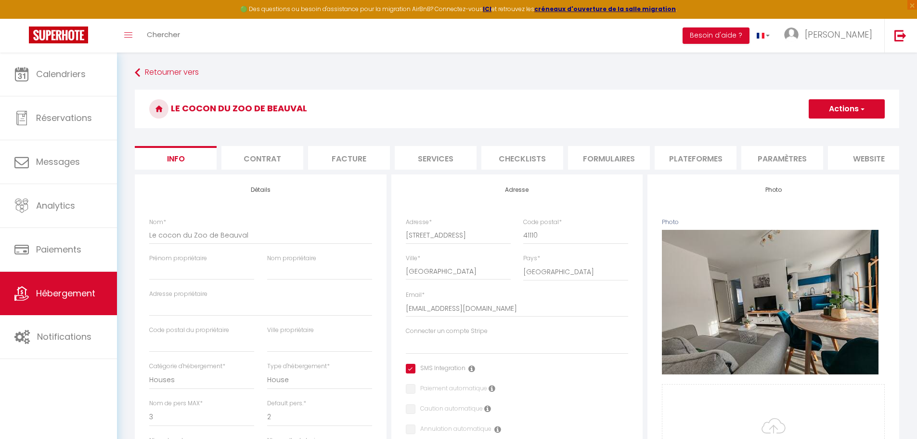
click at [683, 157] on li "Plateformes" at bounding box center [696, 158] width 82 height 24
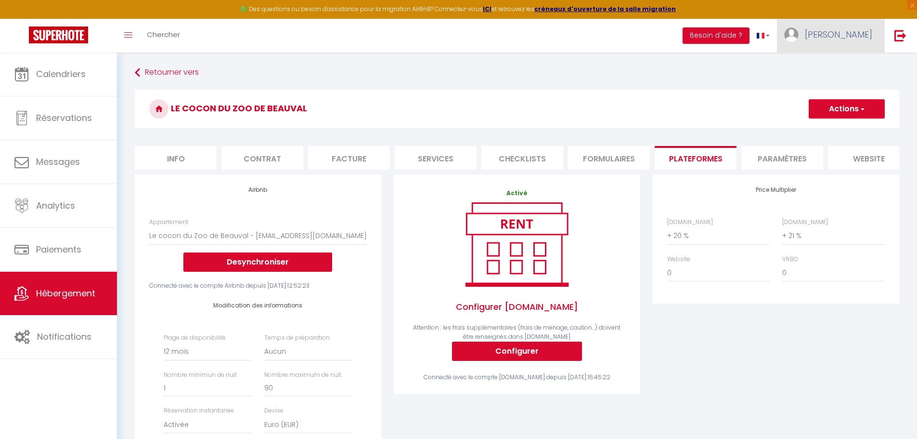
click at [856, 48] on link "[PERSON_NAME]" at bounding box center [830, 36] width 107 height 34
click at [851, 62] on link "Paramètres" at bounding box center [846, 67] width 71 height 16
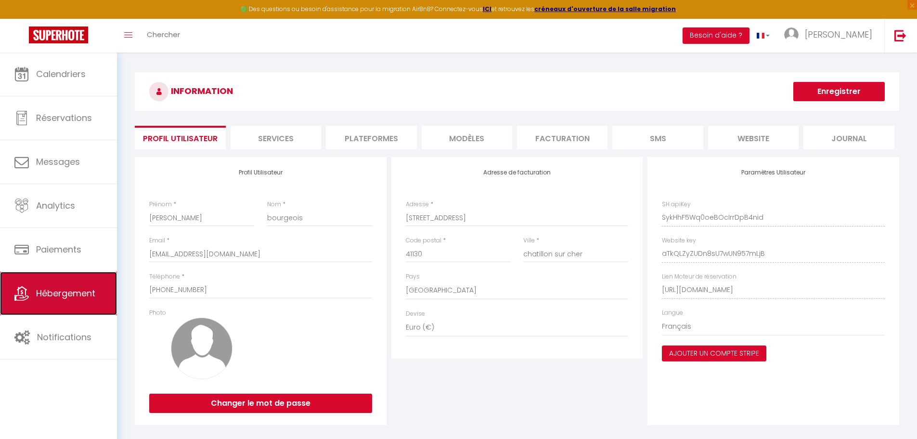
click at [70, 300] on link "Hébergement" at bounding box center [58, 293] width 117 height 43
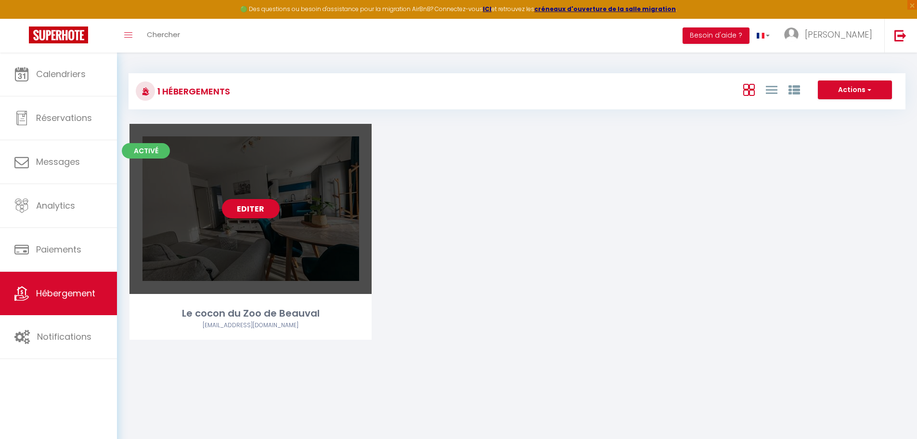
click at [251, 211] on link "Editer" at bounding box center [251, 208] width 58 height 19
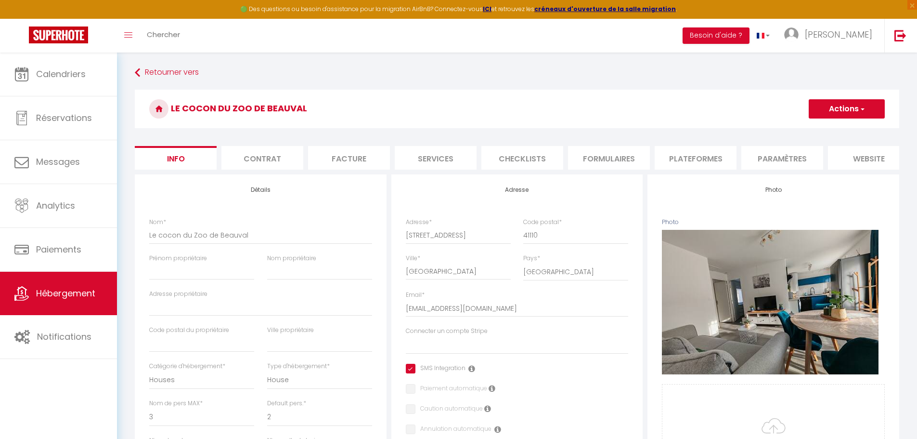
click at [692, 150] on li "Plateformes" at bounding box center [696, 158] width 82 height 24
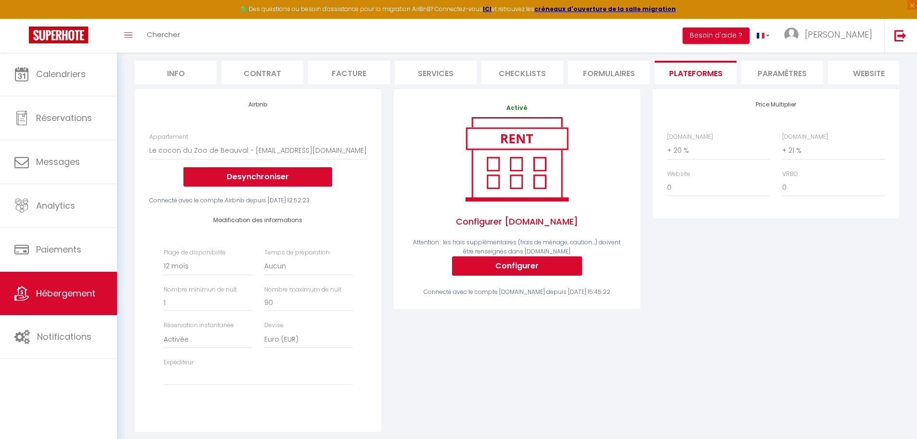
scroll to position [96, 0]
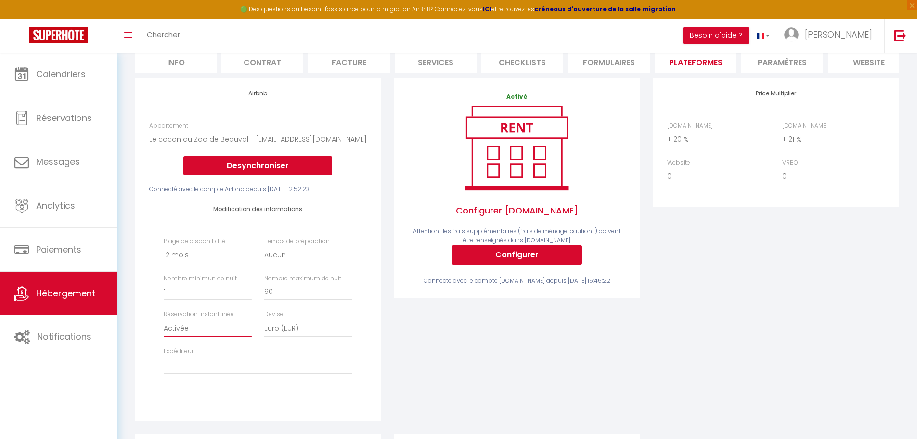
click at [183, 337] on select "Activée Demander des évaluations positives" at bounding box center [208, 328] width 88 height 18
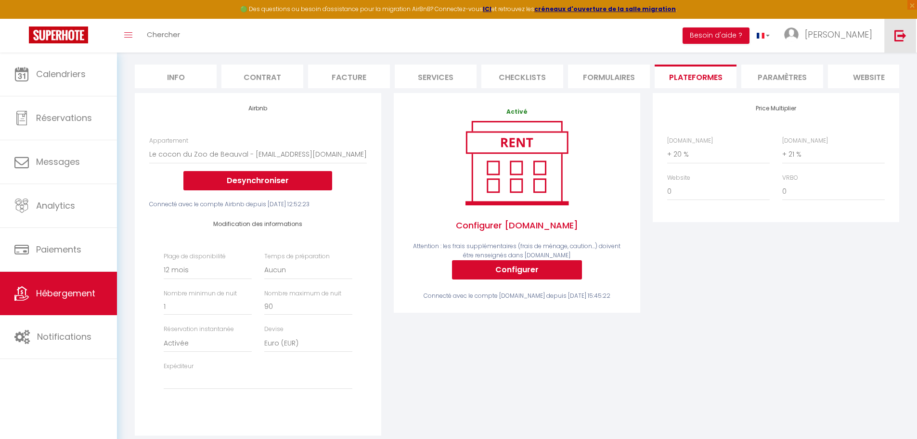
click at [903, 44] on link at bounding box center [901, 36] width 32 height 34
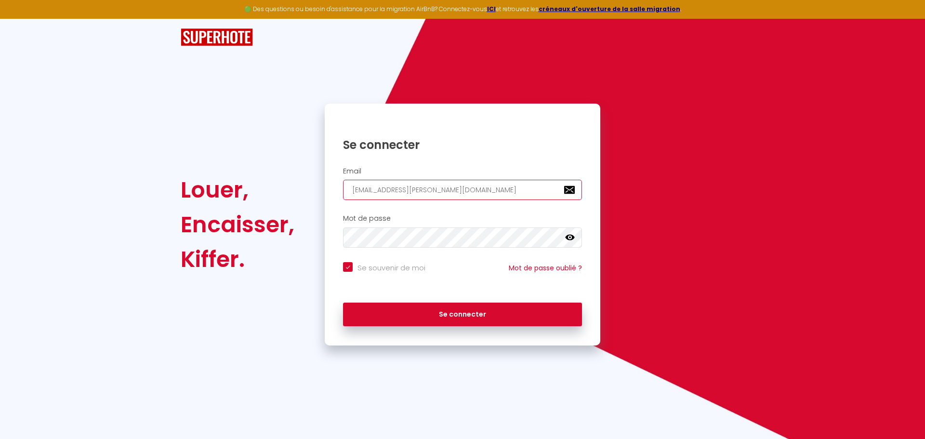
drag, startPoint x: 458, startPoint y: 189, endPoint x: 299, endPoint y: 191, distance: 158.9
click at [299, 191] on div "Louer, Encaisser, Kiffer. Se connecter Email charpentier.shane@gmail.com Mot de…" at bounding box center [462, 225] width 576 height 242
paste input "wandabourgeois33"
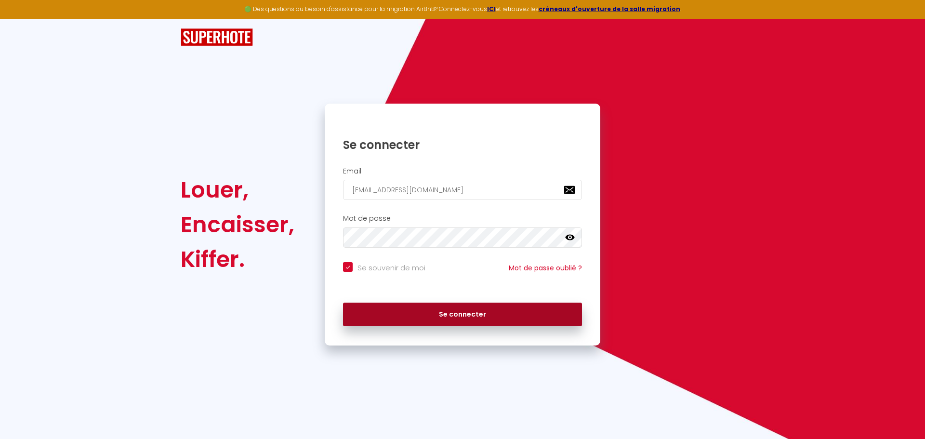
click at [429, 313] on button "Se connecter" at bounding box center [462, 314] width 239 height 24
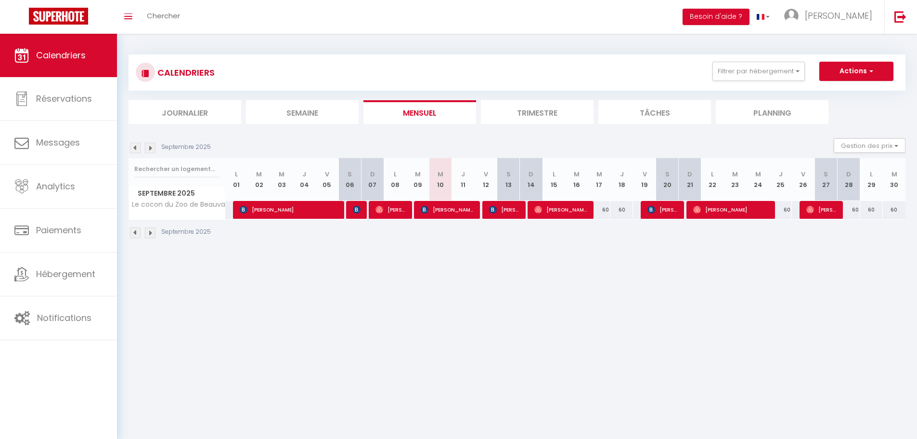
click at [555, 328] on body "🟢 Des questions ou besoin d'assistance pour la migration AirBnB? Connectez-vous…" at bounding box center [458, 253] width 917 height 439
click at [607, 211] on div "60" at bounding box center [599, 210] width 23 height 18
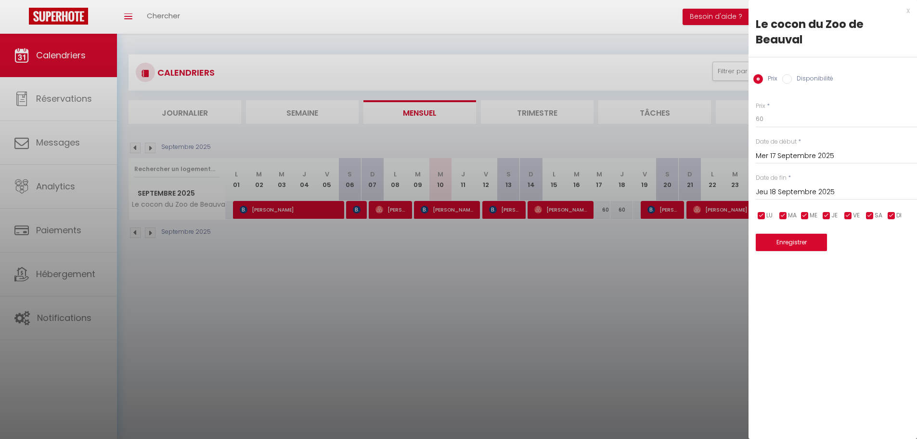
click at [793, 82] on label "Disponibilité" at bounding box center [812, 79] width 41 height 11
click at [792, 82] on input "Disponibilité" at bounding box center [788, 79] width 10 height 10
click at [777, 114] on select "Disponible Indisponible" at bounding box center [836, 119] width 161 height 18
click at [756, 110] on select "Disponible Indisponible" at bounding box center [836, 119] width 161 height 18
click at [785, 238] on button "Enregistrer" at bounding box center [791, 243] width 71 height 17
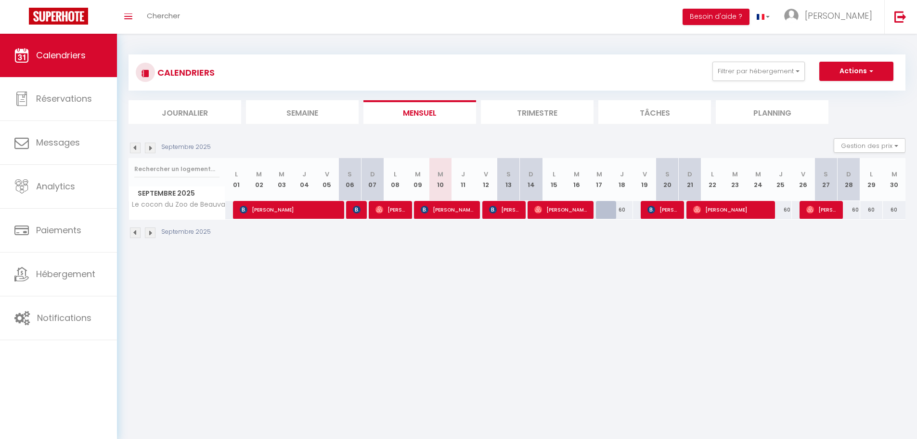
click at [612, 210] on div "60" at bounding box center [622, 210] width 23 height 18
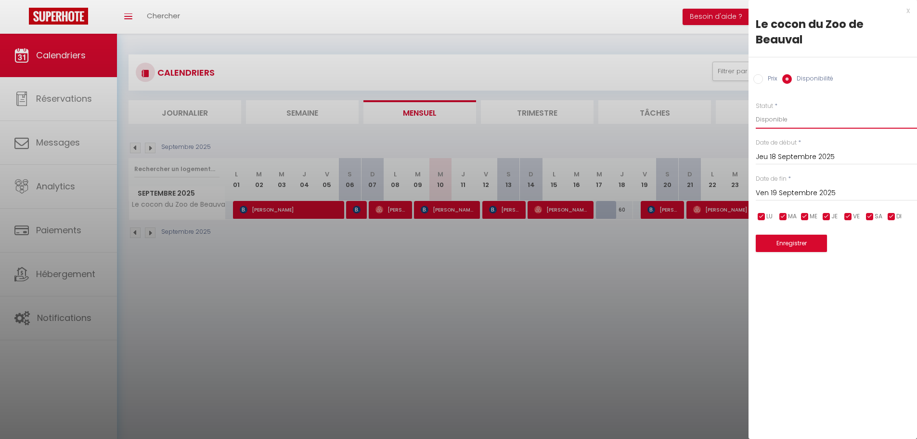
click at [779, 123] on select "Disponible Indisponible" at bounding box center [836, 119] width 161 height 18
drag, startPoint x: 839, startPoint y: 262, endPoint x: 840, endPoint y: 248, distance: 13.5
click at [839, 262] on div "x Le cocon du Zoo de Beauval Prix Disponibilité Prix * 60 Statut * Disponible I…" at bounding box center [833, 133] width 169 height 266
click at [792, 247] on button "Enregistrer" at bounding box center [791, 243] width 71 height 17
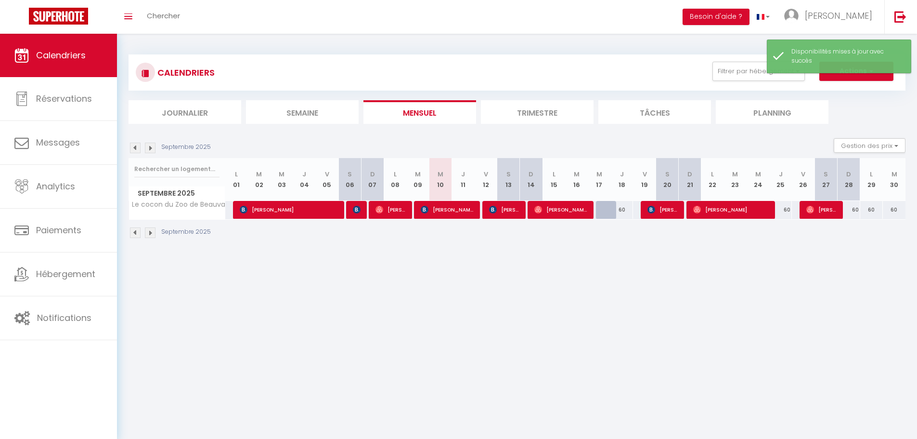
click at [607, 208] on div at bounding box center [607, 210] width 23 height 18
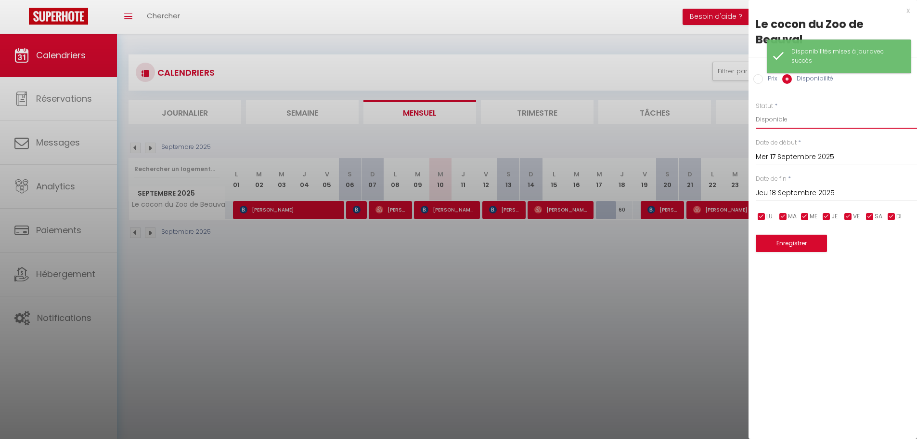
click at [770, 120] on select "Disponible Indisponible" at bounding box center [836, 119] width 161 height 18
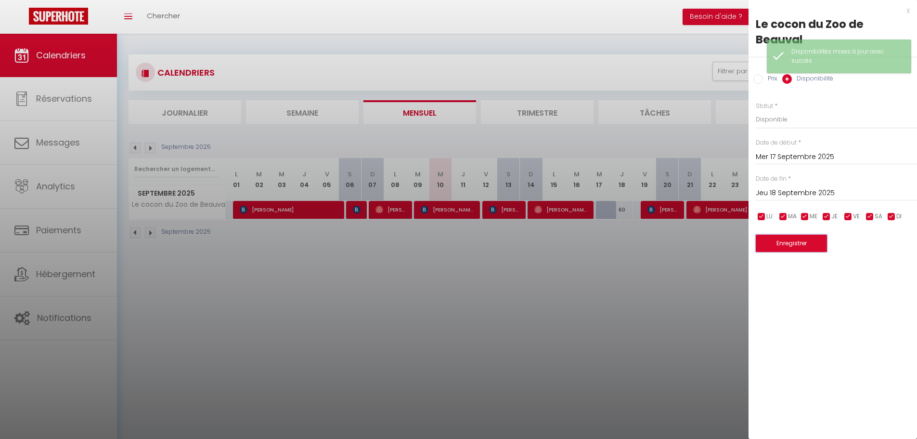
click at [786, 241] on button "Enregistrer" at bounding box center [791, 243] width 71 height 17
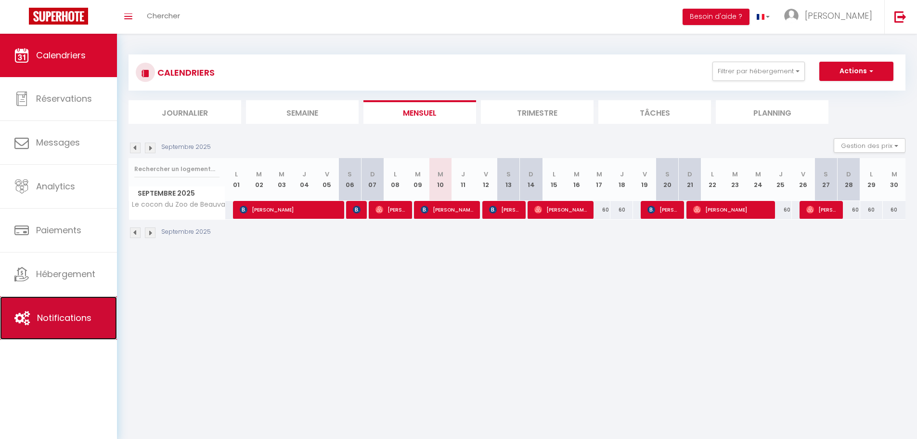
click at [69, 326] on link "Notifications" at bounding box center [58, 317] width 117 height 43
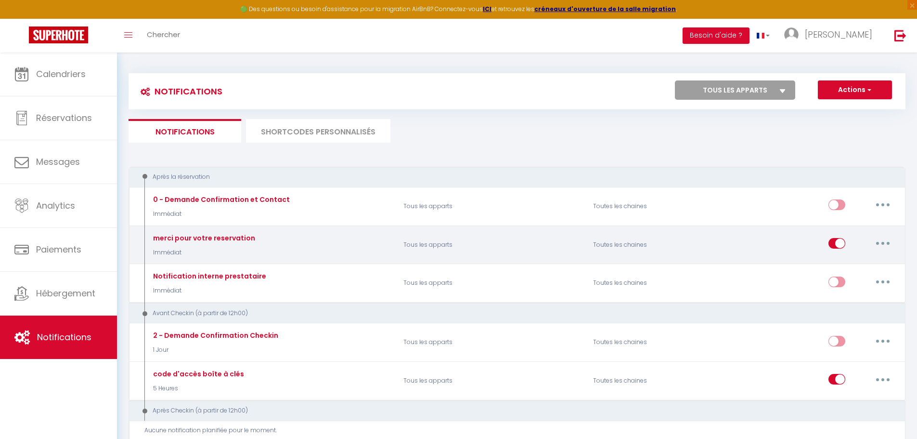
click at [880, 239] on button "button" at bounding box center [883, 243] width 27 height 15
click at [856, 259] on link "Editer" at bounding box center [858, 265] width 71 height 16
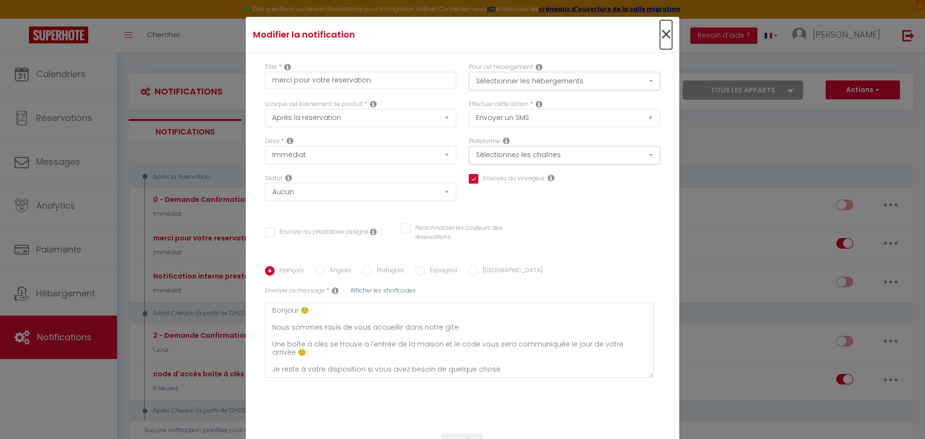
click at [660, 37] on span "×" at bounding box center [666, 34] width 12 height 29
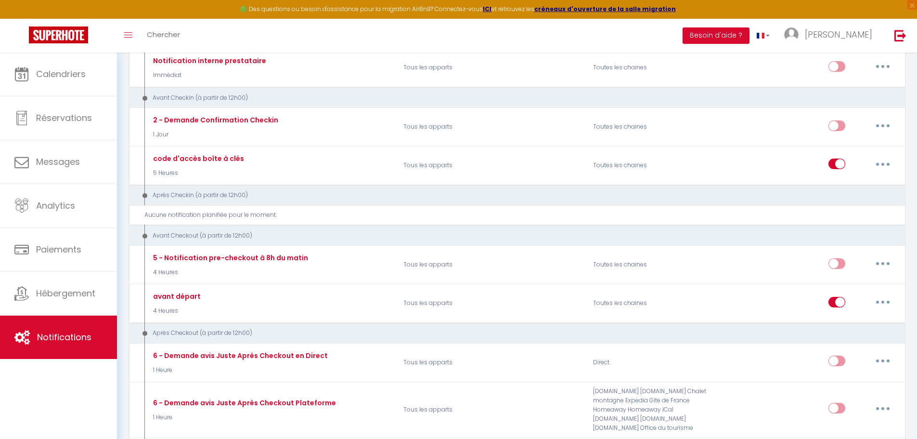
scroll to position [221, 0]
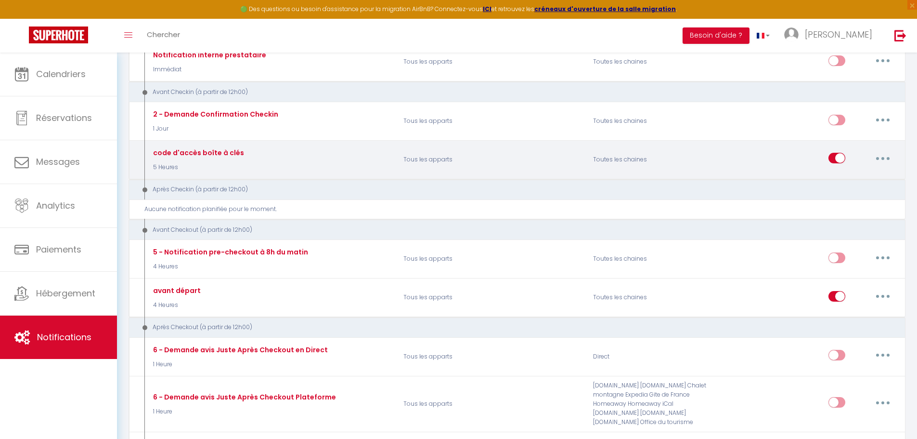
click at [878, 161] on button "button" at bounding box center [883, 157] width 27 height 15
click at [866, 180] on link "Editer" at bounding box center [858, 180] width 71 height 16
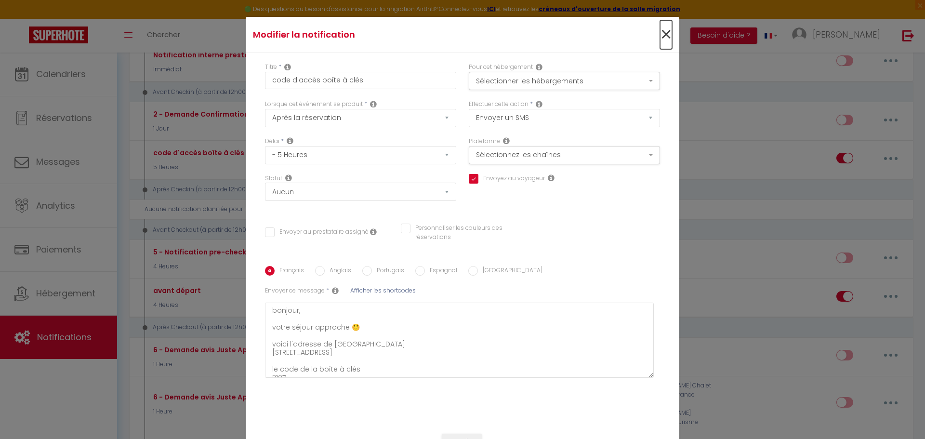
click at [660, 37] on span "×" at bounding box center [666, 34] width 12 height 29
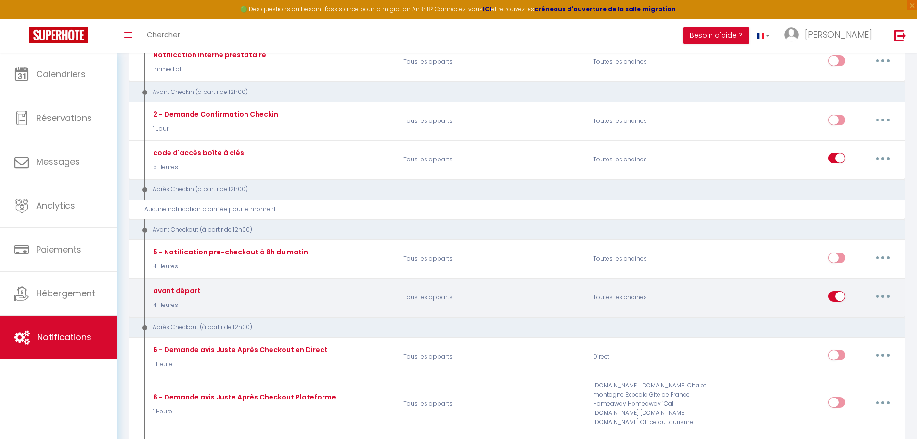
click at [878, 293] on button "button" at bounding box center [883, 295] width 27 height 15
click at [855, 317] on link "Editer" at bounding box center [858, 318] width 71 height 16
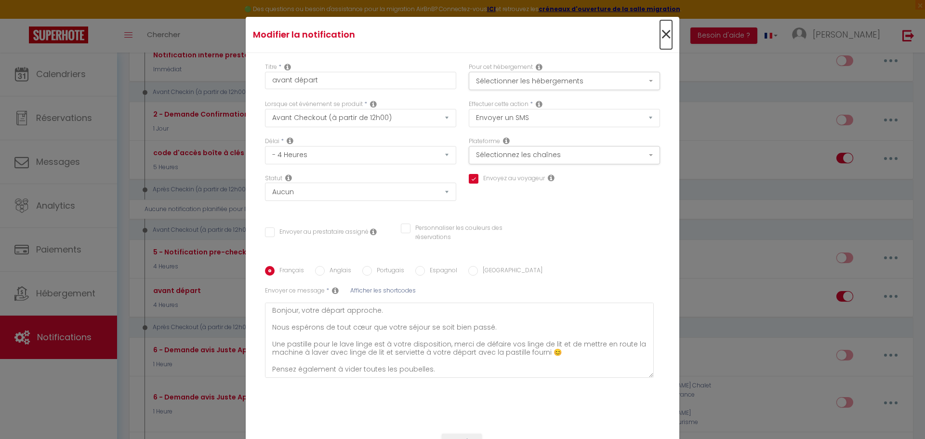
click at [668, 35] on span "×" at bounding box center [666, 34] width 12 height 29
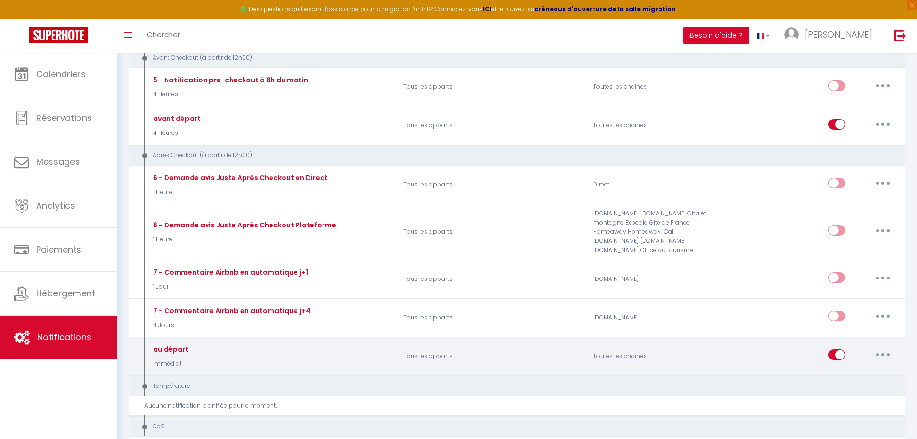
scroll to position [462, 0]
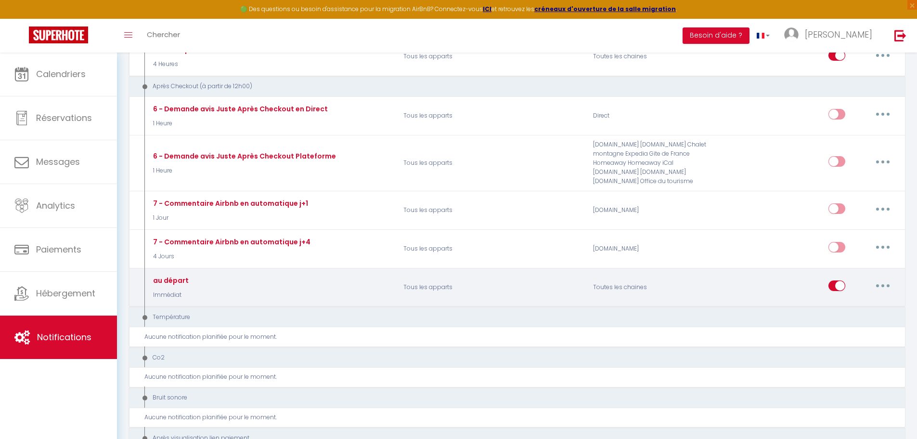
click at [885, 287] on button "button" at bounding box center [883, 285] width 27 height 15
click at [862, 303] on link "Editer" at bounding box center [858, 308] width 71 height 16
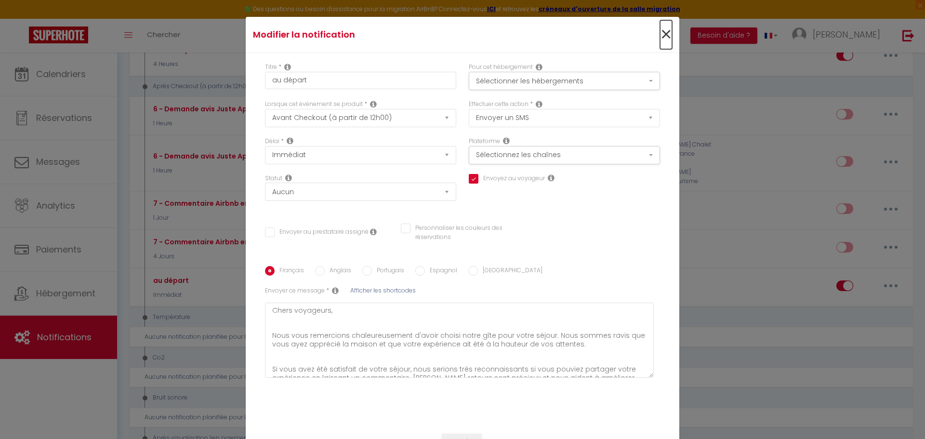
click at [660, 37] on span "×" at bounding box center [666, 34] width 12 height 29
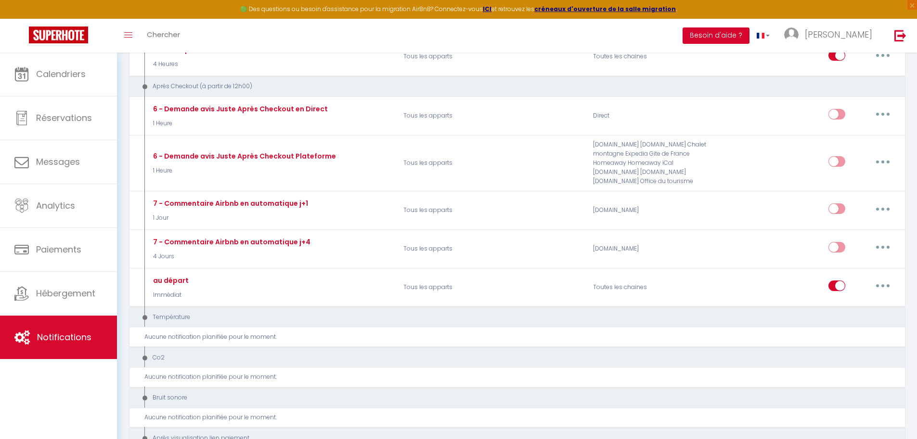
click at [734, 38] on button "Besoin d'aide ?" at bounding box center [716, 35] width 67 height 16
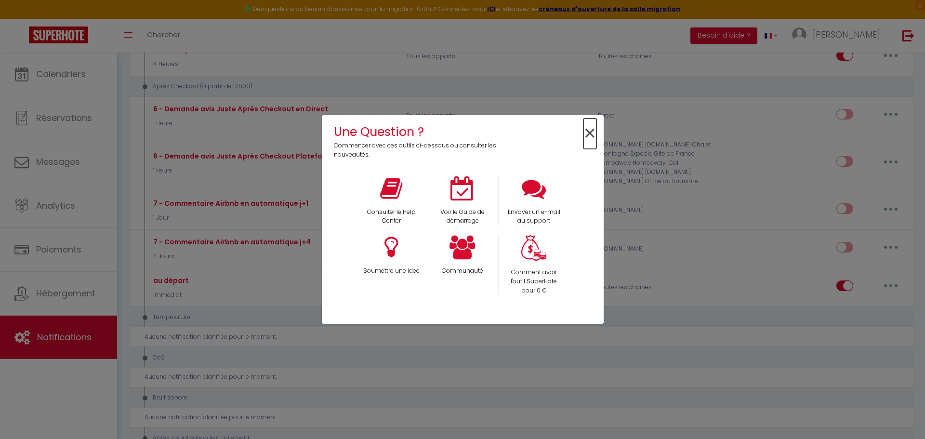
click at [585, 133] on span "×" at bounding box center [589, 133] width 13 height 30
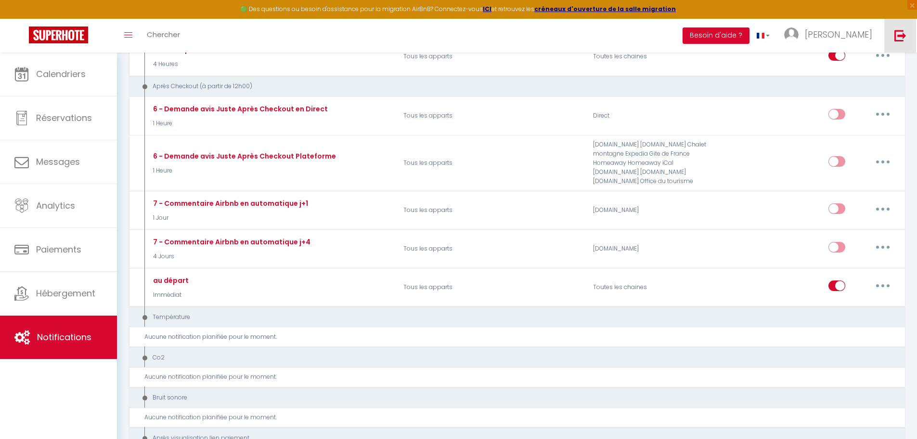
click at [905, 39] on img at bounding box center [901, 35] width 12 height 12
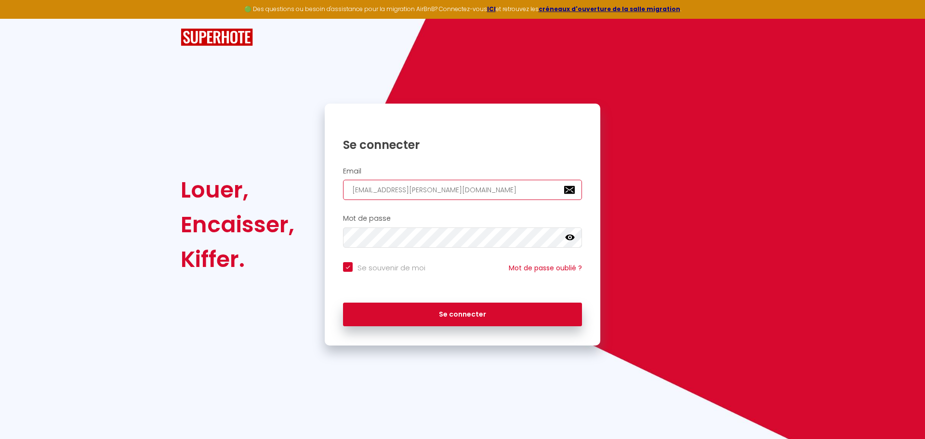
drag, startPoint x: 515, startPoint y: 195, endPoint x: 236, endPoint y: 186, distance: 279.0
click at [236, 186] on div "Louer, Encaisser, Kiffer. Se connecter Email charpentier.shane@gmail.com Mot de…" at bounding box center [462, 225] width 576 height 242
paste input "secretnighttoulous"
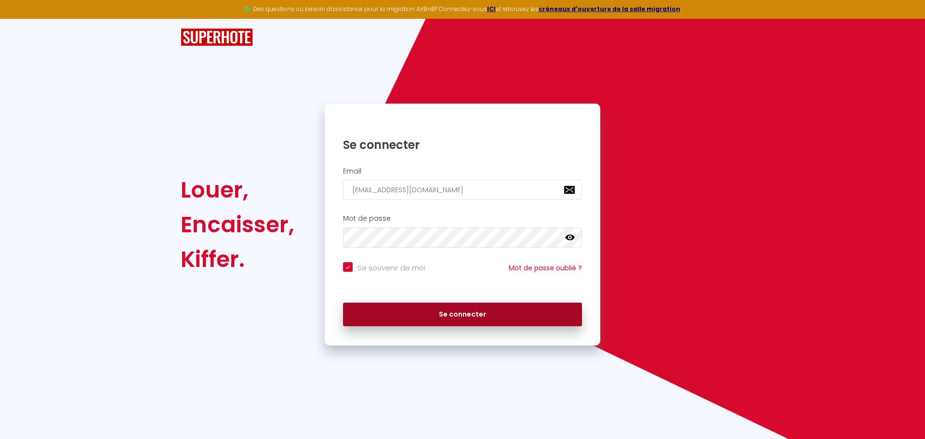
click at [424, 322] on button "Se connecter" at bounding box center [462, 314] width 239 height 24
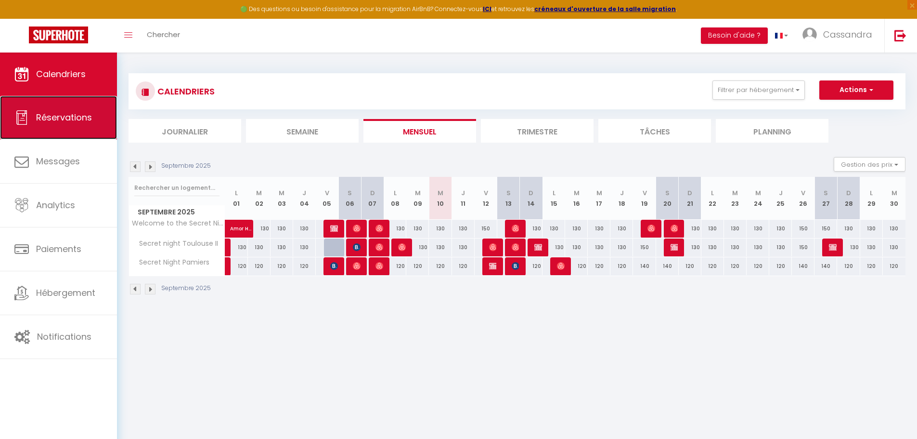
click at [62, 122] on span "Réservations" at bounding box center [64, 117] width 56 height 12
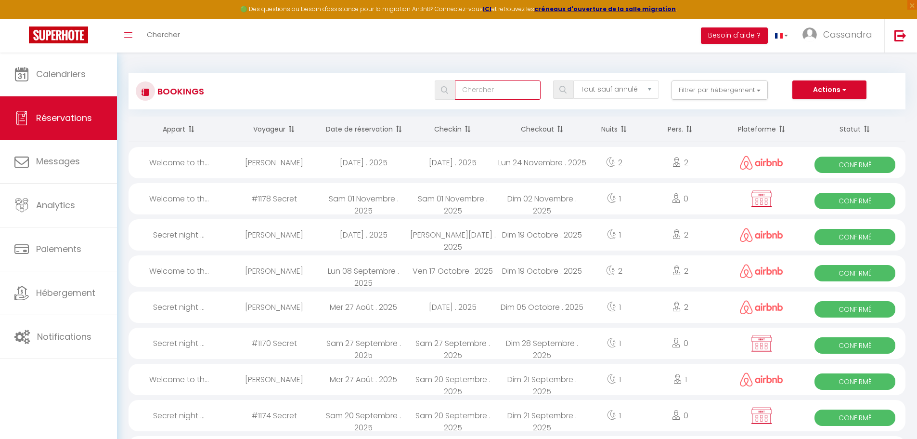
click at [501, 92] on input "text" at bounding box center [498, 89] width 86 height 19
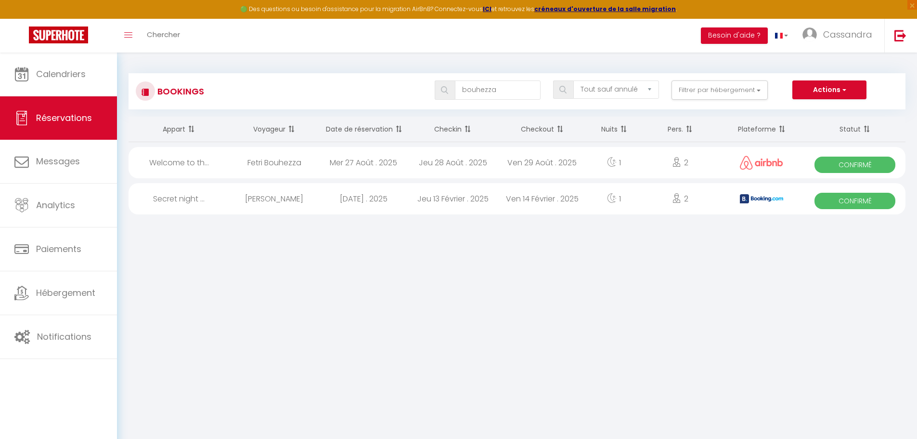
click at [512, 157] on div "Ven 29 Août . 2025" at bounding box center [543, 162] width 90 height 31
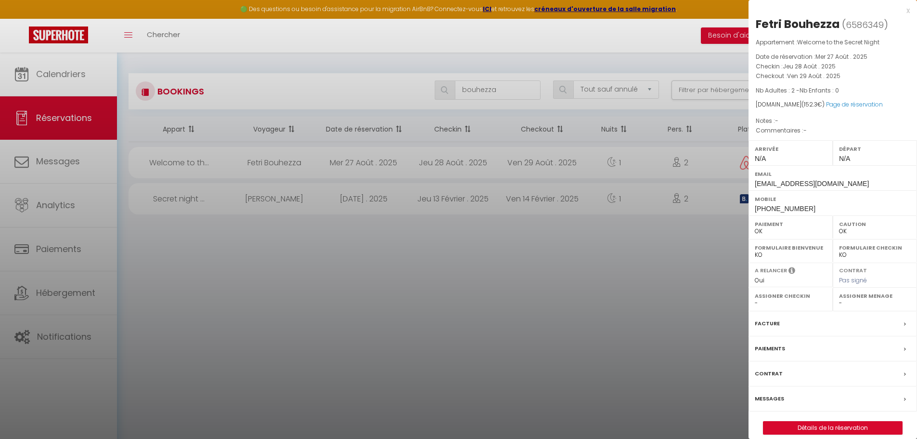
click at [230, 296] on div at bounding box center [458, 219] width 917 height 439
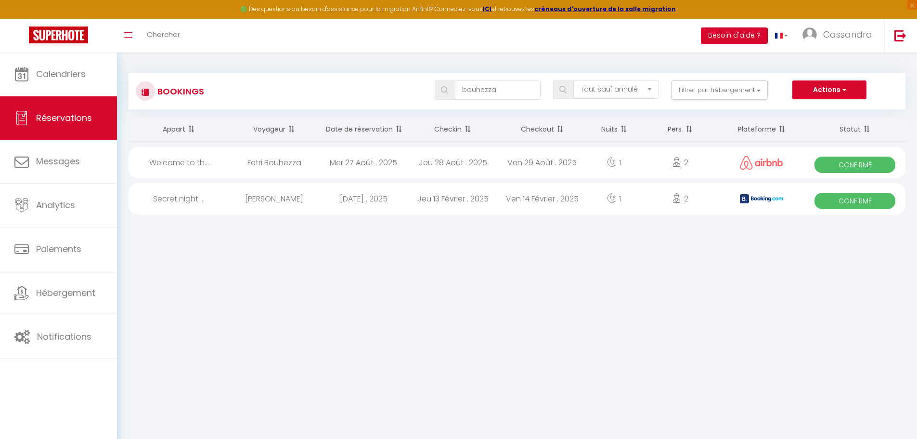
click at [337, 202] on div "Mar 04 Février . 2025" at bounding box center [364, 198] width 90 height 31
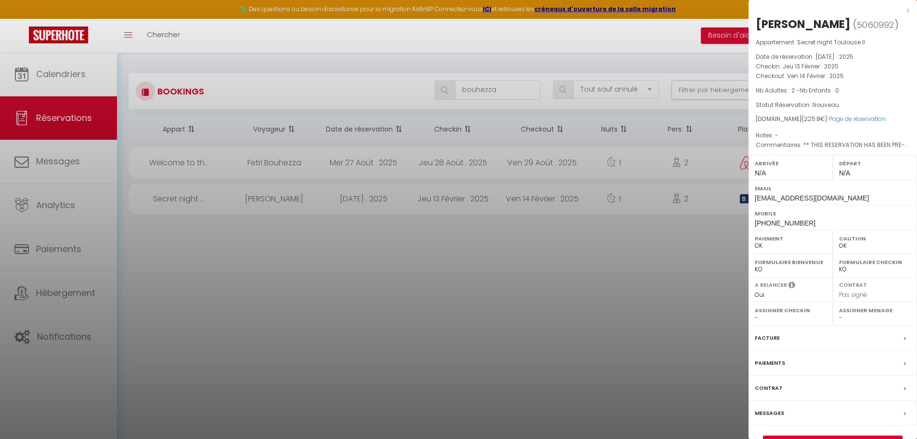
click at [328, 249] on div at bounding box center [458, 219] width 917 height 439
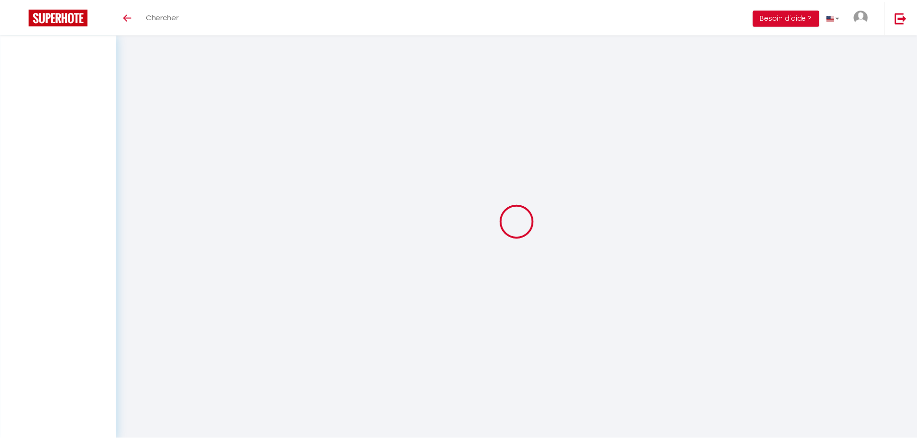
scroll to position [34, 0]
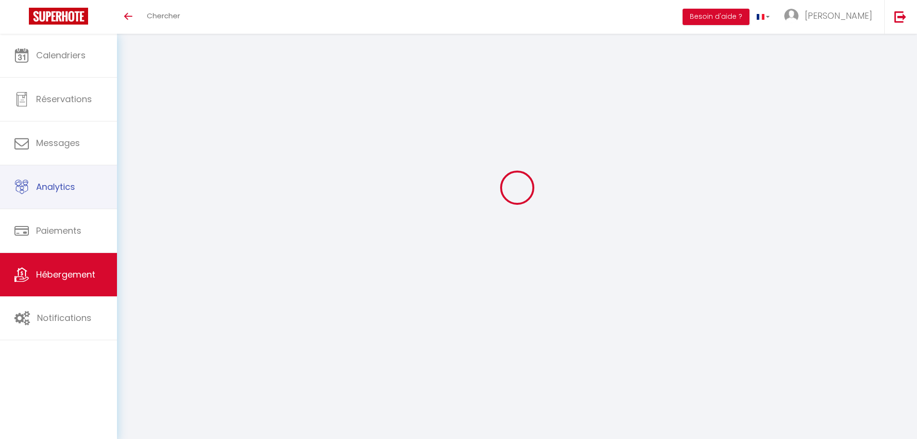
select select "8198-1501418778801197779"
select select "365"
select select "EUR"
select select
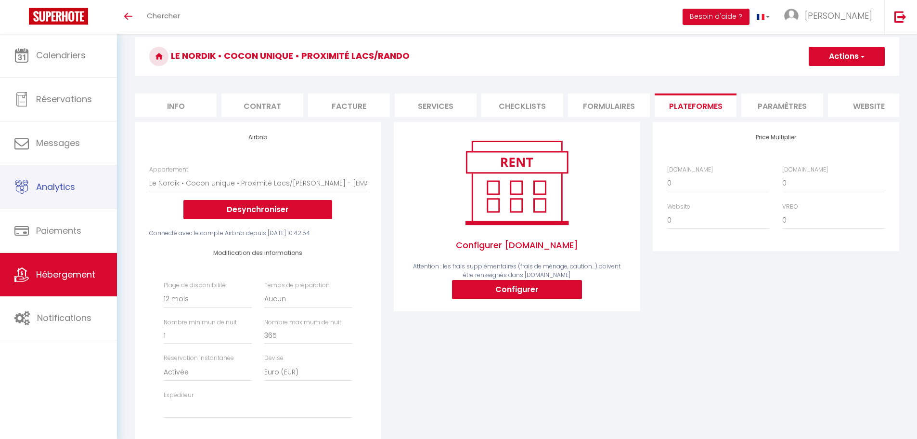
scroll to position [0, 0]
drag, startPoint x: 172, startPoint y: 54, endPoint x: 485, endPoint y: 64, distance: 312.7
click at [485, 64] on h3 "Le Nordik • Cocon unique • Proximité Lacs/rando" at bounding box center [517, 56] width 765 height 39
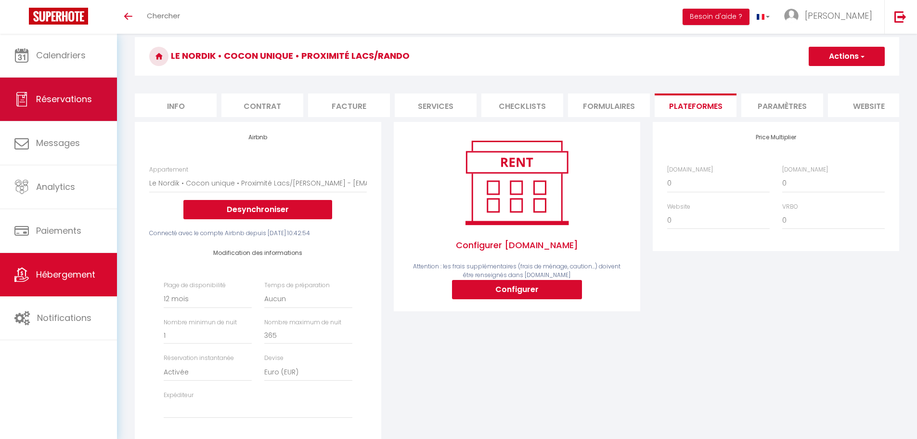
copy h3 "Le Nordik • Cocon unique • Proximité Lacs/rando"
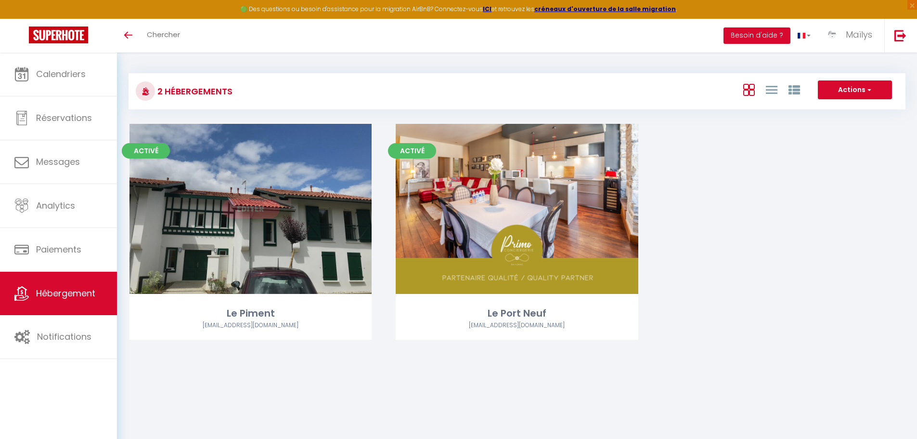
click at [250, 203] on link "Editer" at bounding box center [251, 208] width 58 height 19
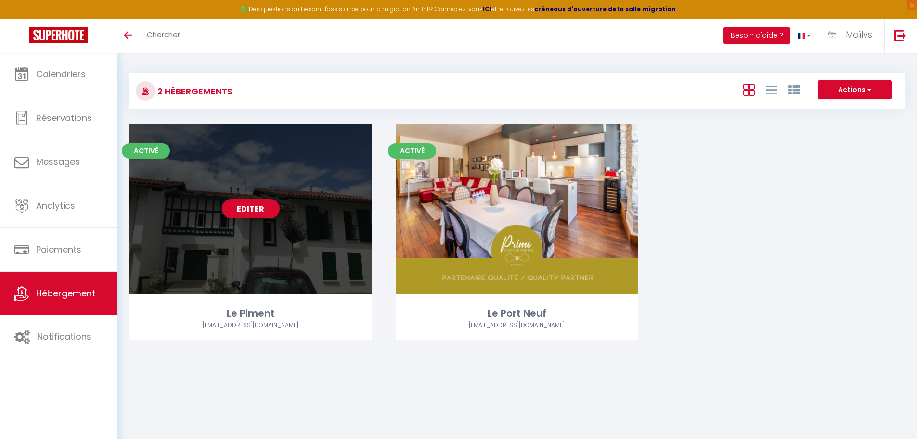
click at [250, 203] on link "Editer" at bounding box center [251, 208] width 58 height 19
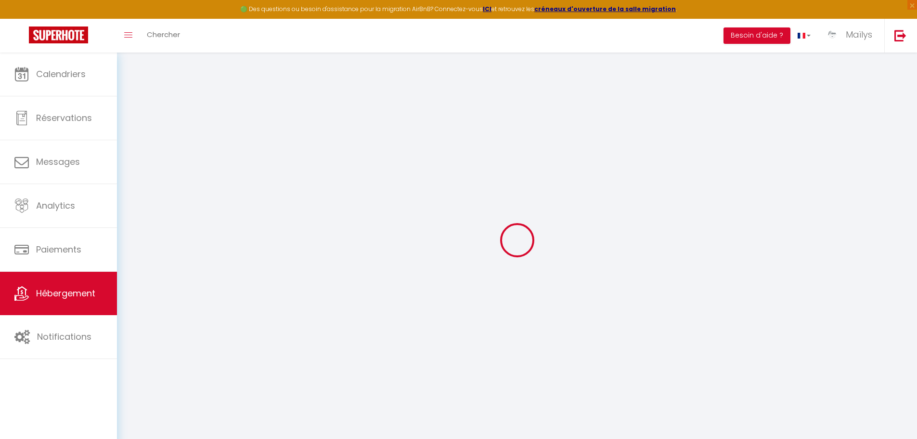
select select "9312-1418087127853196602"
select select "+ 15 %"
select select "+ 20 %"
select select
checkbox input "true"
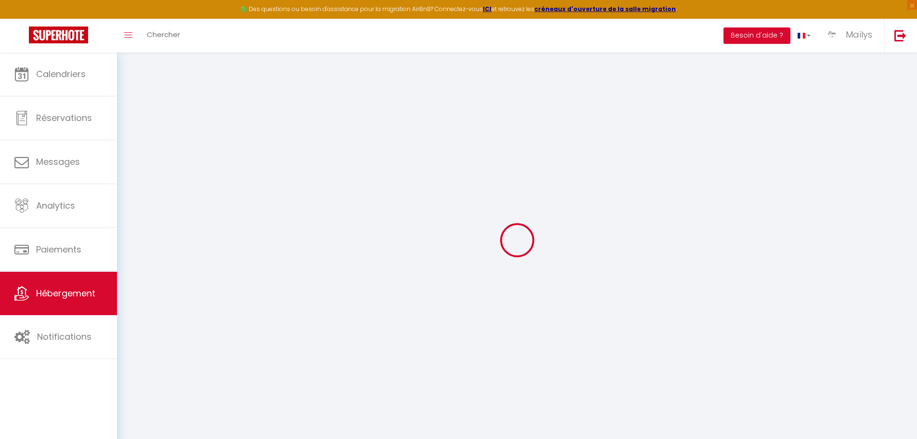
checkbox input "false"
select select "16:00"
select select
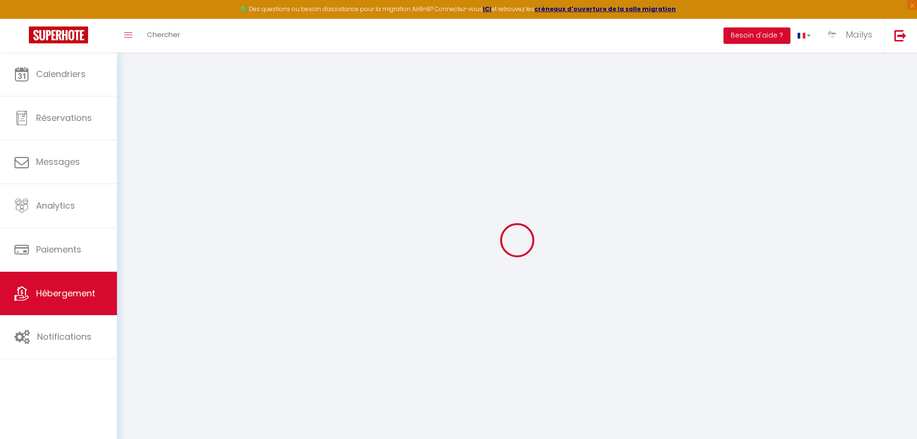
select select "11:00"
select select "30"
select select "90"
select select "180"
select select "well_reviewed_guests"
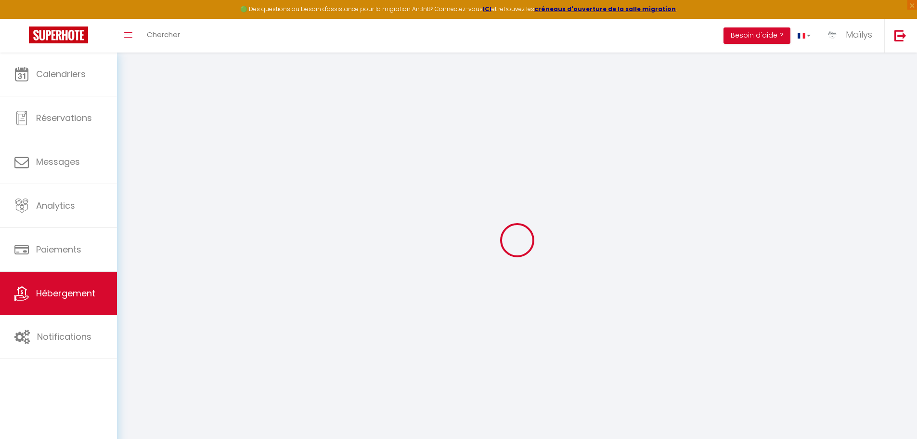
select select "EUR"
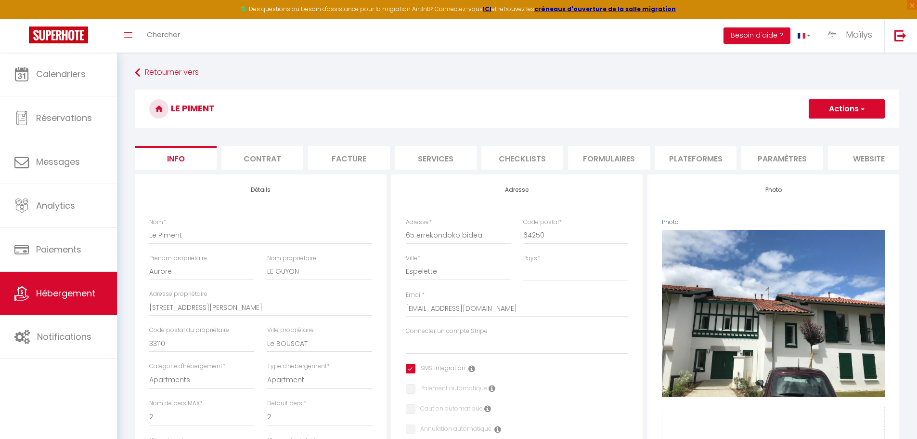
click at [702, 158] on li "Plateformes" at bounding box center [696, 158] width 82 height 24
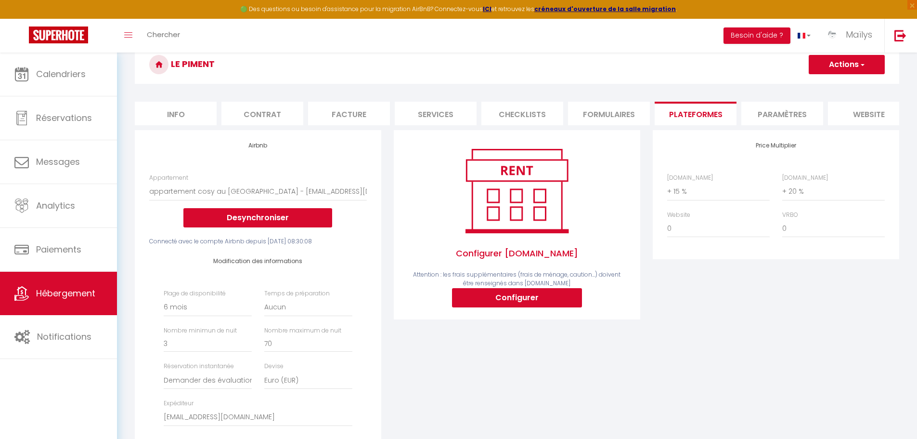
scroll to position [48, 0]
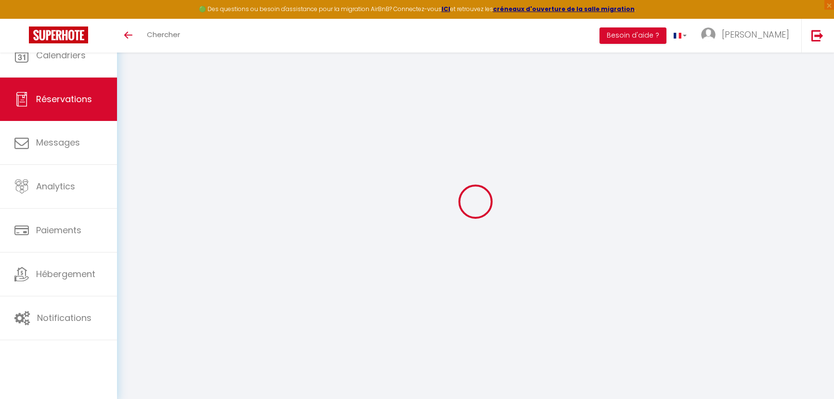
select select
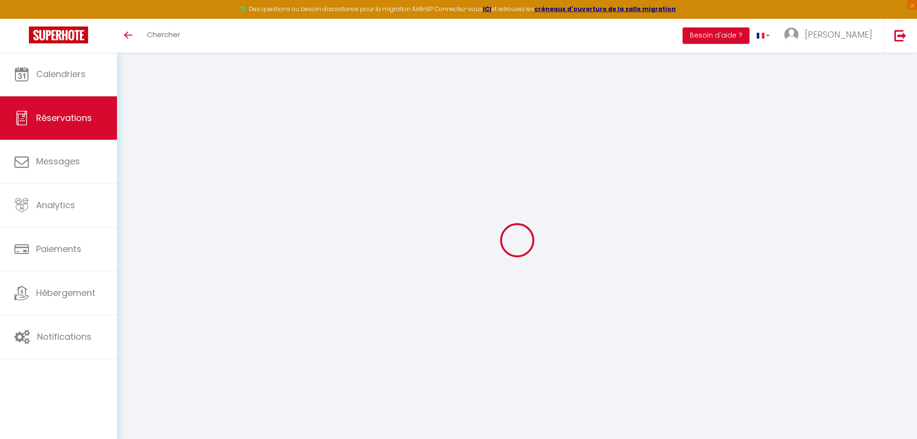
type input "Palenfo"
type input "Gnourfatéon Dramane"
type input "[EMAIL_ADDRESS][DOMAIN_NAME]"
type input "[PHONE_NUMBER]"
select select "BF"
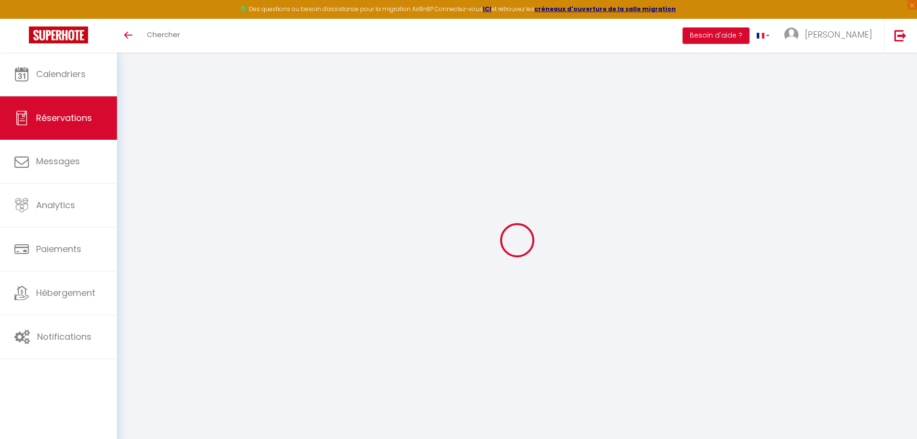
type input "183.43"
type input "16.06"
select select "34719"
select select "1"
select select
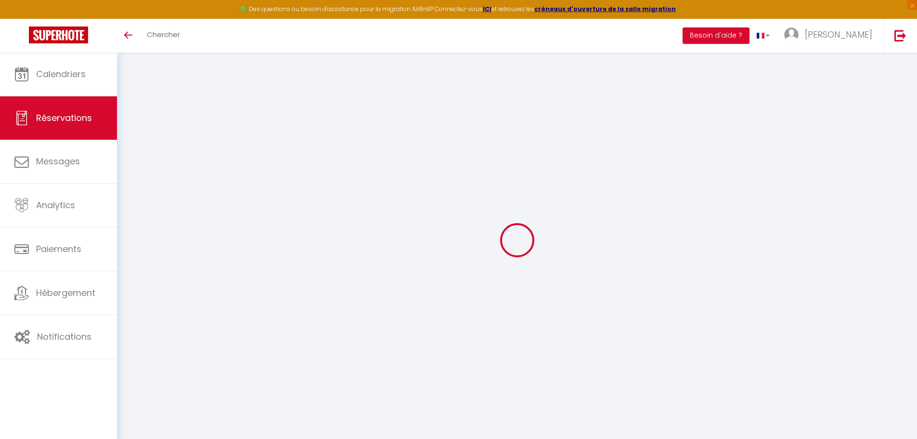
select select
type input "1"
select select "12"
select select
type input "1044"
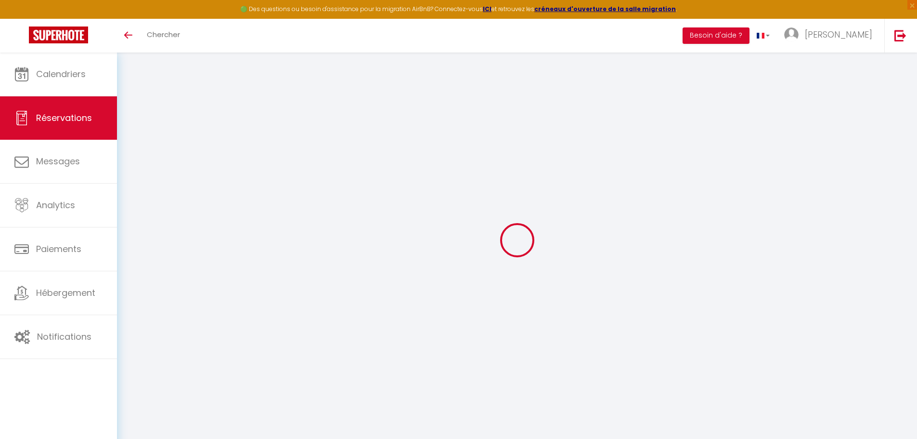
checkbox input "false"
type input "0"
select select "2"
type input "0"
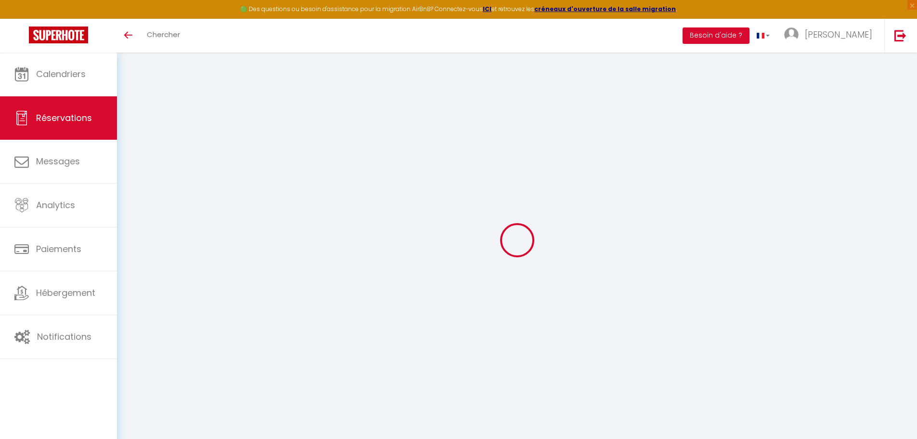
type input "0"
select select
select select "14"
checkbox input "false"
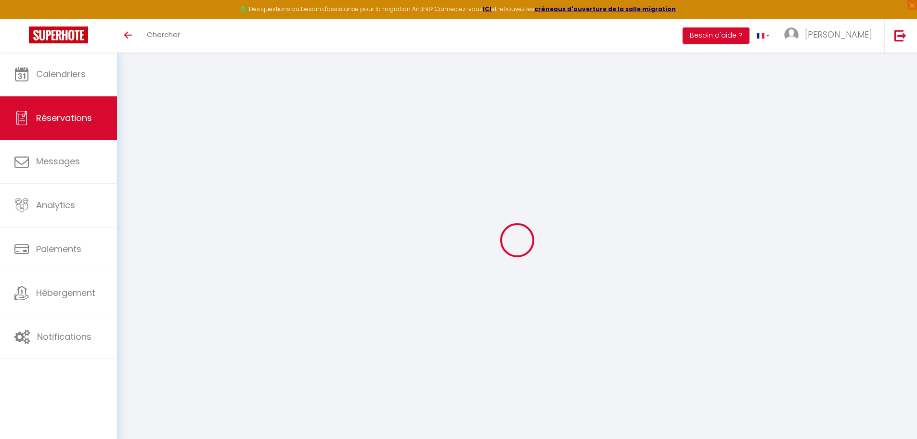
select select
checkbox input "false"
select select
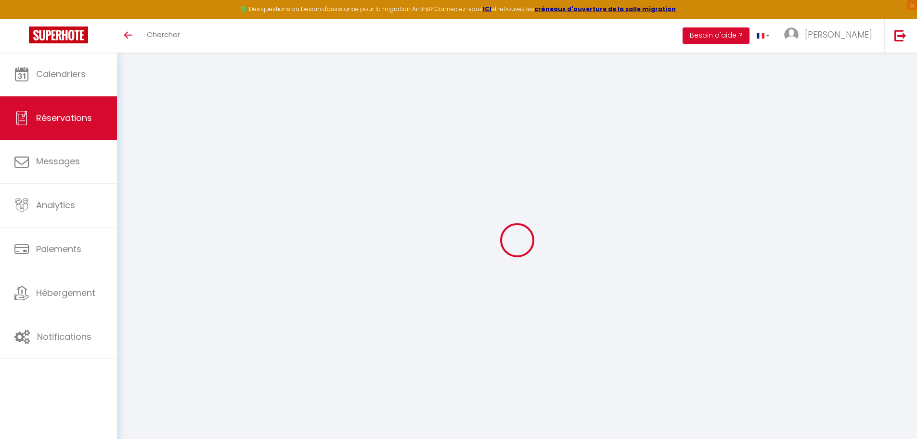
checkbox input "false"
select select
checkbox input "false"
type textarea "** THIS RESERVATION HAS BEEN PRE-PAID ** BOOKING NOTE : Payment charge is EUR 1…"
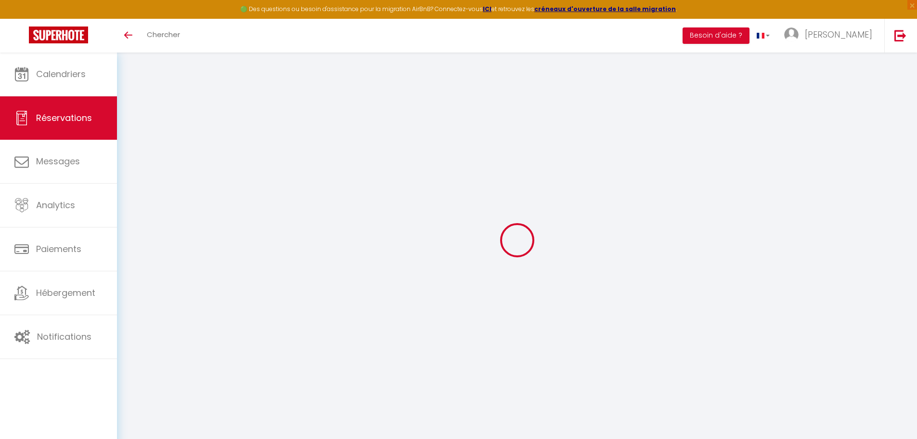
type input "35"
type input "68.33"
select select
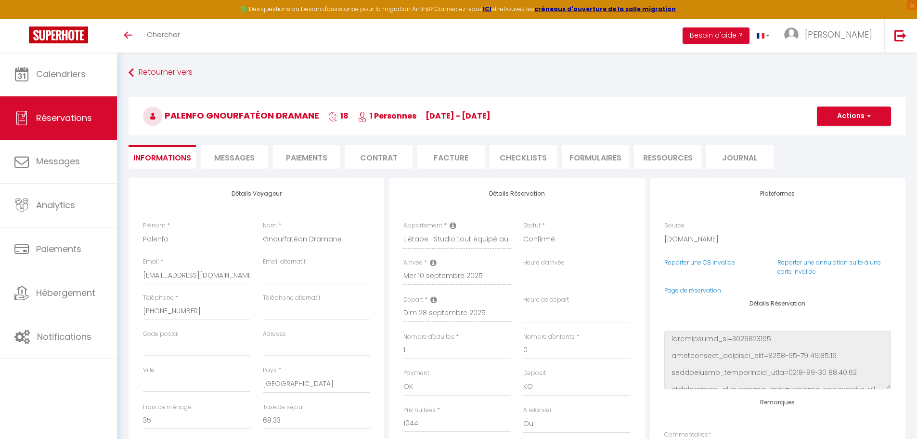
checkbox input "false"
select select
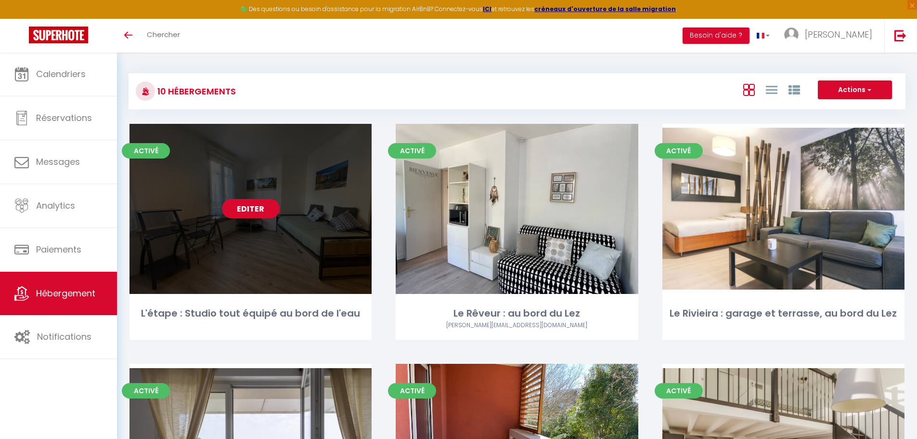
click at [261, 214] on link "Editer" at bounding box center [251, 208] width 58 height 19
select select "3"
select select "2"
select select "1"
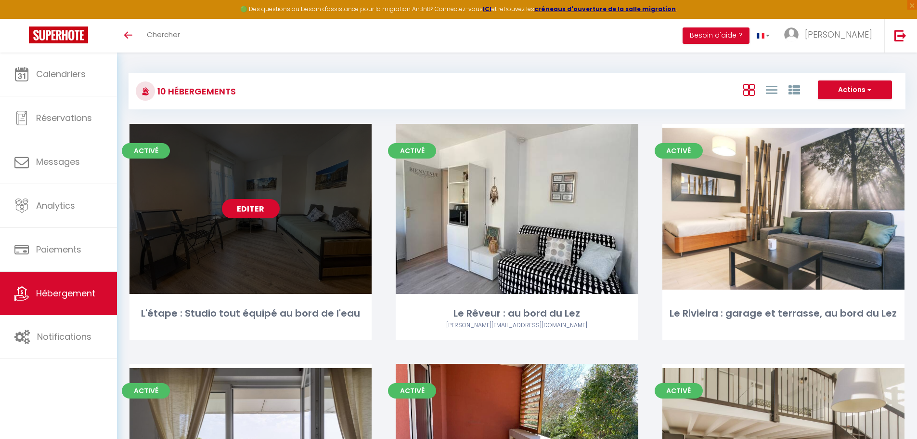
select select "1"
select select
select select "28"
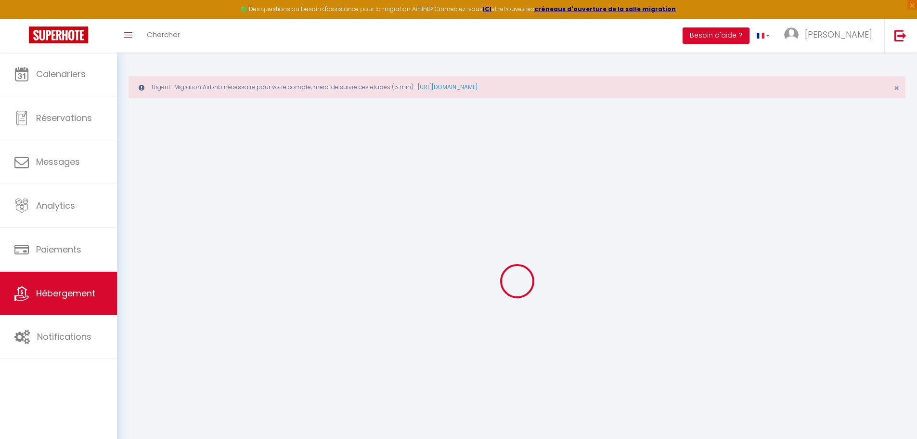
select select
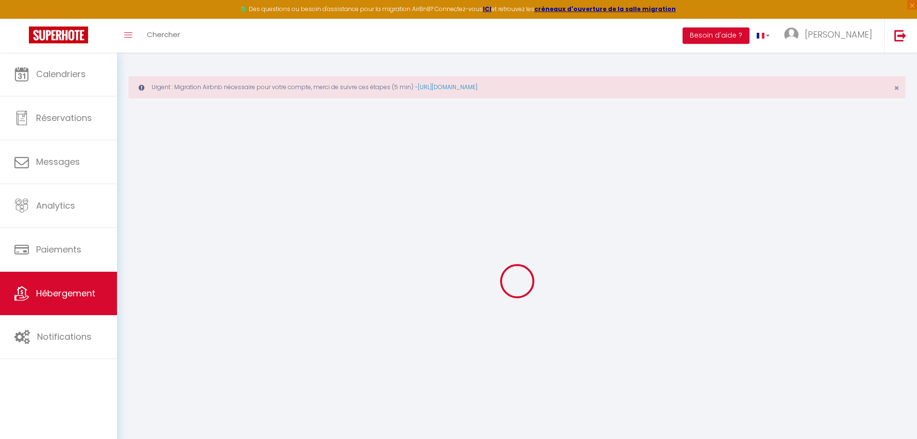
select select
checkbox input "false"
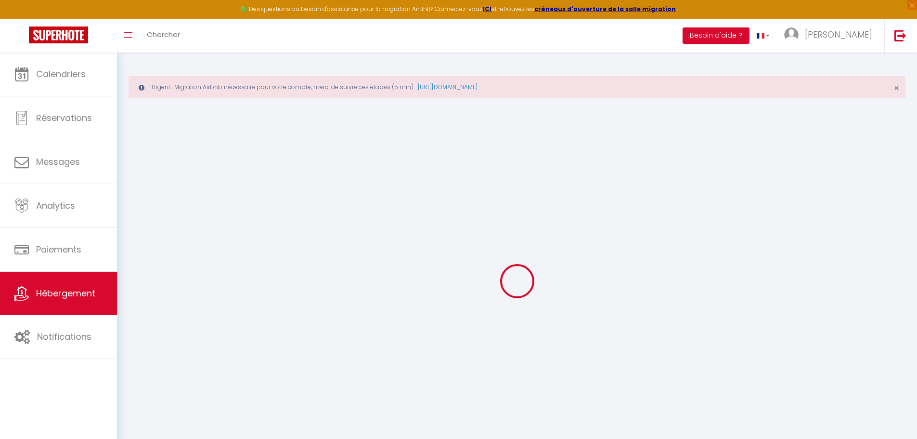
select select
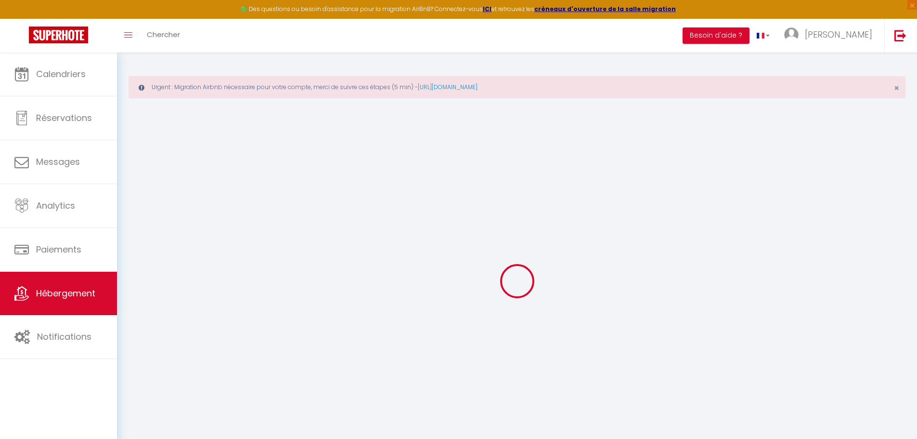
select select
checkbox input "false"
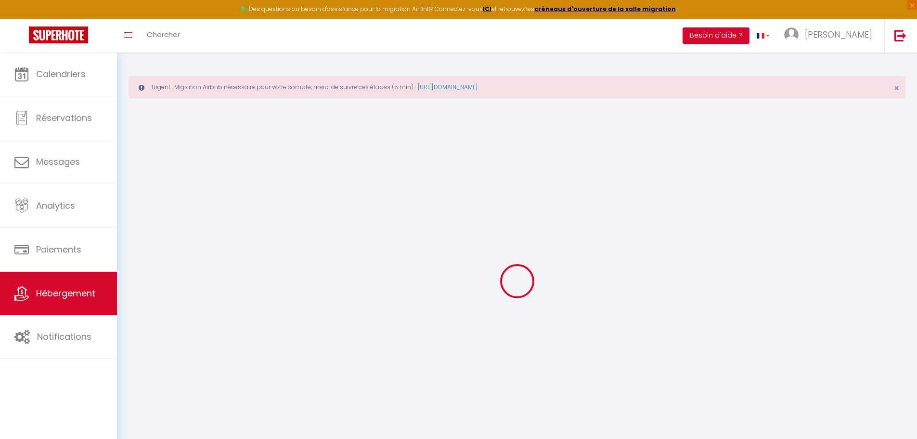
checkbox input "false"
select select
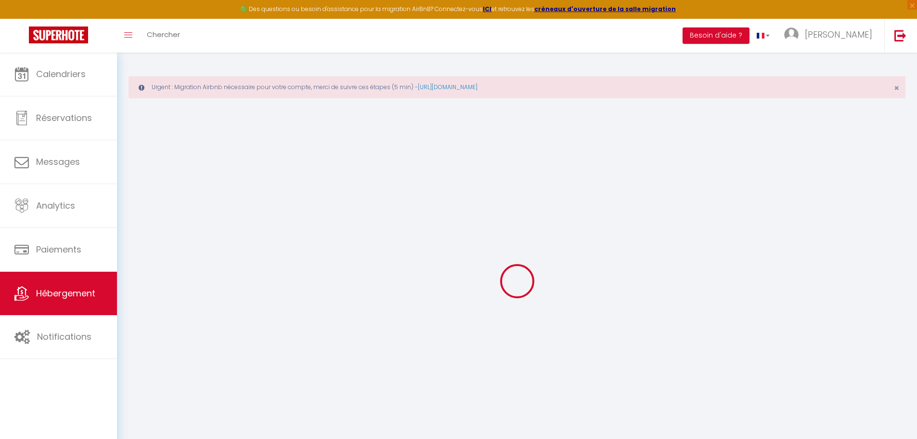
select select
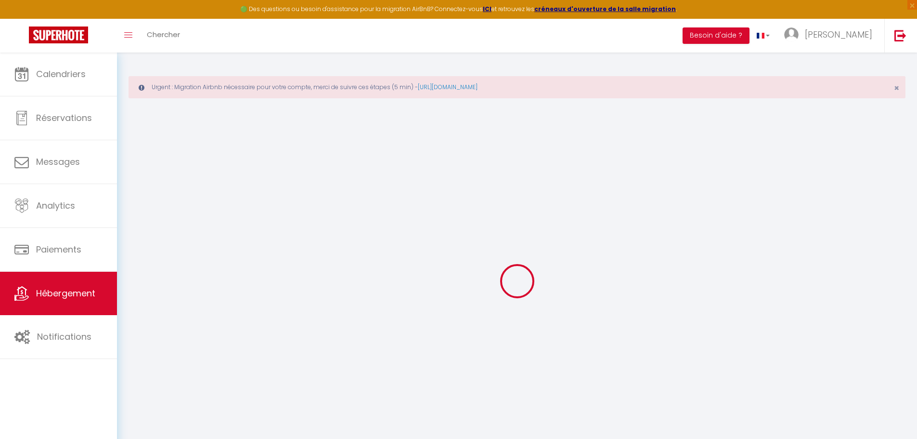
checkbox input "false"
select select
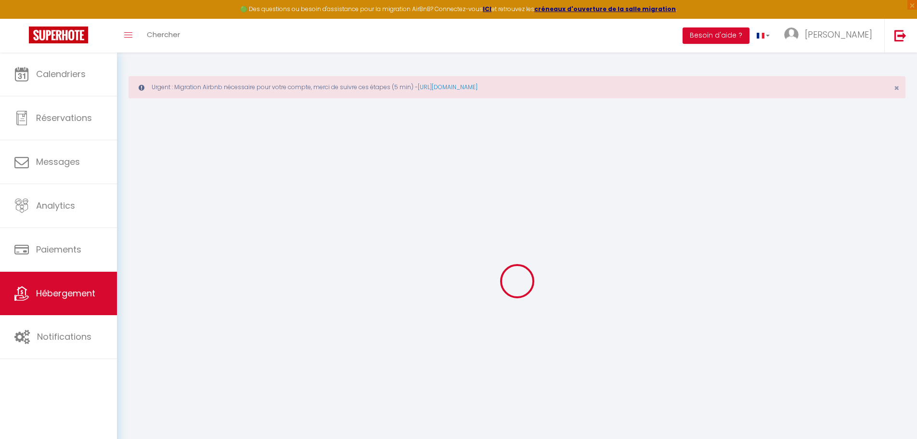
select select
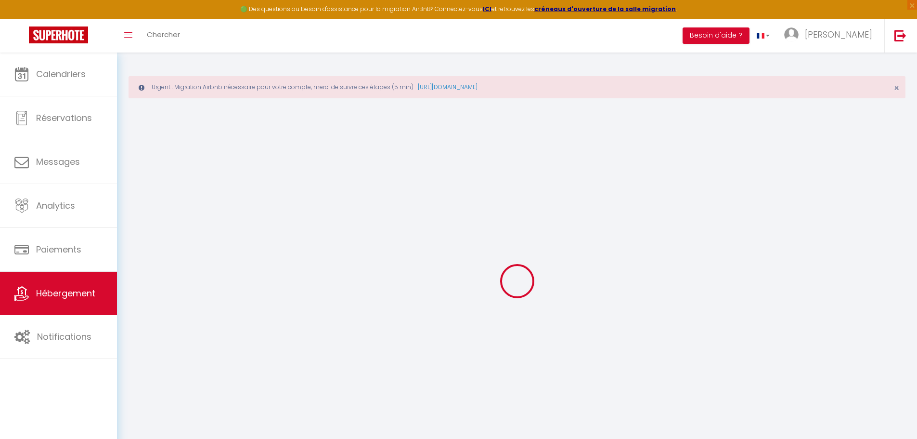
select select
checkbox input "false"
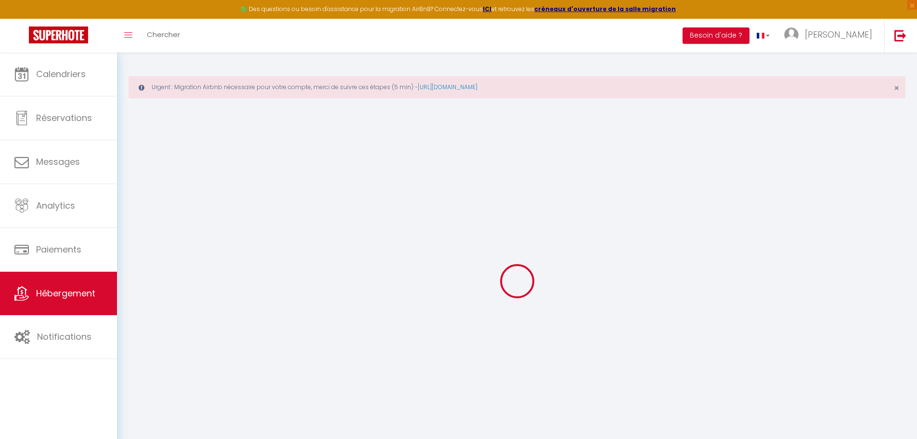
checkbox input "false"
select select
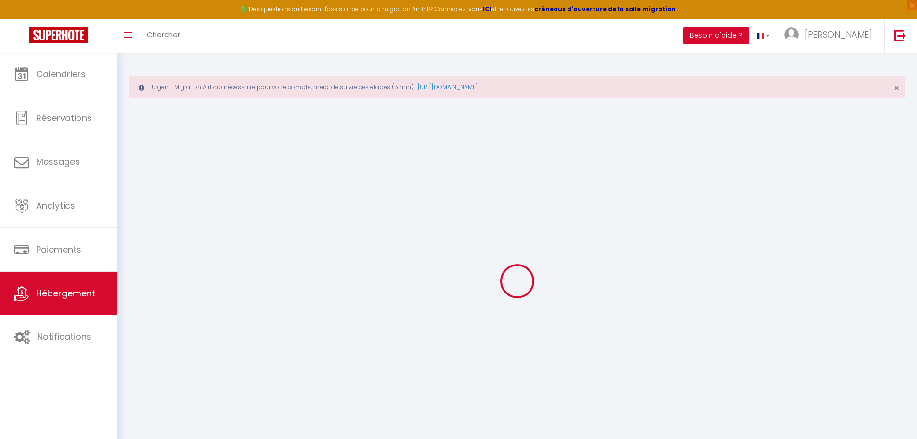
select select
checkbox input "false"
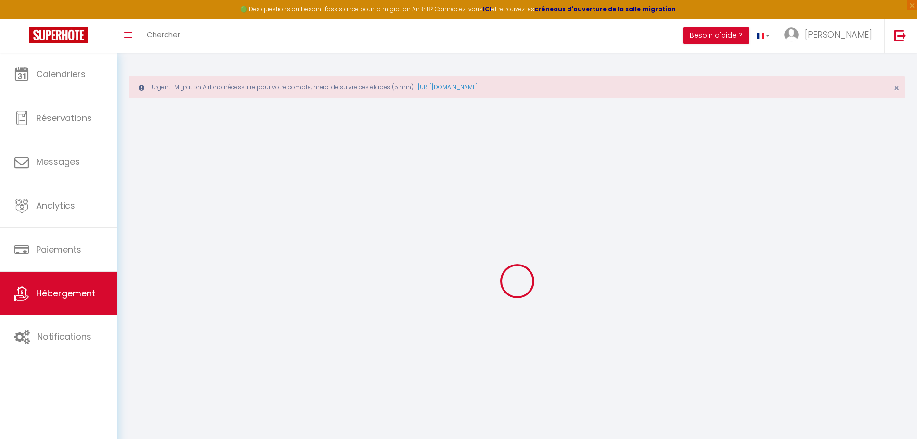
checkbox input "false"
select select
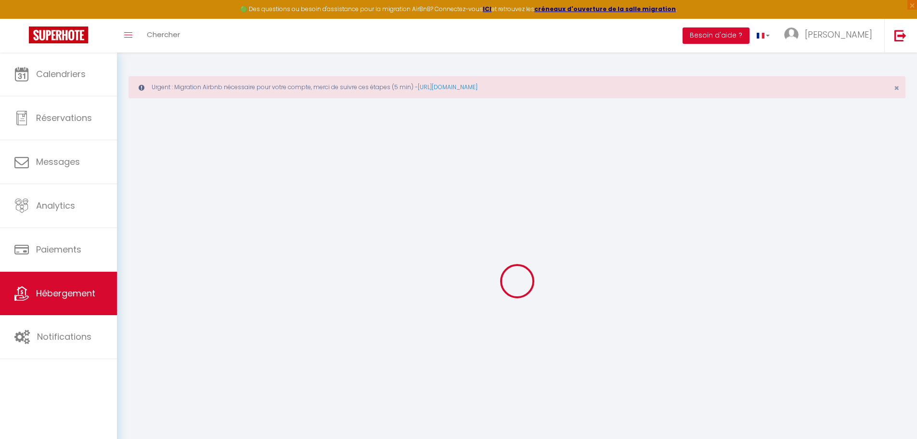
type input "L'étape : Studio tout équipé au bord de l'eau"
type input "Alain"
select select "2"
select select "0"
type input "40"
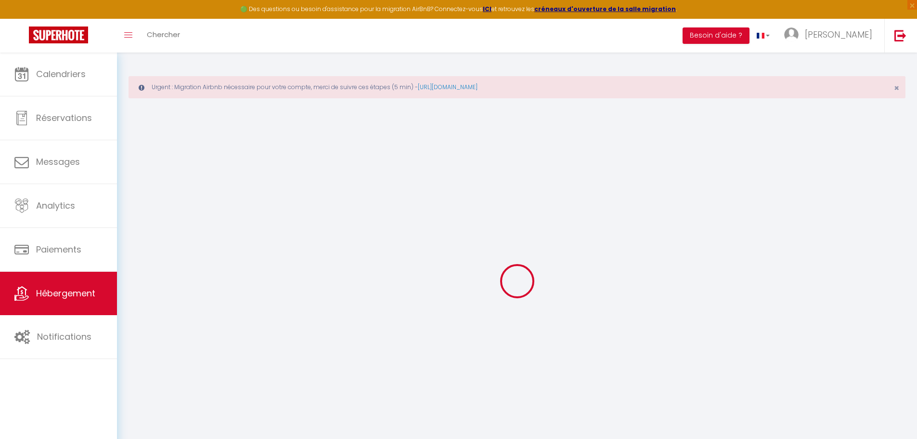
type input "35"
select select
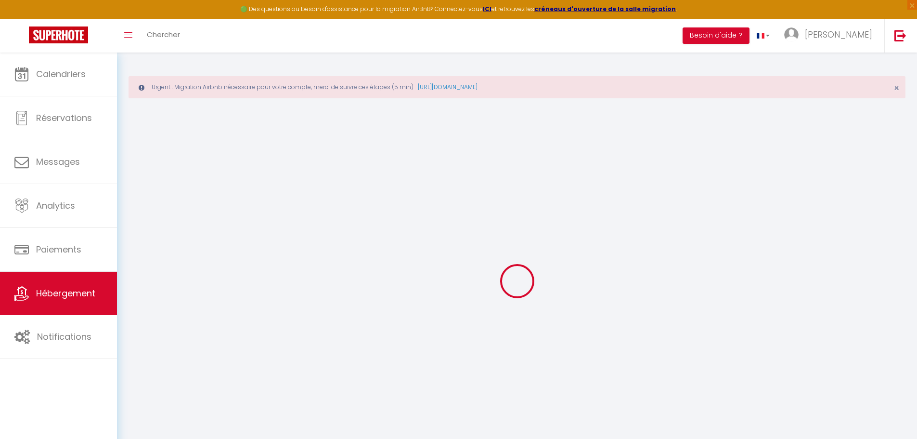
select select
type input "55 Place Louis et Marie Tregaro"
type input "34000"
type input "Montpellier"
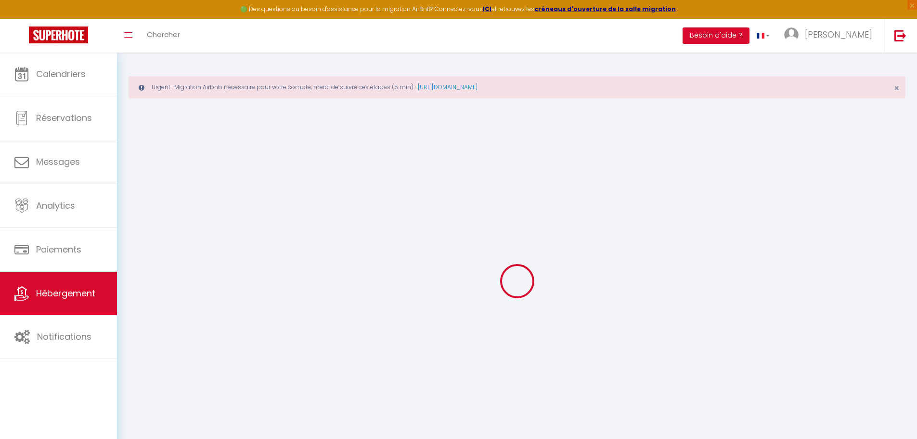
type input "conciergerie-montpellier@outlook.com"
select select "15892"
checkbox input "false"
checkbox input "true"
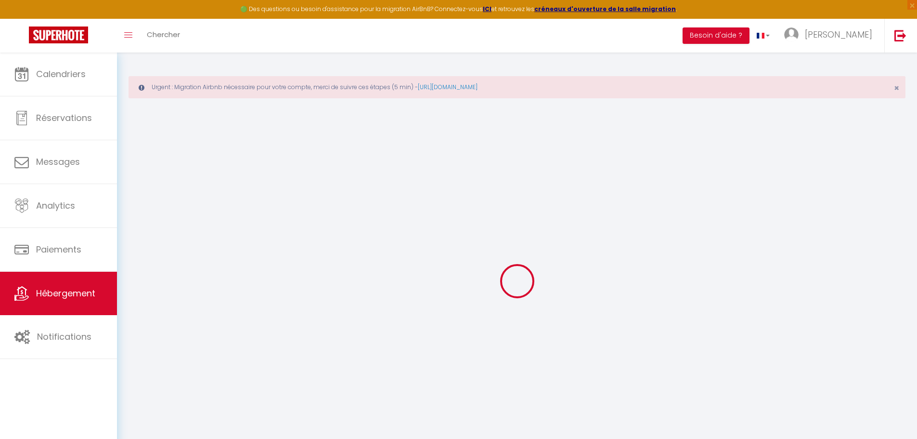
checkbox input "false"
type input "0"
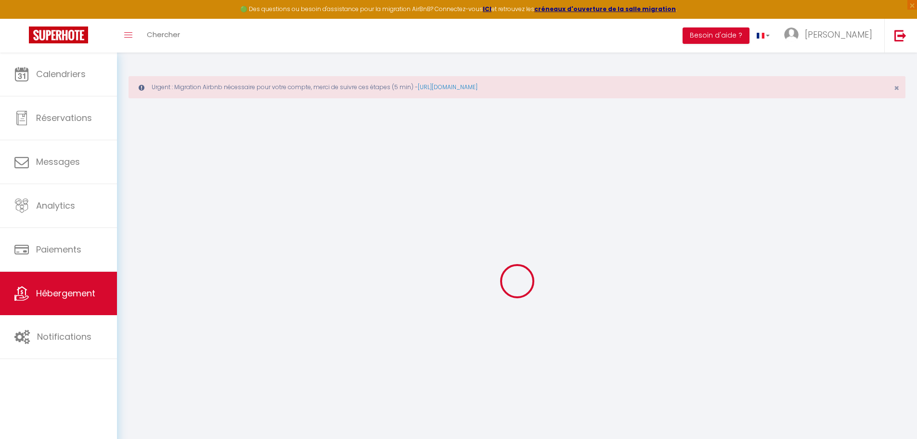
select select
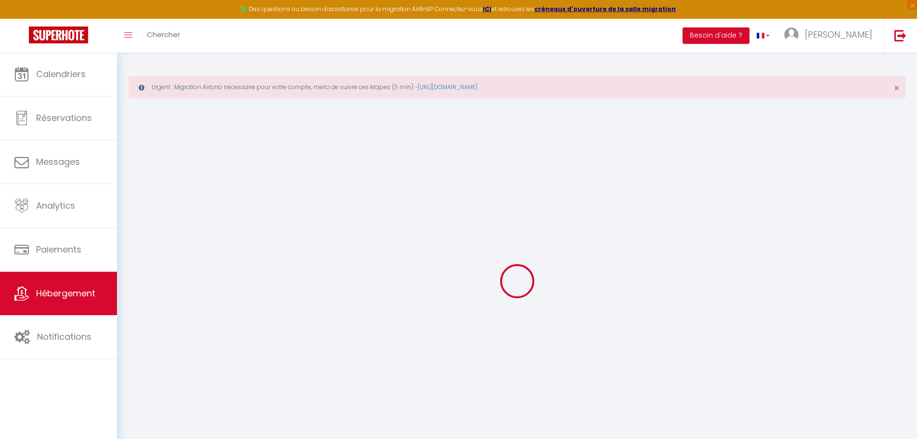
select select
checkbox input "false"
checkbox input "true"
checkbox input "false"
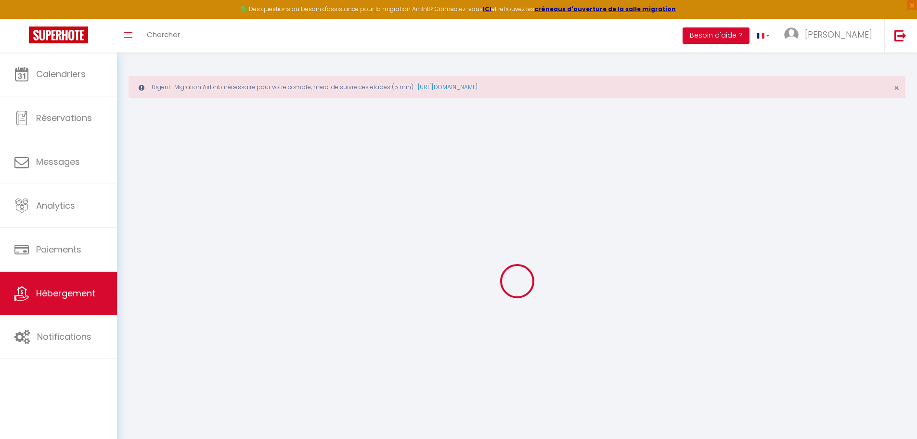
select select
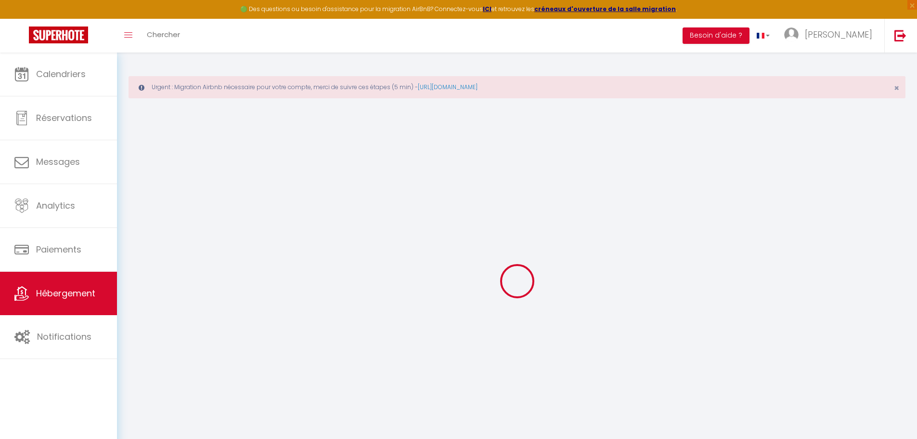
select select
checkbox input "false"
checkbox input "true"
checkbox input "false"
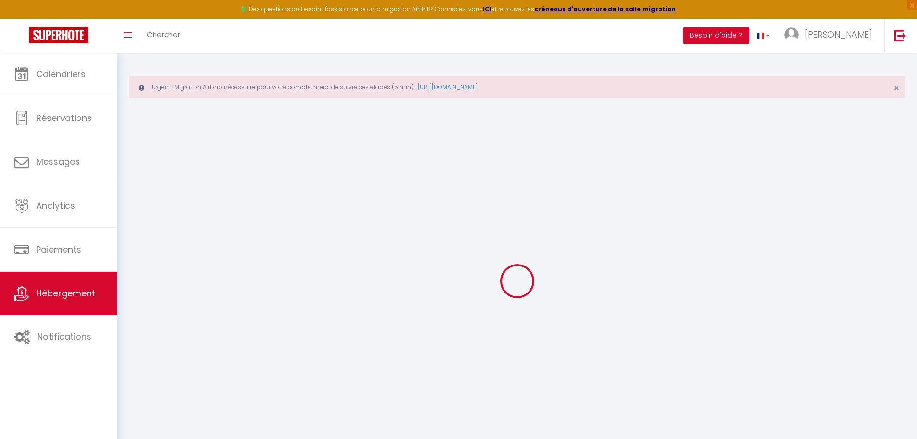
checkbox input "false"
checkbox input "true"
checkbox input "false"
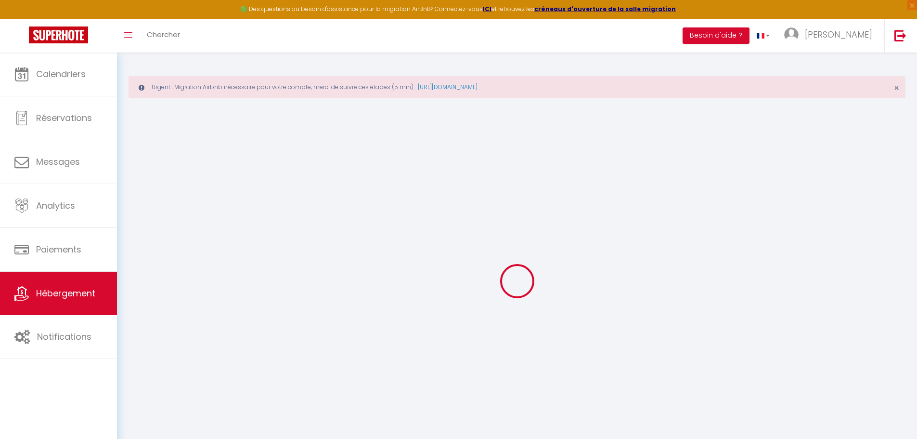
checkbox input "false"
checkbox input "true"
checkbox input "false"
select select "15:00"
select select
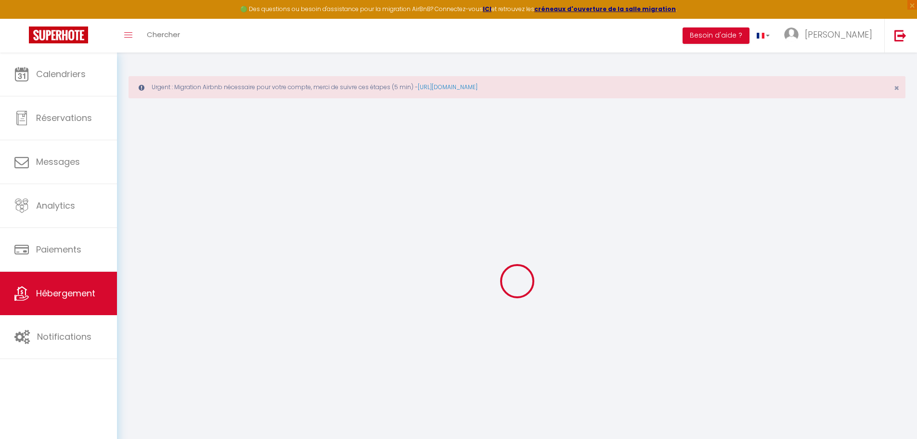
select select "11:00"
select select "30"
select select "120"
select select "12:00"
select select
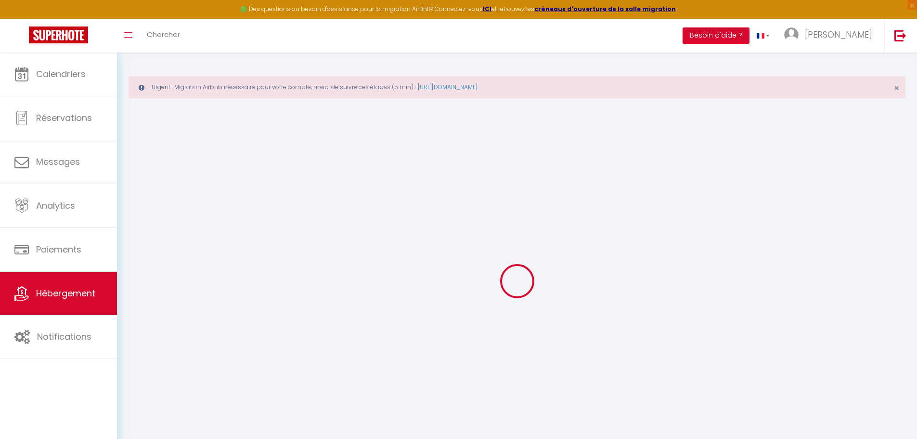
checkbox input "false"
checkbox input "true"
checkbox input "false"
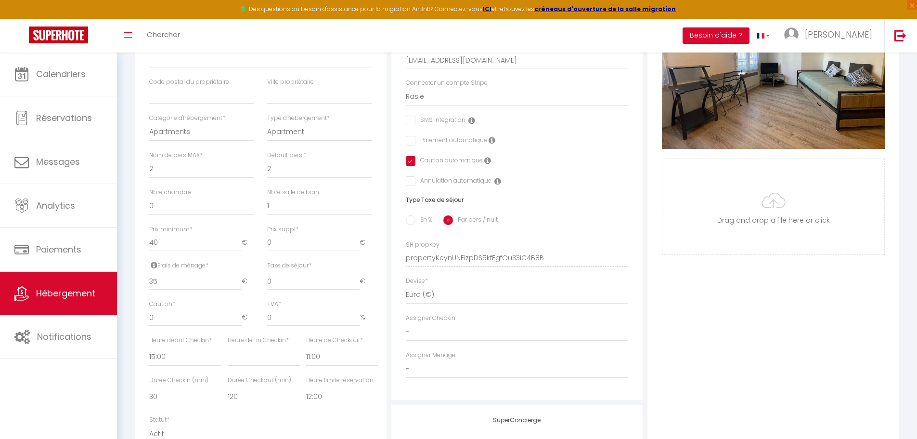
scroll to position [291, 0]
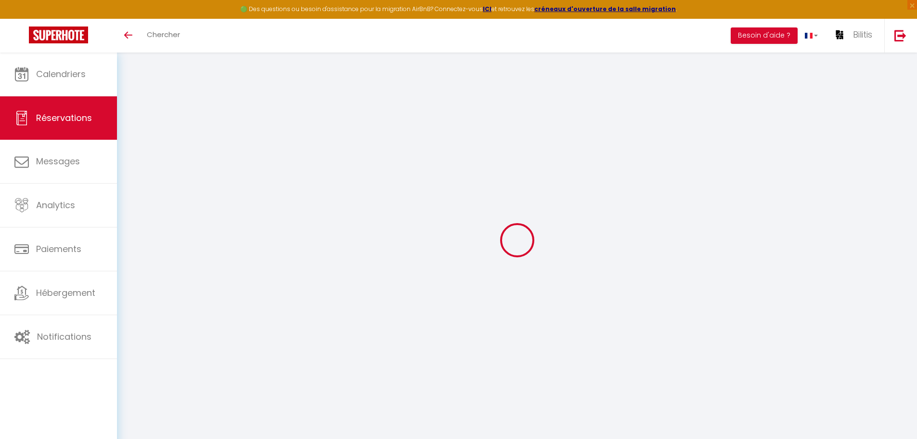
select select
checkbox input "false"
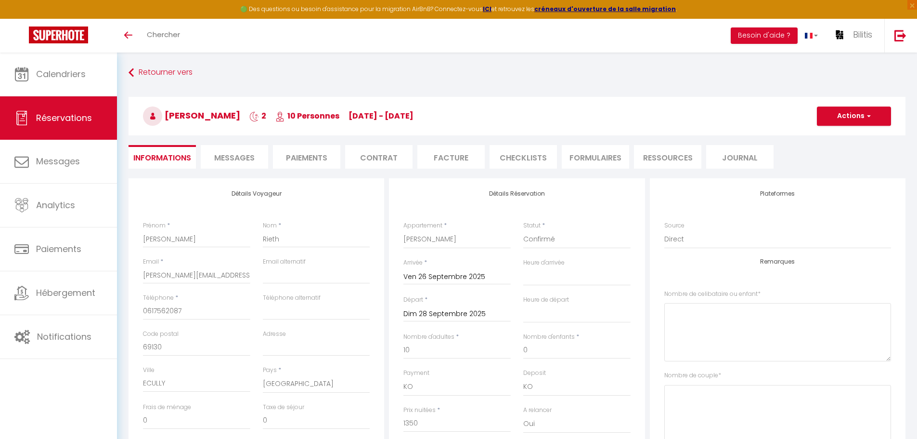
type input "40"
select select
checkbox input "false"
select select
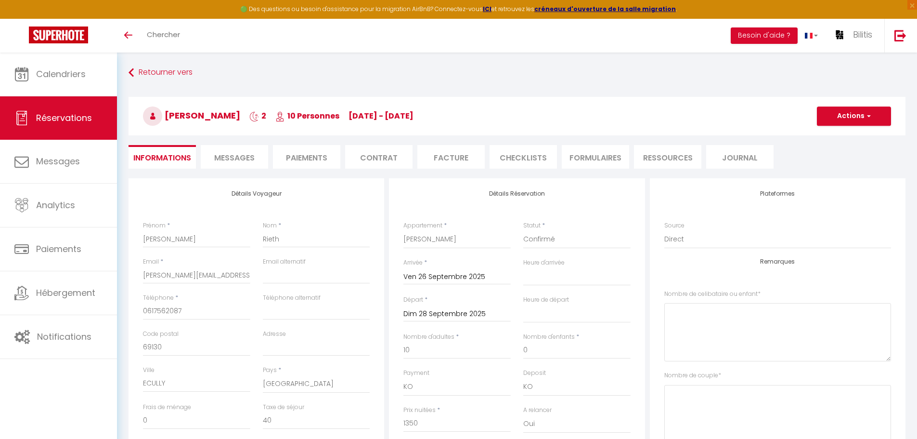
select select
click at [387, 158] on li "Contrat" at bounding box center [378, 157] width 67 height 24
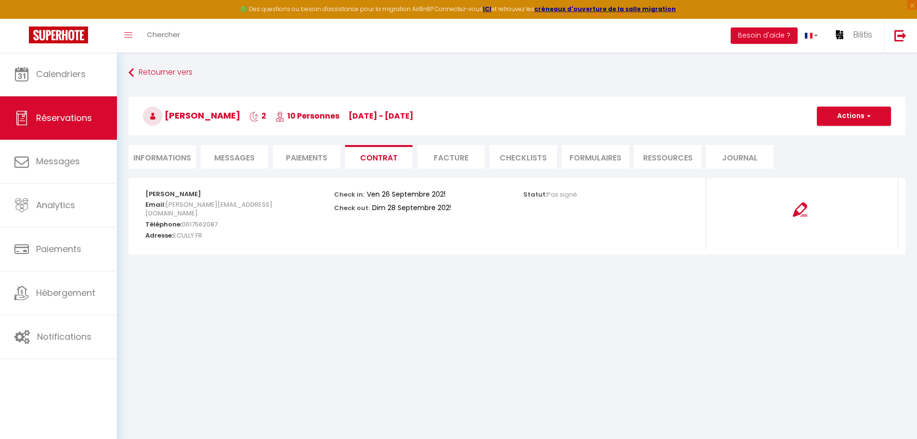
click at [444, 159] on li "Facture" at bounding box center [451, 157] width 67 height 24
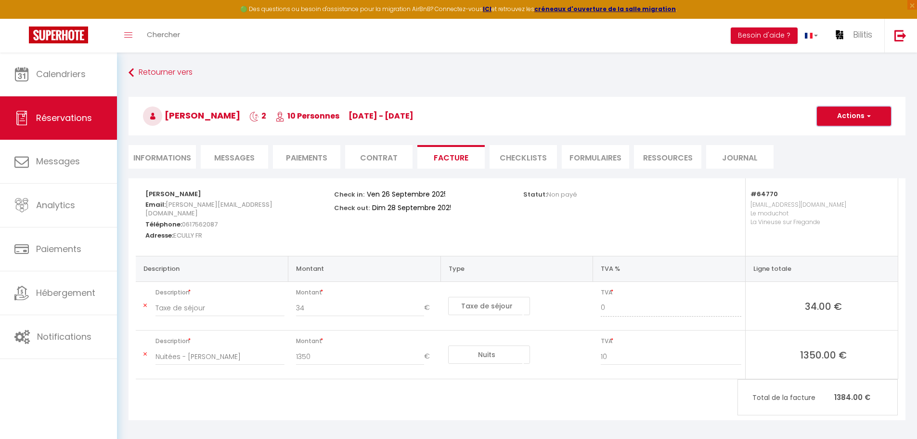
click at [868, 114] on span "button" at bounding box center [868, 116] width 6 height 9
click at [844, 149] on link "Aperçu et éditer" at bounding box center [847, 150] width 81 height 13
click at [265, 51] on div "Toggle menubar Chercher BUTTON Besoin d'aide ? Bilitis Paramètres Équipe" at bounding box center [490, 36] width 840 height 34
click at [251, 157] on span "Messages" at bounding box center [234, 157] width 40 height 11
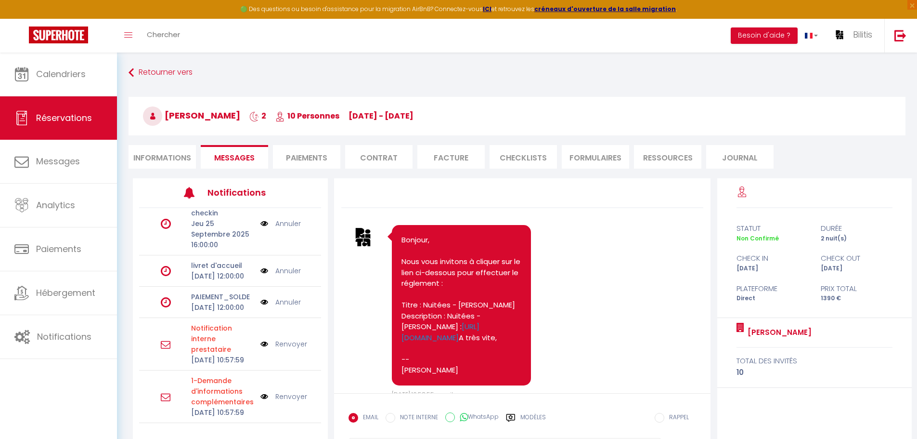
scroll to position [248, 0]
drag, startPoint x: 189, startPoint y: 357, endPoint x: 252, endPoint y: 379, distance: 66.9
click at [252, 379] on div "1-Demande d'informations complémentaires Lun 08 Septembre 2025 10:57:59" at bounding box center [223, 396] width 76 height 42
copy p "1-Demande d'informations complémentaires"
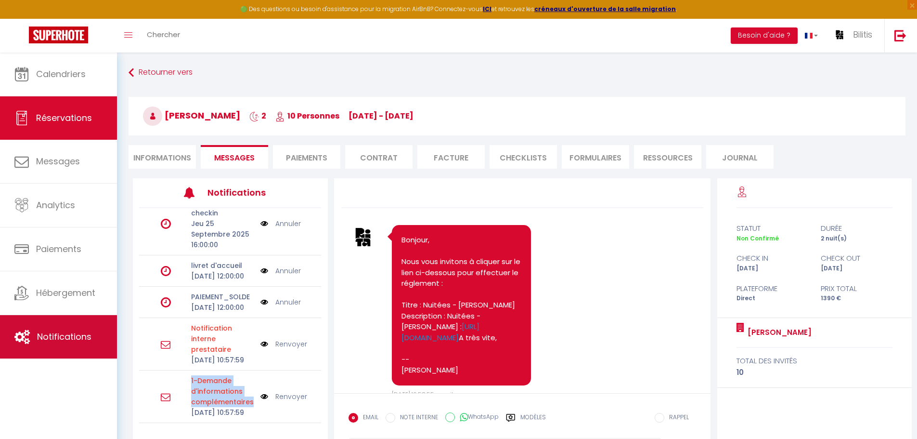
click at [47, 332] on span "Notifications" at bounding box center [64, 336] width 54 height 12
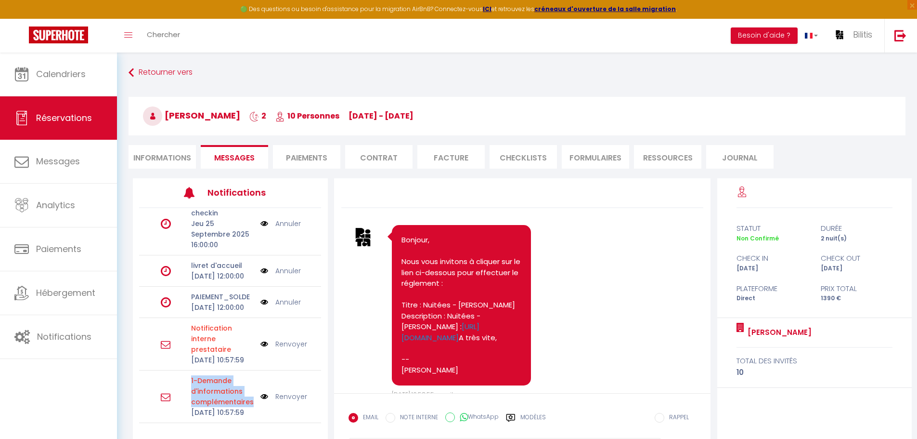
select select
click at [166, 154] on li "Informations" at bounding box center [162, 157] width 67 height 24
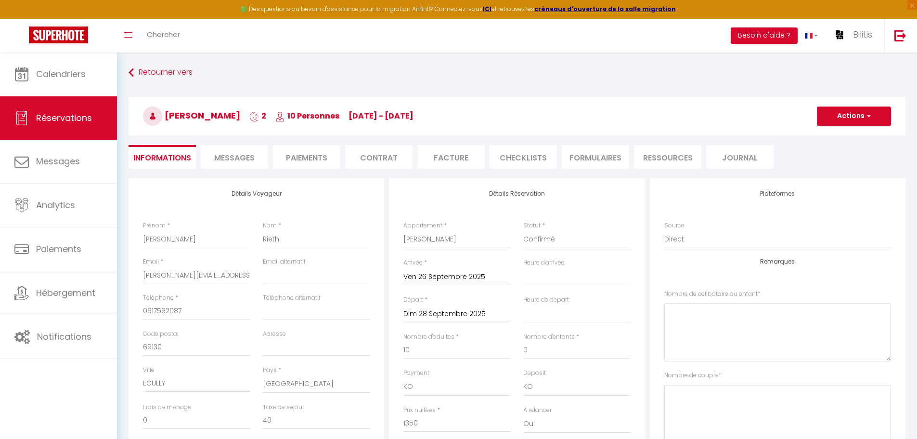
select select
checkbox input "false"
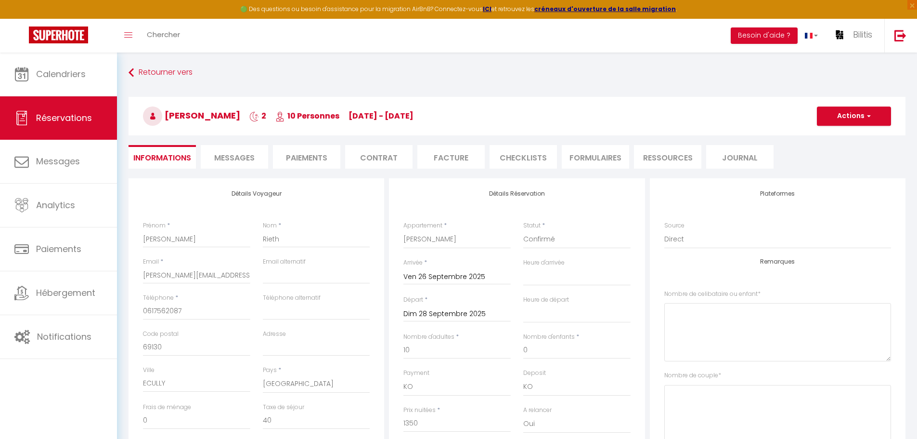
click at [243, 143] on div "Retourner vers Pascal Rieth 2 10 Personnes Fr 26 Sep - Su 28 Sep Actions Enregi…" at bounding box center [517, 121] width 790 height 114
click at [243, 150] on li "Messages" at bounding box center [234, 157] width 67 height 24
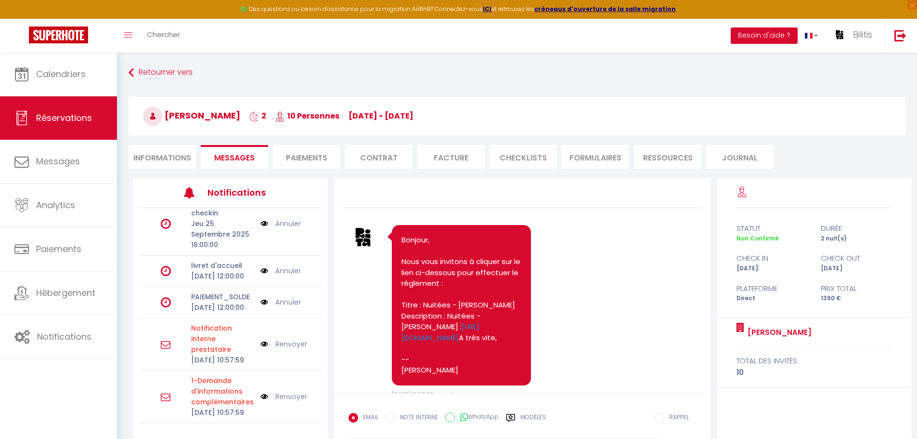
click at [166, 151] on li "Informations" at bounding box center [162, 157] width 67 height 24
select select
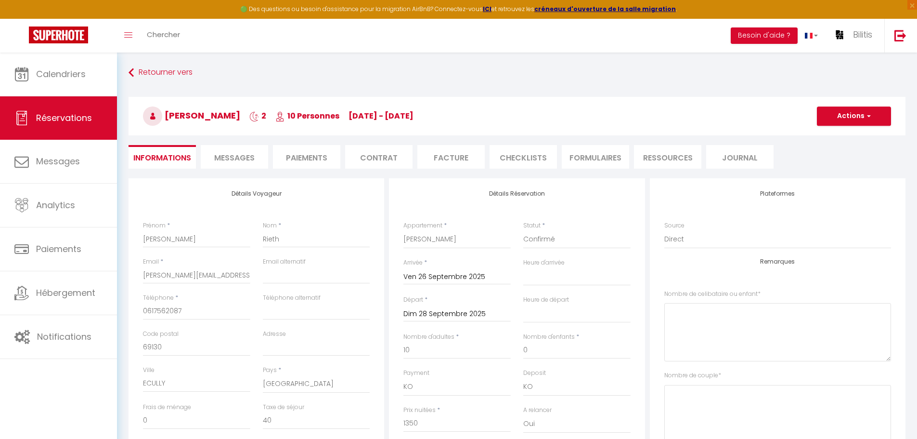
select select
checkbox input "false"
select select
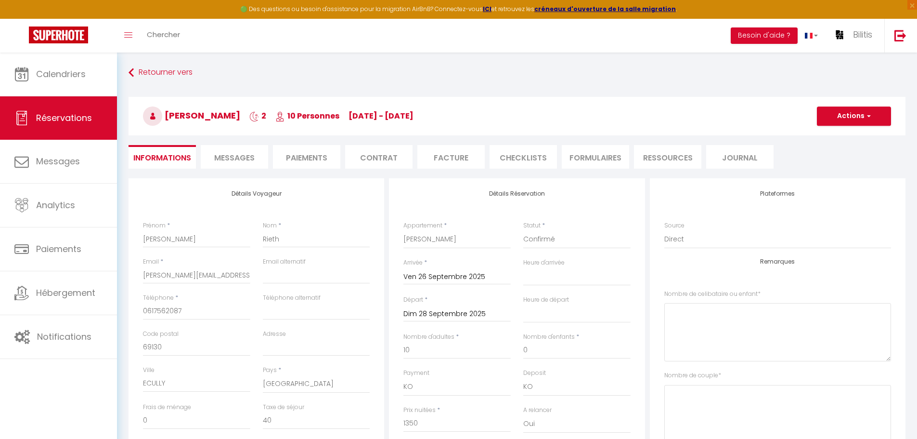
checkbox input "false"
click at [256, 154] on li "Messages" at bounding box center [234, 157] width 67 height 24
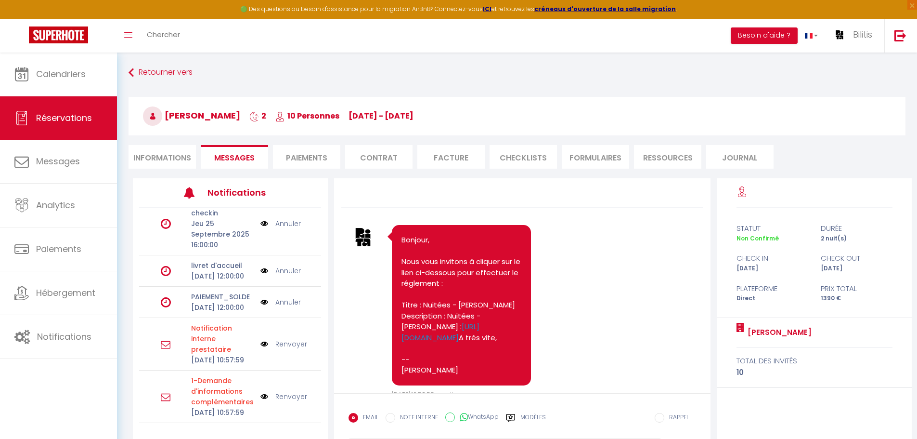
click at [529, 415] on label "Modèles" at bounding box center [534, 421] width 26 height 17
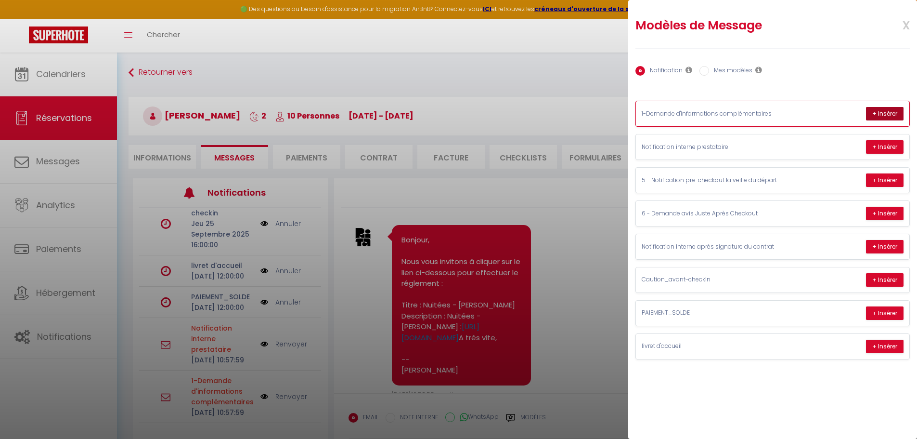
click at [891, 115] on button "+ Insérer" at bounding box center [885, 113] width 38 height 13
type textarea "Bonjour Pascal, Merci d'avoir choisi Rita pour votre séjour, et bravo de vous ê…"
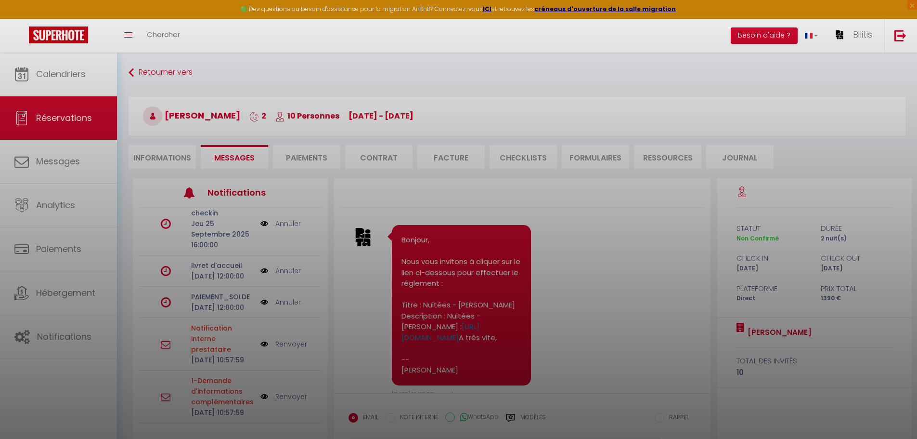
scroll to position [52, 0]
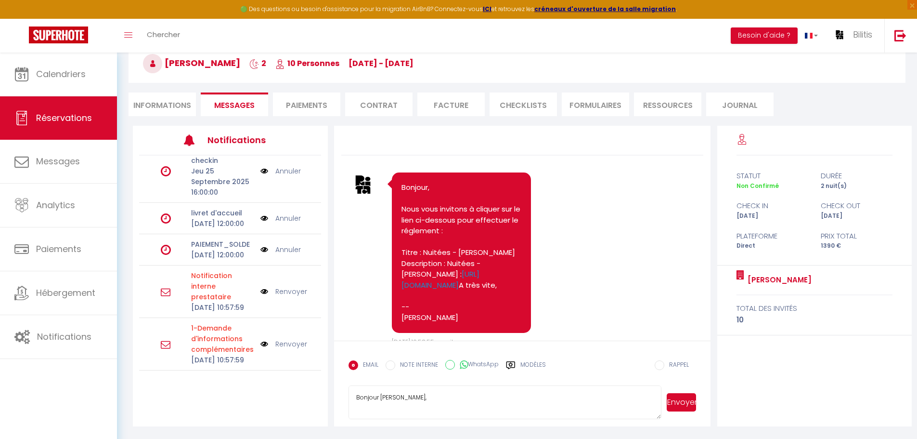
click at [501, 408] on textarea "Bonjour Pascal, Merci d'avoir choisi Rita pour votre séjour, et bravo de vous ê…" at bounding box center [506, 402] width 314 height 34
click at [184, 96] on li "Informations" at bounding box center [162, 104] width 67 height 24
select select
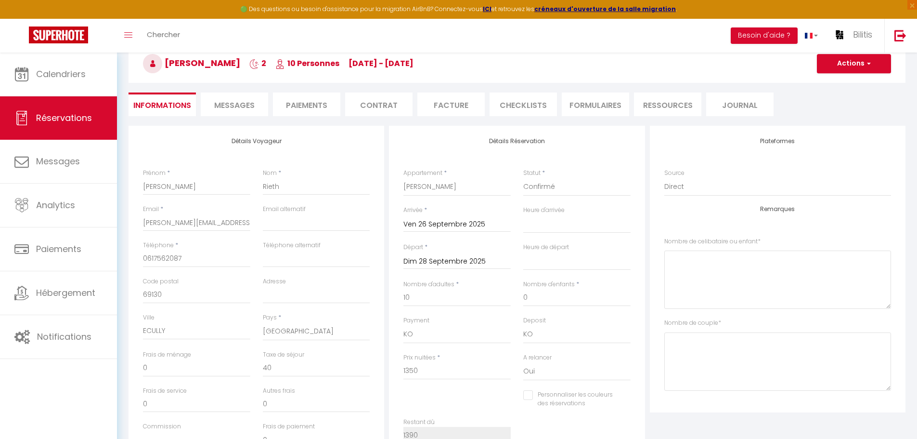
select select
checkbox input "false"
select select
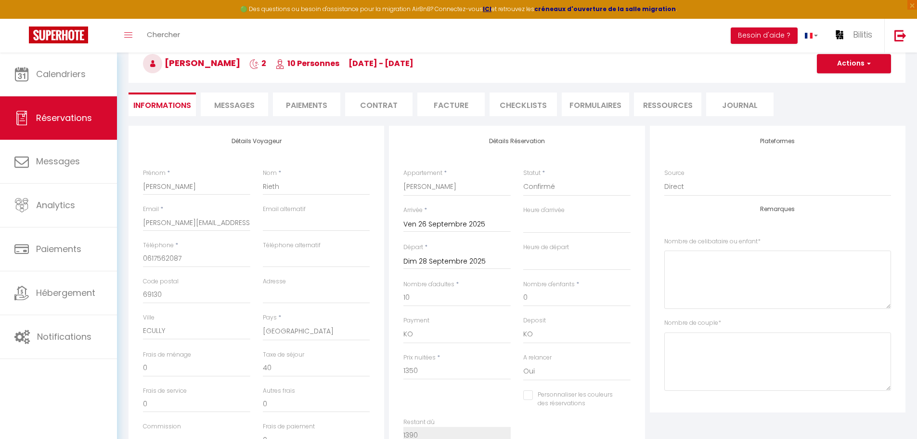
checkbox input "false"
select select
checkbox input "false"
select select
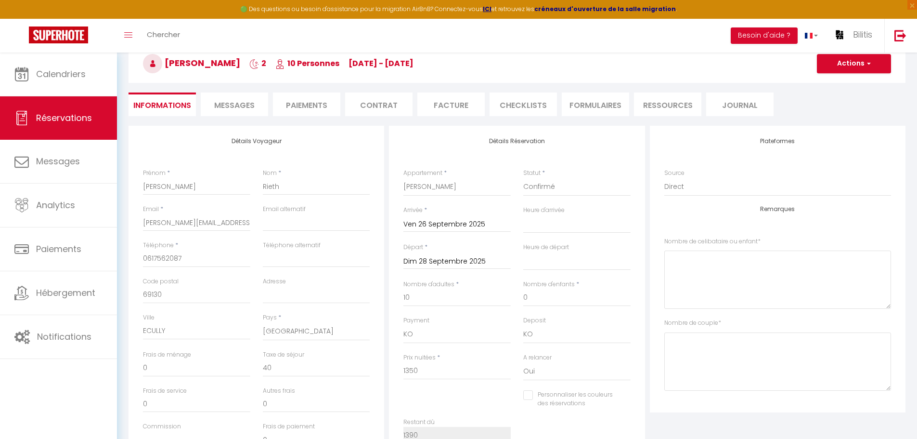
select select
checkbox input "false"
select select
checkbox input "false"
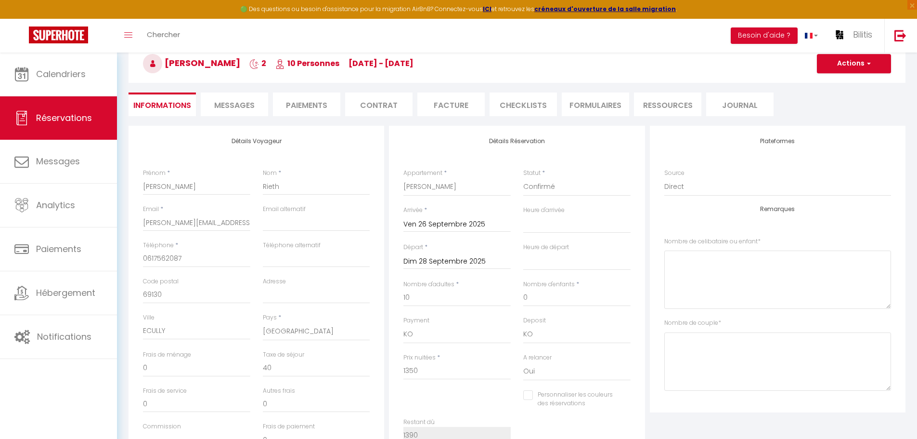
select select
checkbox input "false"
select select
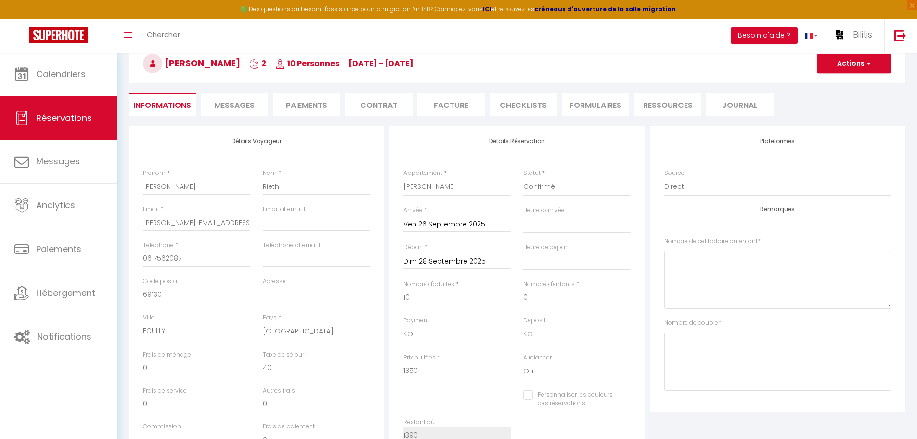
checkbox input "false"
click at [228, 107] on span "Messages" at bounding box center [234, 105] width 40 height 11
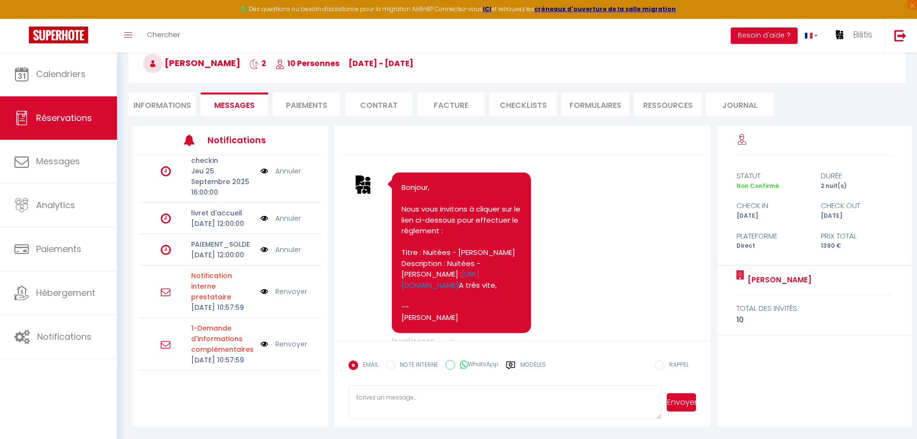
select select
click at [178, 104] on li "Informations" at bounding box center [162, 104] width 67 height 24
select select
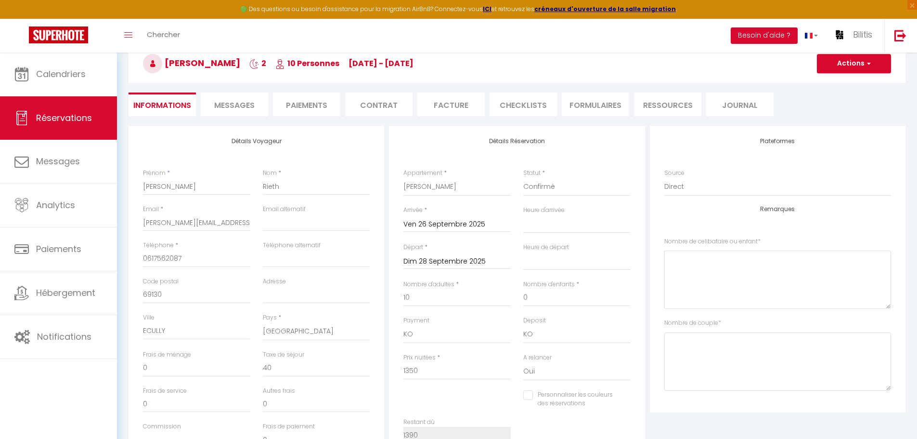
click at [253, 111] on li "Messages" at bounding box center [234, 104] width 67 height 24
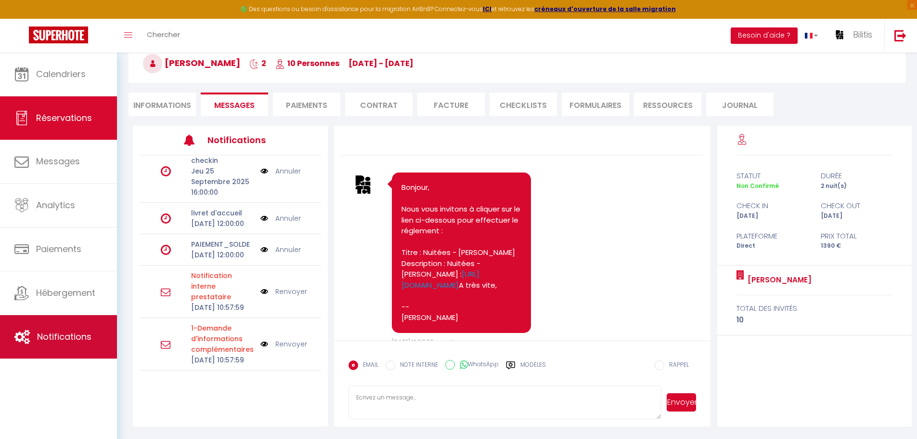
select select
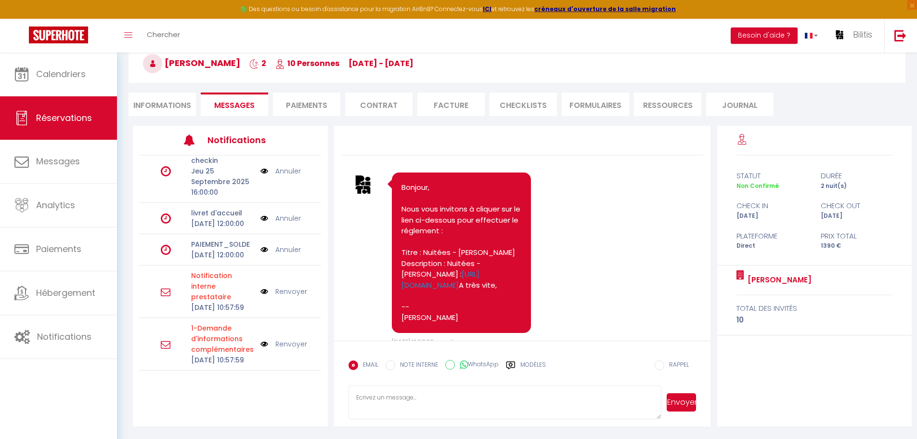
select select
click at [154, 110] on li "Informations" at bounding box center [162, 104] width 67 height 24
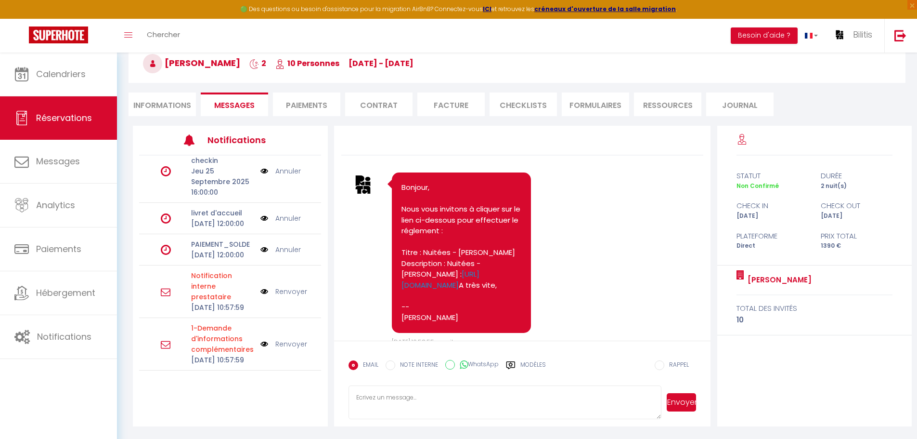
select select
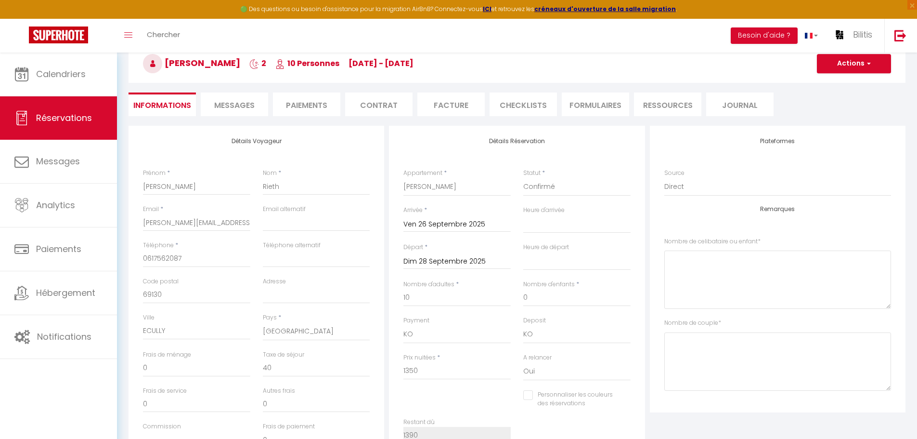
select select
checkbox input "false"
select select
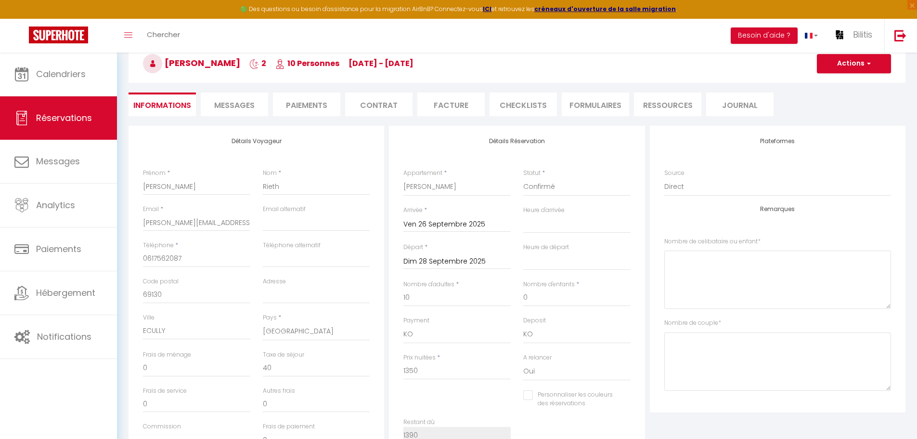
checkbox input "false"
select select
checkbox input "false"
select select
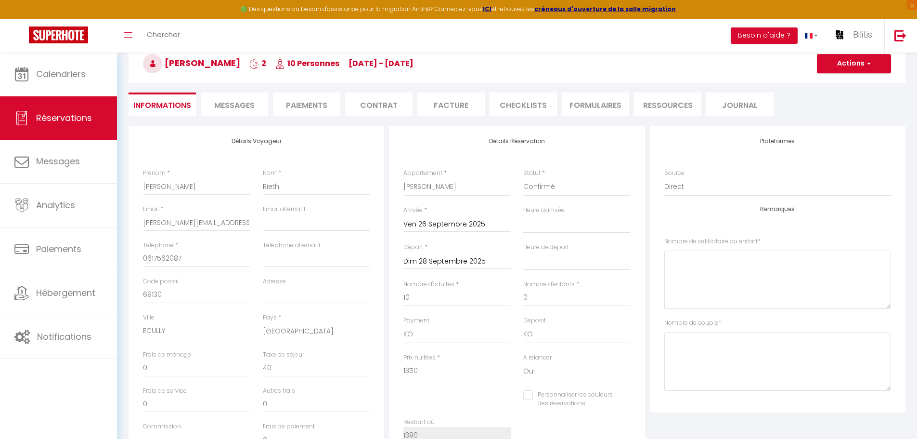
select select
checkbox input "false"
select select
checkbox input "false"
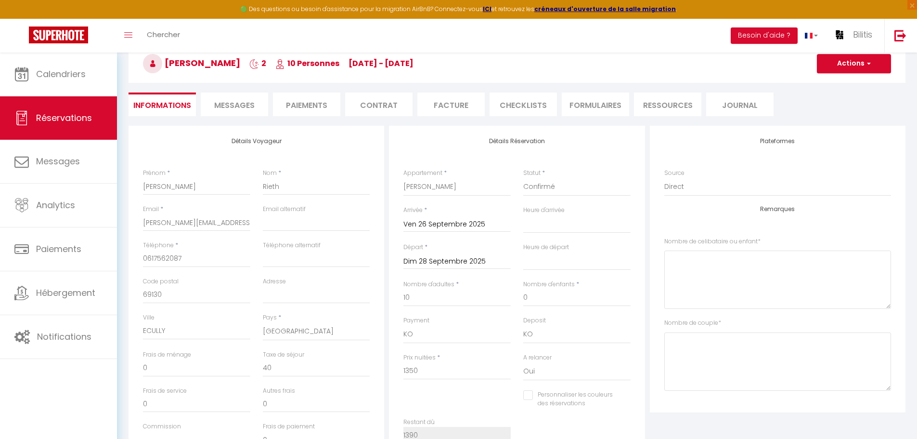
select select
checkbox input "false"
select select
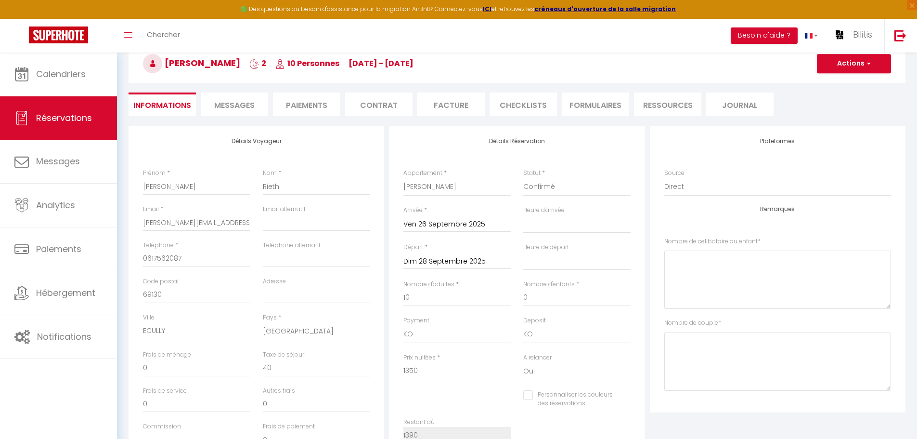
checkbox input "false"
select select
checkbox input "false"
select select
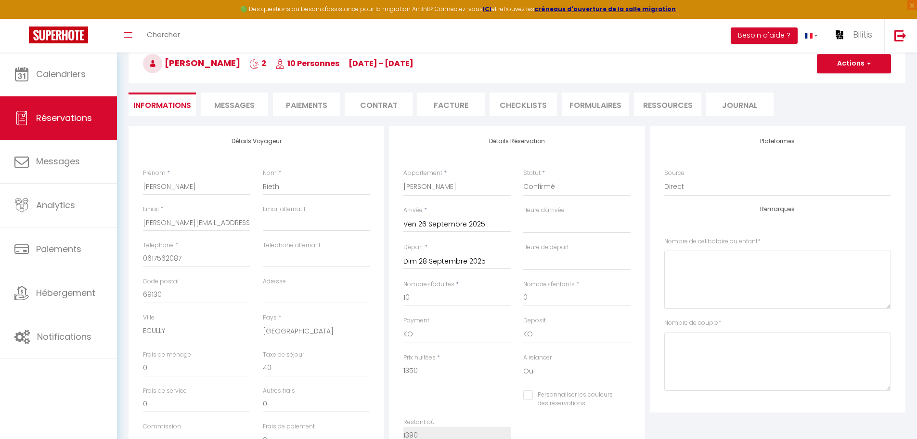
select select
checkbox input "false"
select select
checkbox input "false"
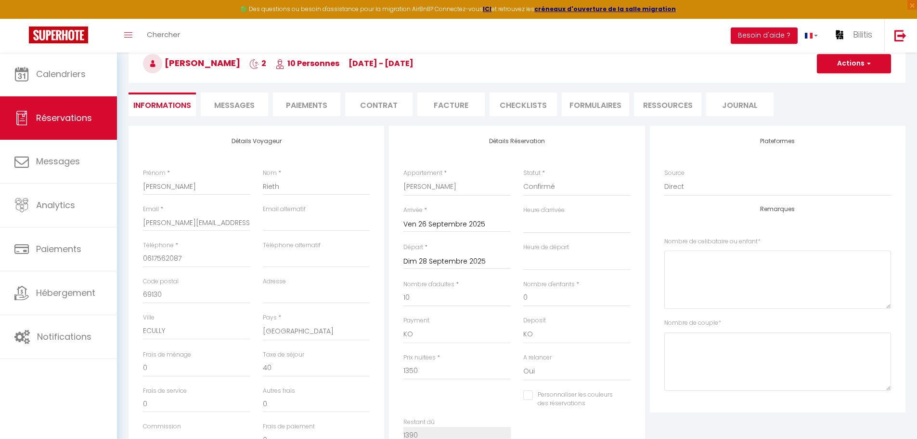
select select
checkbox input "false"
select select
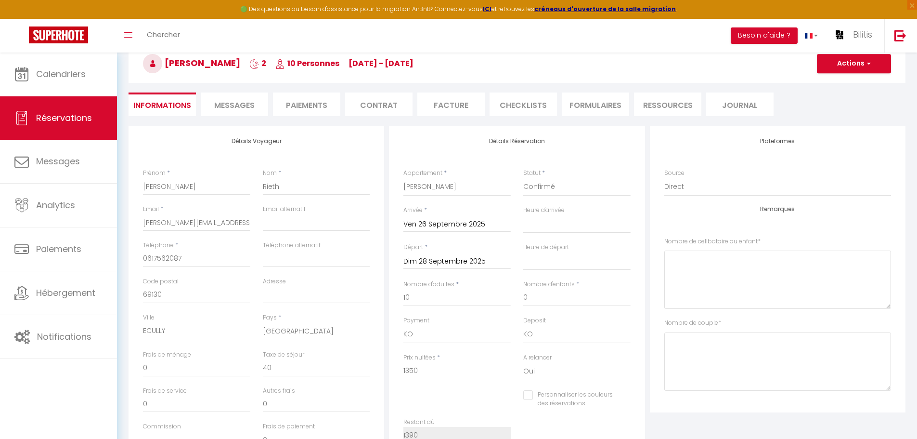
checkbox input "false"
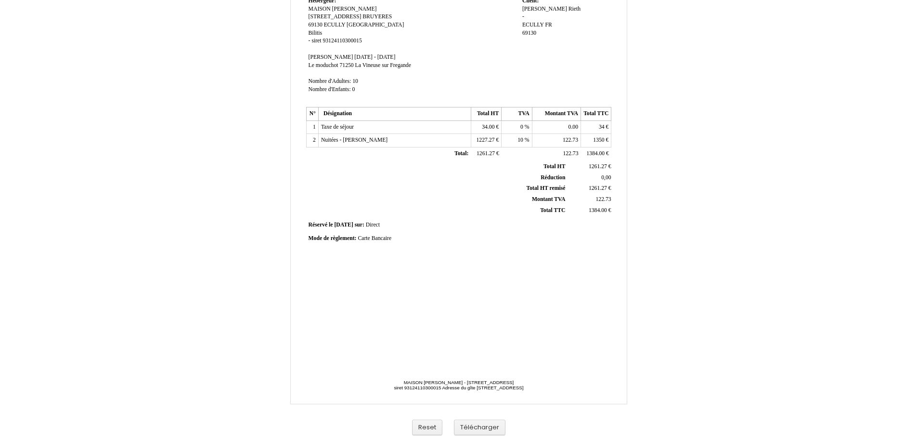
scroll to position [143, 0]
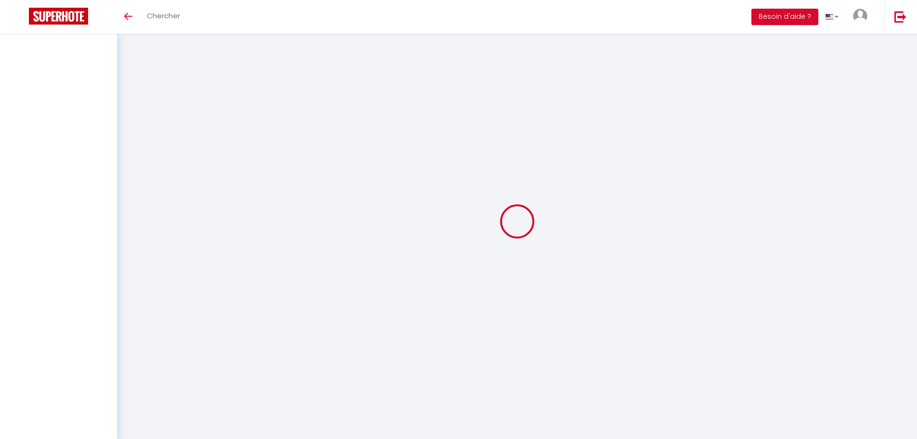
select select
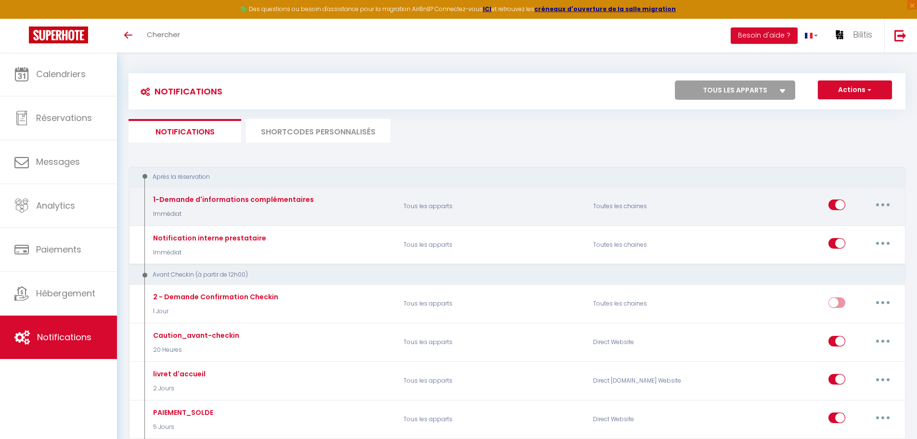
click at [879, 202] on button "button" at bounding box center [883, 204] width 27 height 15
click at [856, 224] on link "Editer" at bounding box center [858, 227] width 71 height 16
type input "1-Demande d'informations complémentaires"
select select "Immédiat"
select select "if_booking_is_paid"
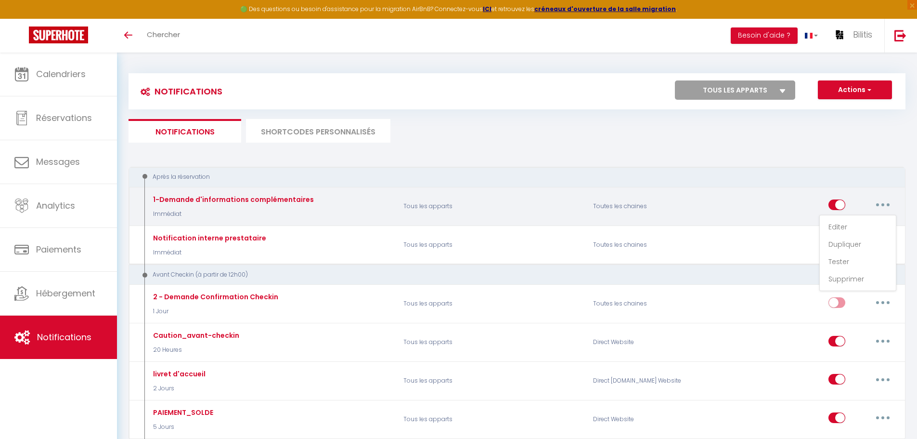
checkbox input "true"
checkbox input "false"
checkbox input "true"
radio input "true"
type input "[MEDICAL_DATA] quelques infos pour préparer votre accueil - [BOOKING:ID] - [GUE…"
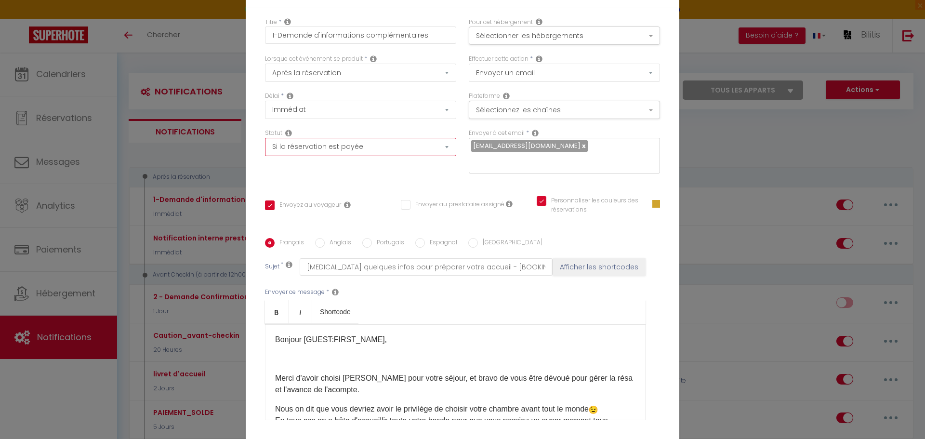
click at [350, 156] on select "Aucun Si la réservation est payée Si réservation non payée Si la caution a été …" at bounding box center [360, 147] width 191 height 18
select select "if_deposit_is_paid"
click at [265, 144] on select "Aucun Si la réservation est payée Si réservation non payée Si la caution a été …" at bounding box center [360, 147] width 191 height 18
checkbox input "true"
checkbox input "false"
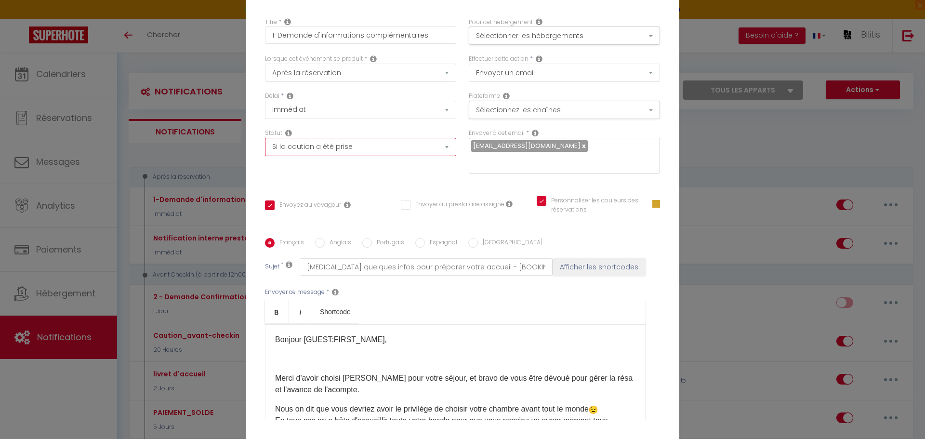
checkbox input "true"
click at [318, 151] on select "Aucun Si la réservation est payée Si réservation non payée Si la caution a été …" at bounding box center [360, 147] width 191 height 18
select select "if_booking_is_paid"
click at [265, 144] on select "Aucun Si la réservation est payée Si réservation non payée Si la caution a été …" at bounding box center [360, 147] width 191 height 18
checkbox input "true"
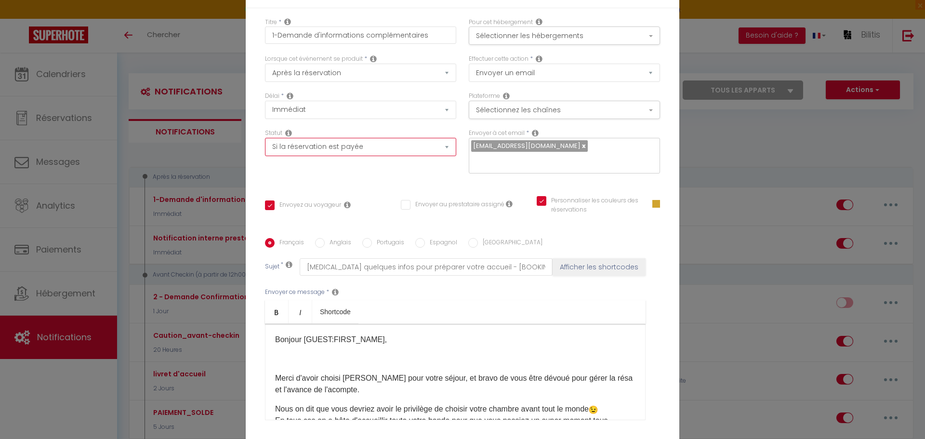
checkbox input "false"
checkbox input "true"
click at [549, 40] on button "Sélectionner les hébergements" at bounding box center [564, 35] width 191 height 18
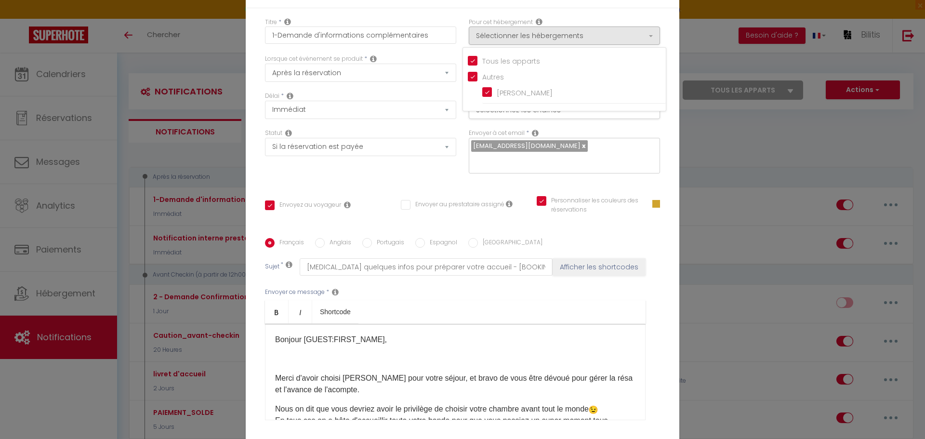
click at [489, 224] on div "Français [DEMOGRAPHIC_DATA] Portugais Espagnol Italien Sujet * [MEDICAL_DATA] q…" at bounding box center [462, 334] width 395 height 223
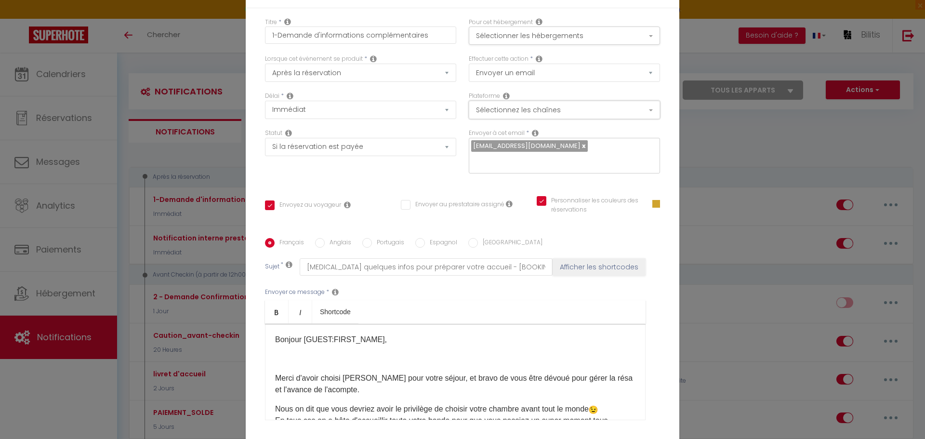
click at [516, 118] on button "Sélectionnez les chaînes" at bounding box center [564, 110] width 191 height 18
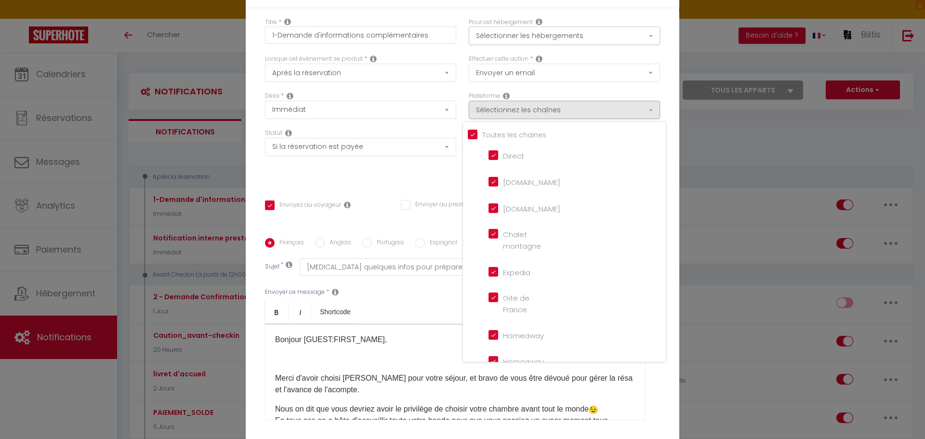
click at [471, 139] on input "Tous les apparts" at bounding box center [567, 134] width 198 height 10
checkbox input "false"
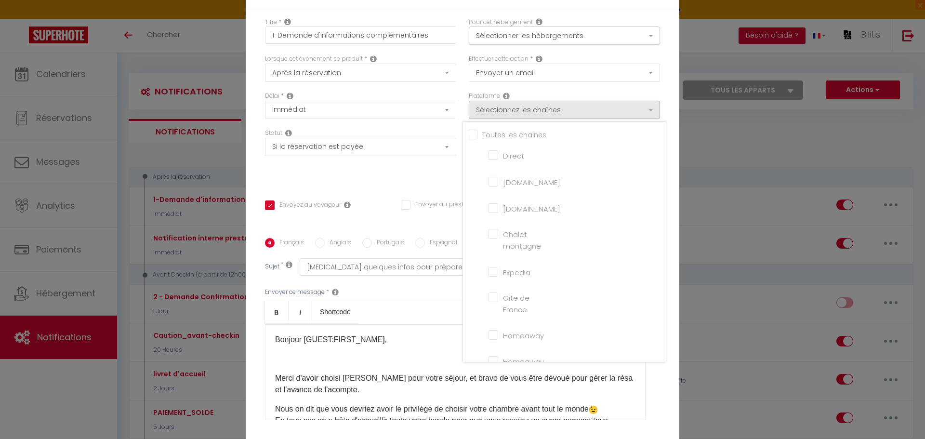
checkbox montagne "false"
checkbox input "false"
checkbox France "false"
checkbox input "false"
checkbox iCal "false"
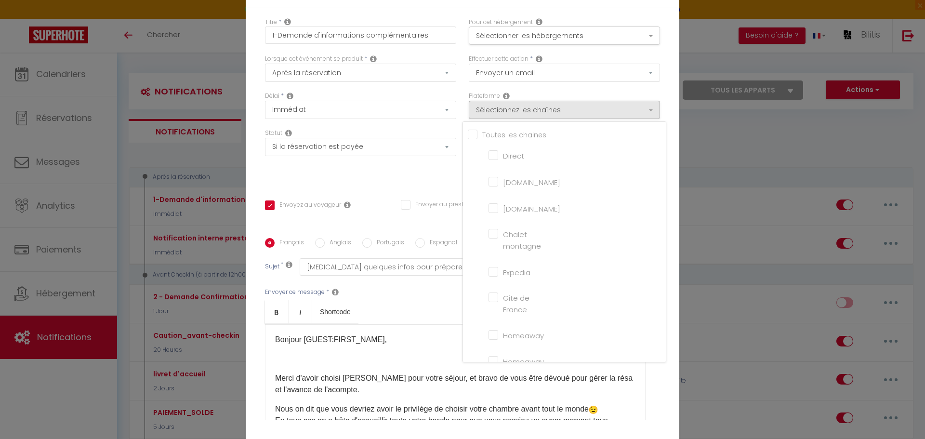
checkbox input "false"
checkbox tourisme "false"
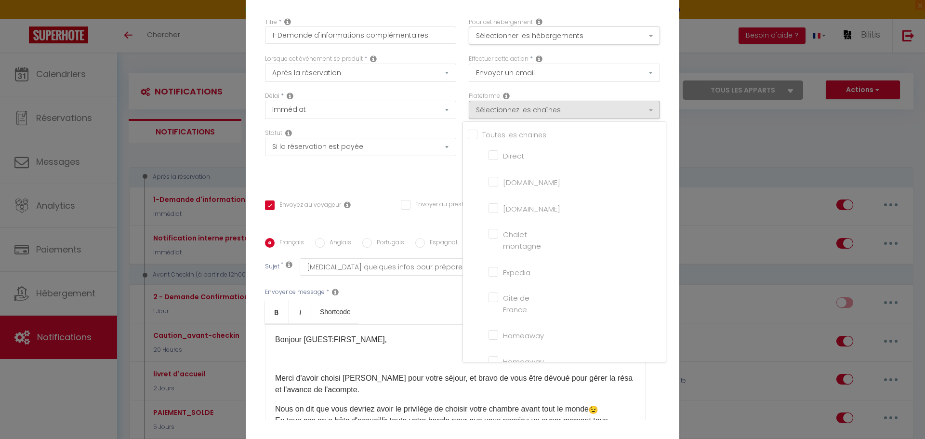
checkbox input "false"
checkbox input "true"
checkbox input "false"
checkbox input "true"
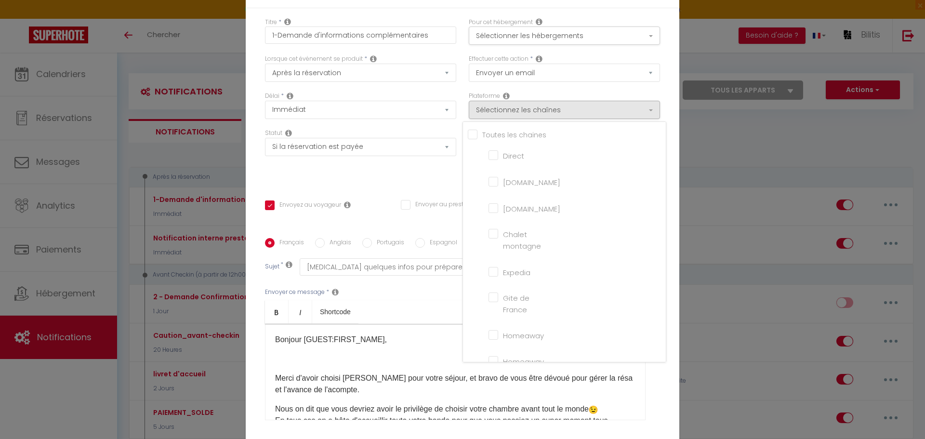
click at [492, 159] on input "Direct" at bounding box center [515, 155] width 55 height 10
checkbox input "true"
checkbox input "false"
checkbox input "true"
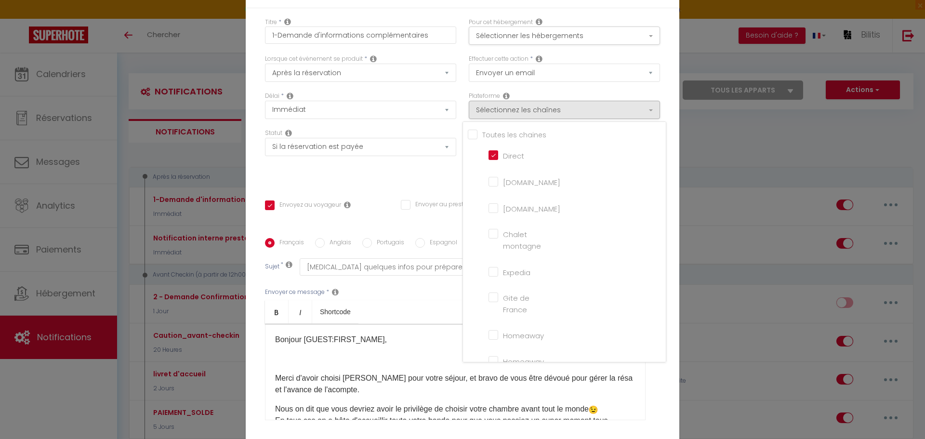
click at [423, 174] on div "Statut Aucun Si la réservation est payée Si réservation non payée Si la caution…" at bounding box center [361, 156] width 204 height 54
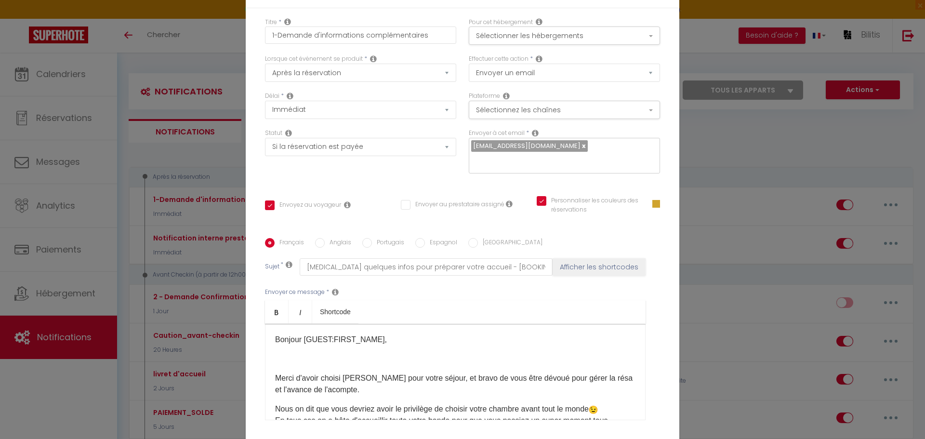
click at [189, 63] on div "Modifier la notification × Titre * 1-Demande d'informations complémentaires Pou…" at bounding box center [462, 219] width 925 height 439
click at [283, 156] on select "Aucun Si la réservation est payée Si réservation non payée Si la caution a été …" at bounding box center [360, 147] width 191 height 18
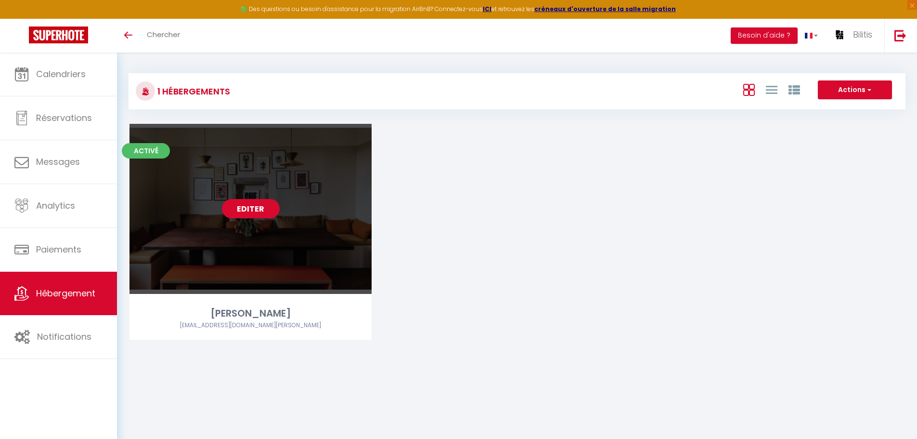
click at [250, 213] on link "Editer" at bounding box center [251, 208] width 58 height 19
select select "3"
select select "2"
select select "1"
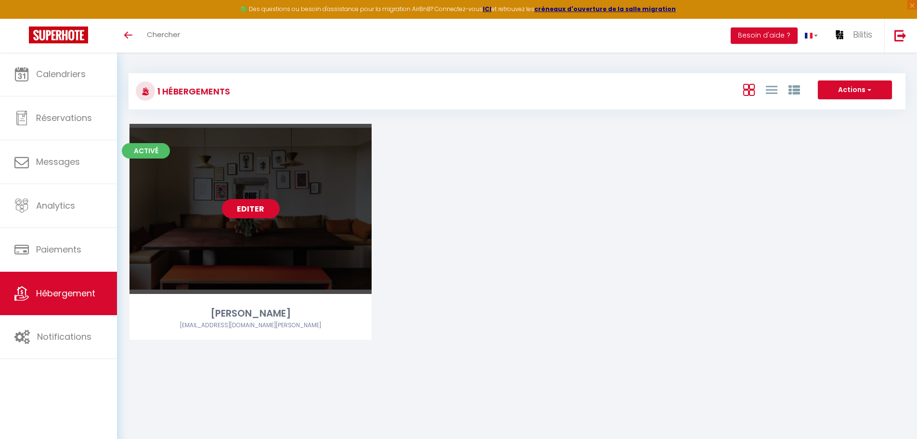
select select "1"
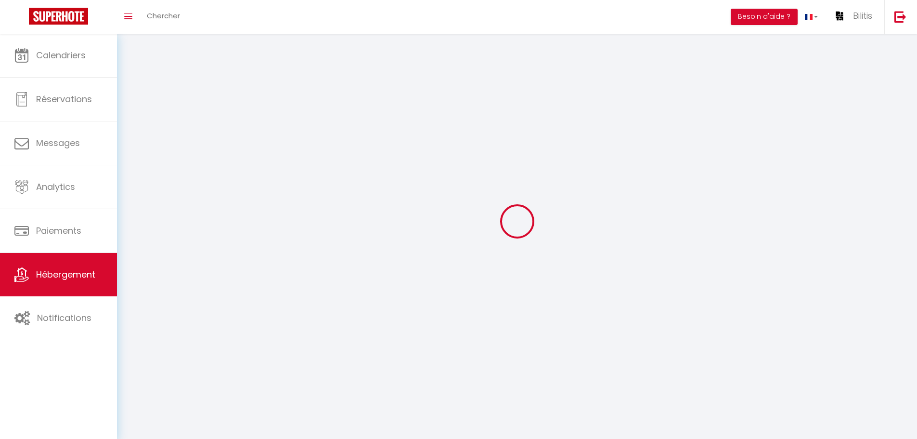
select select
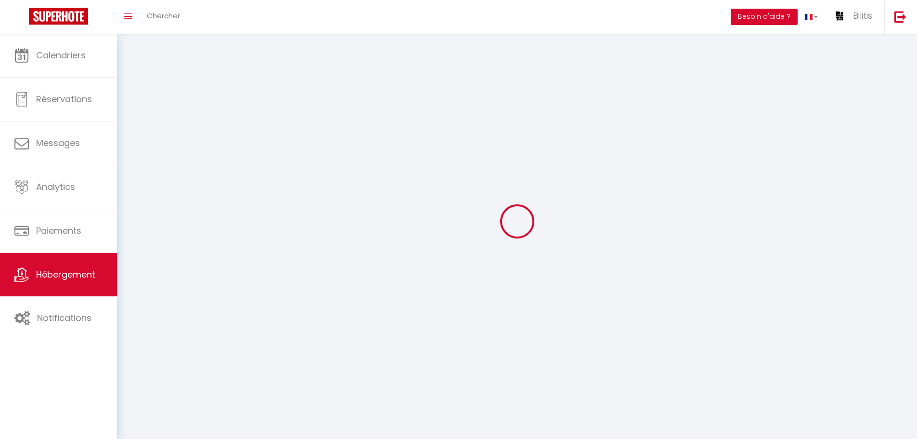
select select
checkbox input "false"
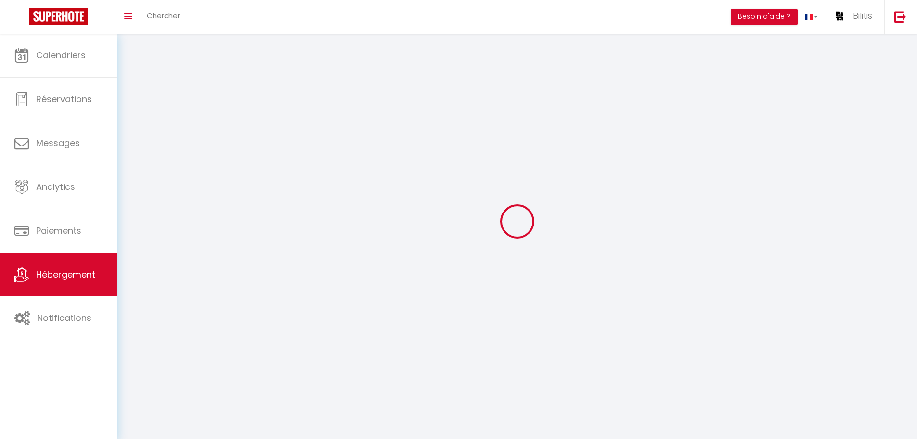
select select
select select "1"
select select "28"
select select
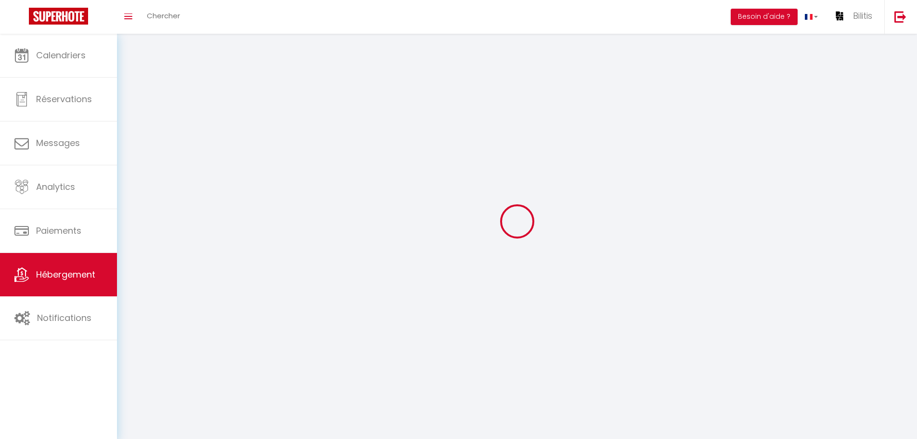
select select
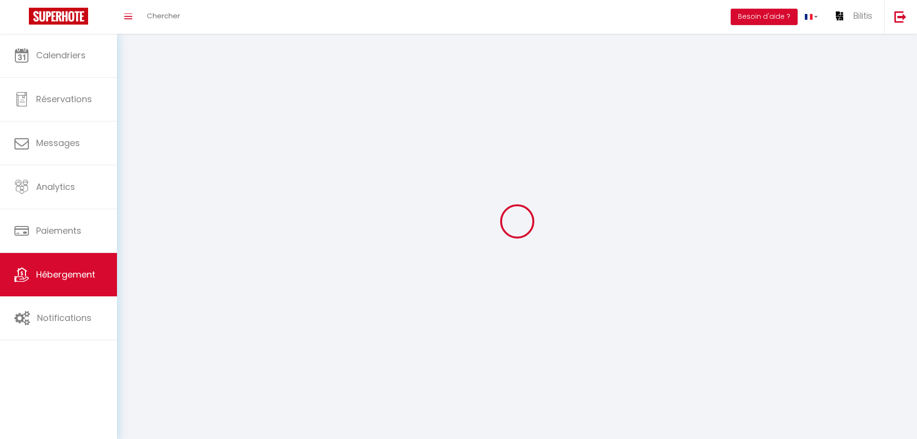
checkbox input "false"
select select
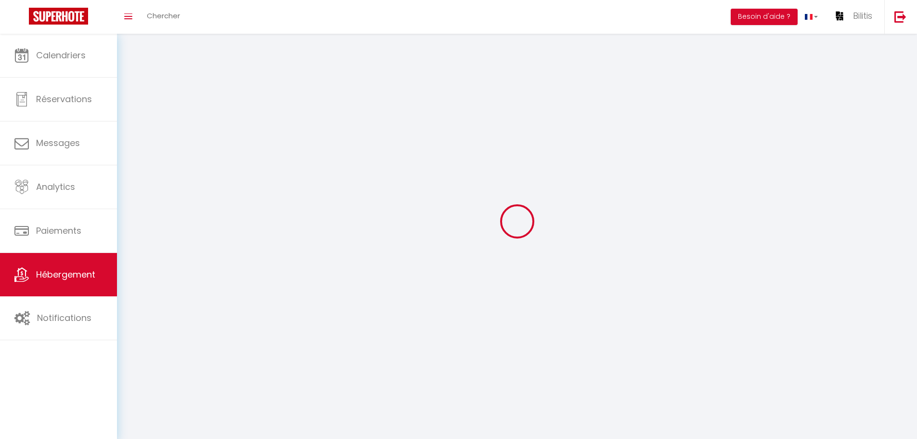
select select
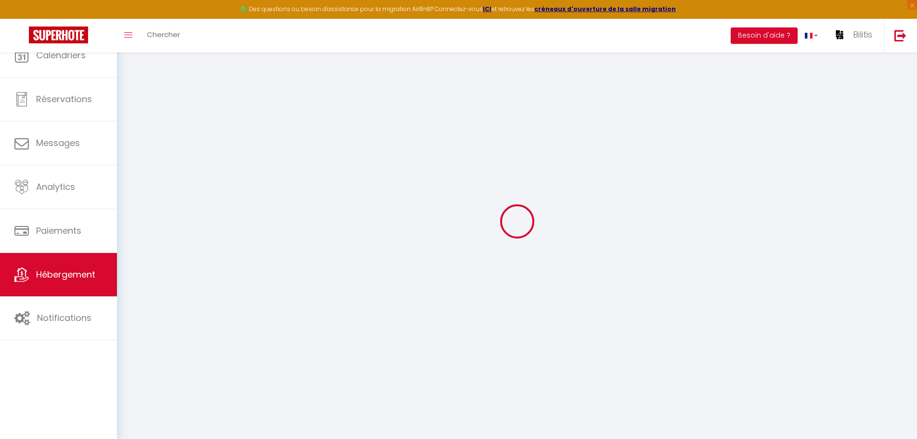
select select
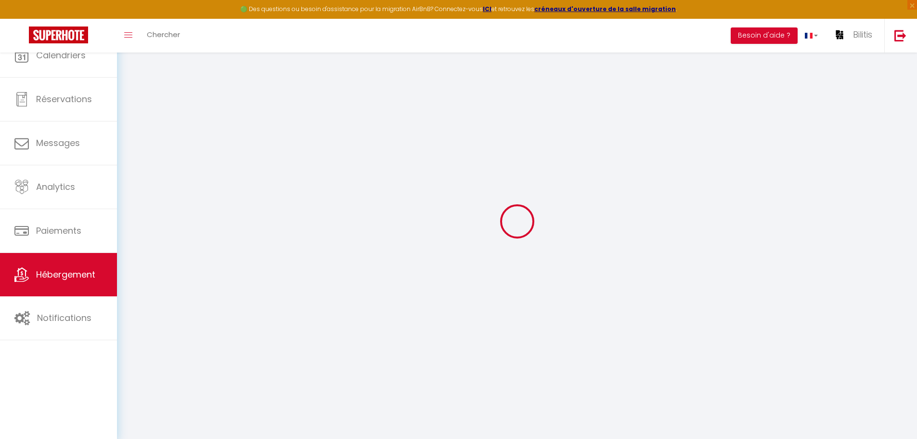
select select
checkbox input "false"
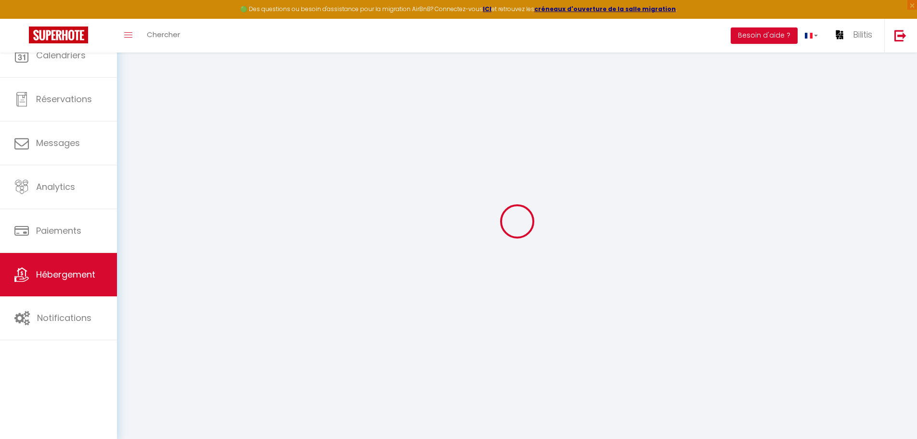
select select
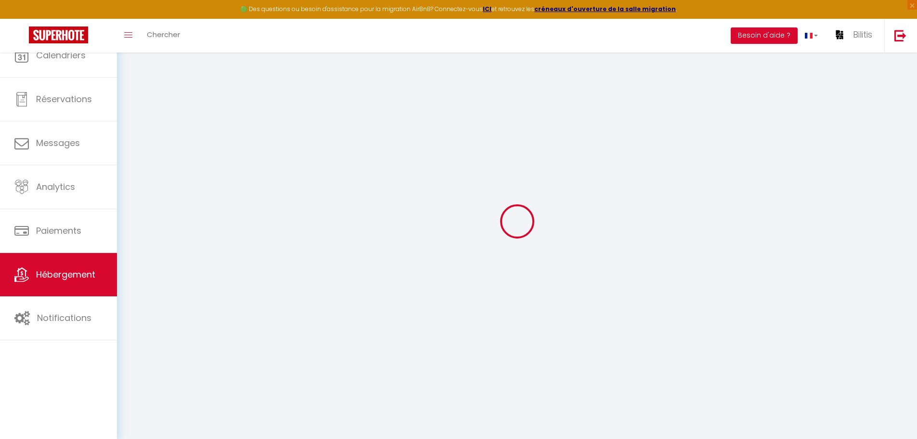
select select
checkbox input "false"
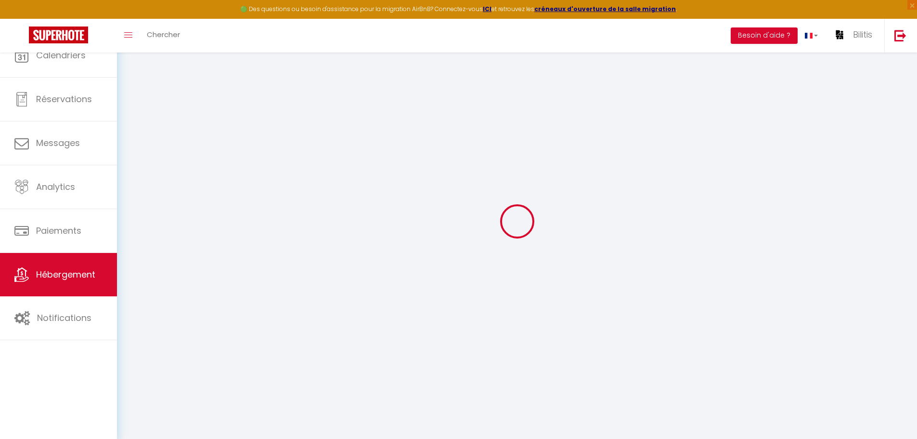
checkbox input "false"
select select
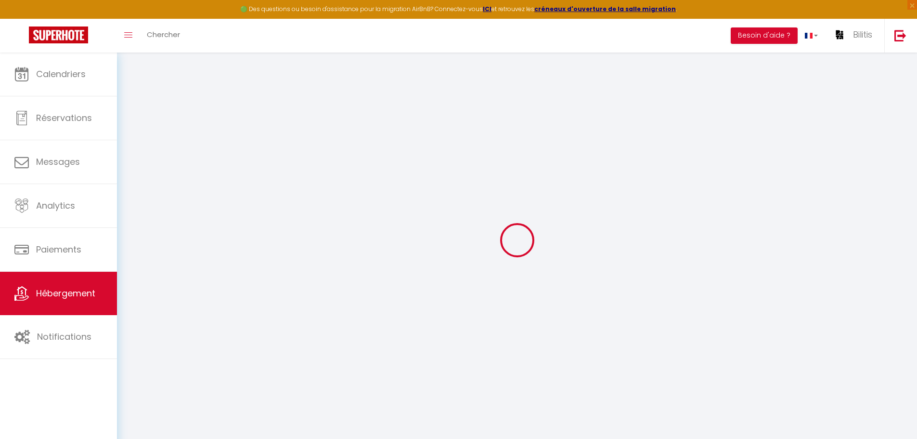
select select
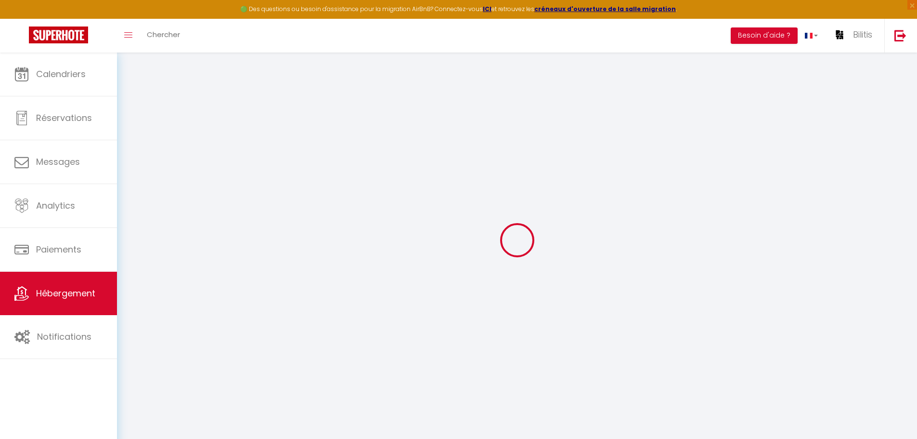
select select
checkbox input "false"
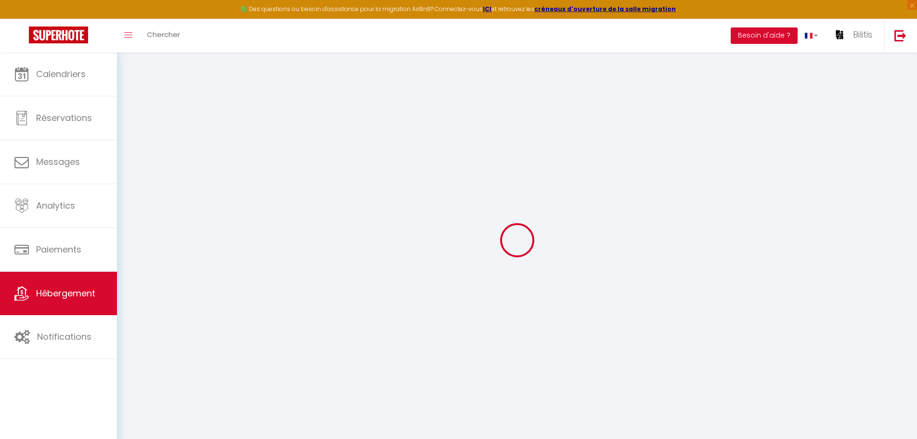
select select
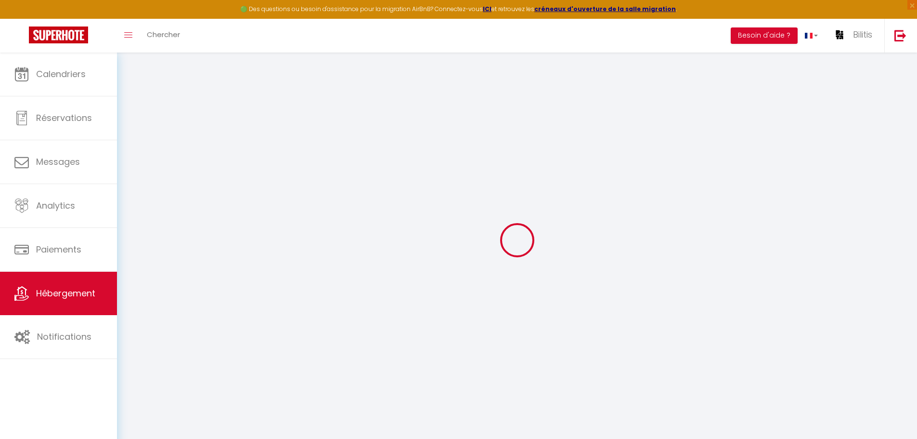
select select
checkbox input "false"
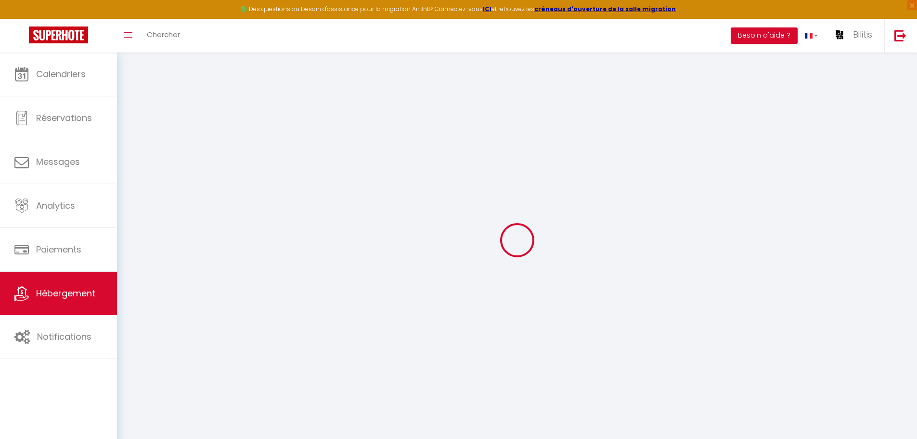
checkbox input "false"
select select
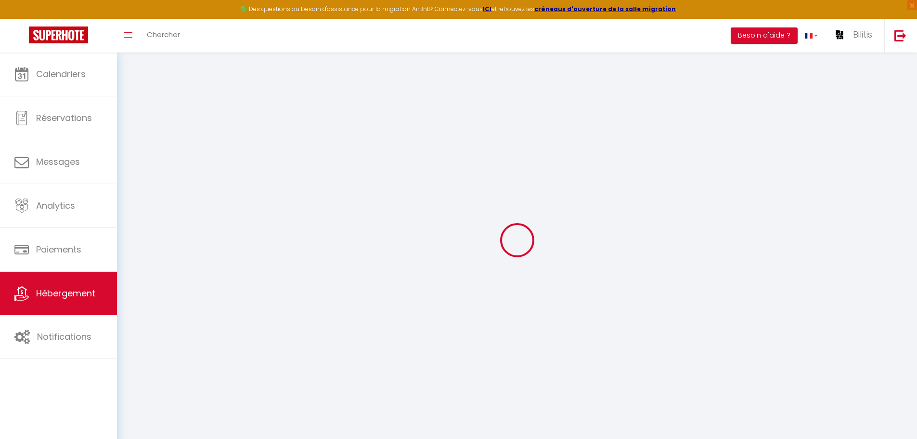
select select
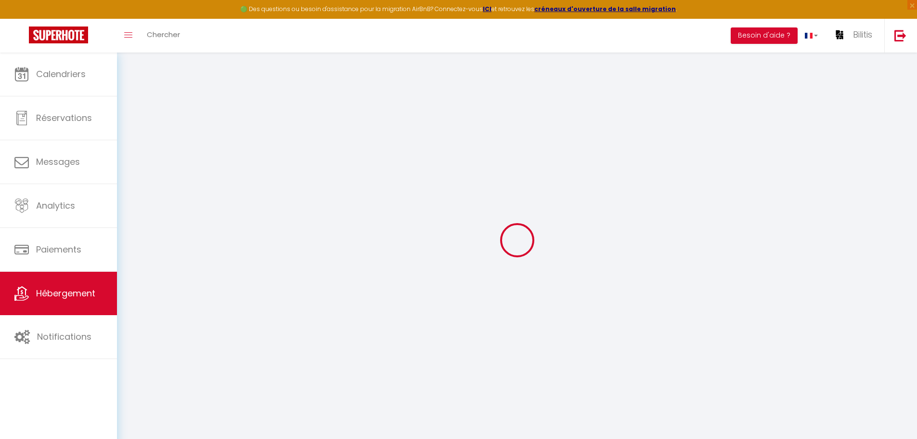
checkbox input "false"
select select
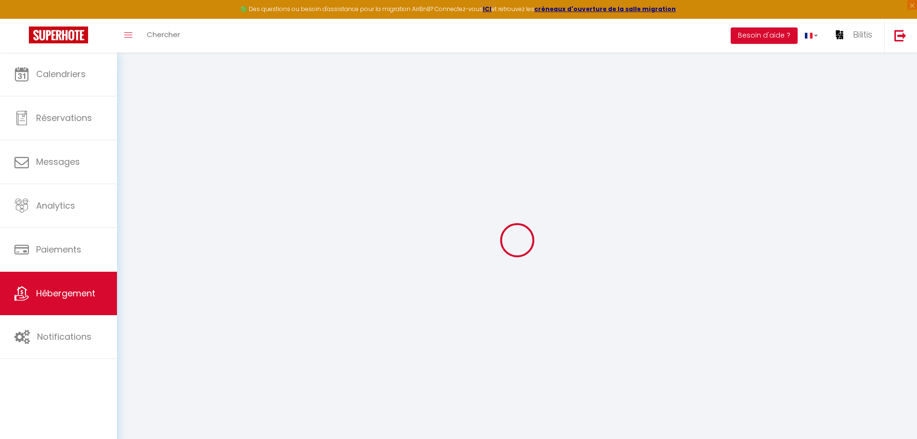
select select
type input "Rita"
type input "Bilitis"
select select "houses"
select select "11"
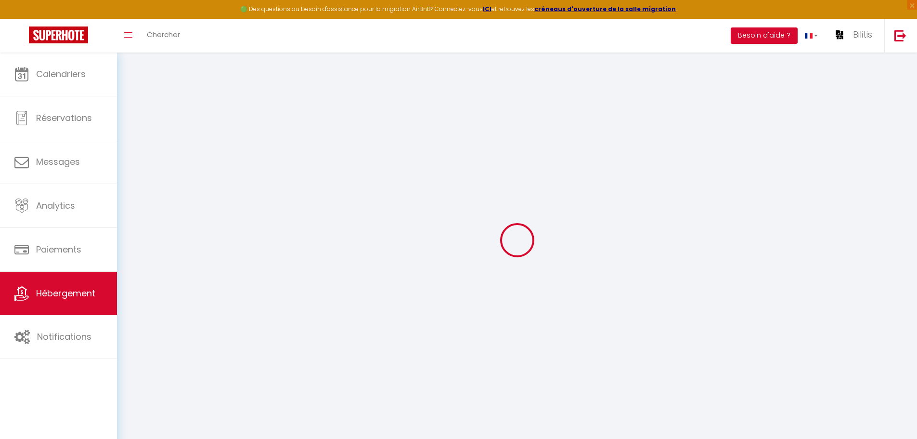
select select "5"
type input "750"
type input "3"
type input "4.60"
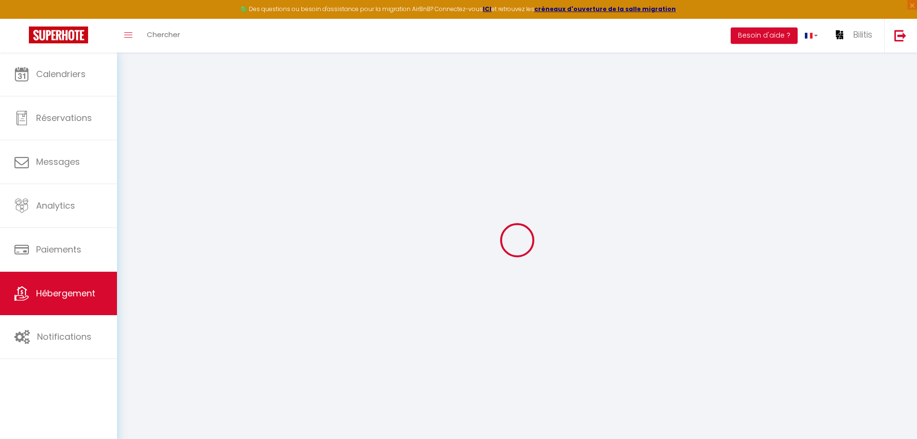
type input "1500"
type input "10"
select select
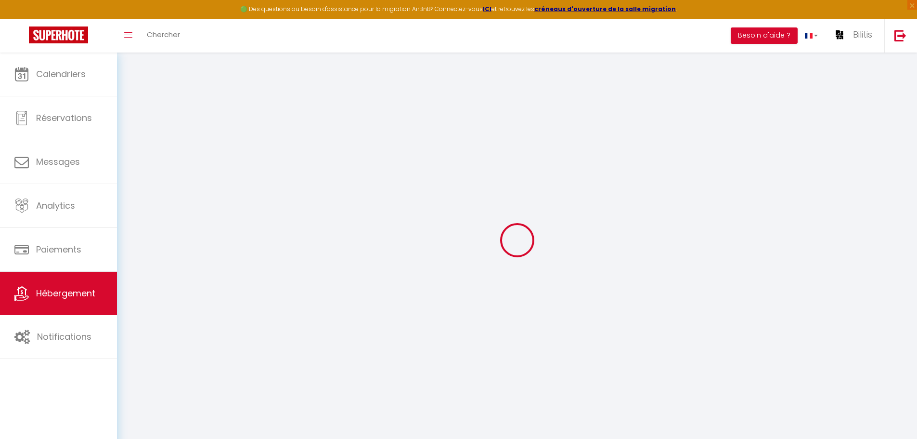
select select
type input "Le moduchot"
type input "71250"
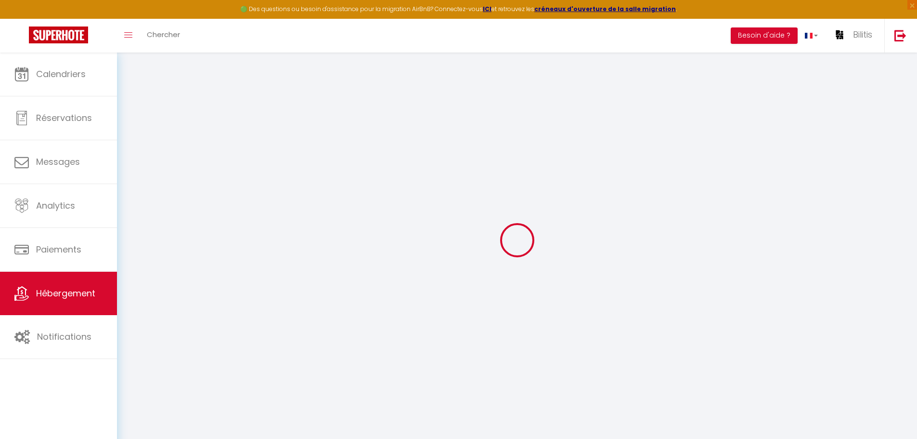
type input "La Vineuse sur Fregande"
type input "hello@maison-rita.com"
select select "13487"
checkbox input "false"
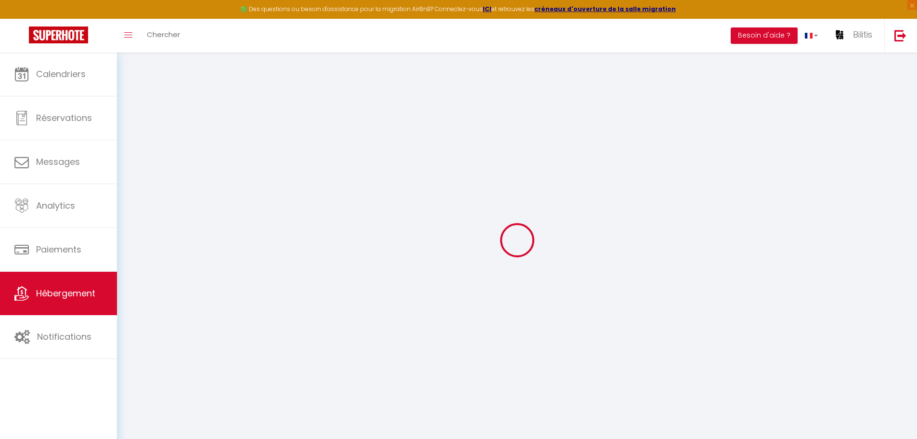
checkbox input "false"
radio input "true"
type input "0"
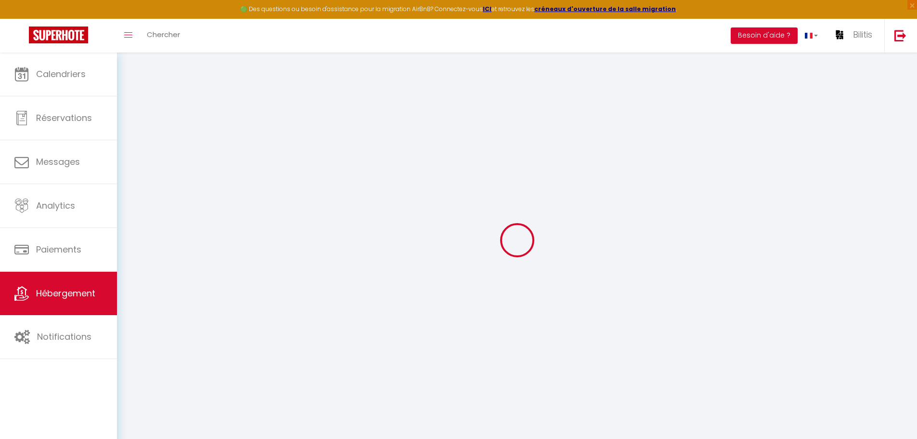
type input "0"
select select
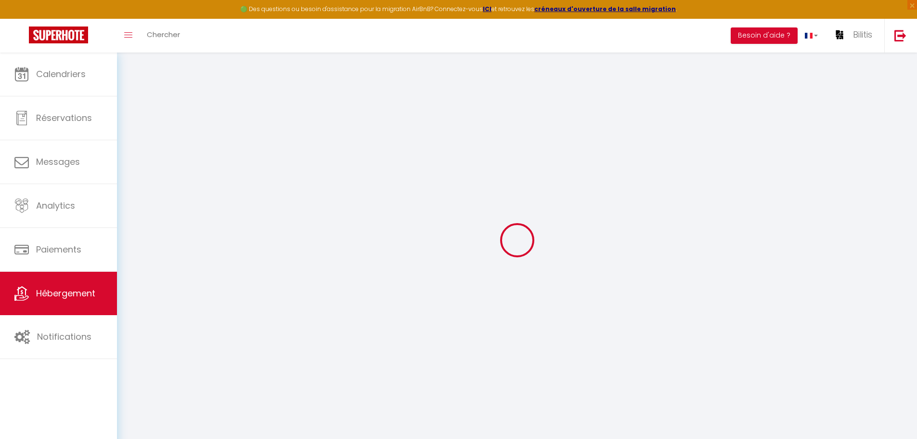
select select
checkbox input "false"
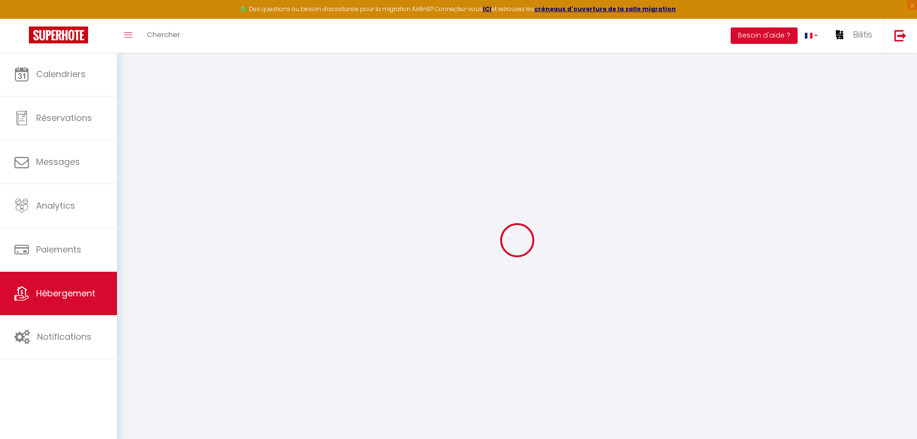
checkbox input "false"
select select
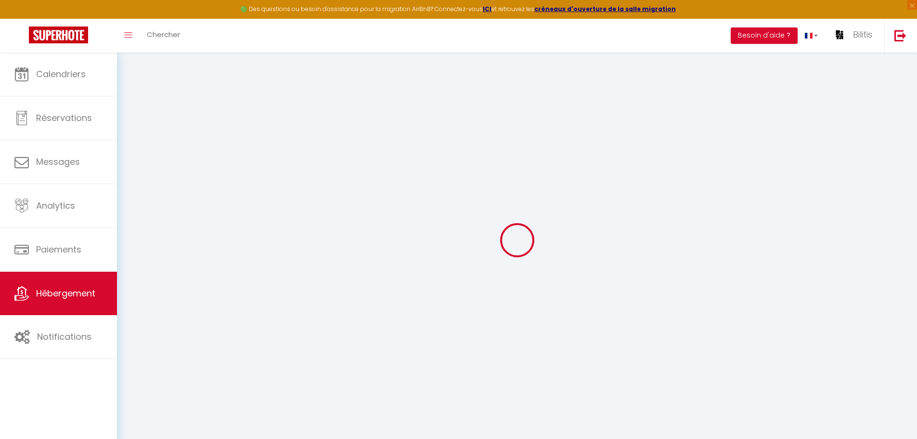
select select
checkbox input "false"
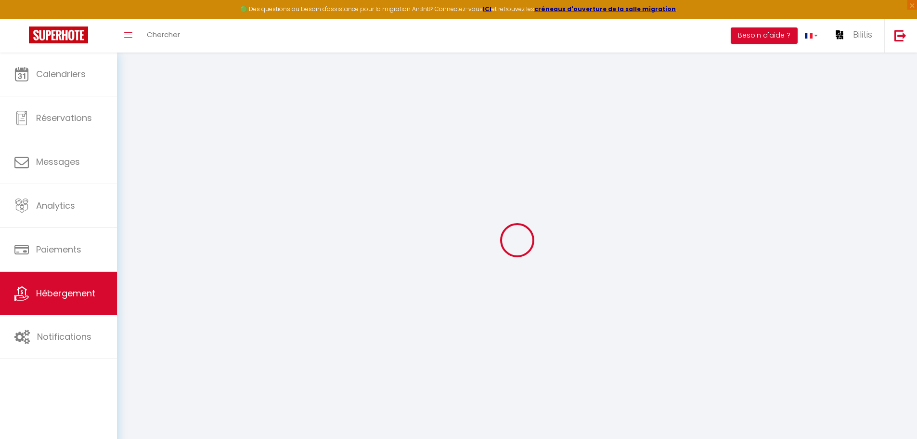
checkbox input "false"
select select "38628"
select select
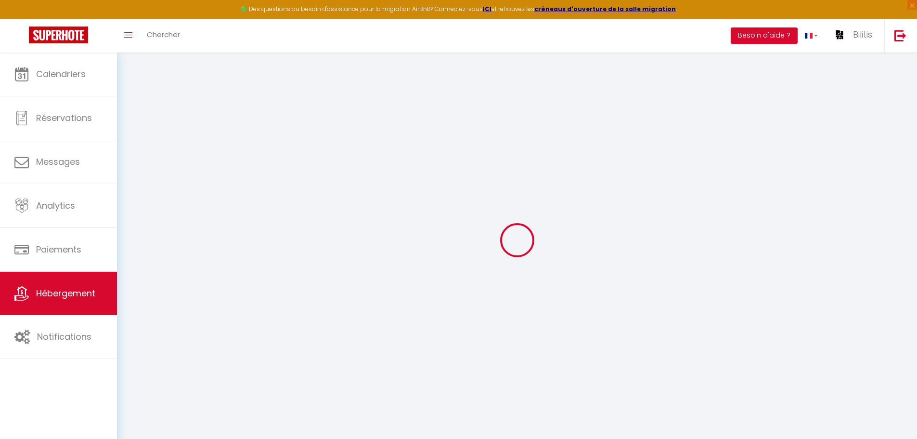
select select
checkbox input "false"
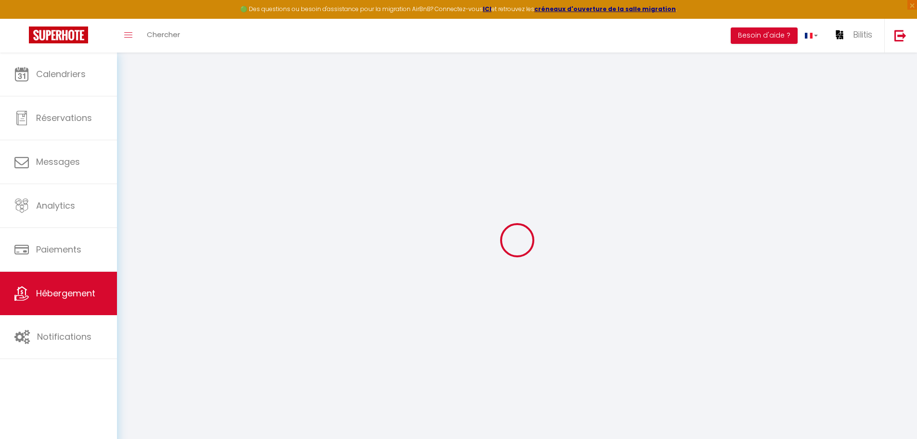
checkbox input "false"
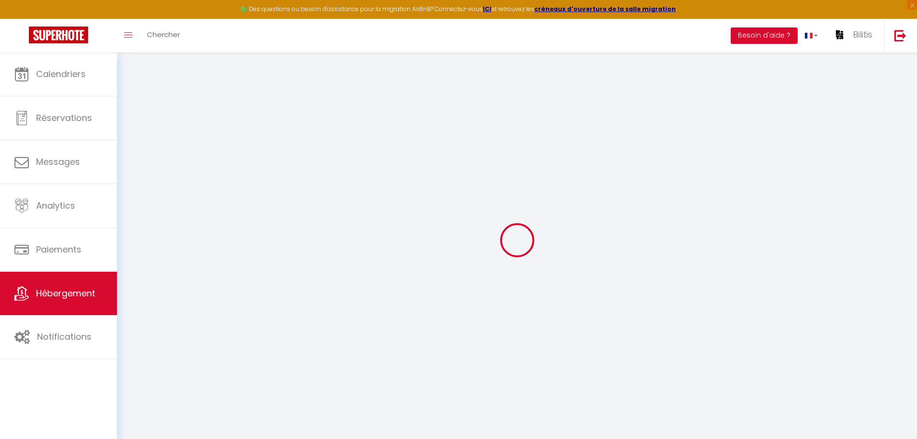
checkbox input "false"
select select "17:00"
select select
select select "11:00"
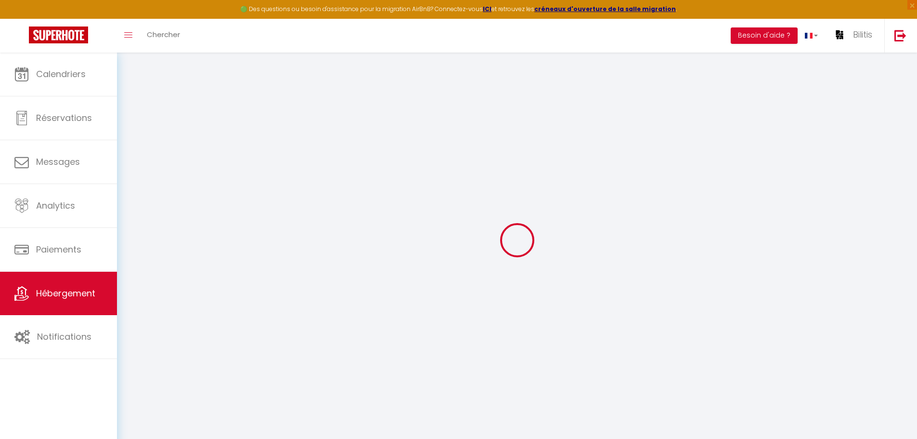
select select "30"
select select "120"
select select "01:00"
select select
checkbox input "false"
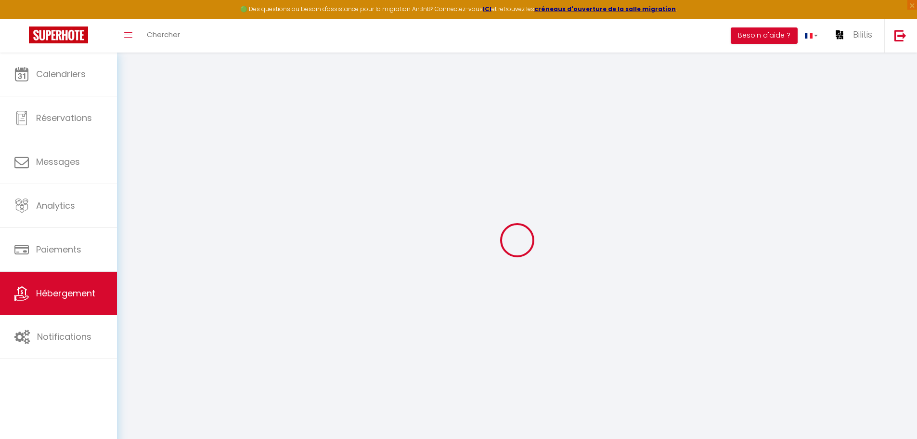
checkbox input "false"
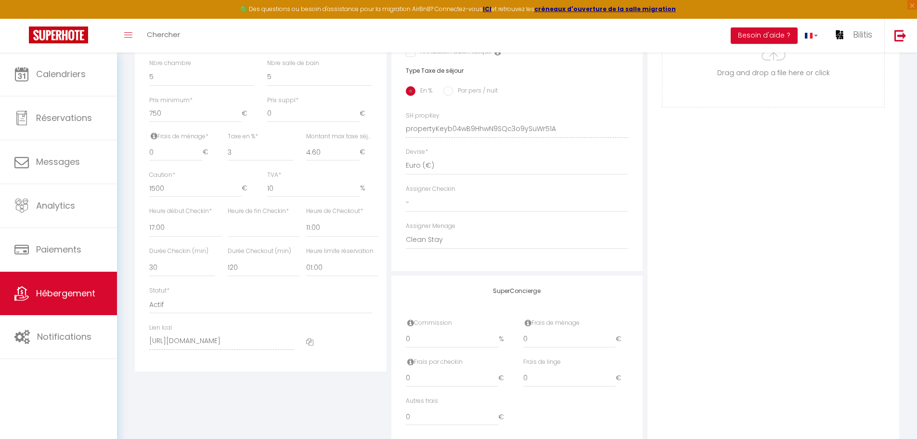
scroll to position [376, 0]
drag, startPoint x: 275, startPoint y: 197, endPoint x: 251, endPoint y: 195, distance: 23.7
click at [251, 195] on div "Caution * 1500 € TVA * 10 %" at bounding box center [261, 189] width 236 height 36
type input "0"
select select
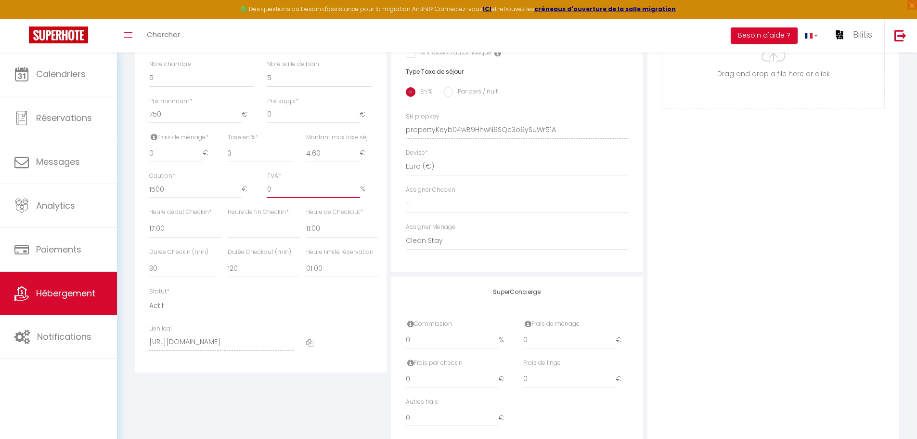
checkbox input "false"
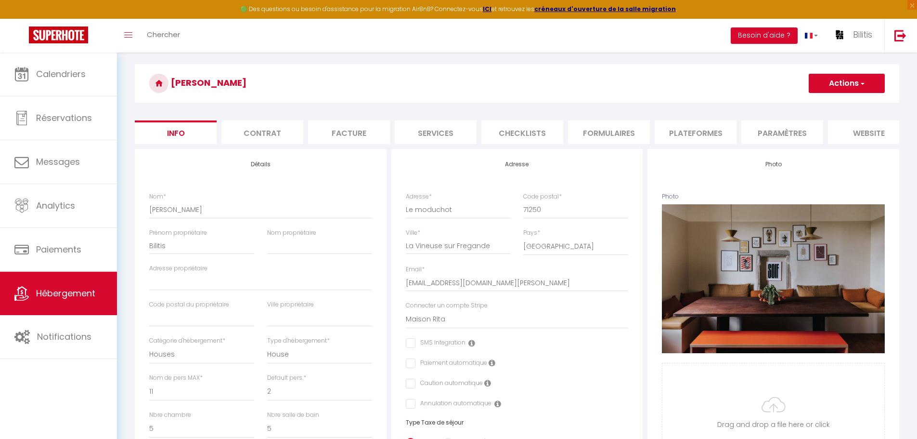
scroll to position [4, 0]
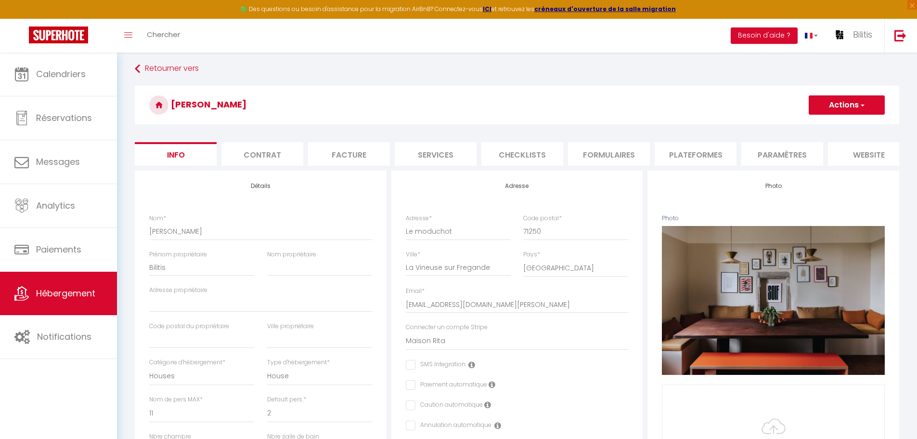
type input "0"
click at [842, 105] on button "Actions" at bounding box center [847, 104] width 76 height 19
click at [641, 99] on h3 "Rita" at bounding box center [517, 105] width 765 height 39
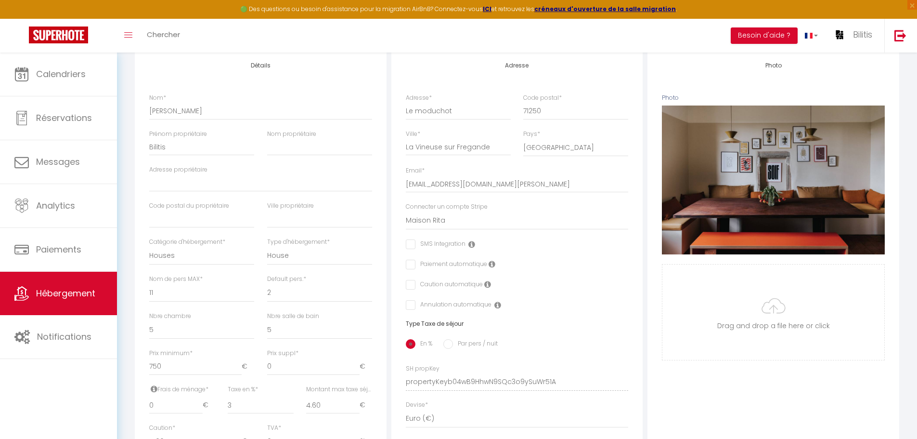
scroll to position [137, 0]
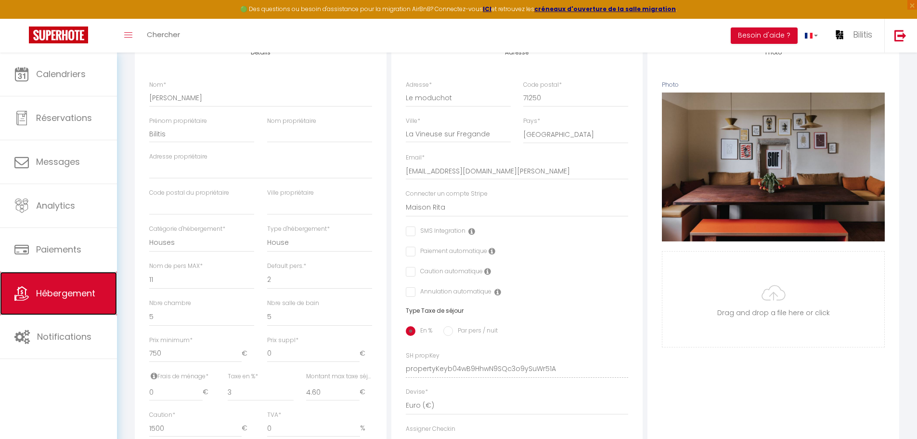
click at [48, 293] on span "Hébergement" at bounding box center [65, 293] width 59 height 12
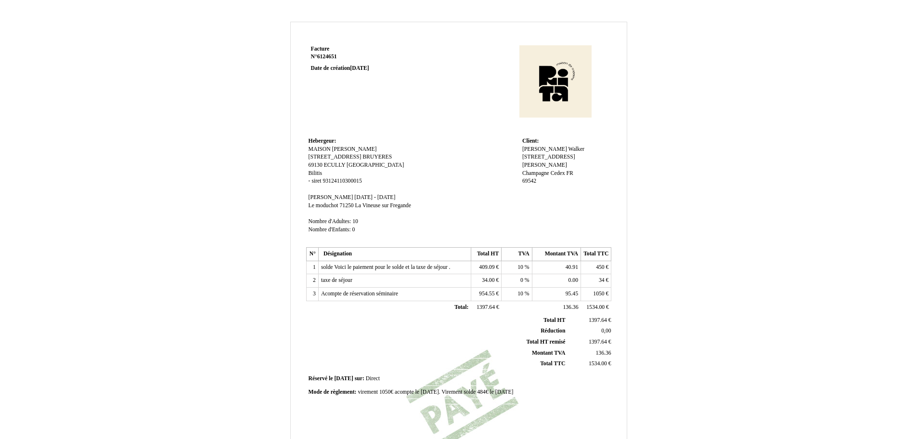
click at [521, 292] on span "10" at bounding box center [521, 293] width 6 height 6
click at [510, 293] on input "10" at bounding box center [559, 295] width 111 height 10
type input "1"
type input "0"
click at [693, 269] on div "Facture Facture N° 6124651 6124651 Date de création [DATE] Hebergeur: Hebergeur…" at bounding box center [459, 301] width 564 height 559
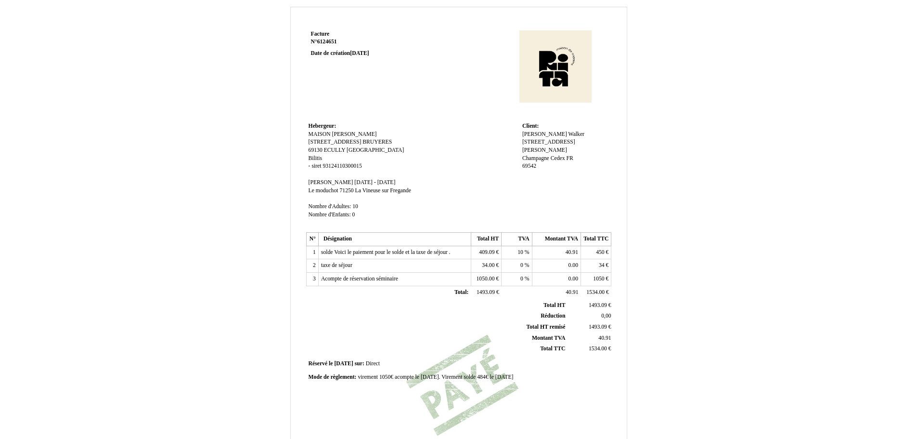
scroll to position [48, 0]
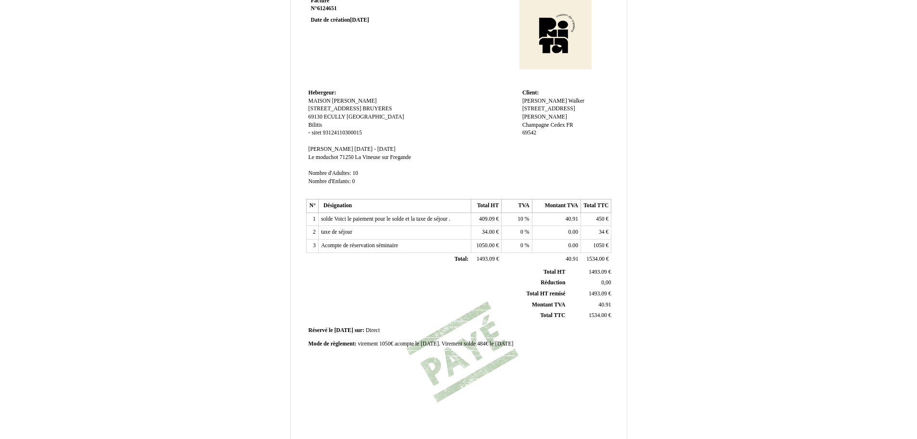
click at [522, 243] on span "0" at bounding box center [522, 245] width 3 height 6
click at [511, 244] on input "0" at bounding box center [559, 247] width 111 height 10
type input "10"
click at [653, 244] on div "Facture Facture N° 6124651 6124651 Date de création [DATE] Hebergeur: Hebergeur…" at bounding box center [459, 253] width 564 height 559
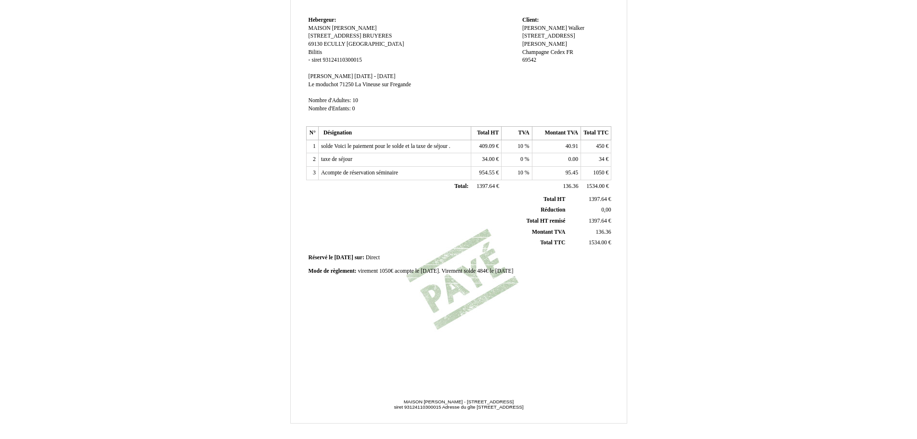
scroll to position [143, 0]
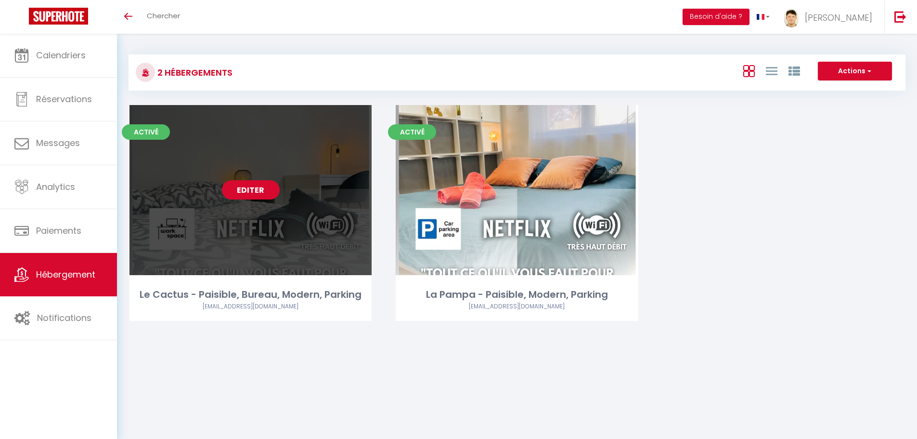
click at [259, 191] on link "Editer" at bounding box center [251, 189] width 58 height 19
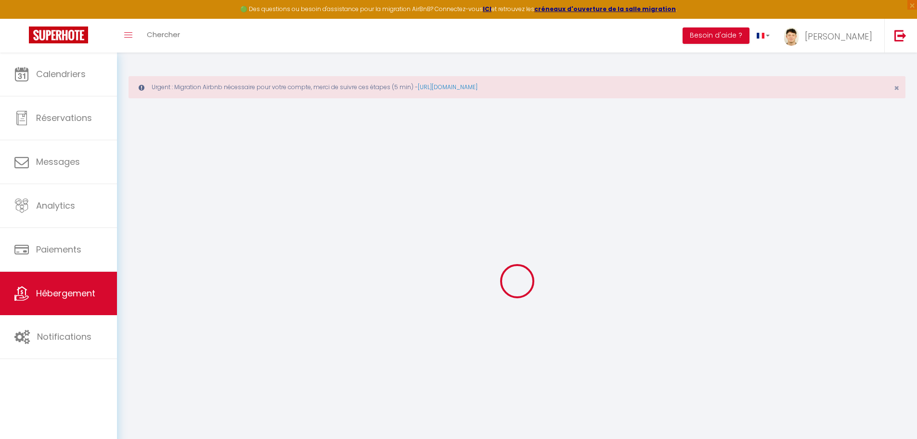
select select "+ 15 %"
select select "+ 17 %"
select select
checkbox input "false"
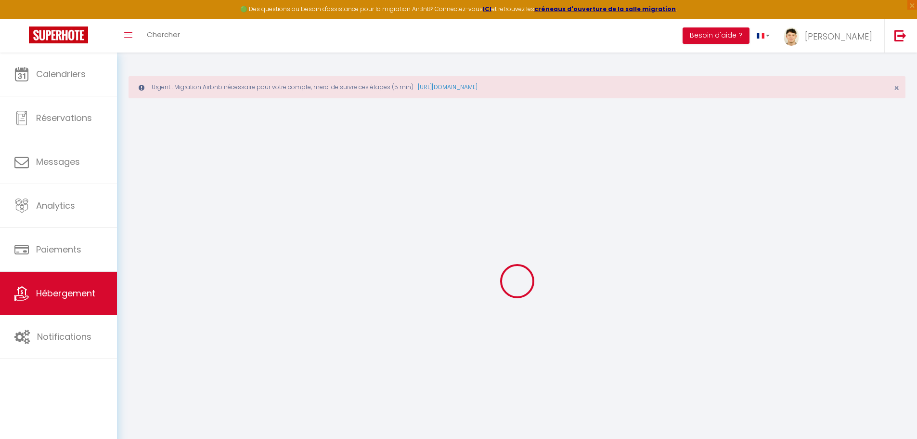
checkbox input "false"
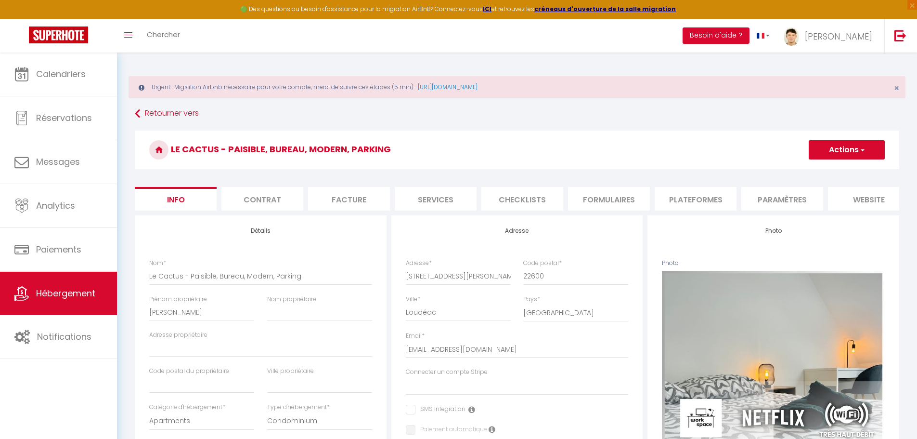
select select
checkbox input "false"
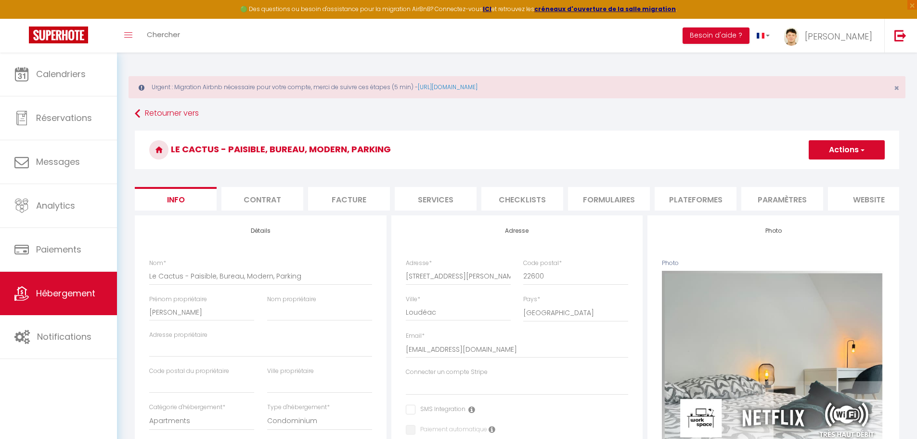
checkbox input "false"
select select "365"
select select "EUR"
select select
select select "6034-50520606"
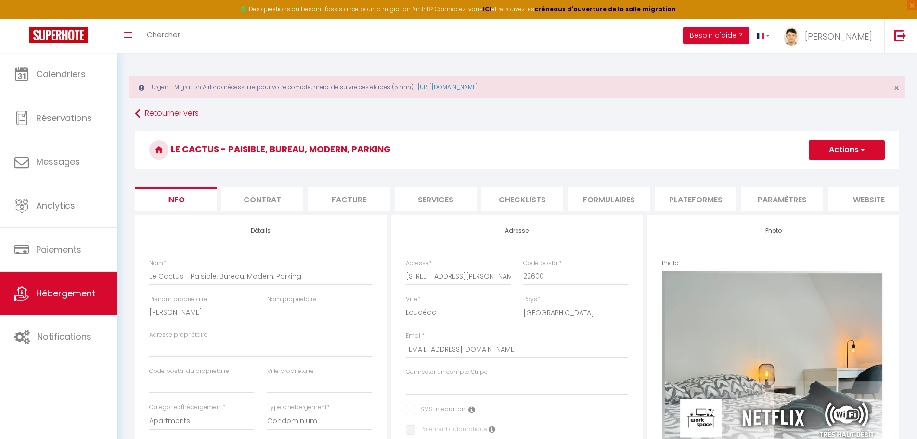
click at [683, 198] on li "Plateformes" at bounding box center [696, 199] width 82 height 24
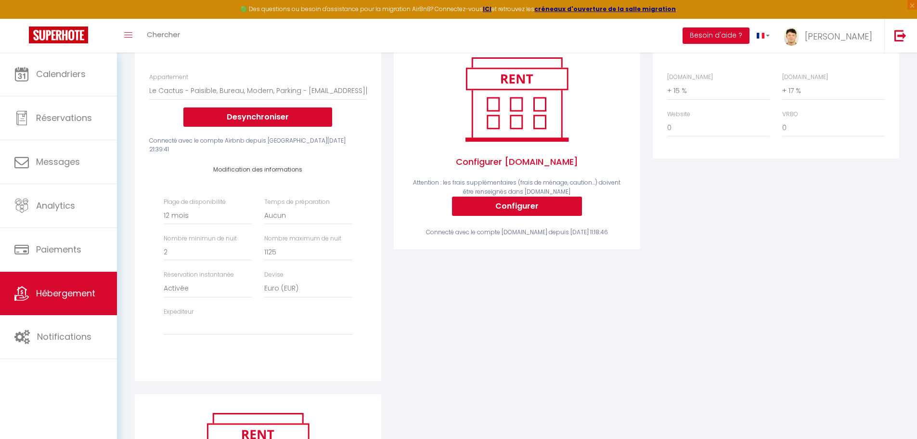
scroll to position [196, 0]
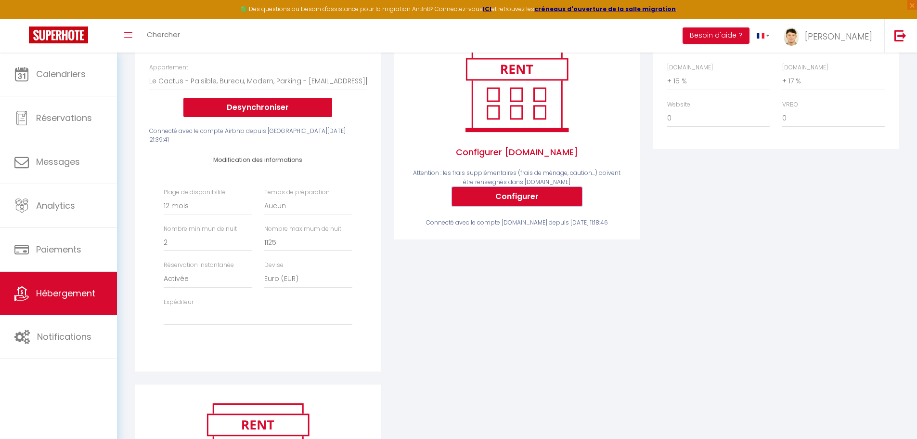
click at [526, 199] on button "Configurer" at bounding box center [517, 196] width 130 height 19
select select
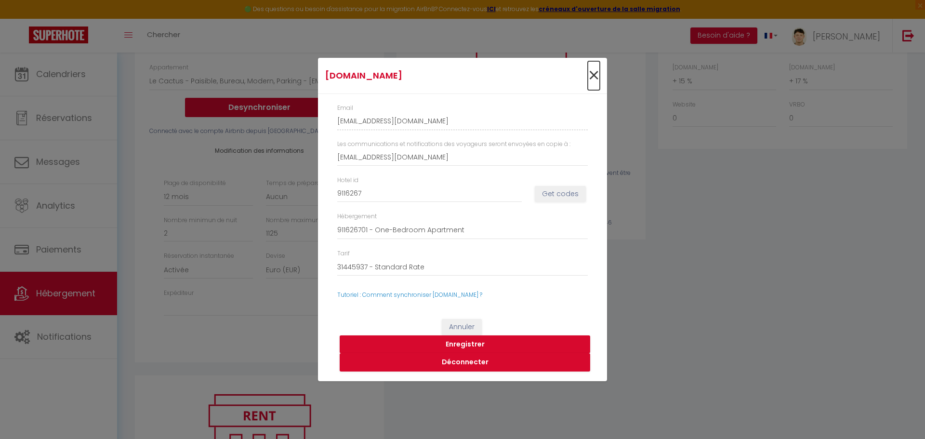
click at [594, 72] on span "×" at bounding box center [594, 75] width 12 height 29
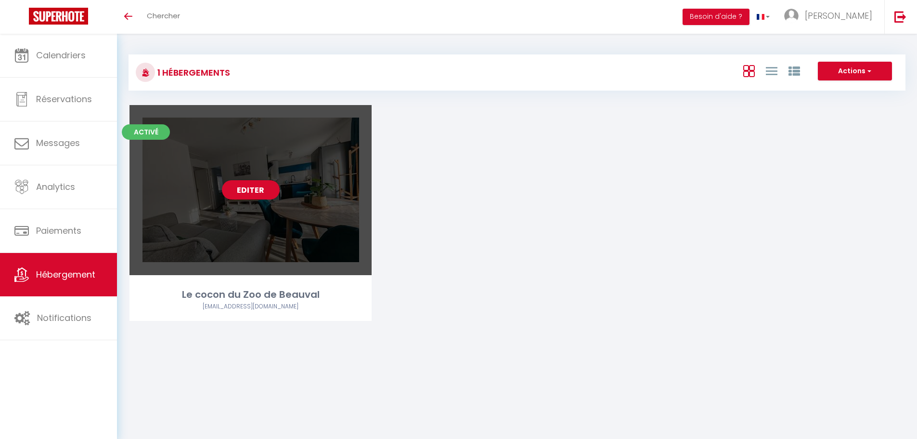
click at [246, 200] on div "Editer" at bounding box center [251, 190] width 242 height 170
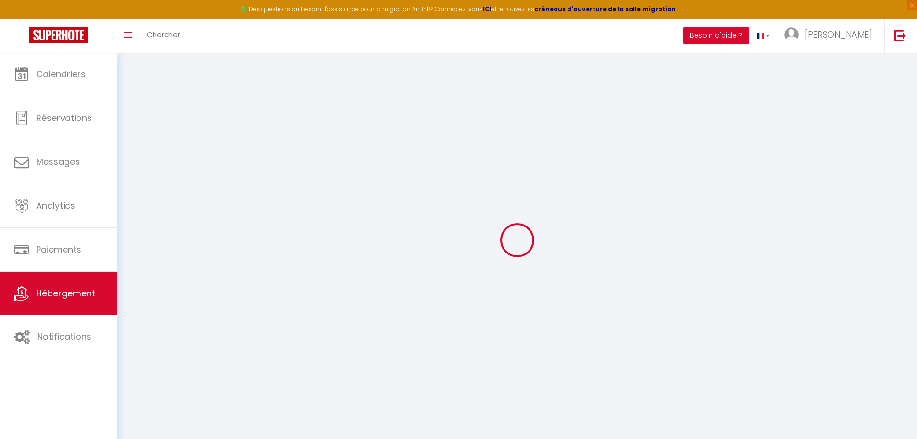
select select "+ 20 %"
select select "+ 21 %"
select select "8775-53728907"
select select
checkbox input "true"
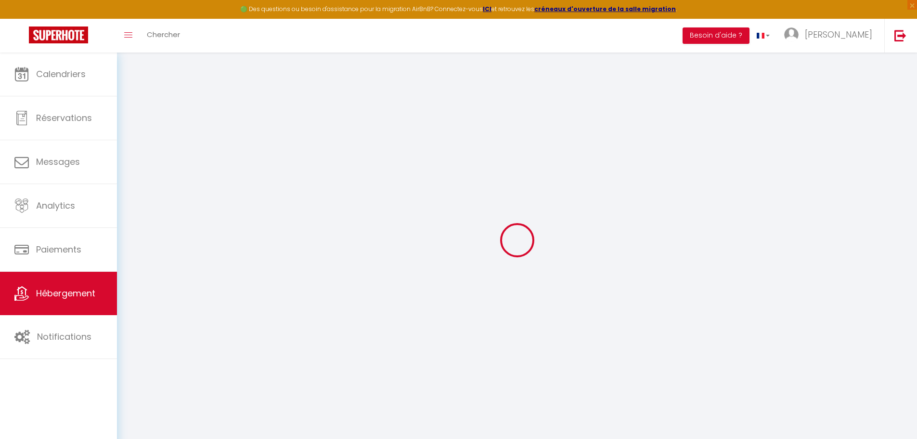
checkbox input "false"
select select "365"
select select "EUR"
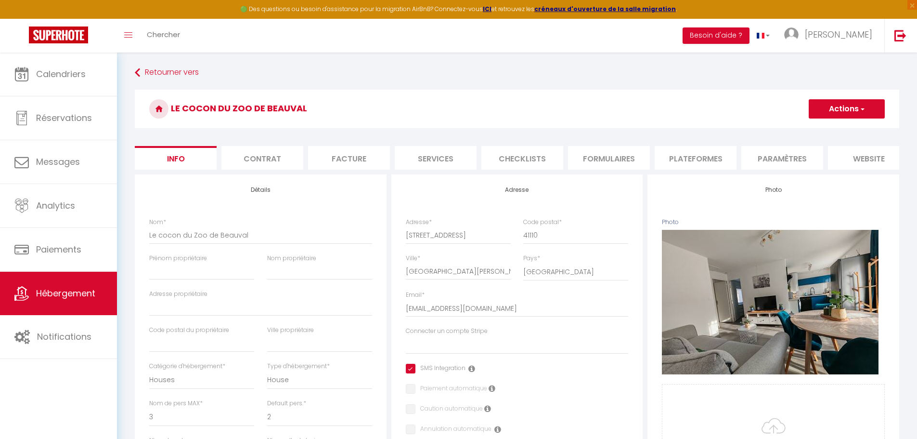
click at [667, 162] on li "Plateformes" at bounding box center [696, 158] width 82 height 24
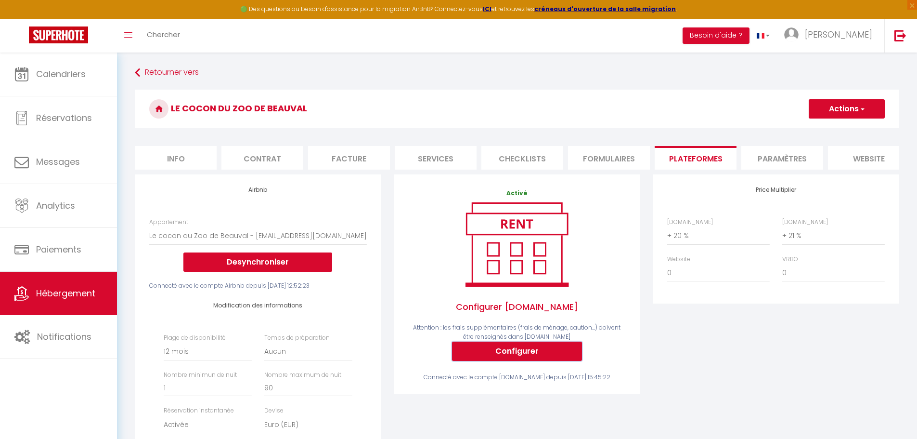
click at [526, 361] on button "Configurer" at bounding box center [517, 350] width 130 height 19
select select
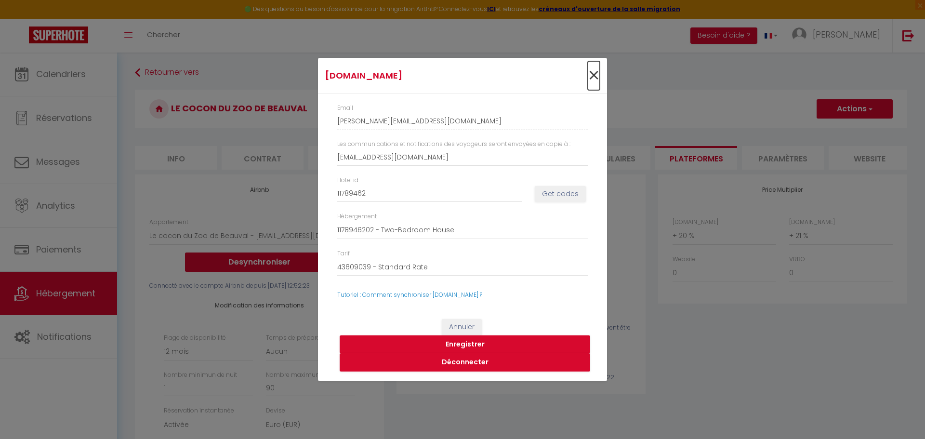
click at [589, 77] on span "×" at bounding box center [594, 75] width 12 height 29
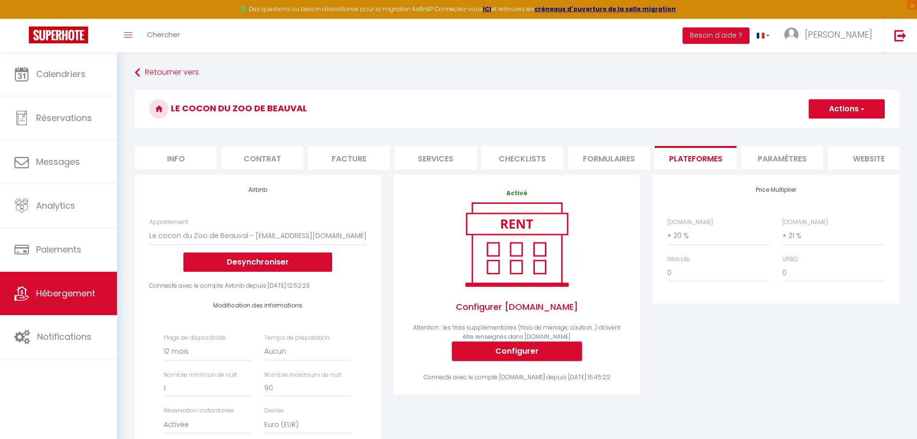
click at [522, 358] on button "Configurer" at bounding box center [517, 350] width 130 height 19
type input "[PERSON_NAME][EMAIL_ADDRESS][DOMAIN_NAME]"
type input "[EMAIL_ADDRESS][DOMAIN_NAME]"
type input "11789462"
select select
